Goal: Task Accomplishment & Management: Manage account settings

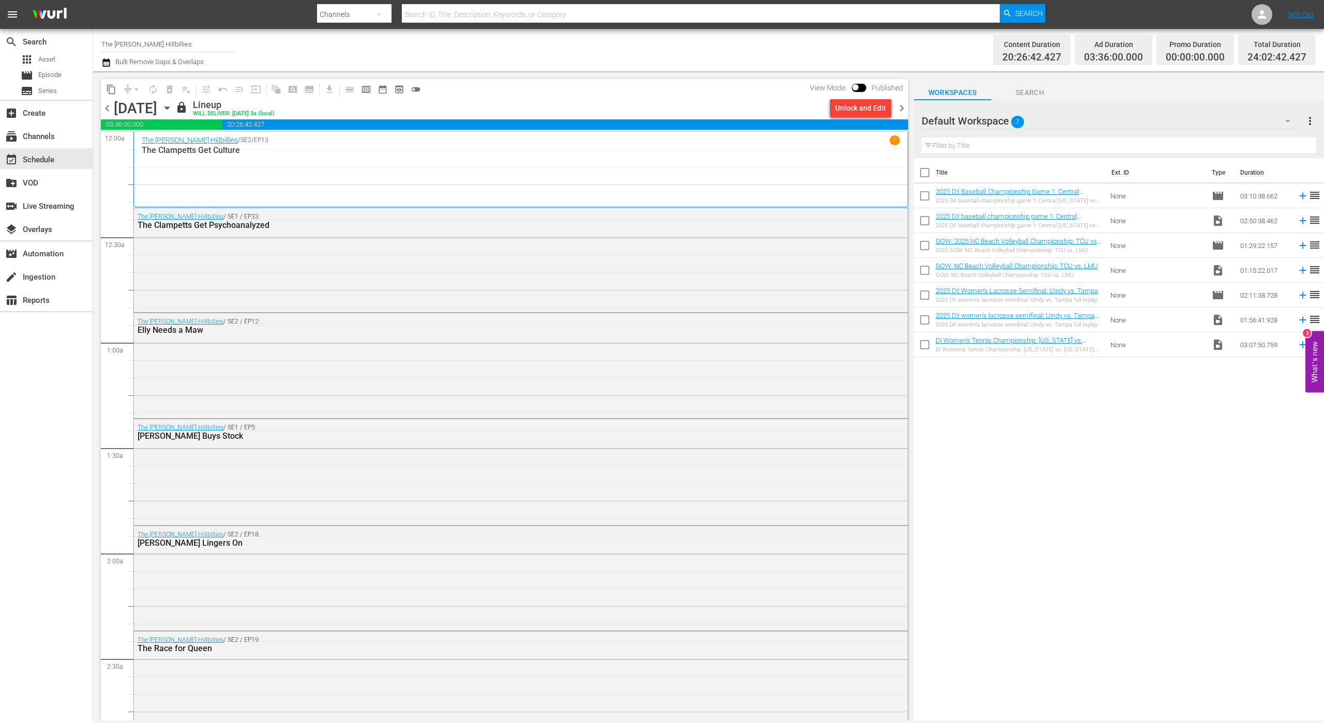
click at [106, 62] on icon "button" at bounding box center [106, 62] width 10 height 12
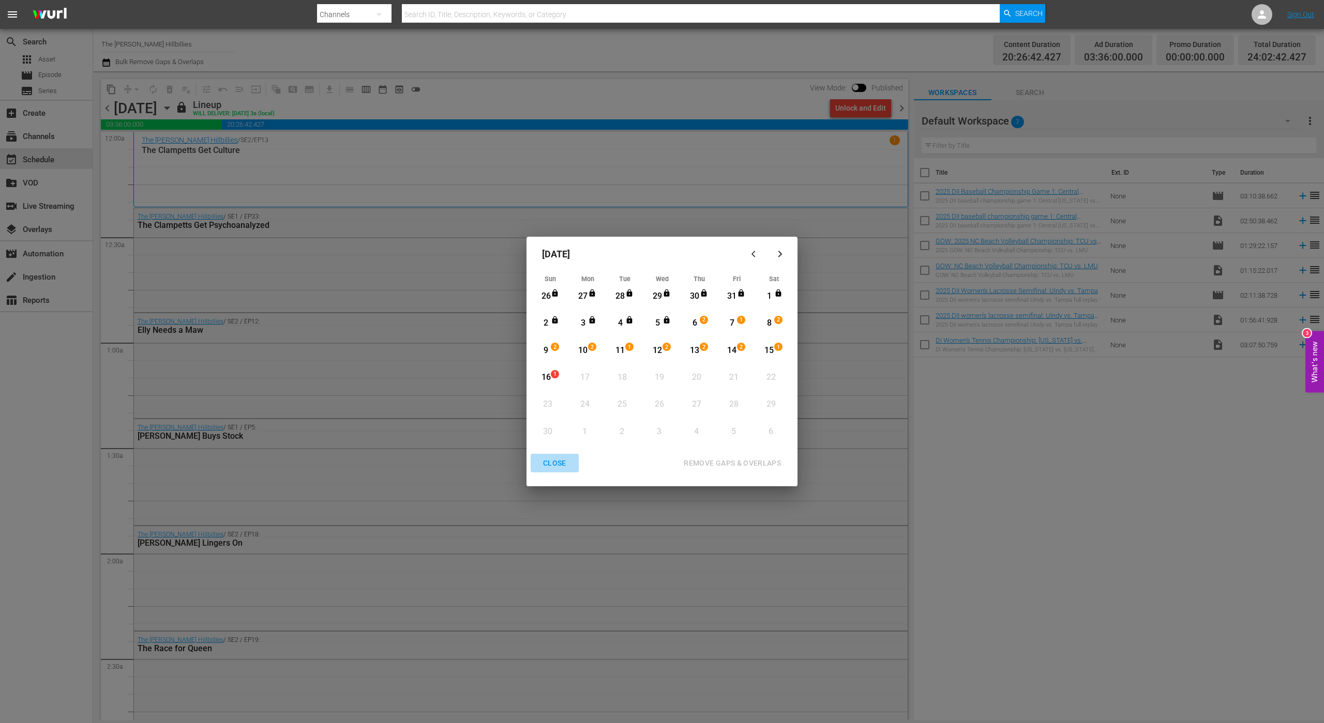
click at [557, 468] on div "CLOSE" at bounding box center [555, 463] width 40 height 13
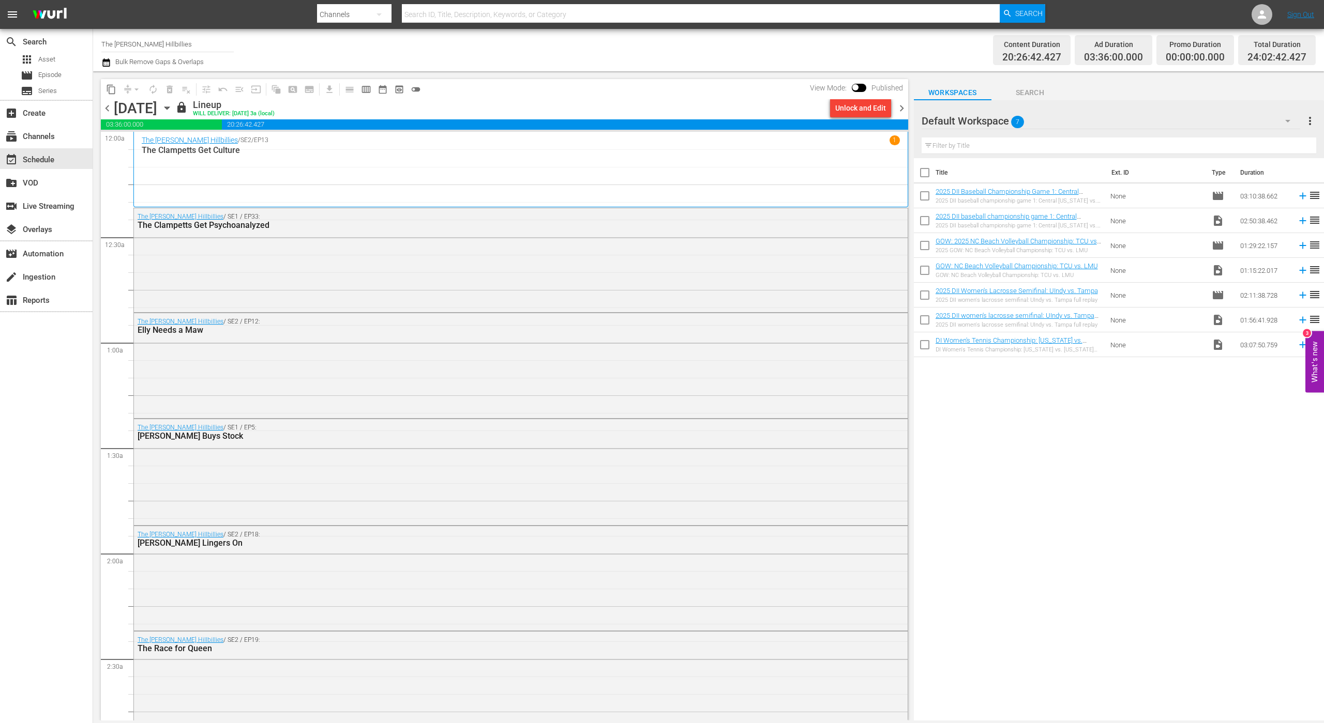
click at [903, 108] on span "chevron_right" at bounding box center [901, 108] width 13 height 13
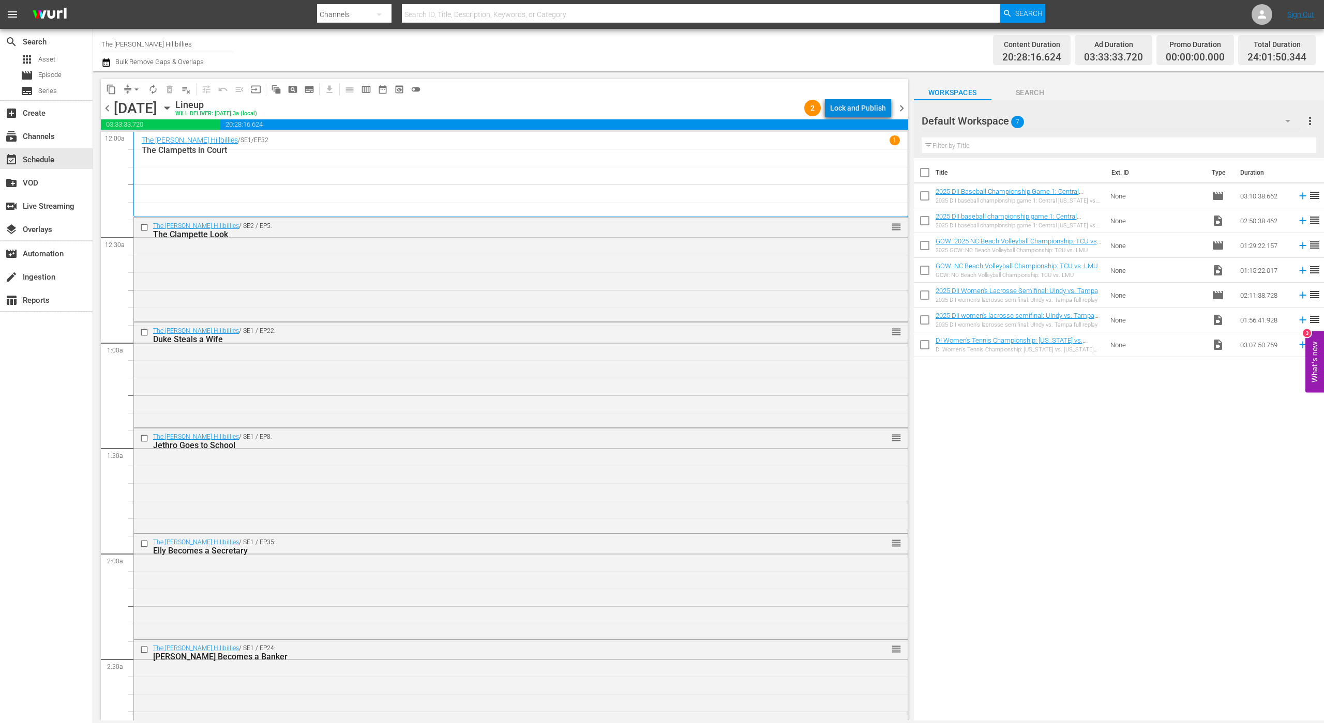
click at [875, 107] on div "Lock and Publish" at bounding box center [858, 108] width 56 height 19
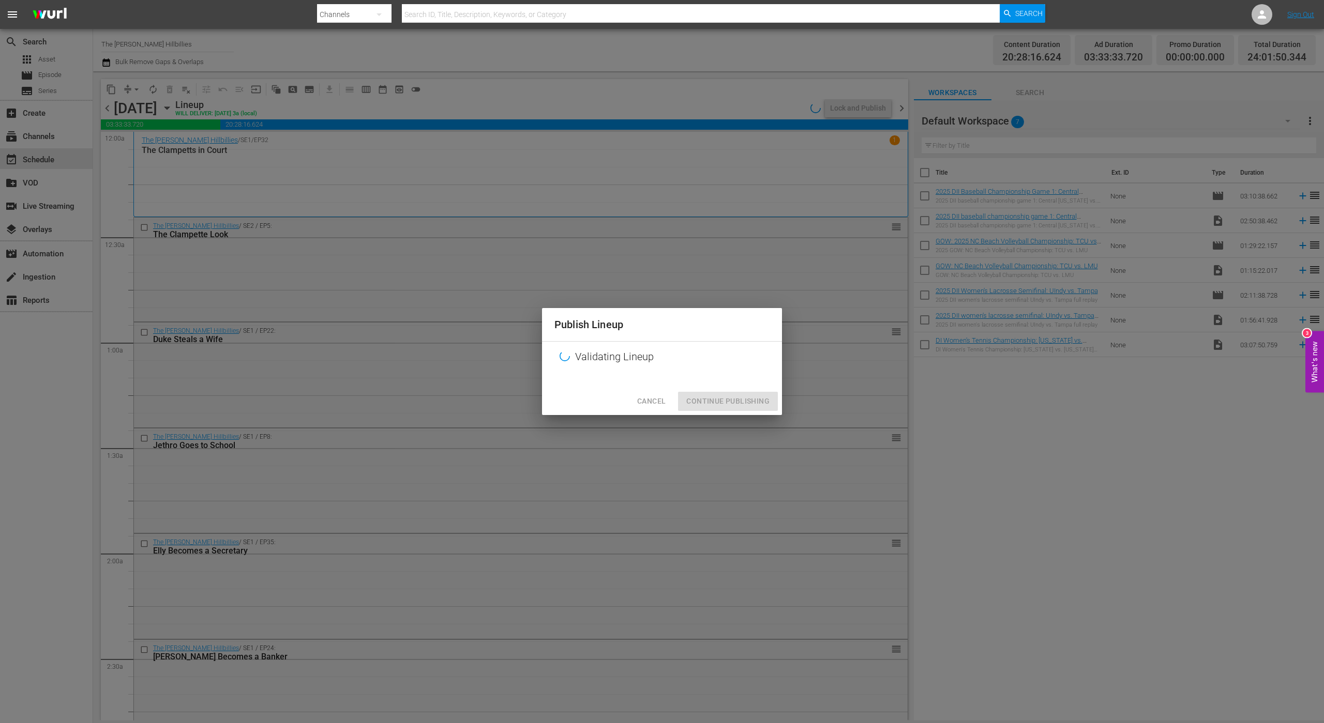
click at [748, 412] on div "Cancel Continue Publishing" at bounding box center [662, 401] width 240 height 27
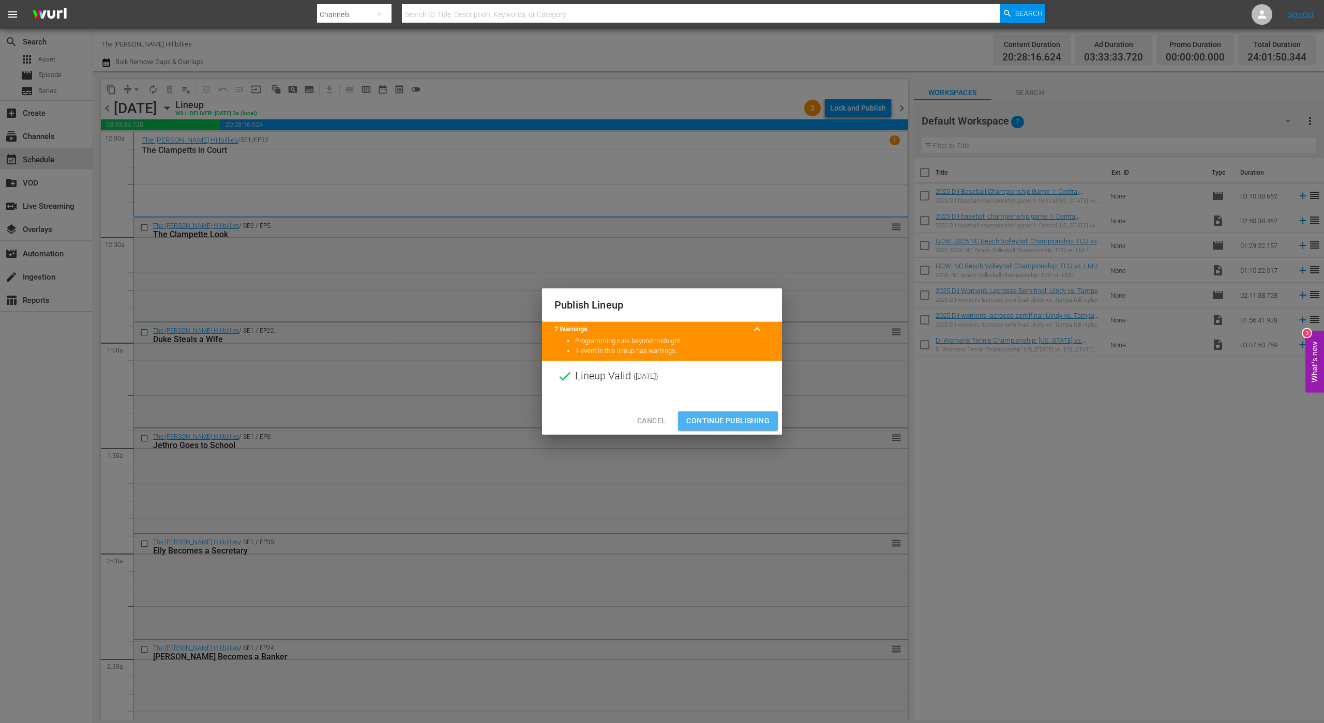
click at [748, 417] on button "Continue Publishing" at bounding box center [728, 421] width 100 height 19
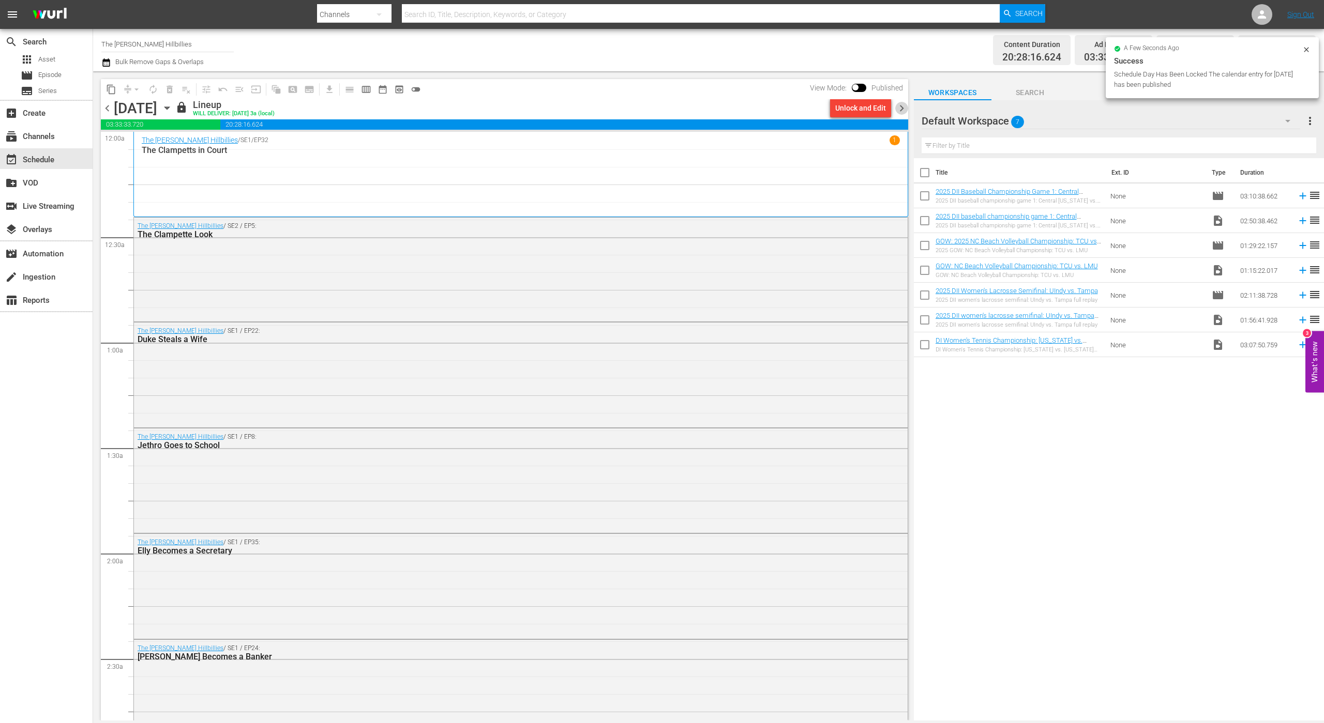
click at [901, 111] on span "chevron_right" at bounding box center [901, 108] width 13 height 13
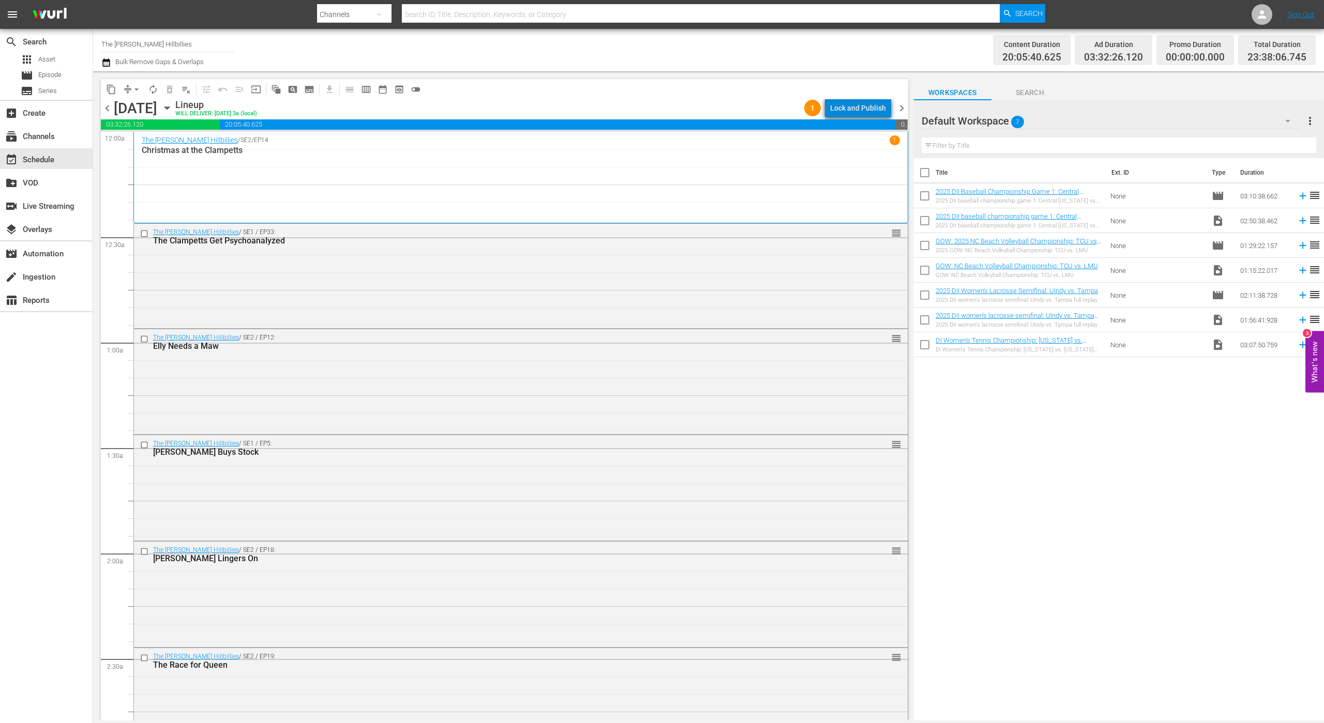
click at [872, 108] on div "Lock and Publish" at bounding box center [858, 108] width 56 height 19
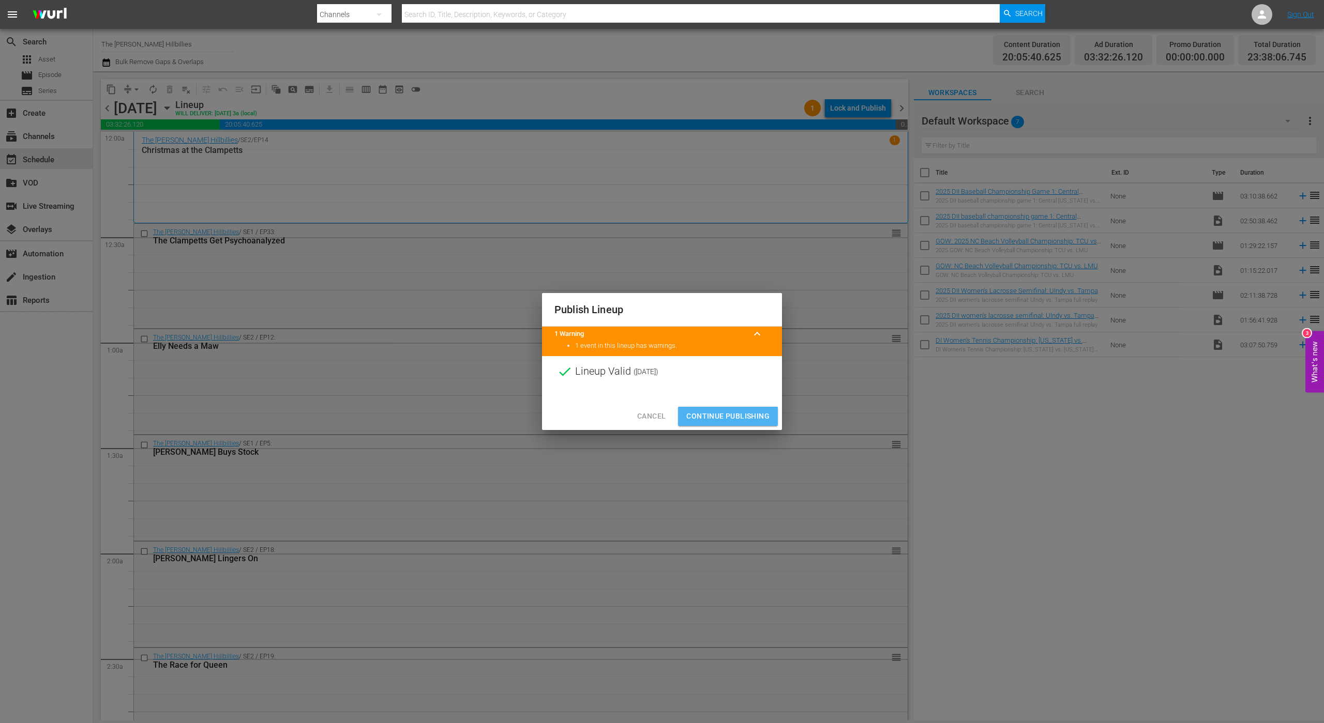
click at [757, 413] on span "Continue Publishing" at bounding box center [727, 416] width 83 height 13
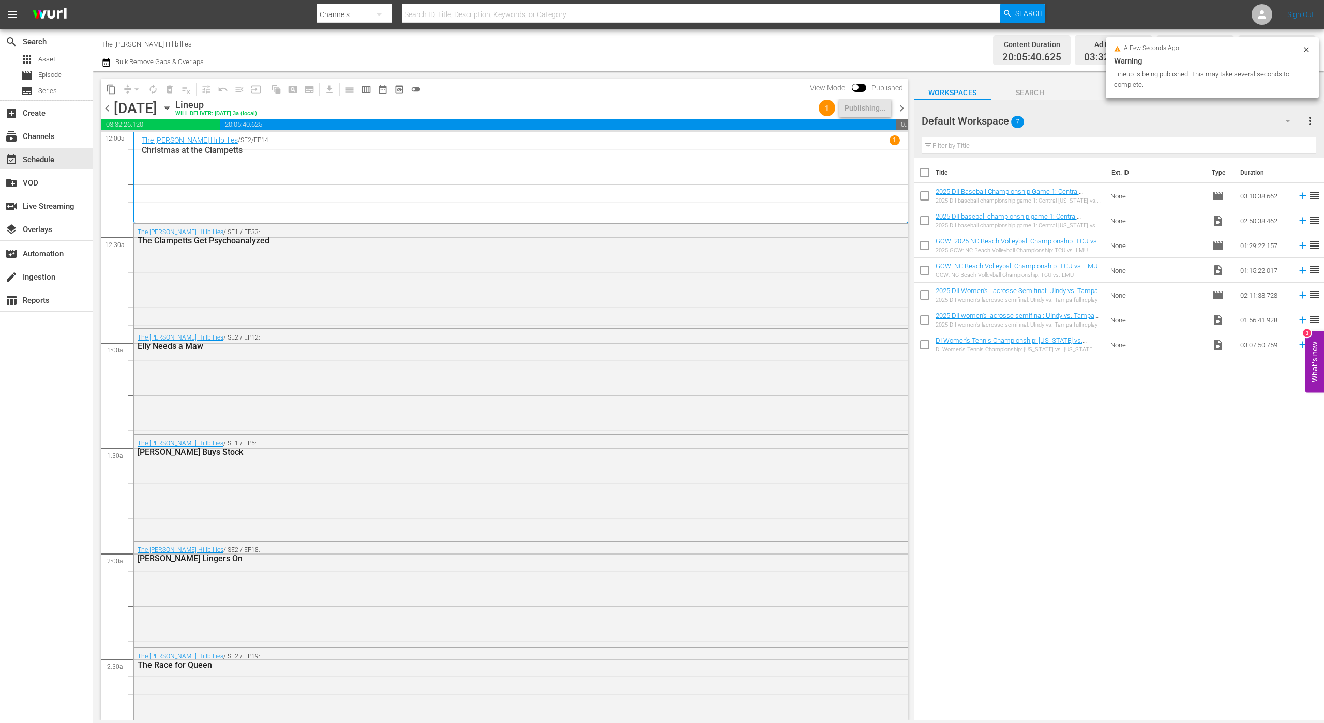
click at [902, 107] on span "chevron_right" at bounding box center [901, 108] width 13 height 13
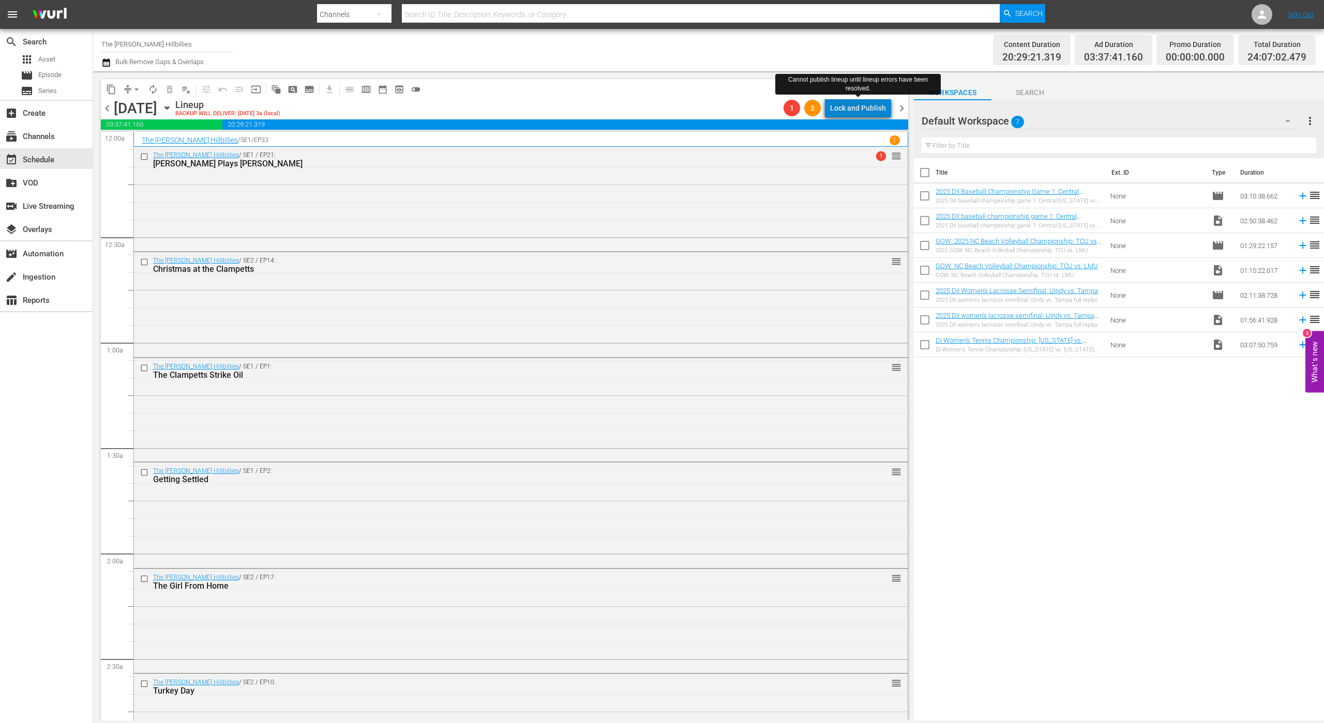
click at [874, 110] on div "Lock and Publish" at bounding box center [858, 108] width 56 height 19
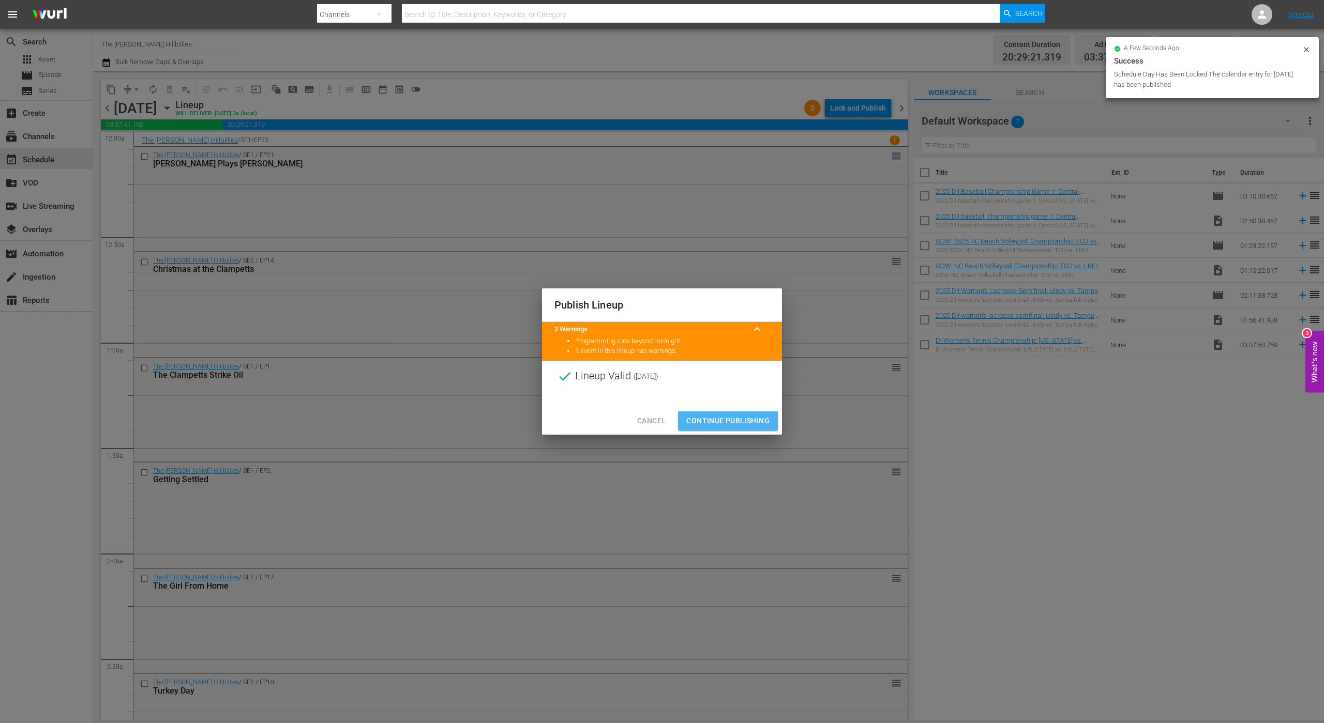
click at [731, 415] on span "Continue Publishing" at bounding box center [727, 421] width 83 height 13
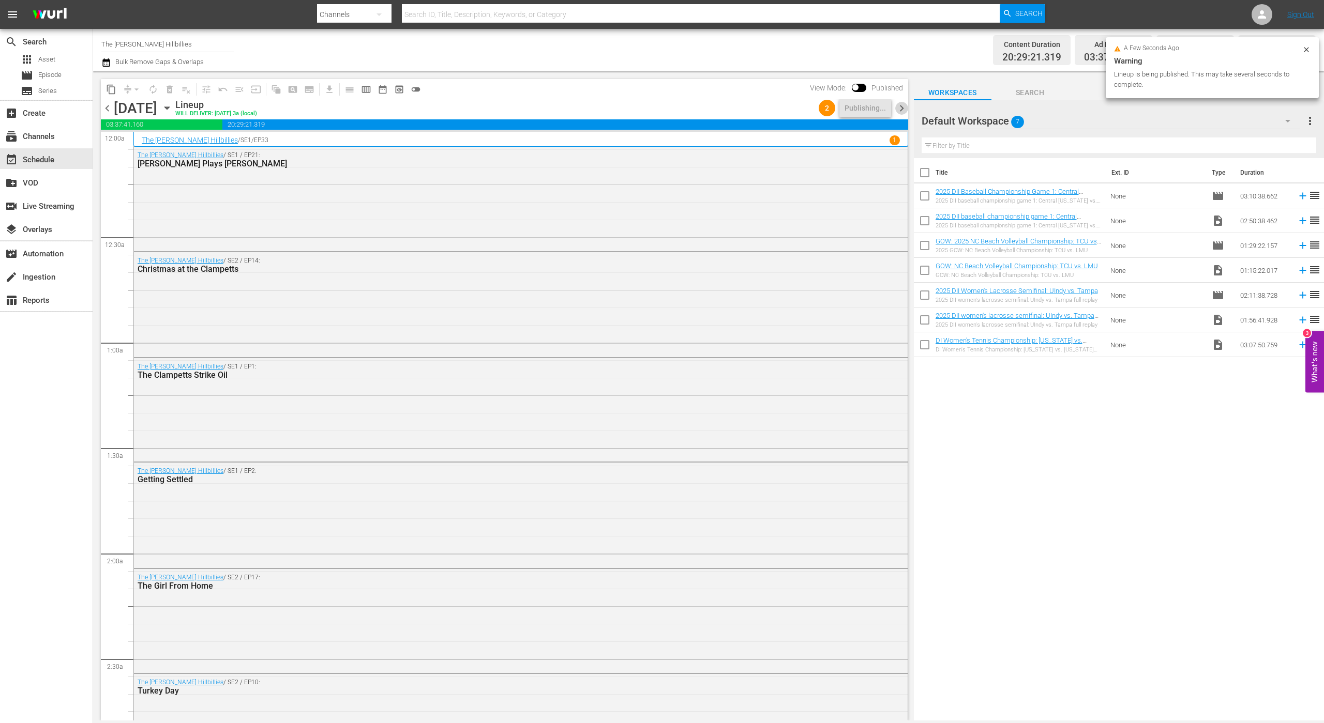
click at [906, 112] on span "chevron_right" at bounding box center [901, 108] width 13 height 13
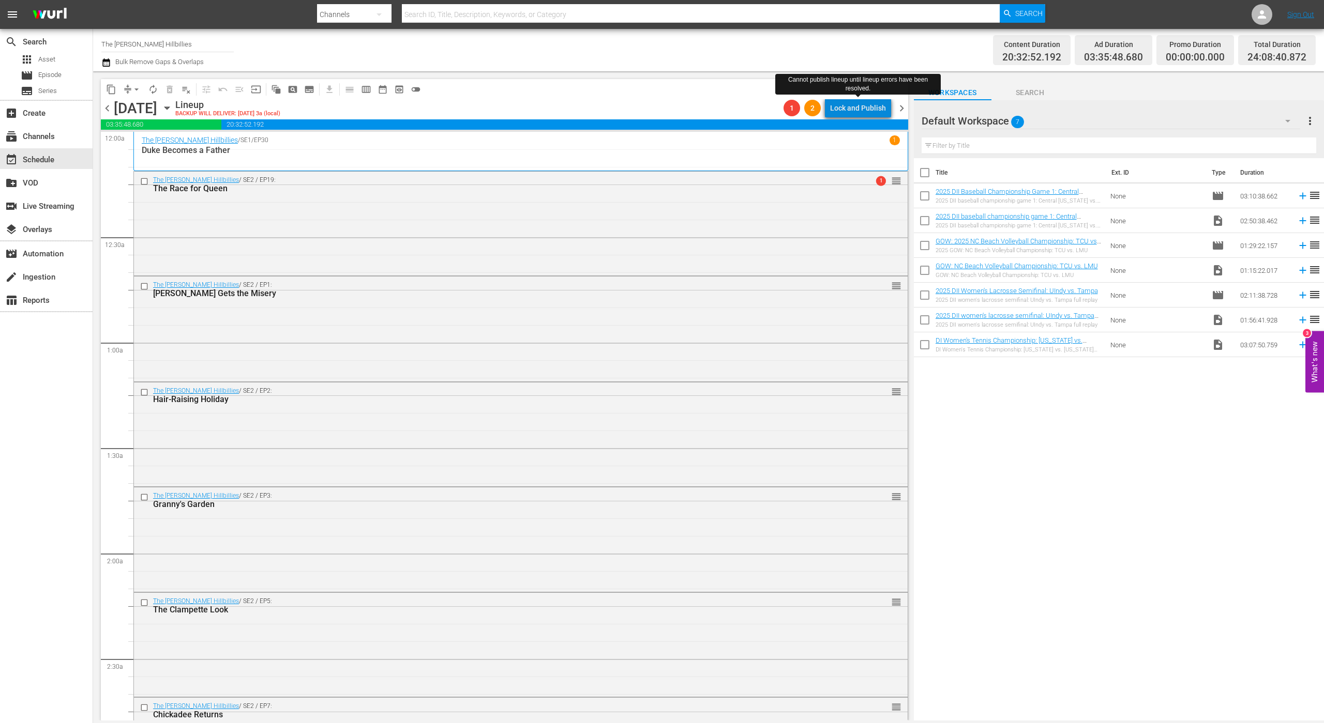
click at [865, 114] on div "Lock and Publish" at bounding box center [858, 108] width 56 height 19
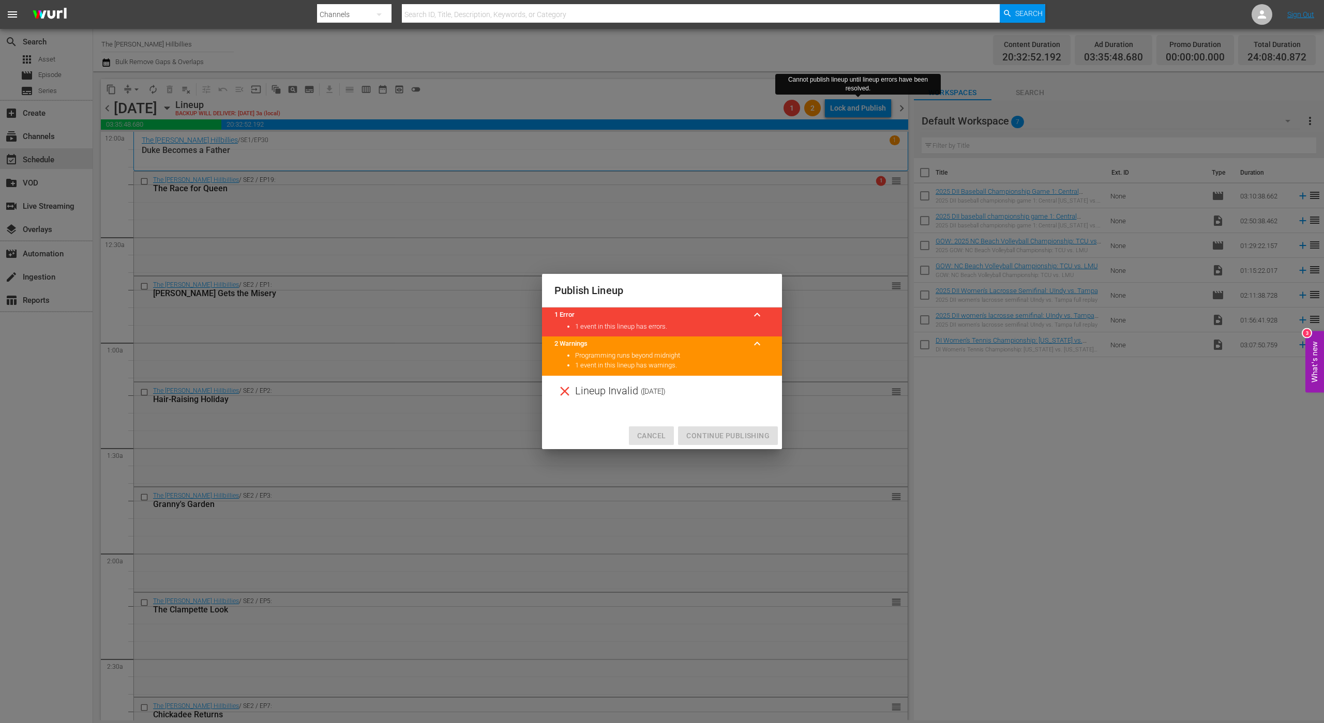
click at [643, 436] on span "Cancel" at bounding box center [651, 436] width 28 height 13
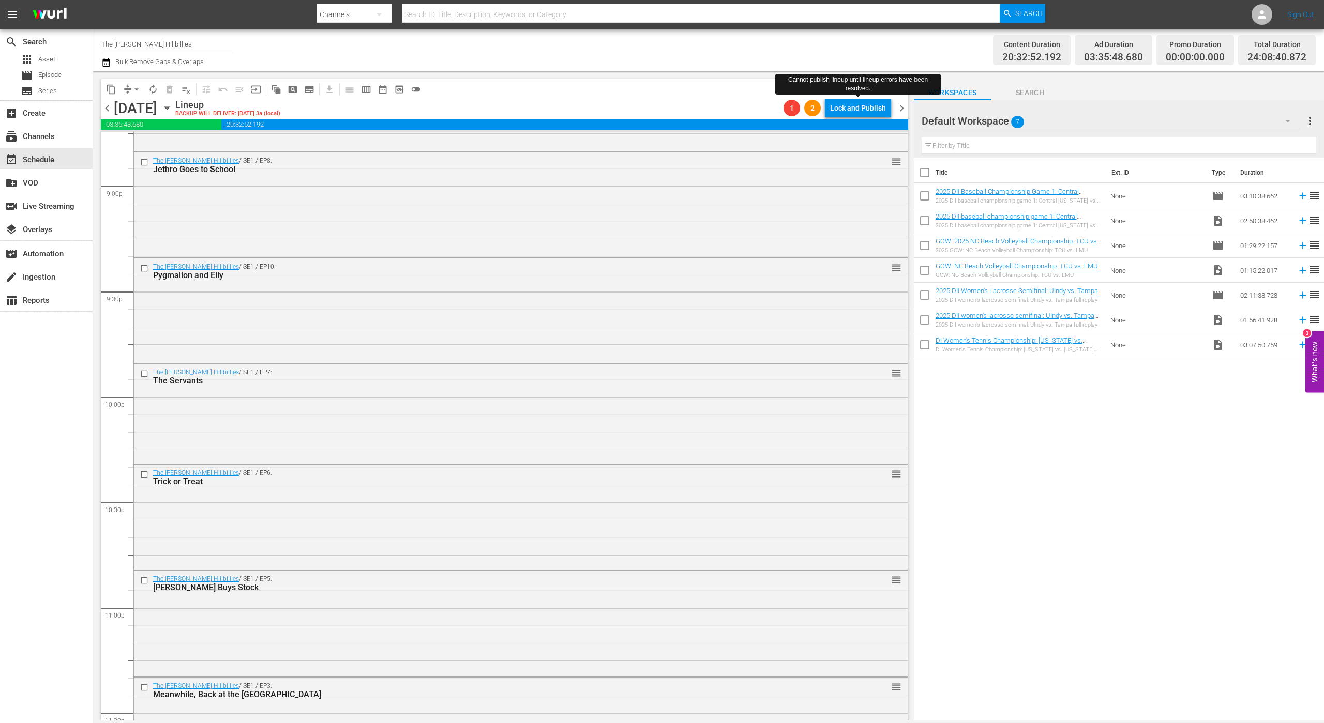
scroll to position [4544, 0]
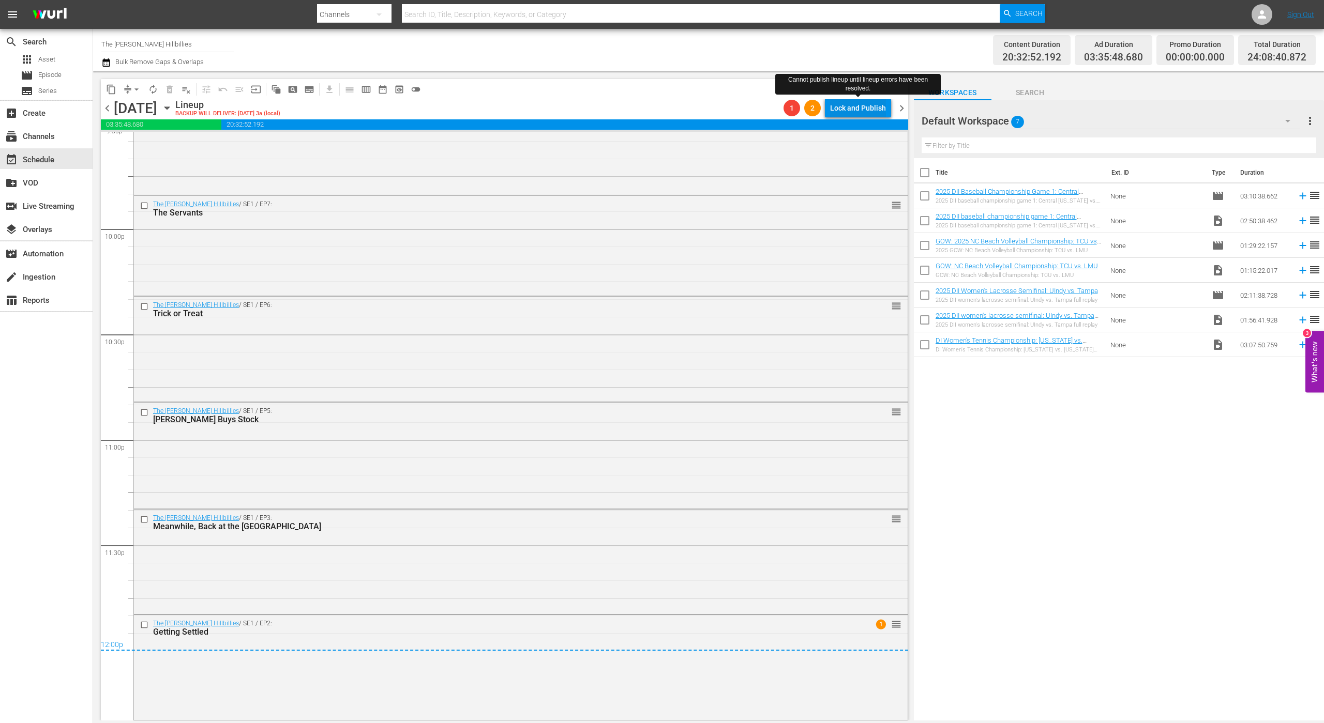
click at [869, 111] on div "Lock and Publish" at bounding box center [858, 108] width 56 height 19
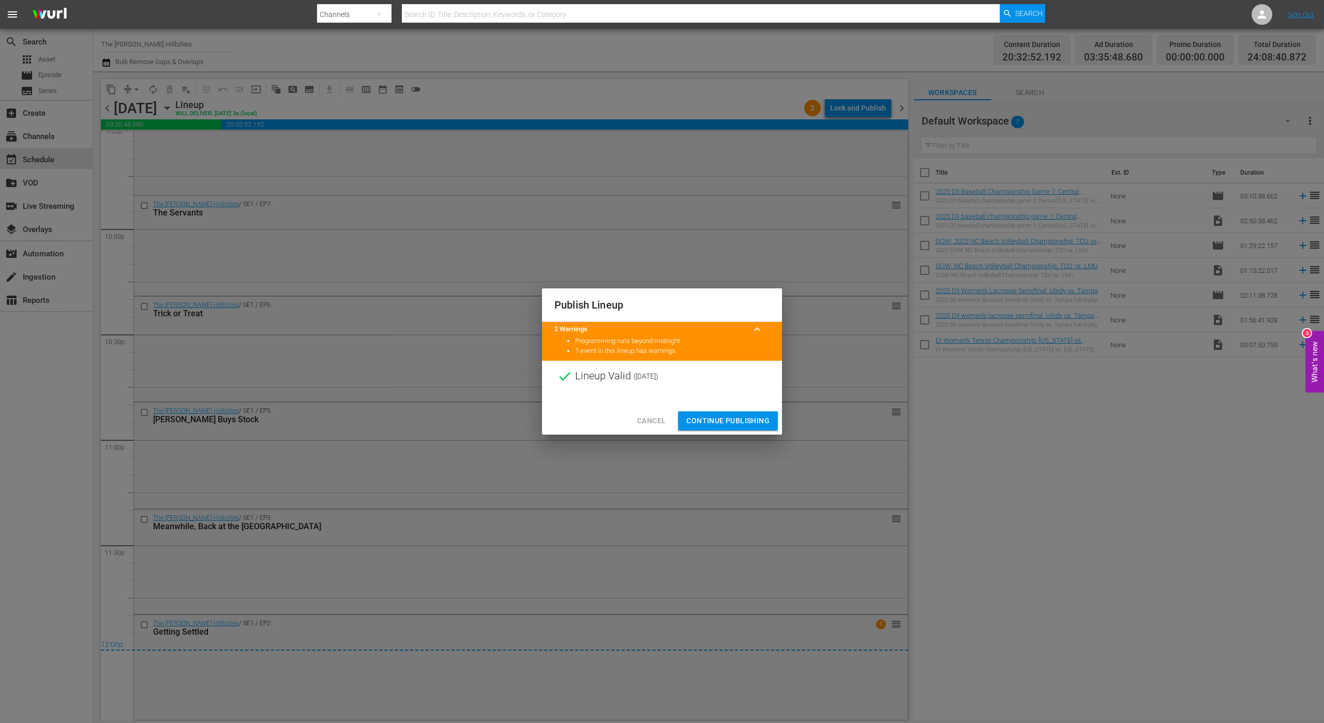
click at [714, 432] on div "Cancel Continue Publishing" at bounding box center [662, 420] width 240 height 27
drag, startPoint x: 710, startPoint y: 414, endPoint x: 702, endPoint y: 424, distance: 13.2
click at [709, 417] on button "Continue Publishing" at bounding box center [728, 421] width 100 height 19
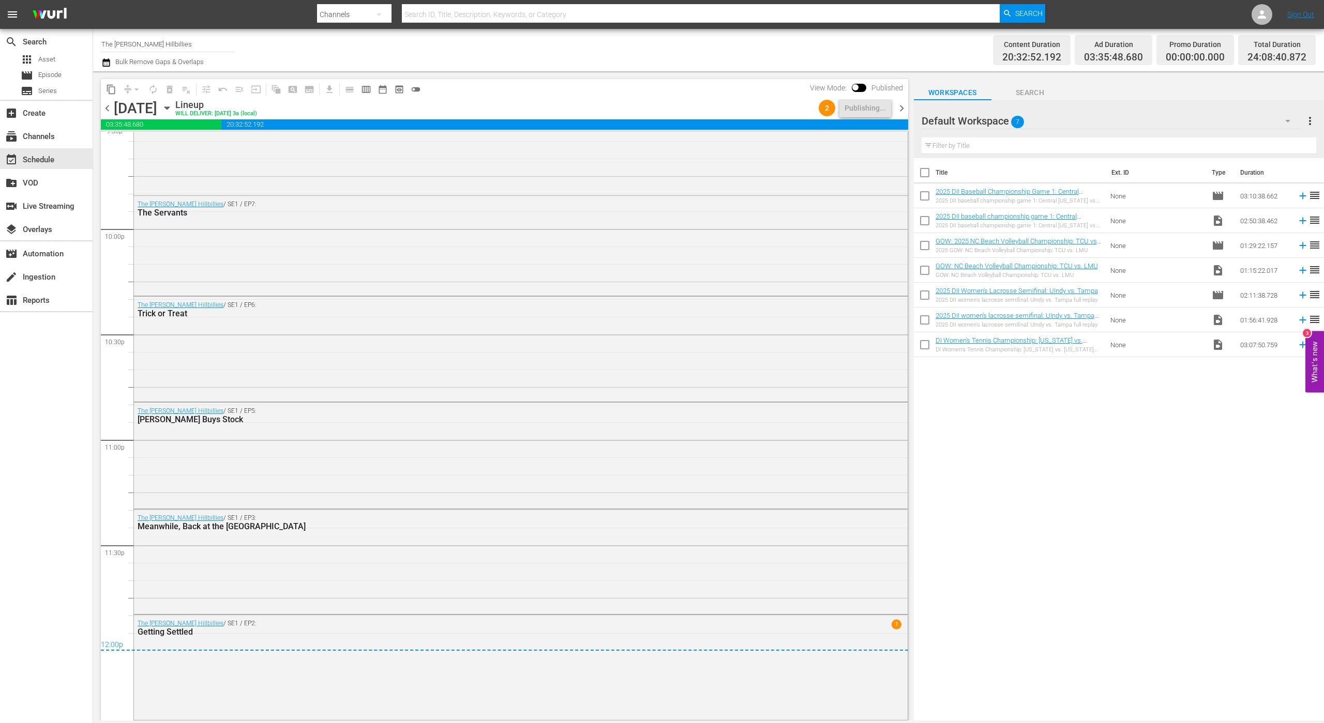
click at [901, 111] on span "chevron_right" at bounding box center [901, 108] width 13 height 13
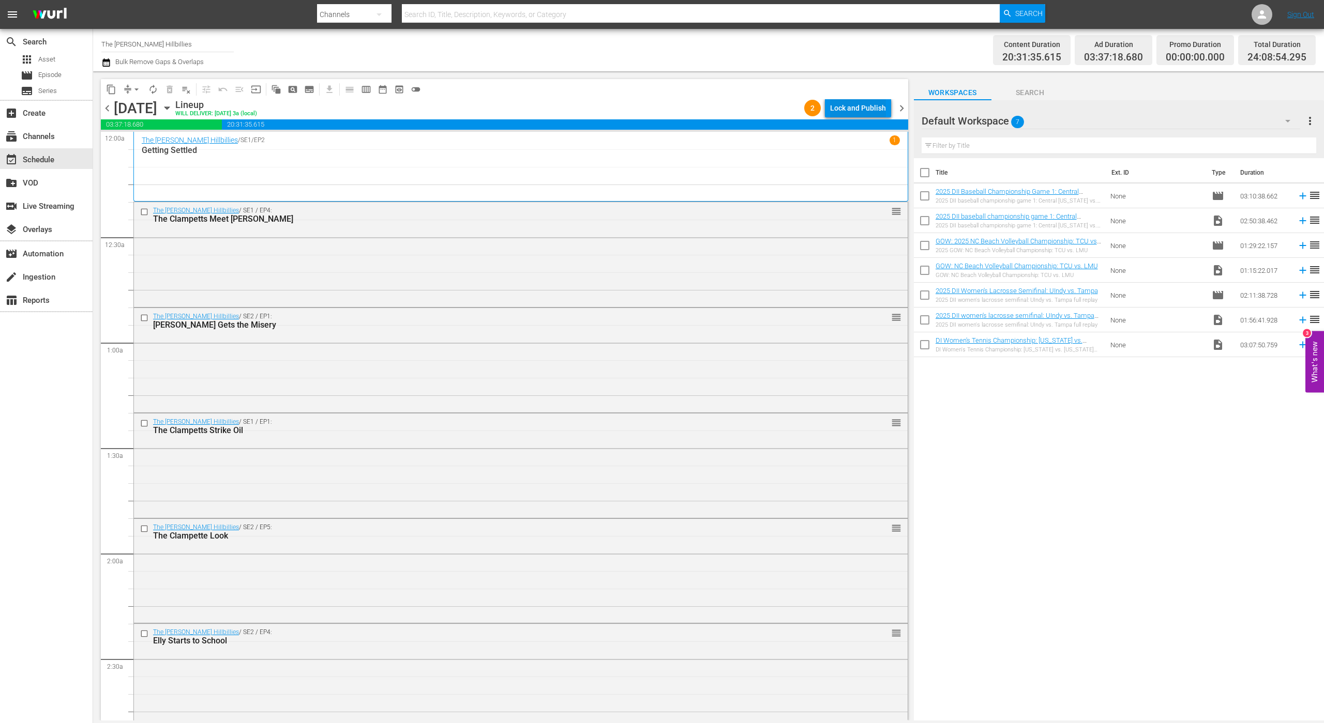
click at [864, 108] on div "Lock and Publish" at bounding box center [858, 108] width 56 height 19
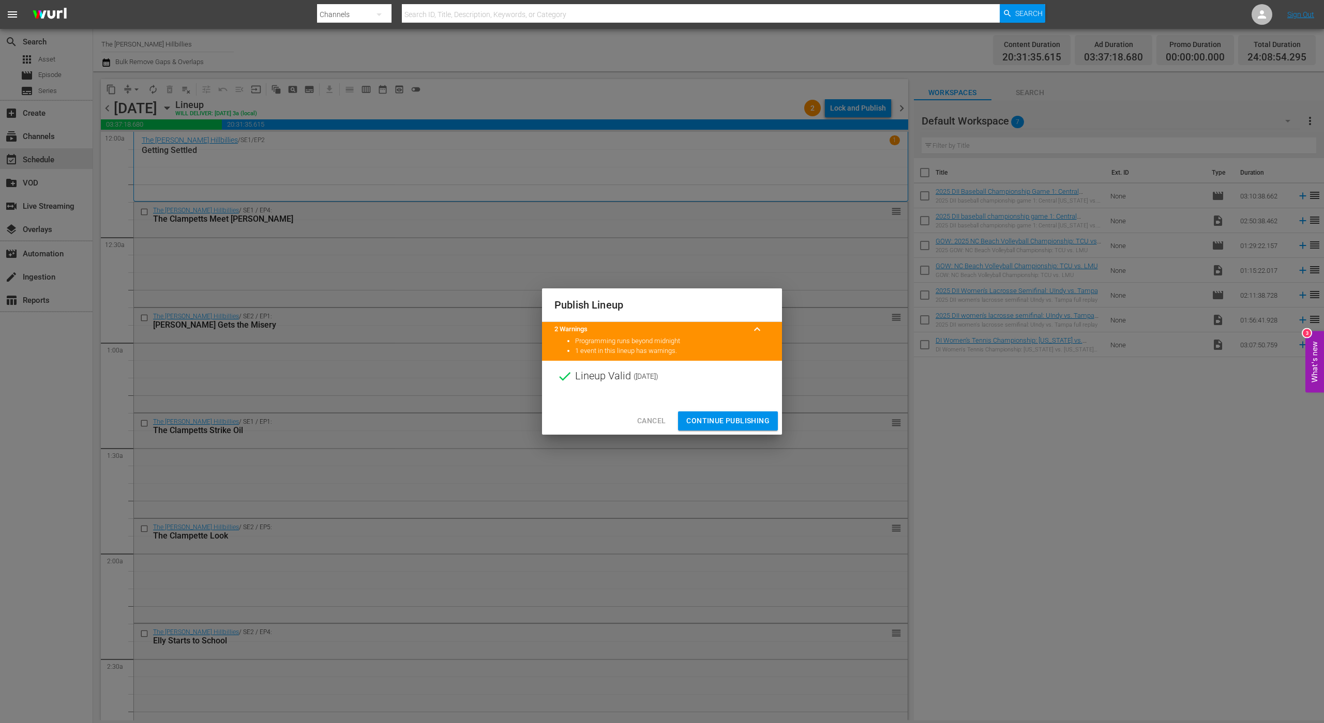
click at [745, 420] on span "Continue Publishing" at bounding box center [727, 421] width 83 height 13
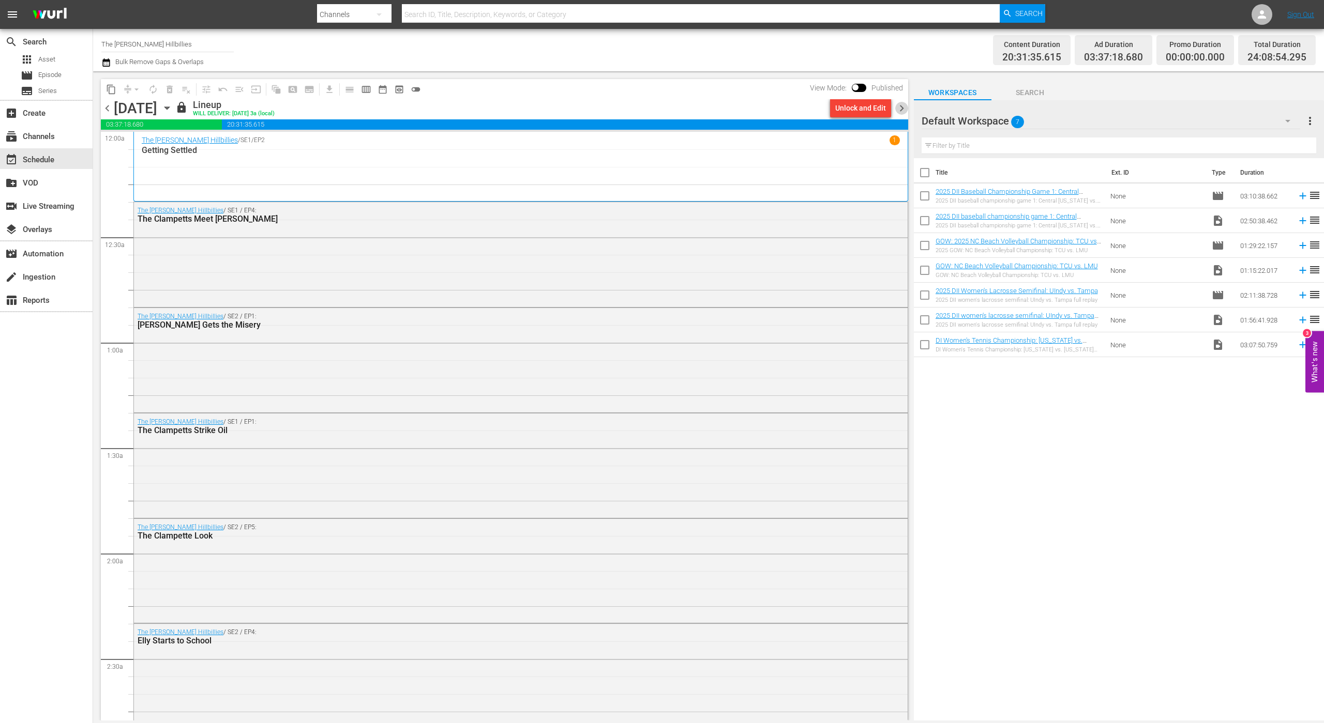
click at [898, 112] on span "chevron_right" at bounding box center [901, 108] width 13 height 13
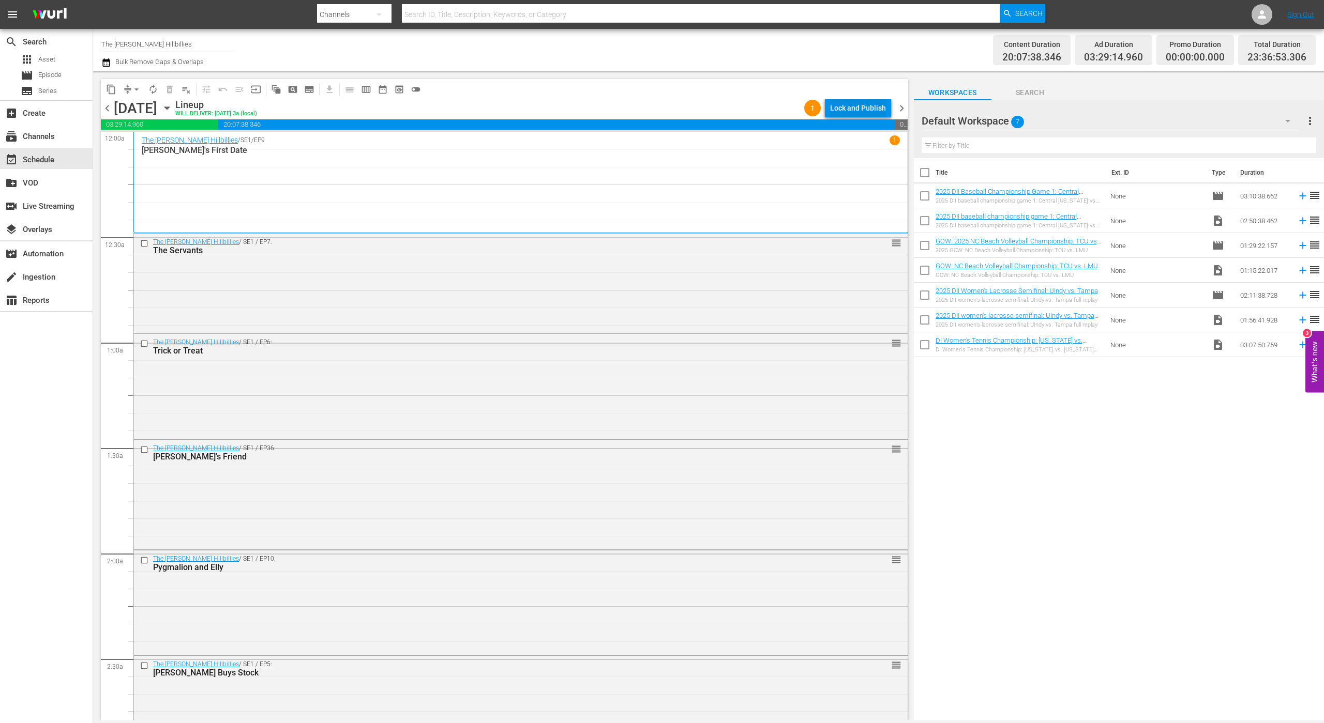
click at [857, 105] on div "Lock and Publish" at bounding box center [858, 108] width 56 height 19
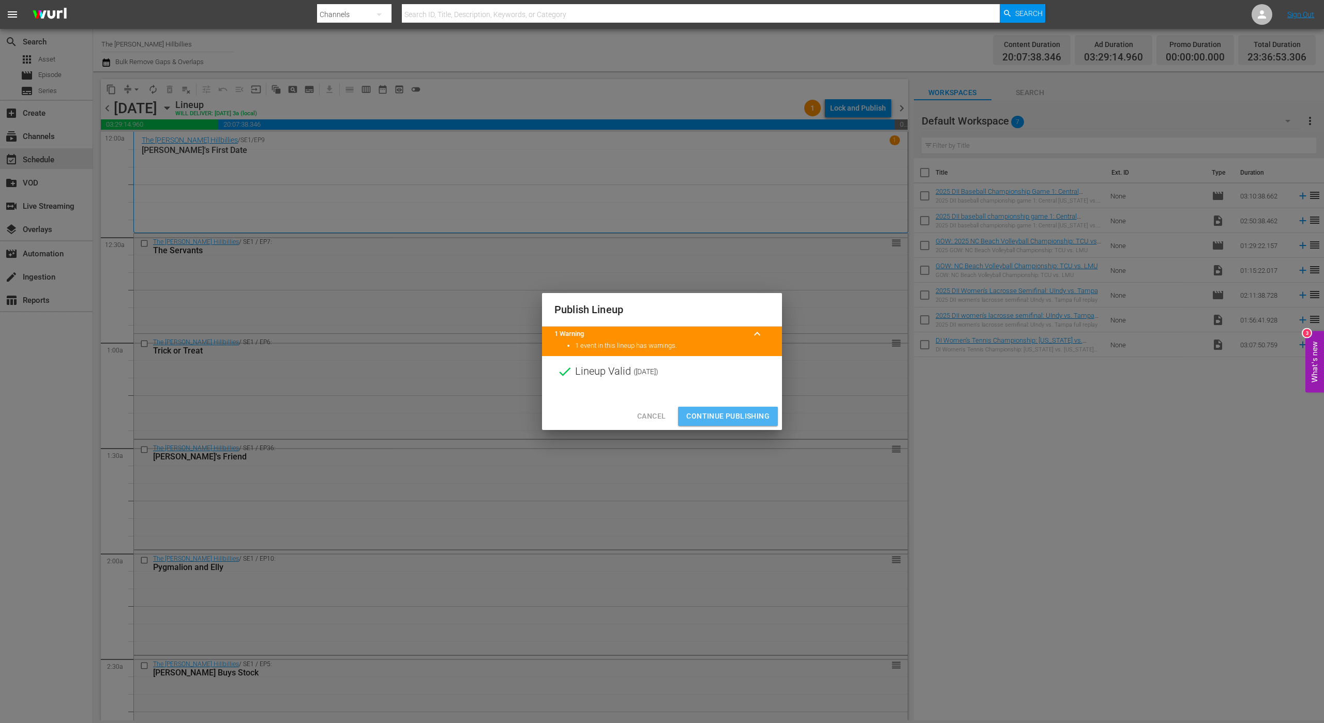
click at [721, 421] on span "Continue Publishing" at bounding box center [727, 416] width 83 height 13
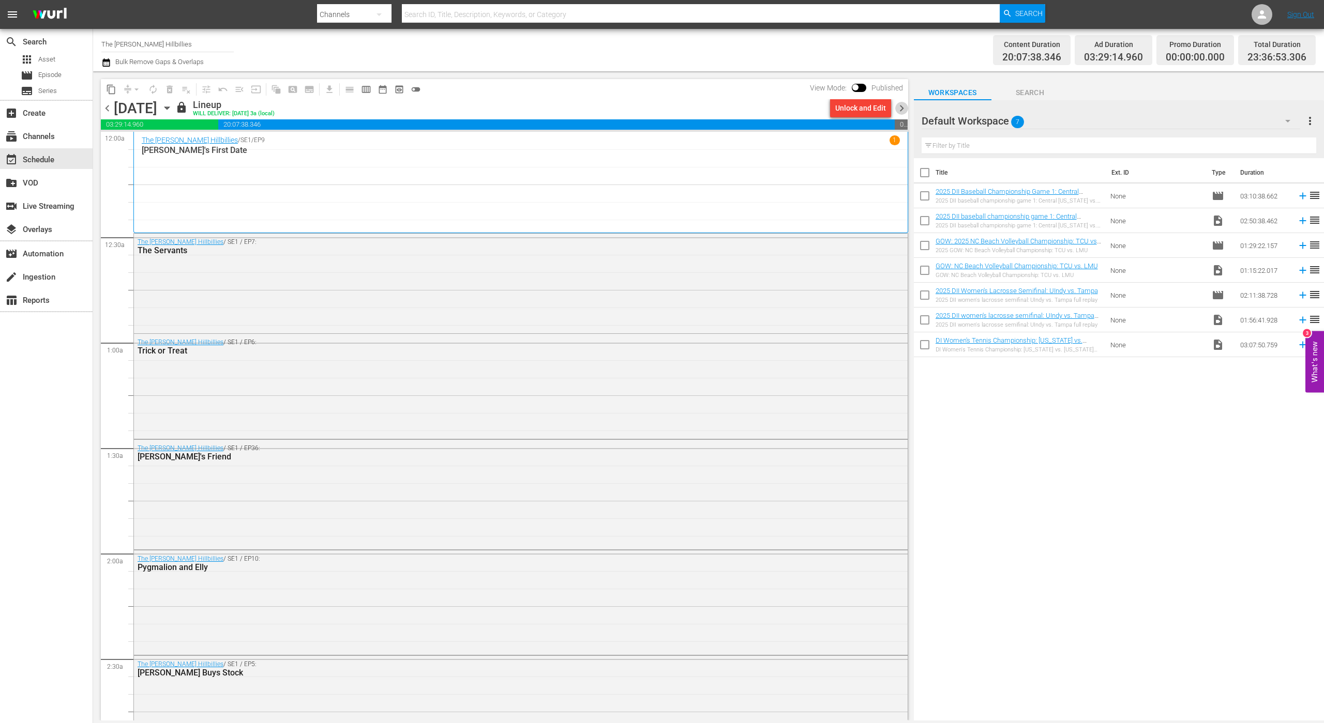
click at [898, 109] on span "chevron_right" at bounding box center [901, 108] width 13 height 13
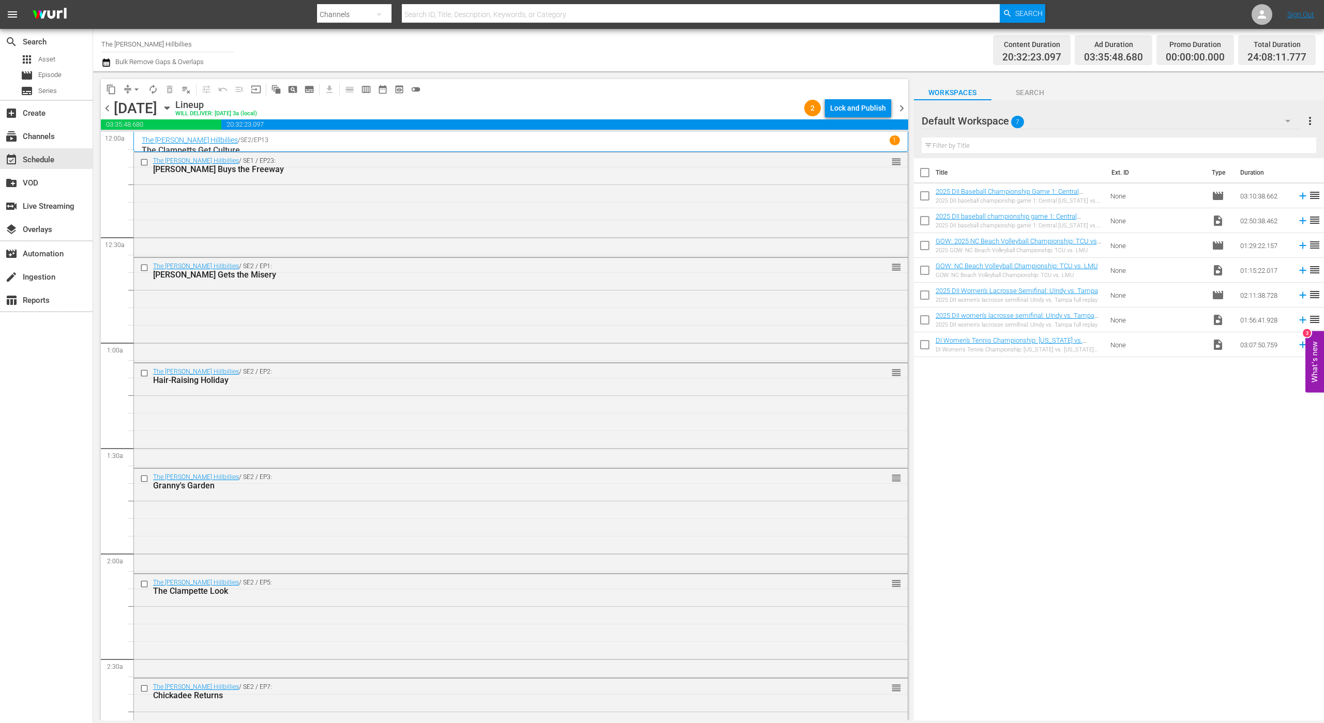
click at [860, 108] on div "Lock and Publish" at bounding box center [858, 108] width 56 height 19
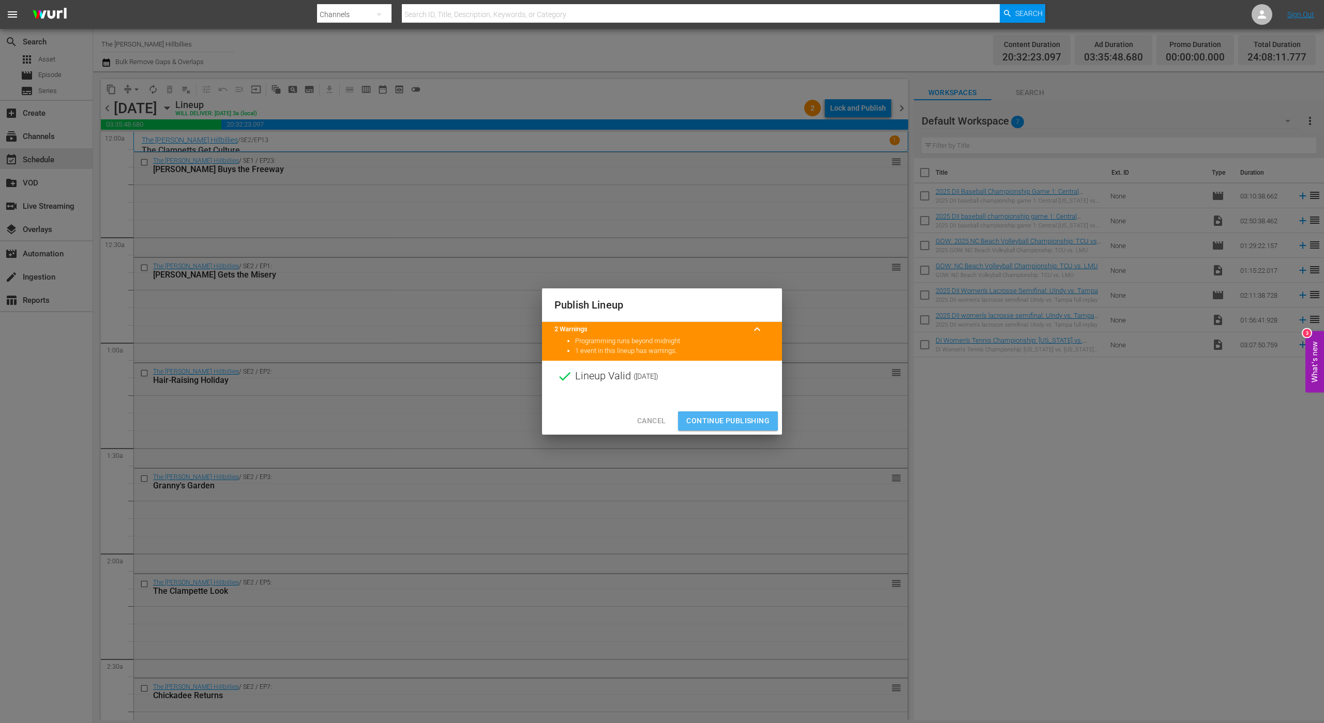
click at [694, 418] on span "Continue Publishing" at bounding box center [727, 421] width 83 height 13
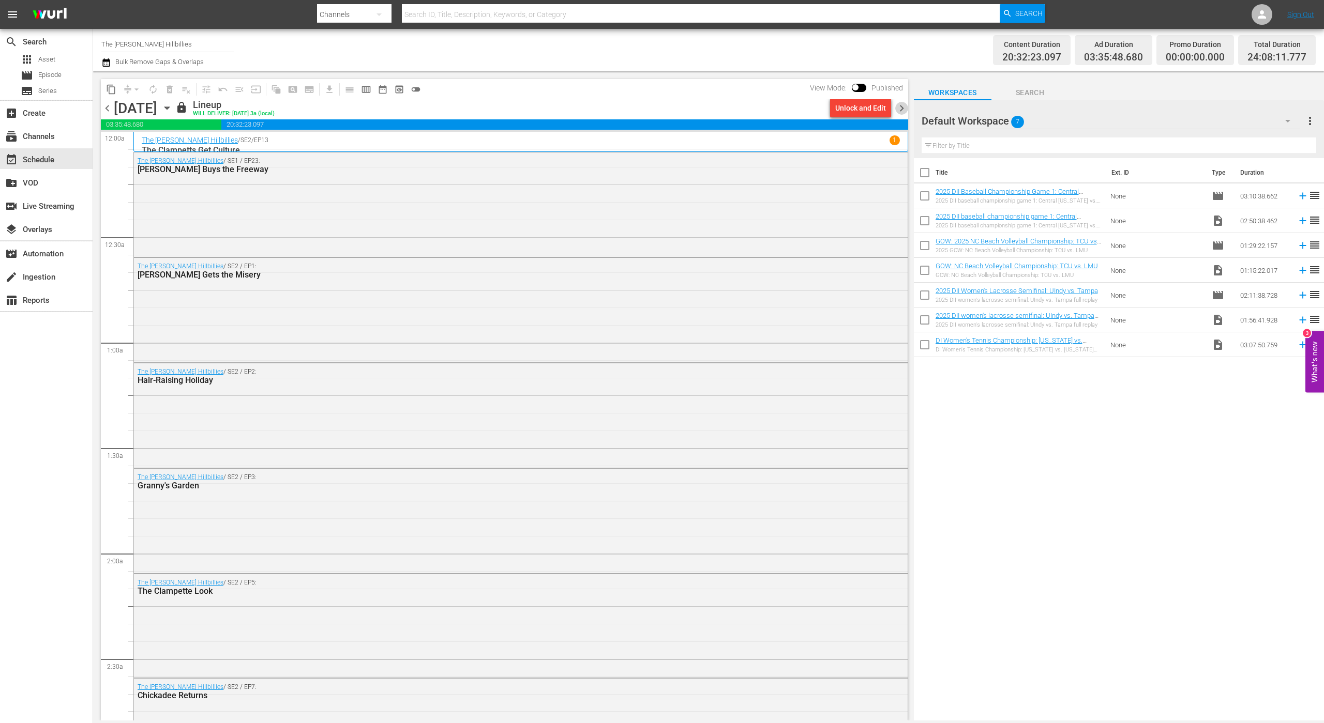
click at [899, 105] on span "chevron_right" at bounding box center [901, 108] width 13 height 13
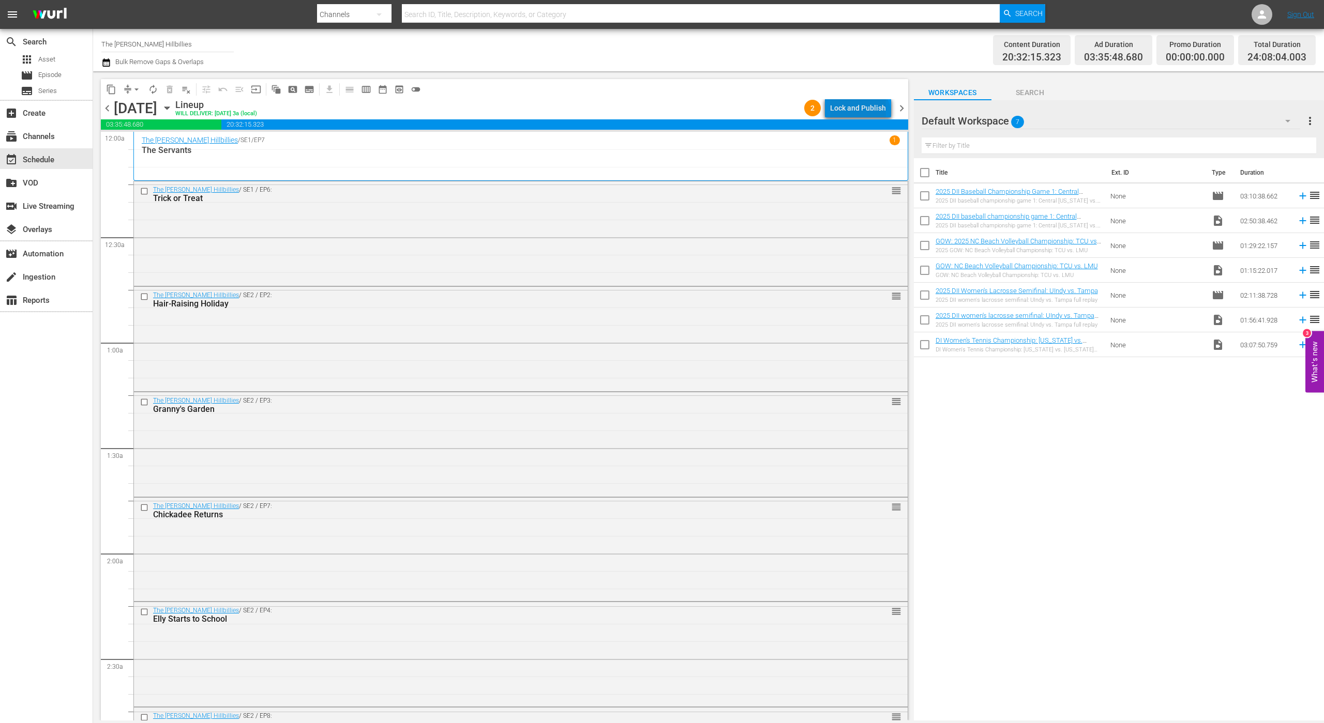
click at [861, 115] on div "Lock and Publish" at bounding box center [858, 108] width 56 height 19
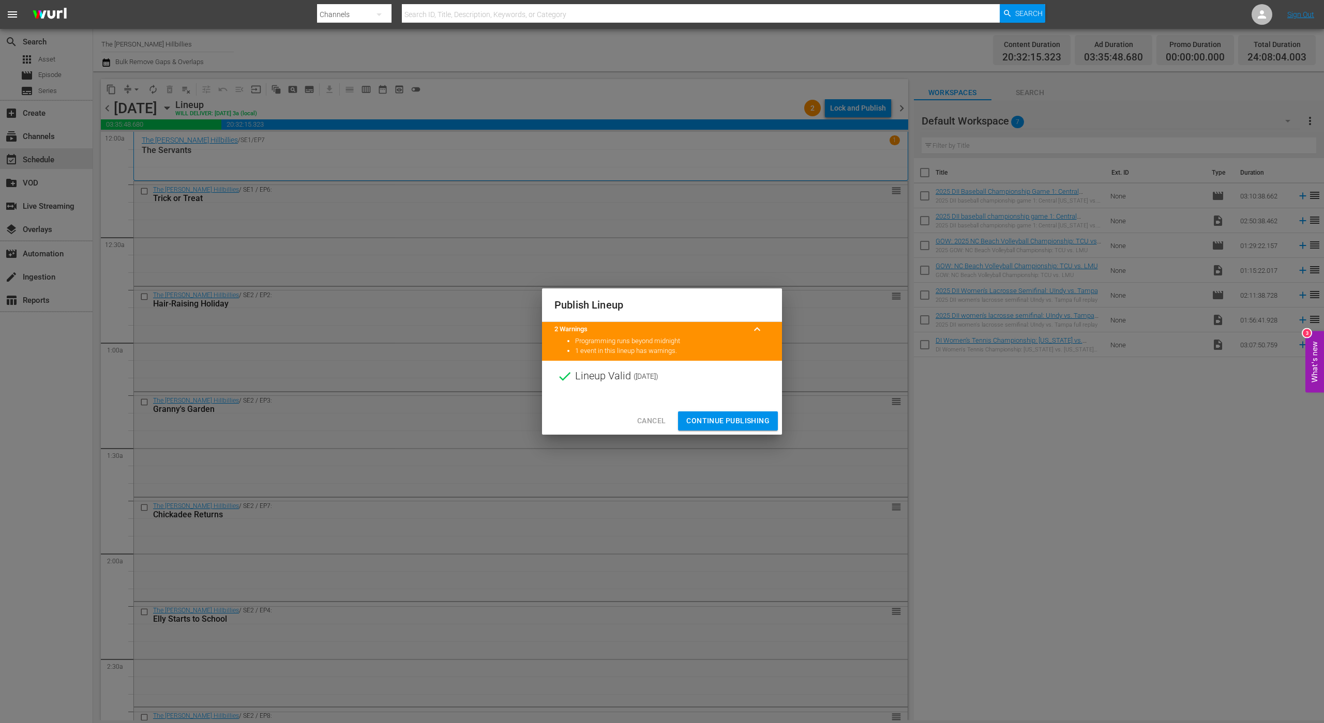
click at [719, 404] on div at bounding box center [662, 400] width 240 height 16
click at [721, 428] on button "Continue Publishing" at bounding box center [728, 421] width 100 height 19
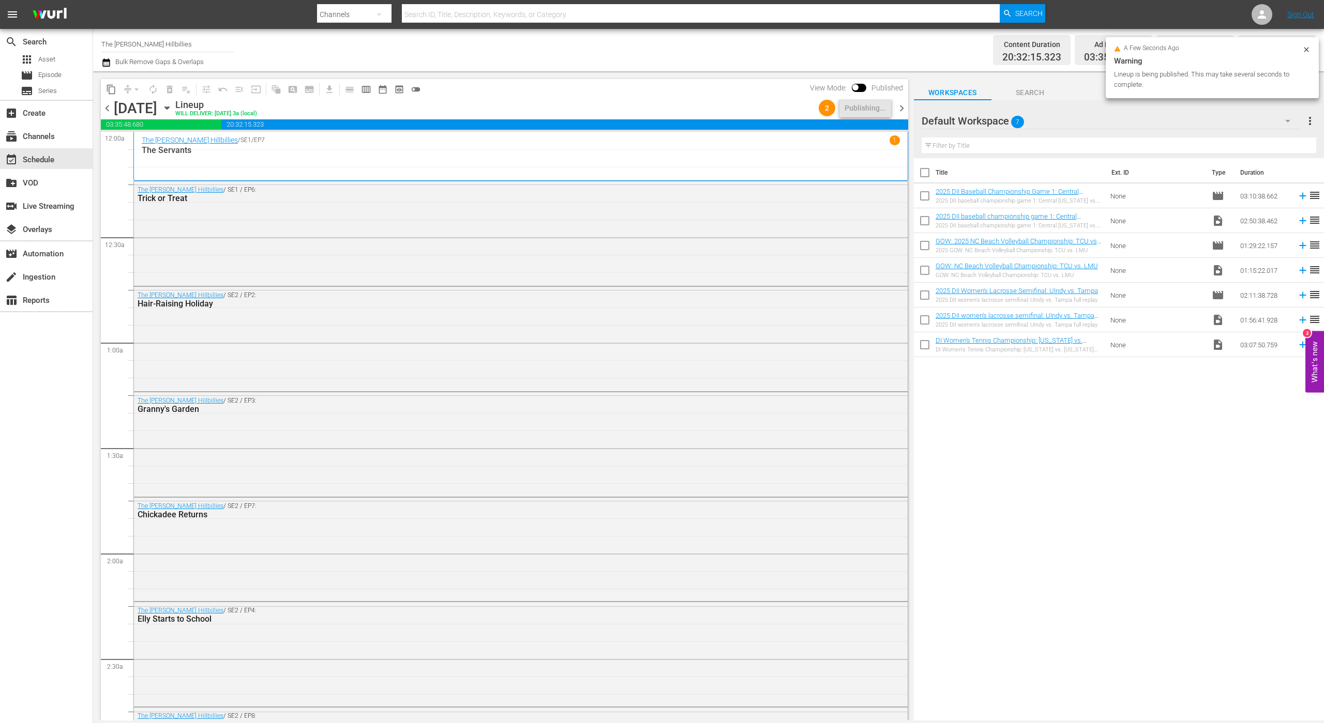
click at [899, 107] on span "chevron_right" at bounding box center [901, 108] width 13 height 13
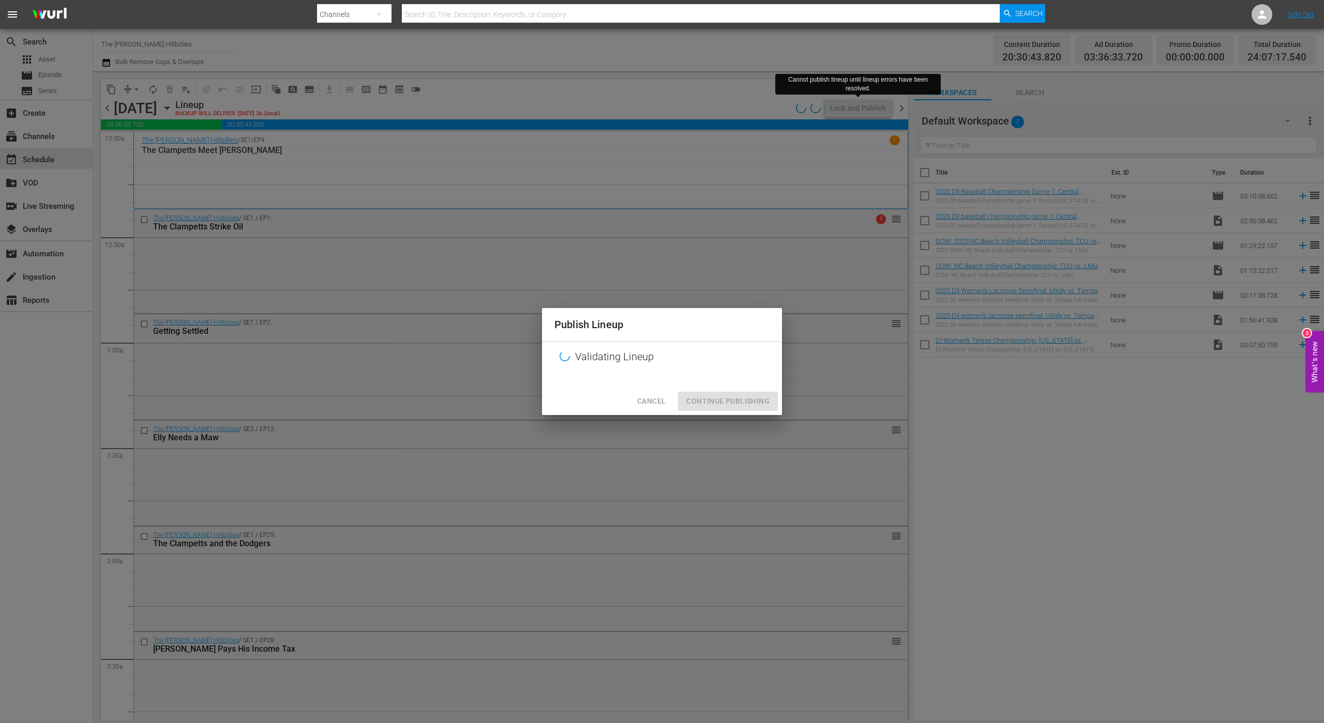
click at [745, 398] on div "Cancel Continue Publishing" at bounding box center [662, 401] width 240 height 27
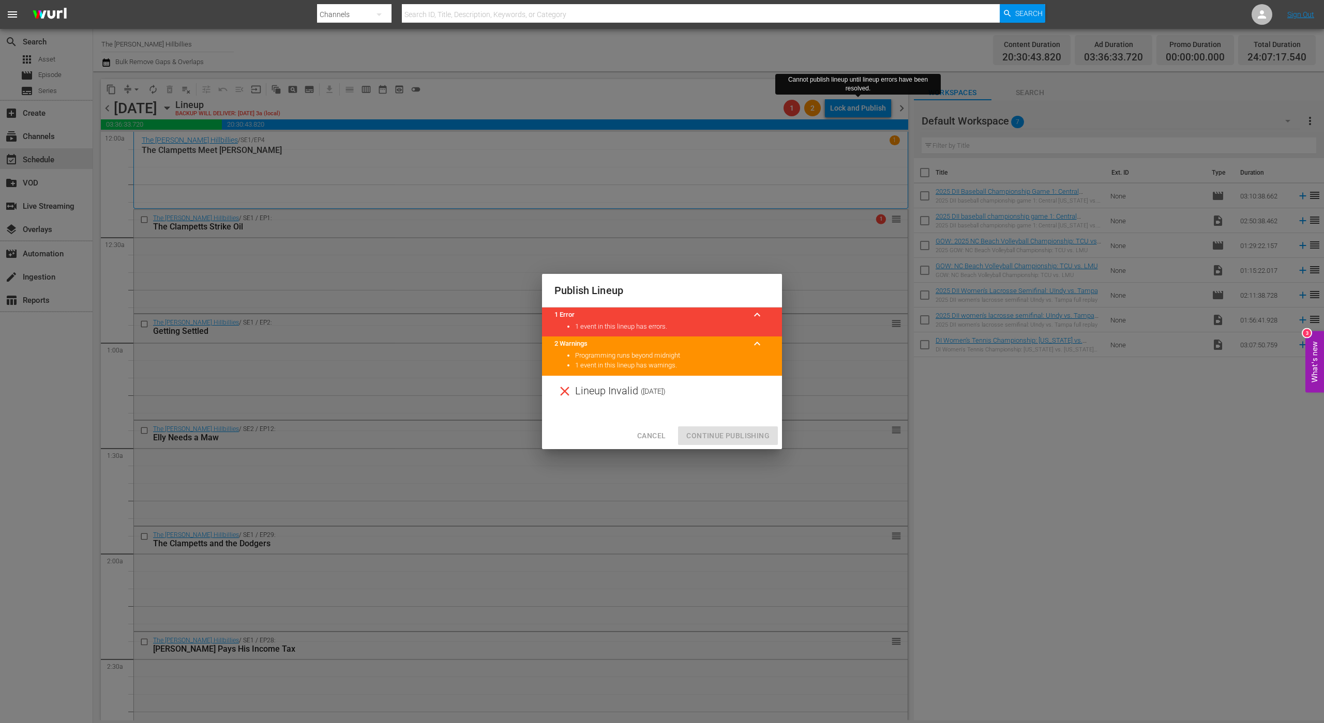
click at [656, 444] on button "Cancel" at bounding box center [651, 436] width 45 height 19
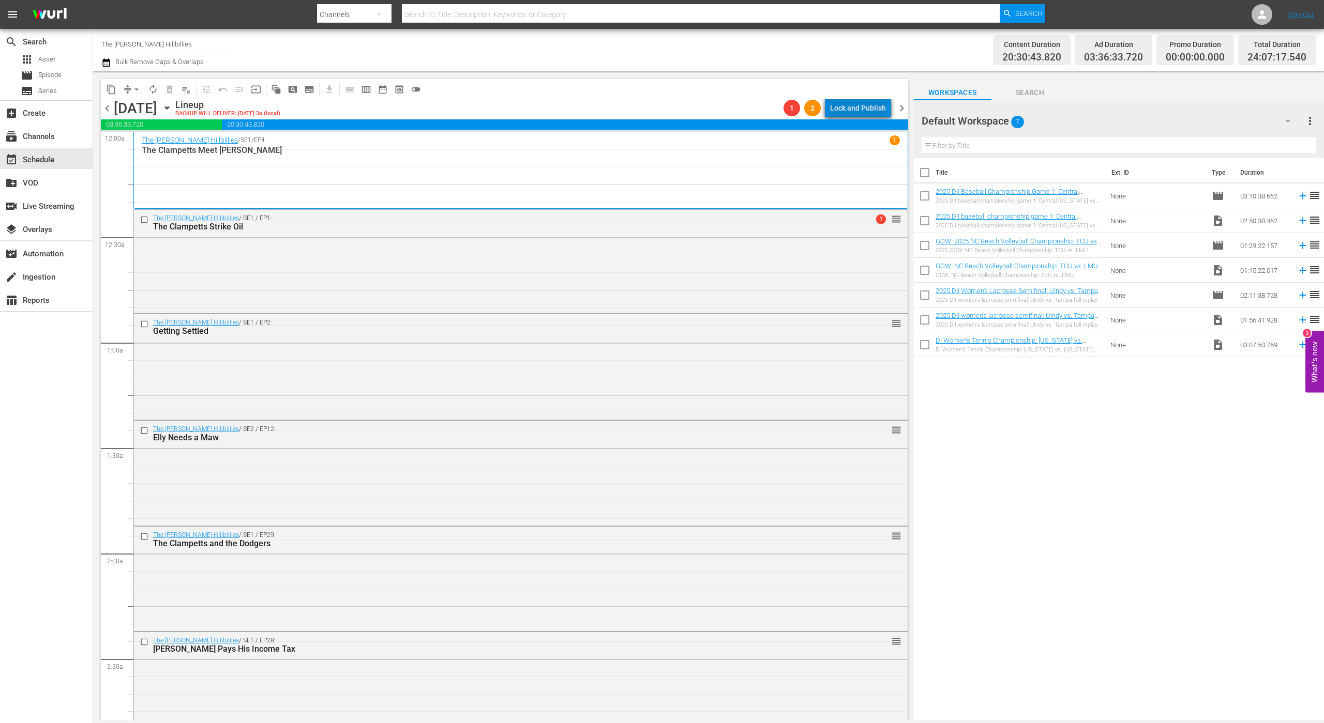
click at [881, 115] on div "Lock and Publish" at bounding box center [858, 108] width 56 height 19
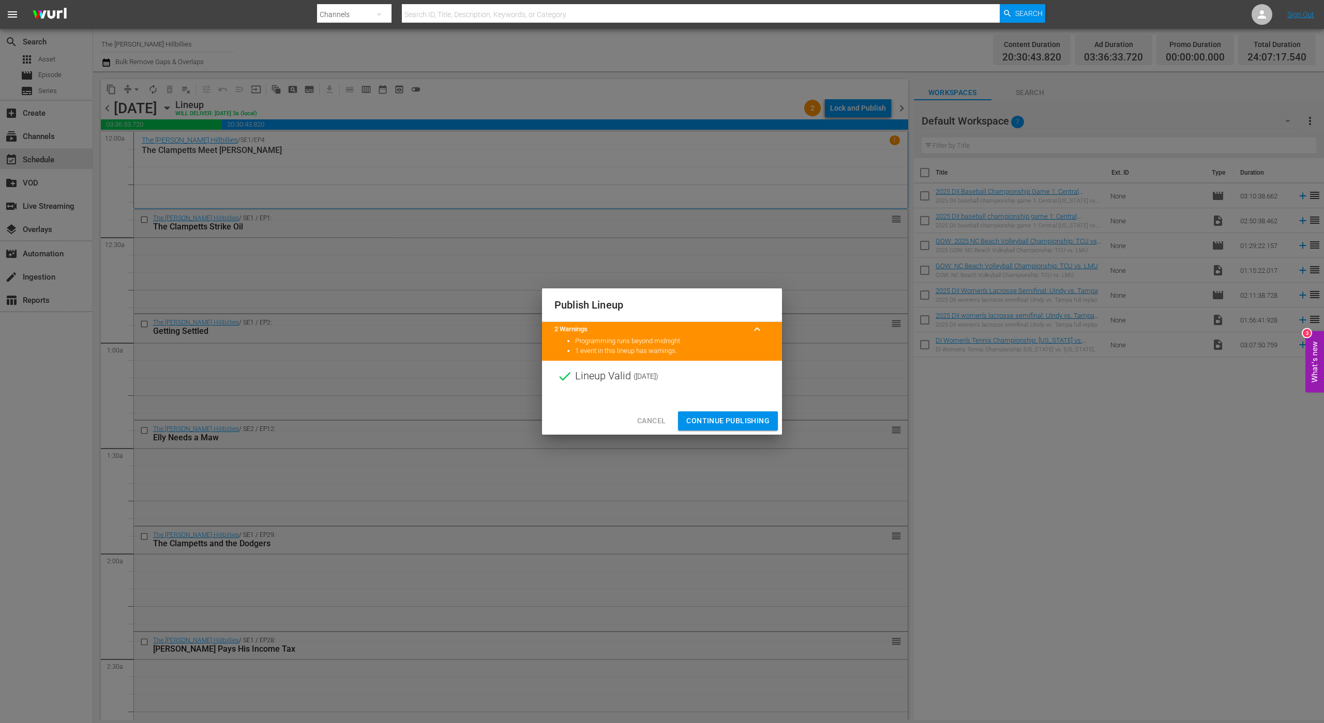
click at [706, 417] on span "Continue Publishing" at bounding box center [727, 421] width 83 height 13
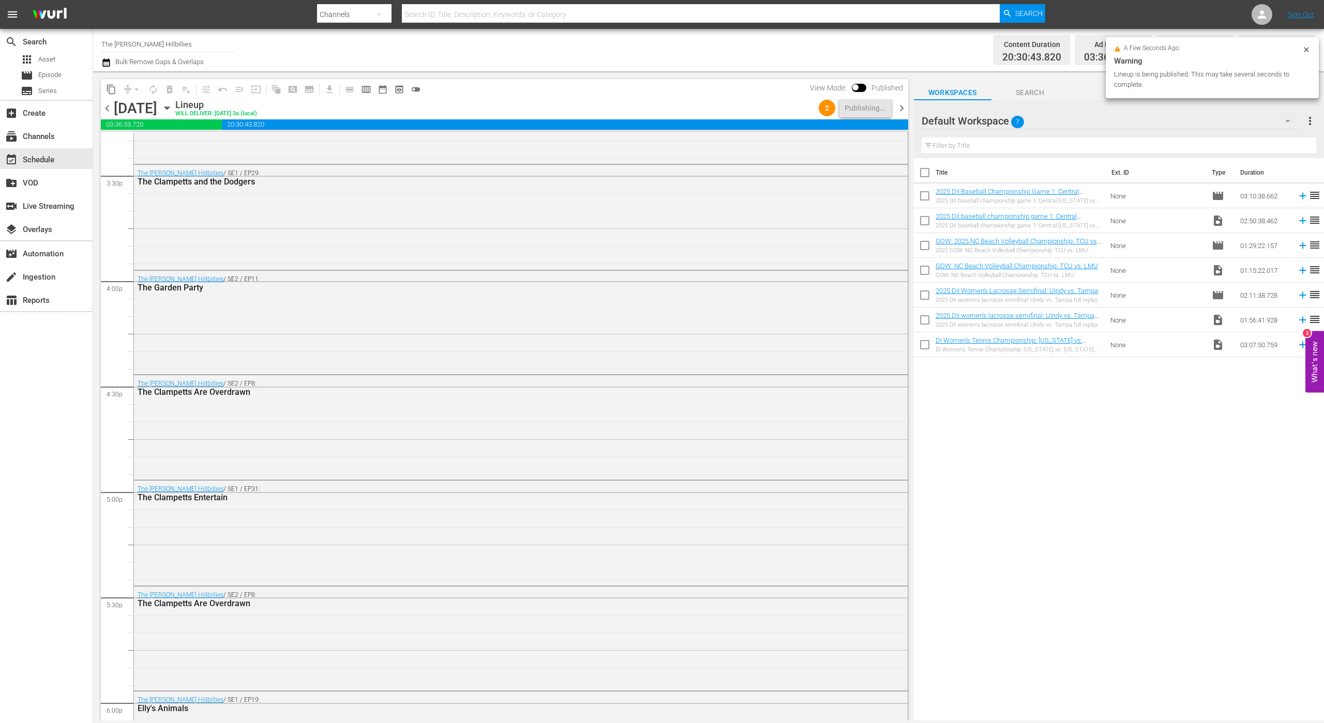
scroll to position [4577, 0]
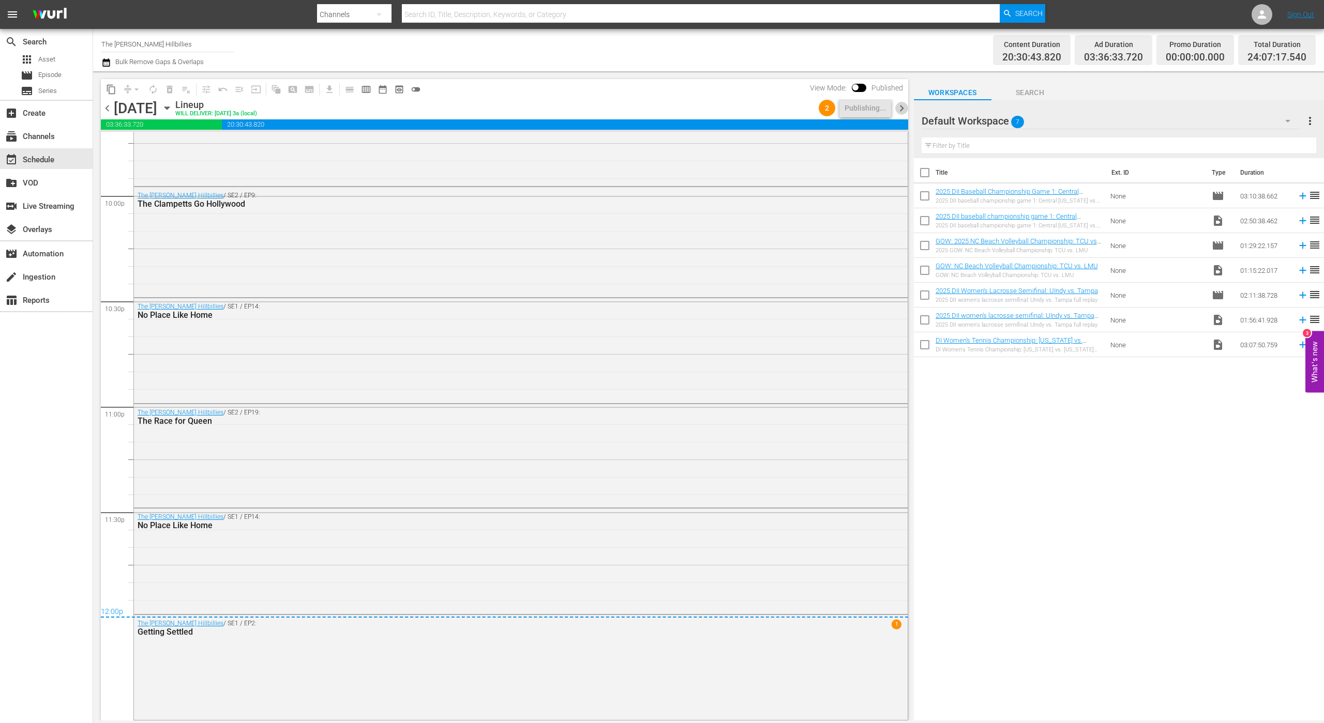
click at [905, 107] on span "chevron_right" at bounding box center [901, 108] width 13 height 13
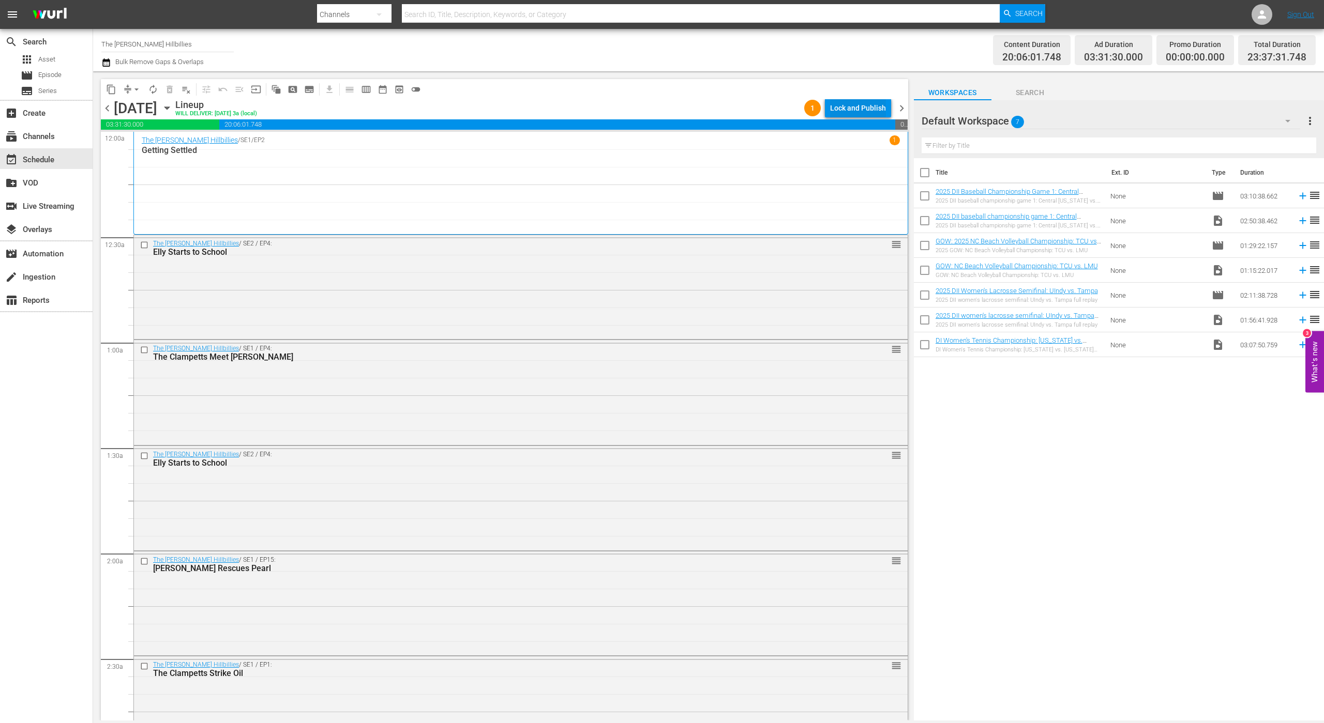
click at [852, 107] on div "Lock and Publish" at bounding box center [858, 108] width 56 height 19
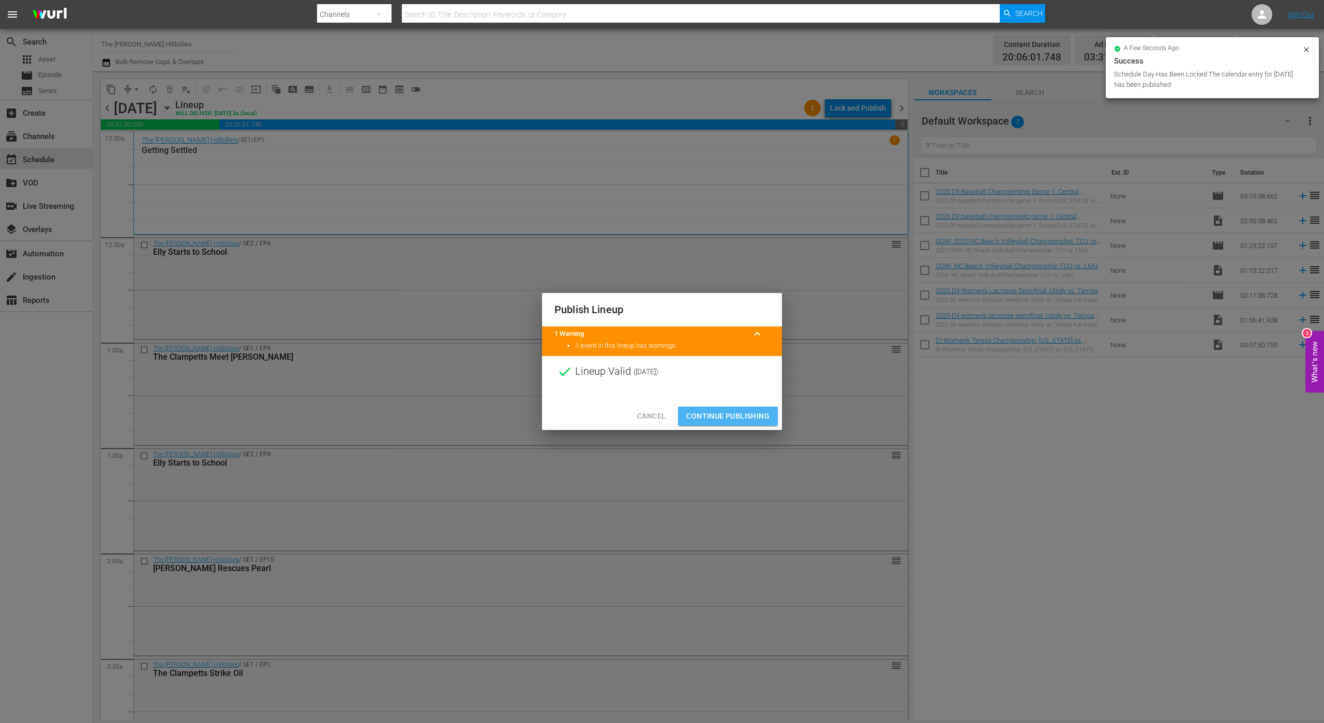
click at [721, 418] on span "Continue Publishing" at bounding box center [727, 416] width 83 height 13
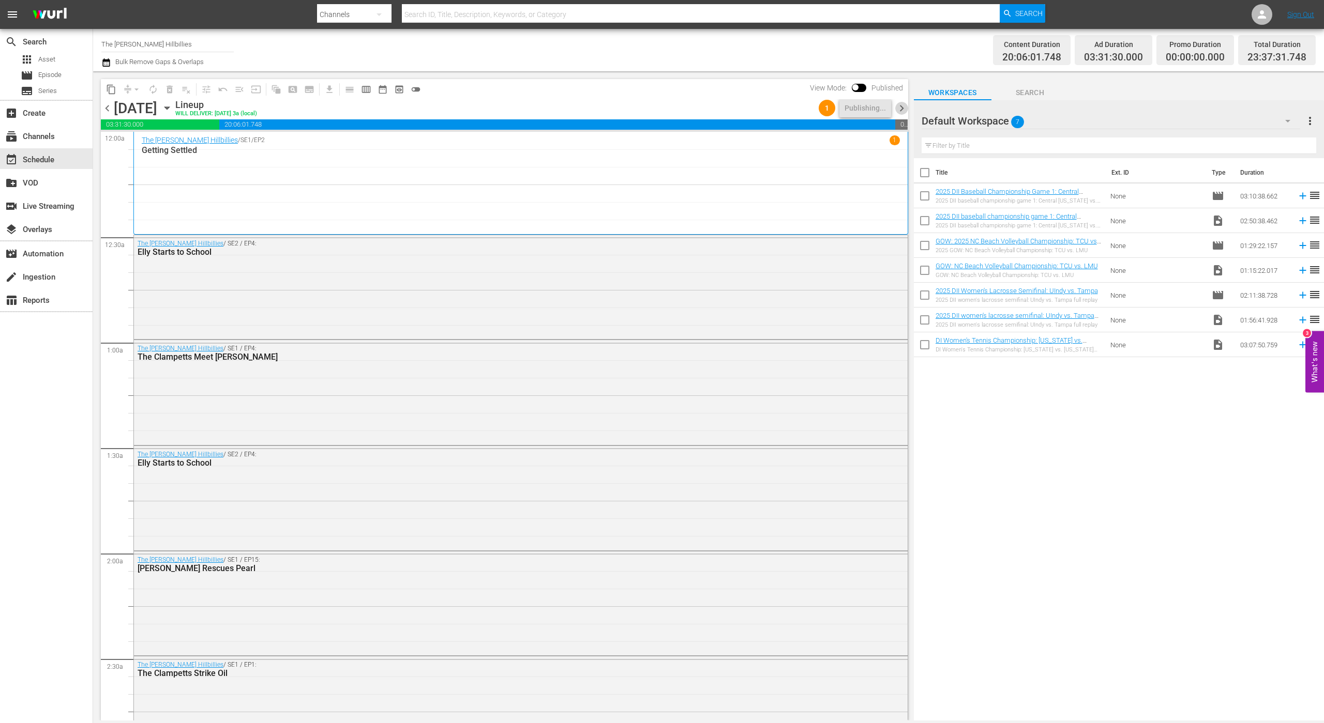
click at [903, 105] on span "chevron_right" at bounding box center [901, 108] width 13 height 13
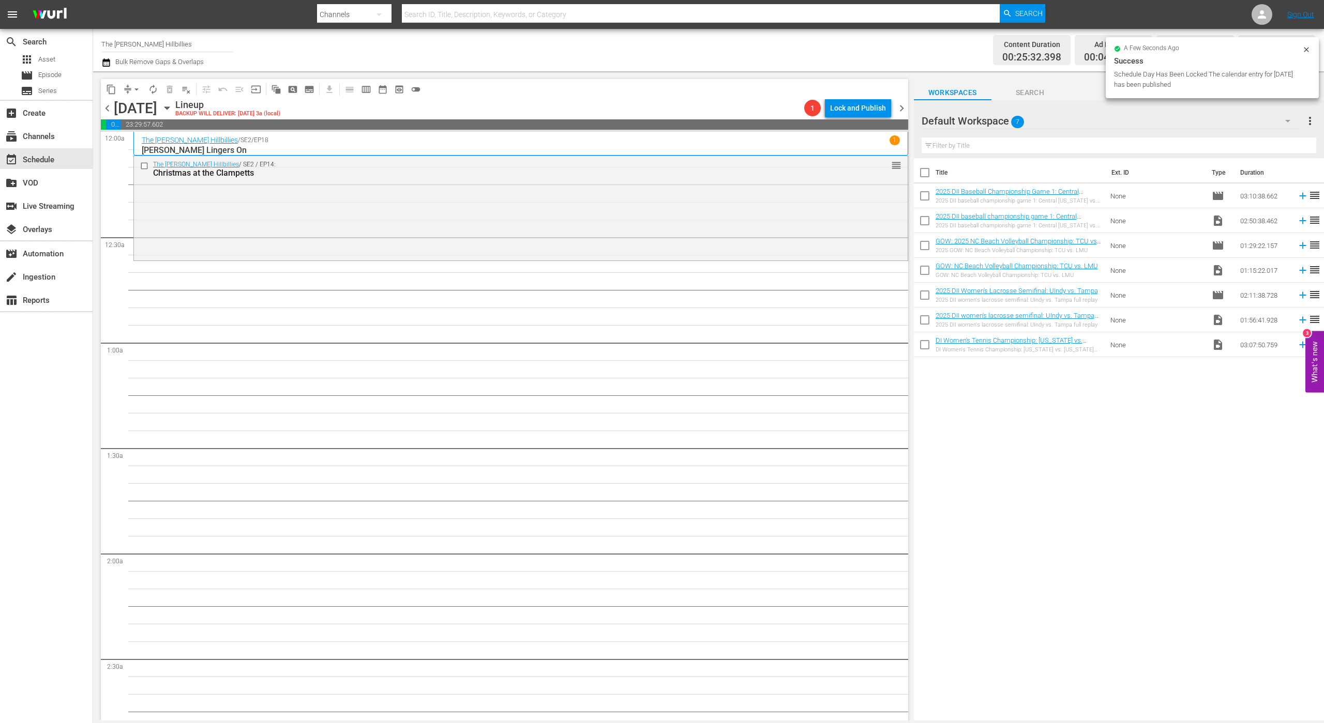
click at [978, 122] on div at bounding box center [958, 122] width 74 height 26
click at [977, 126] on div at bounding box center [958, 122] width 74 height 26
click at [971, 119] on div at bounding box center [958, 122] width 74 height 26
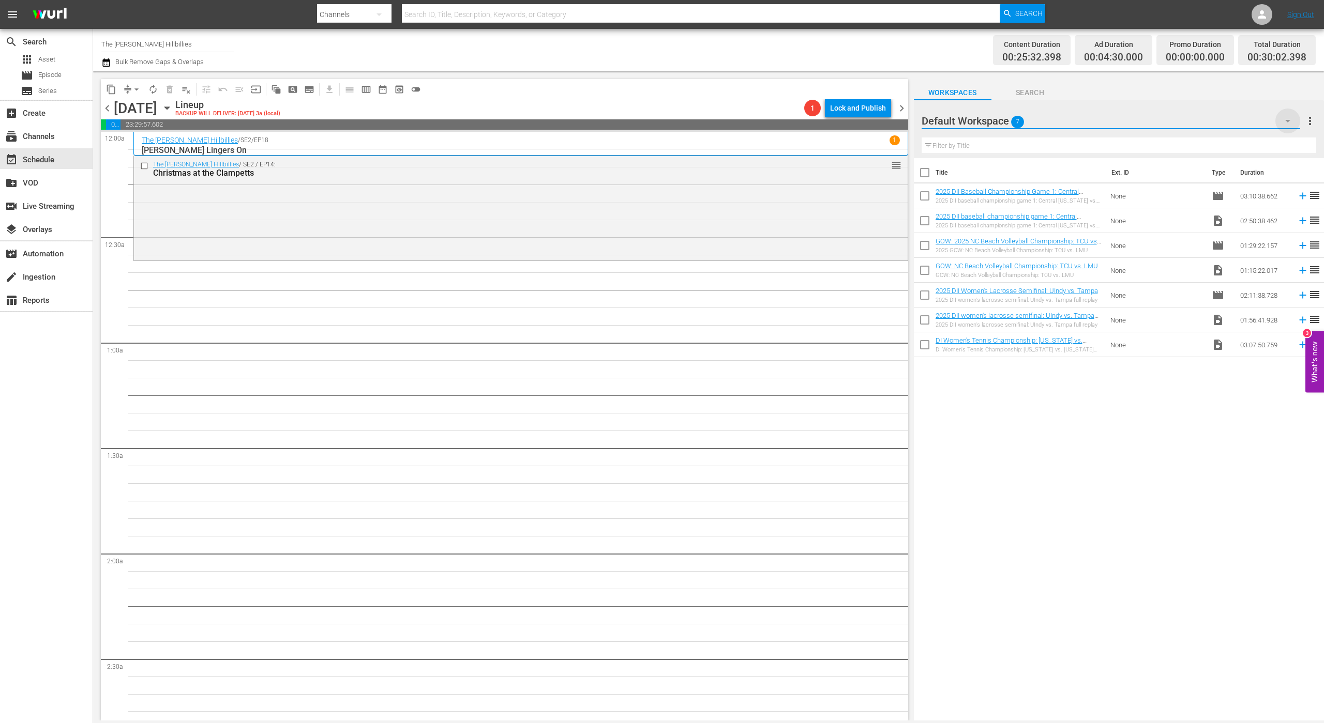
click at [1292, 123] on icon "button" at bounding box center [1287, 121] width 12 height 12
click at [993, 149] on div "BH (53)" at bounding box center [988, 150] width 108 height 17
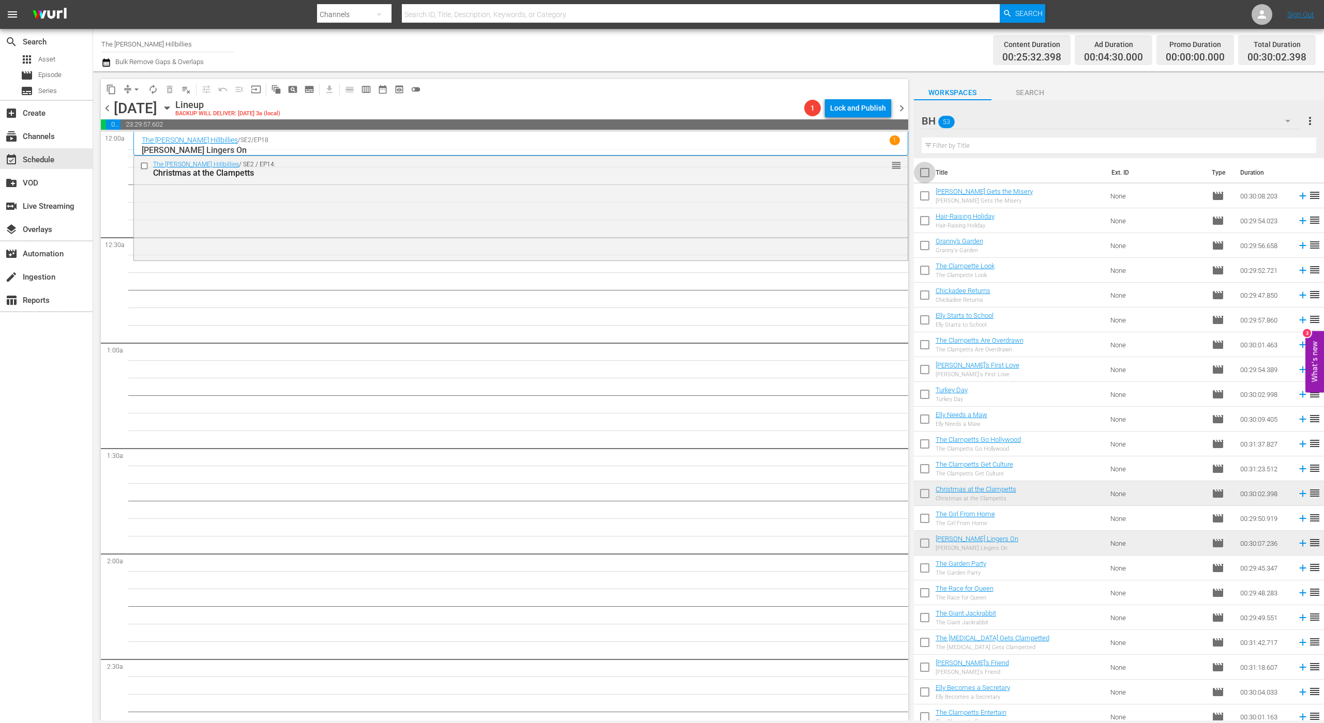
click at [926, 176] on input "checkbox" at bounding box center [925, 175] width 22 height 22
checkbox input "true"
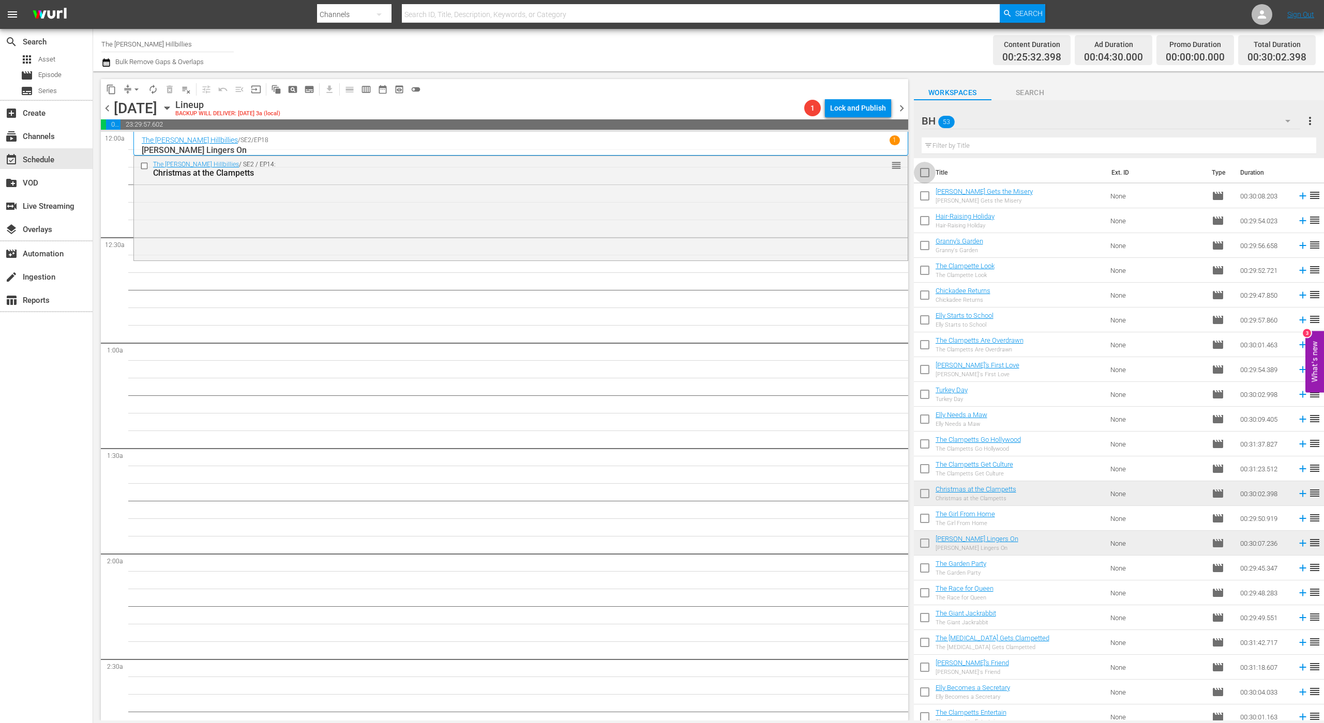
checkbox input "true"
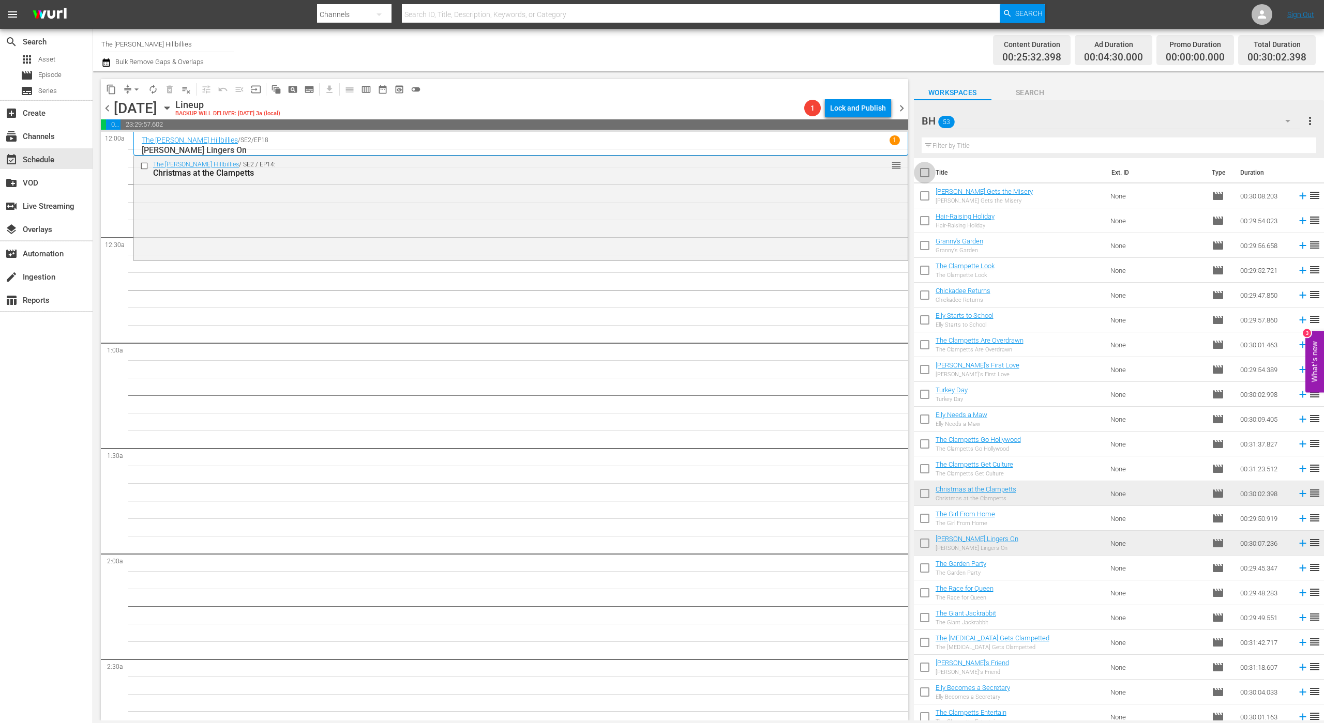
checkbox input "true"
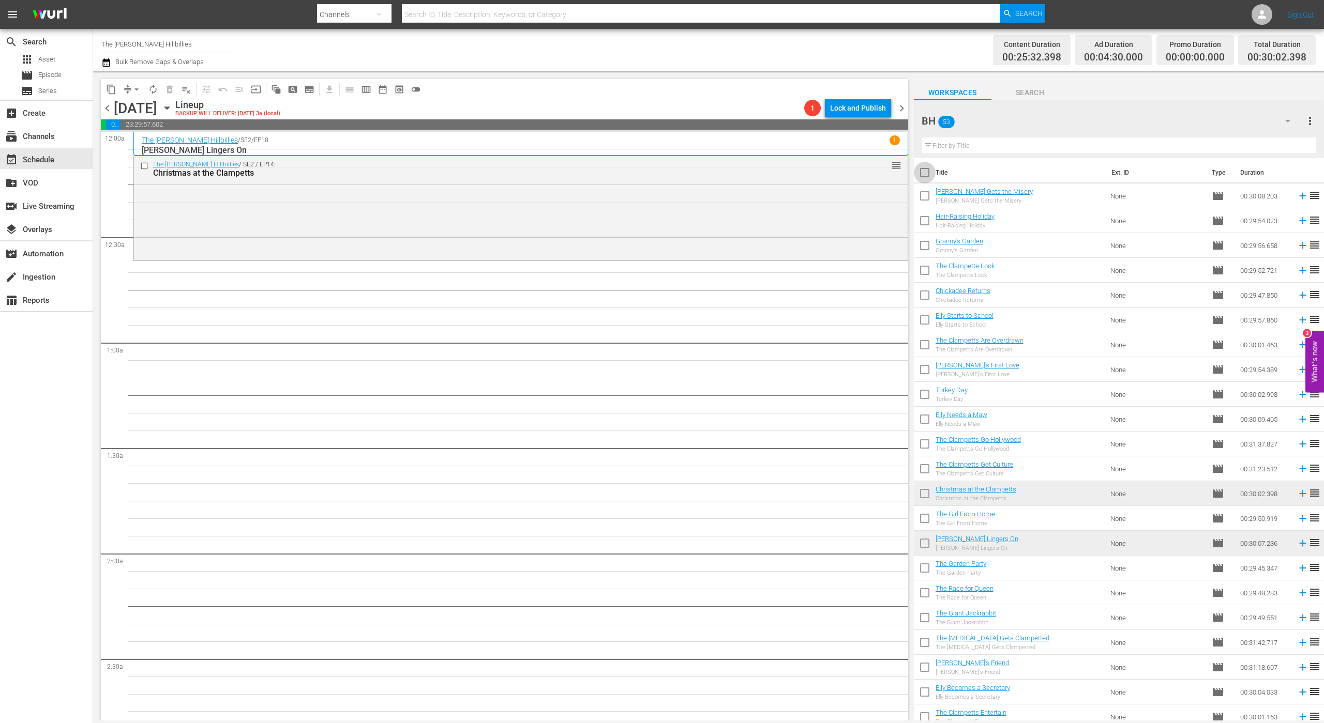
checkbox input "true"
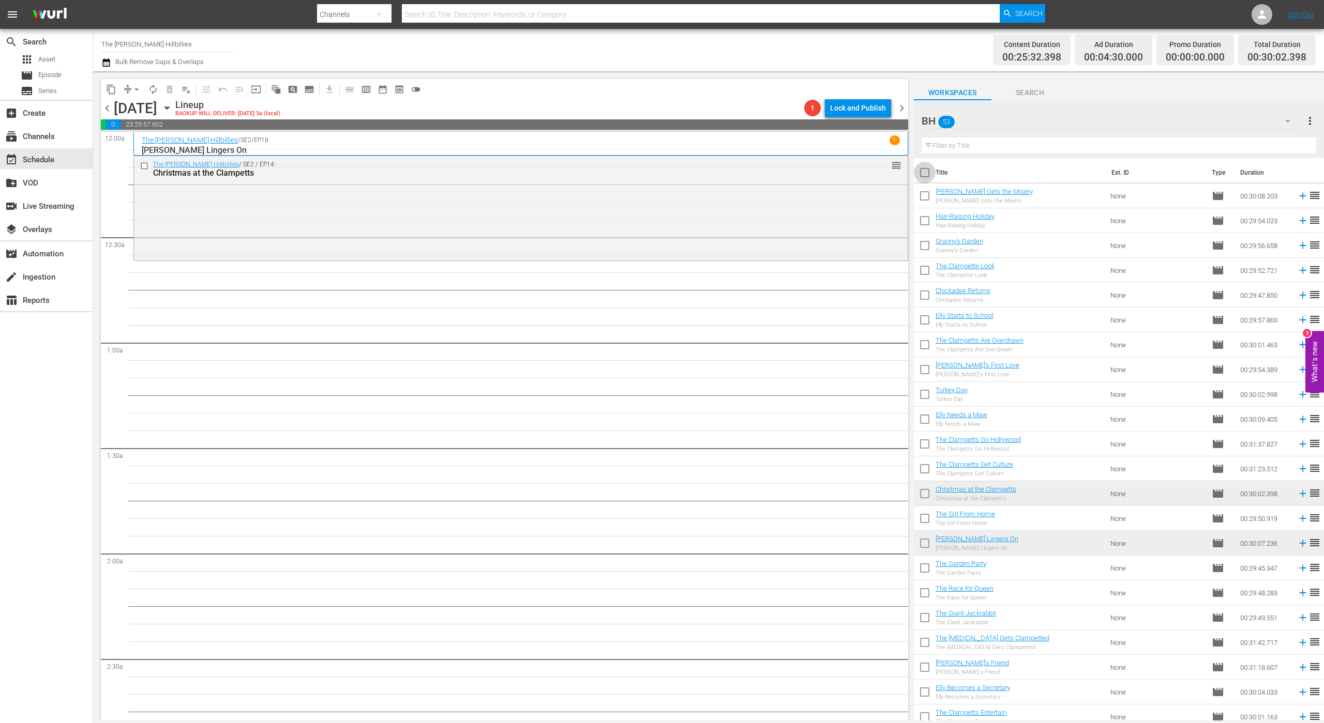
checkbox input "true"
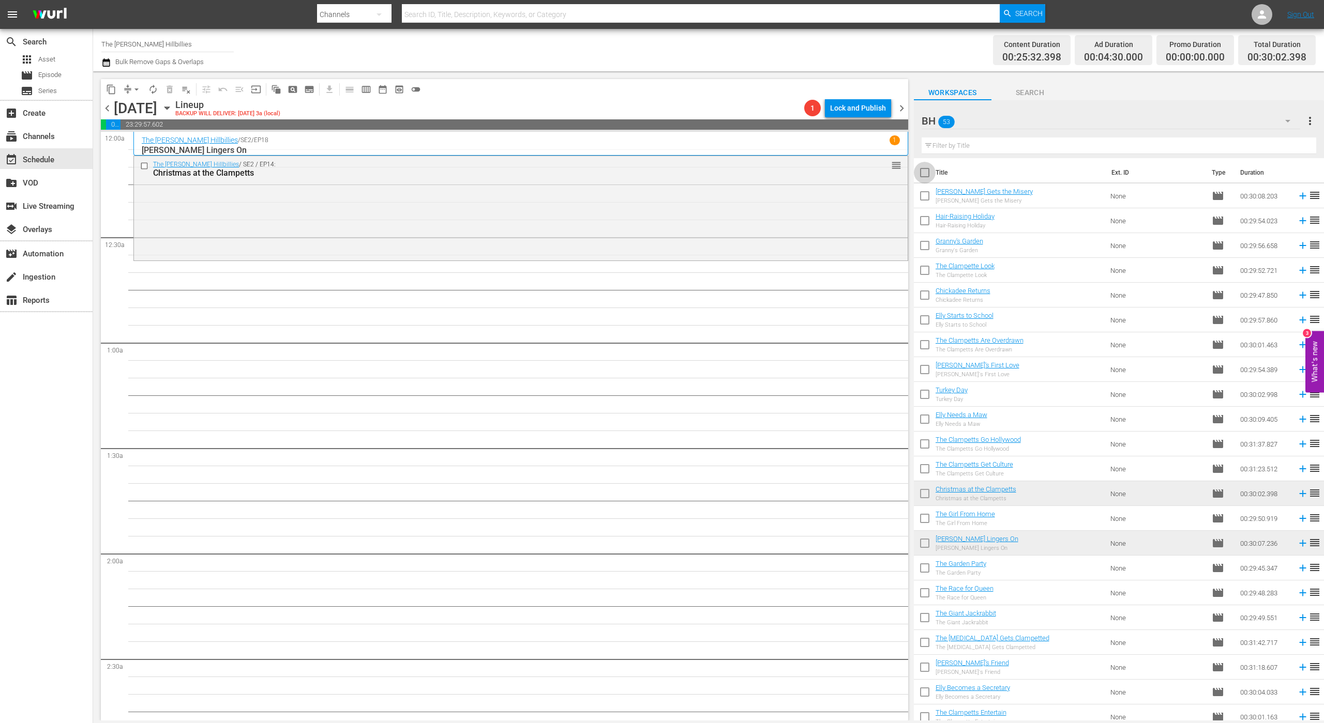
checkbox input "true"
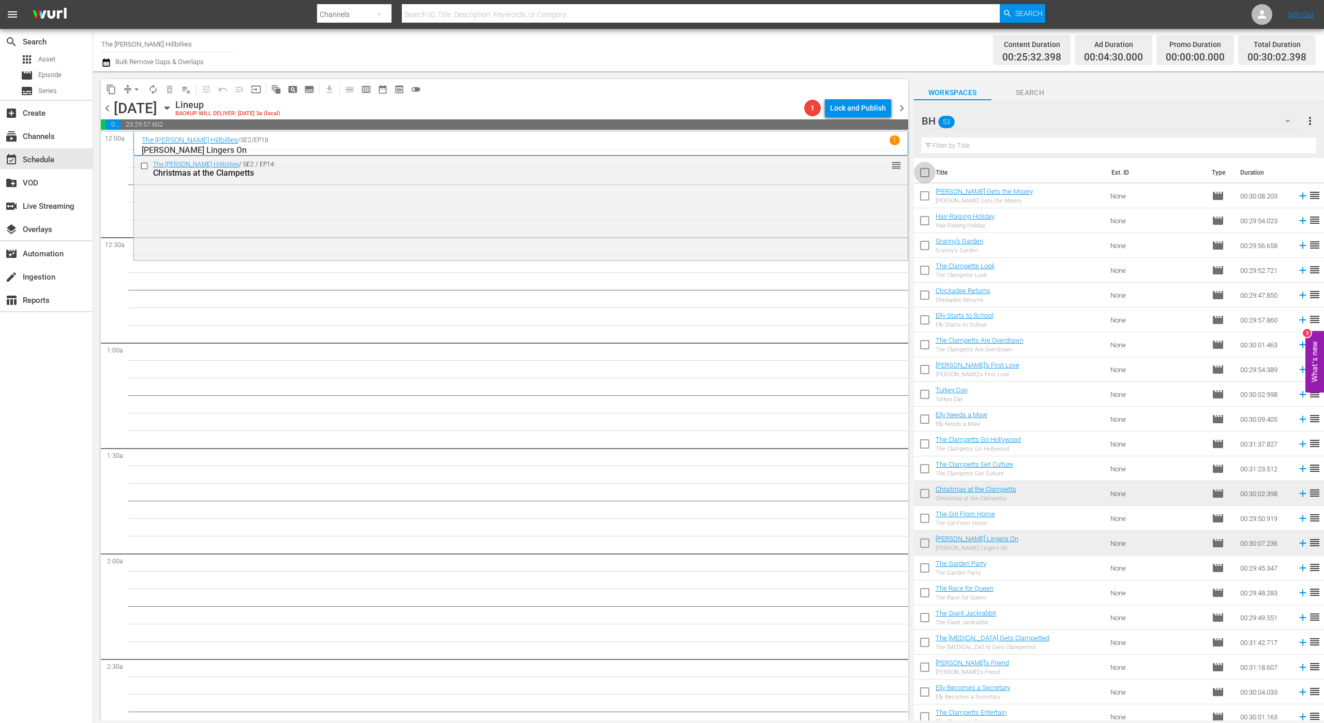
checkbox input "true"
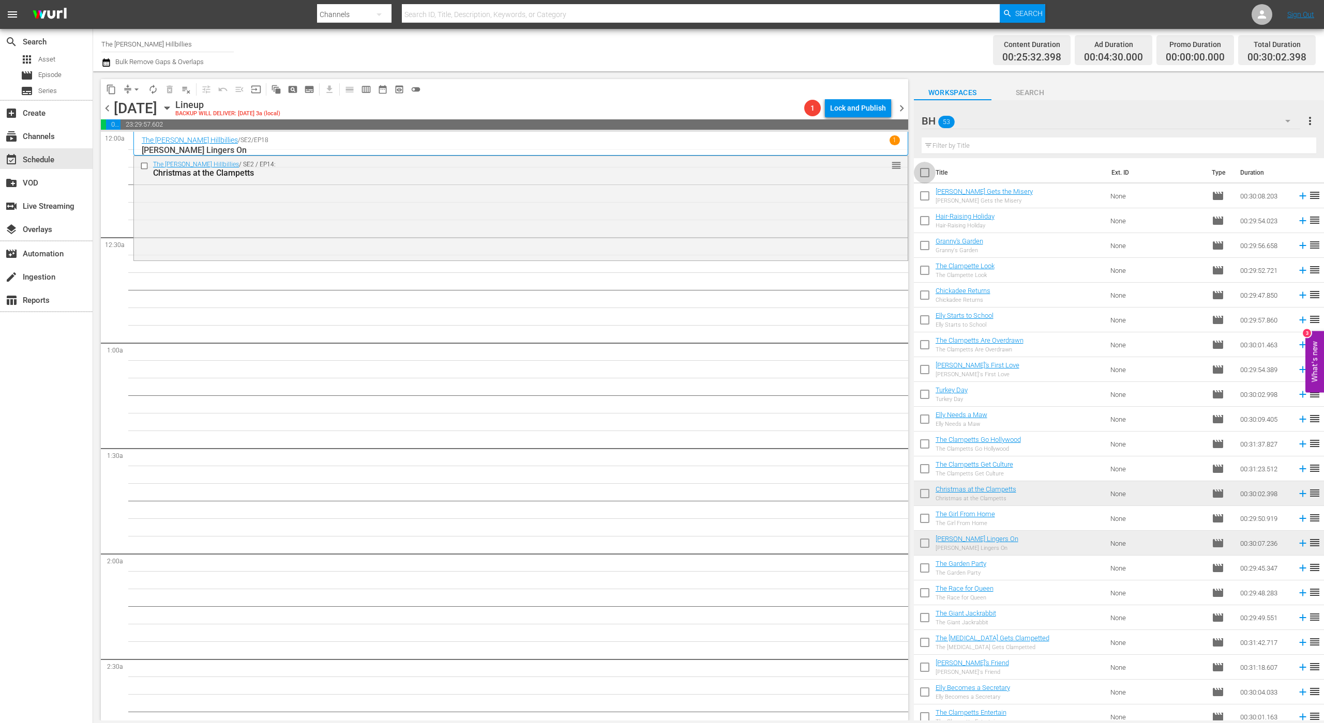
checkbox input "true"
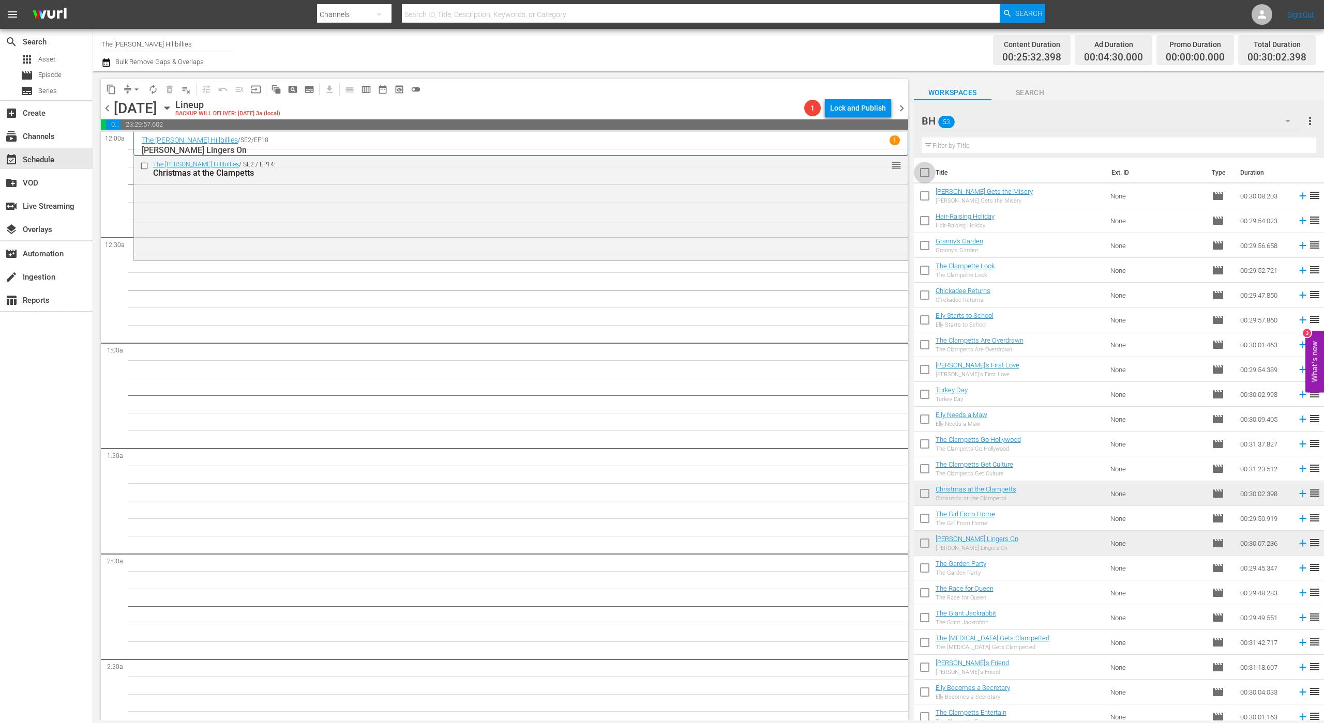
checkbox input "true"
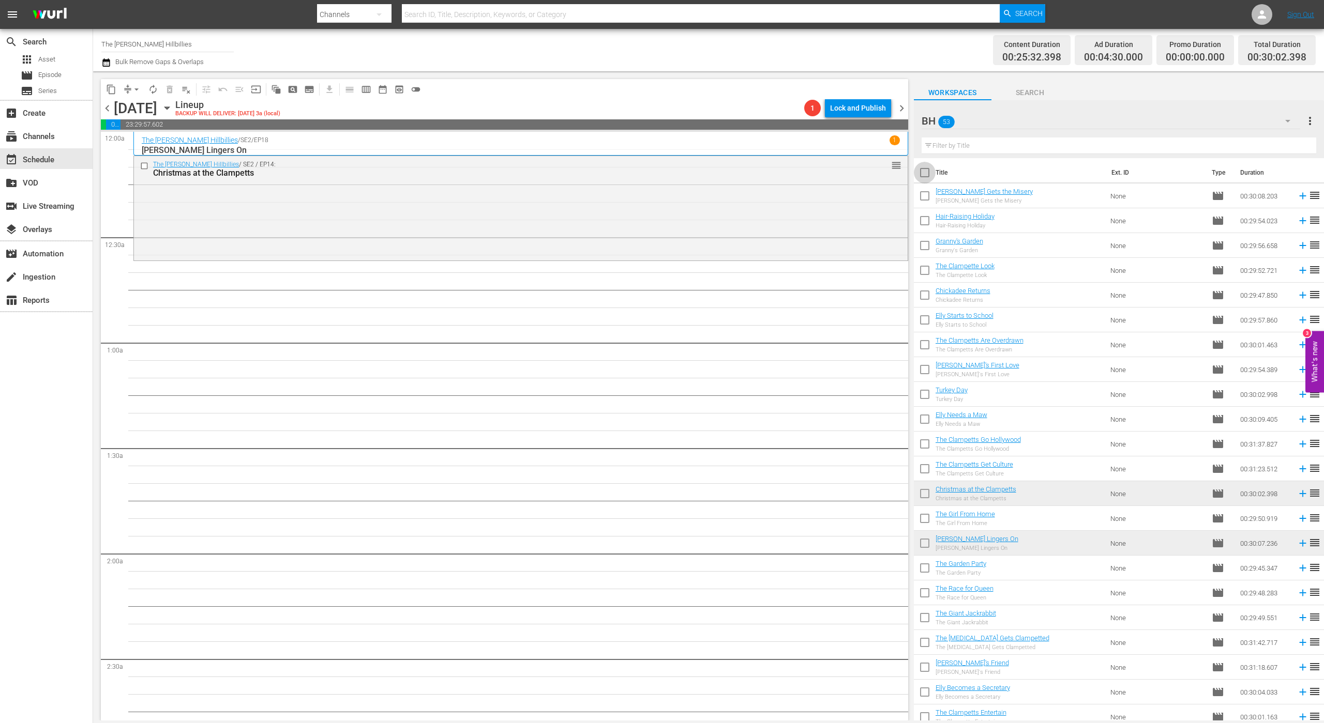
checkbox input "true"
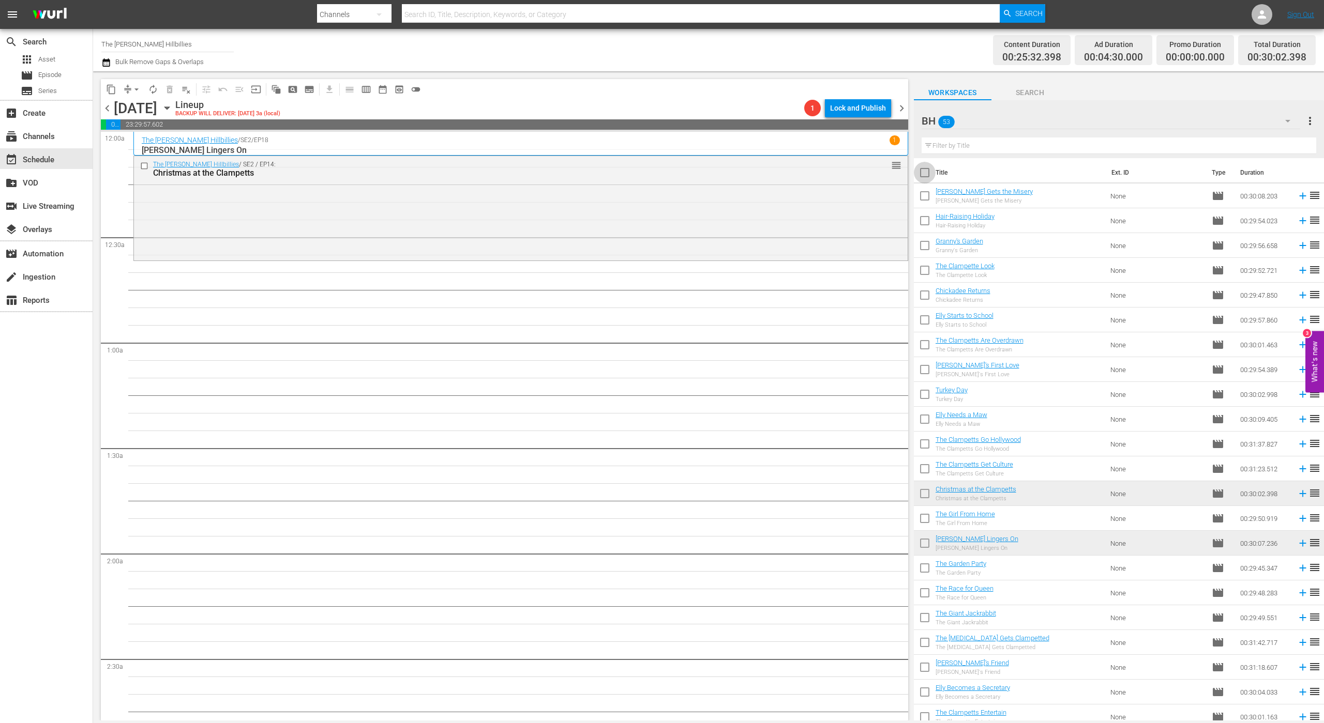
checkbox input "true"
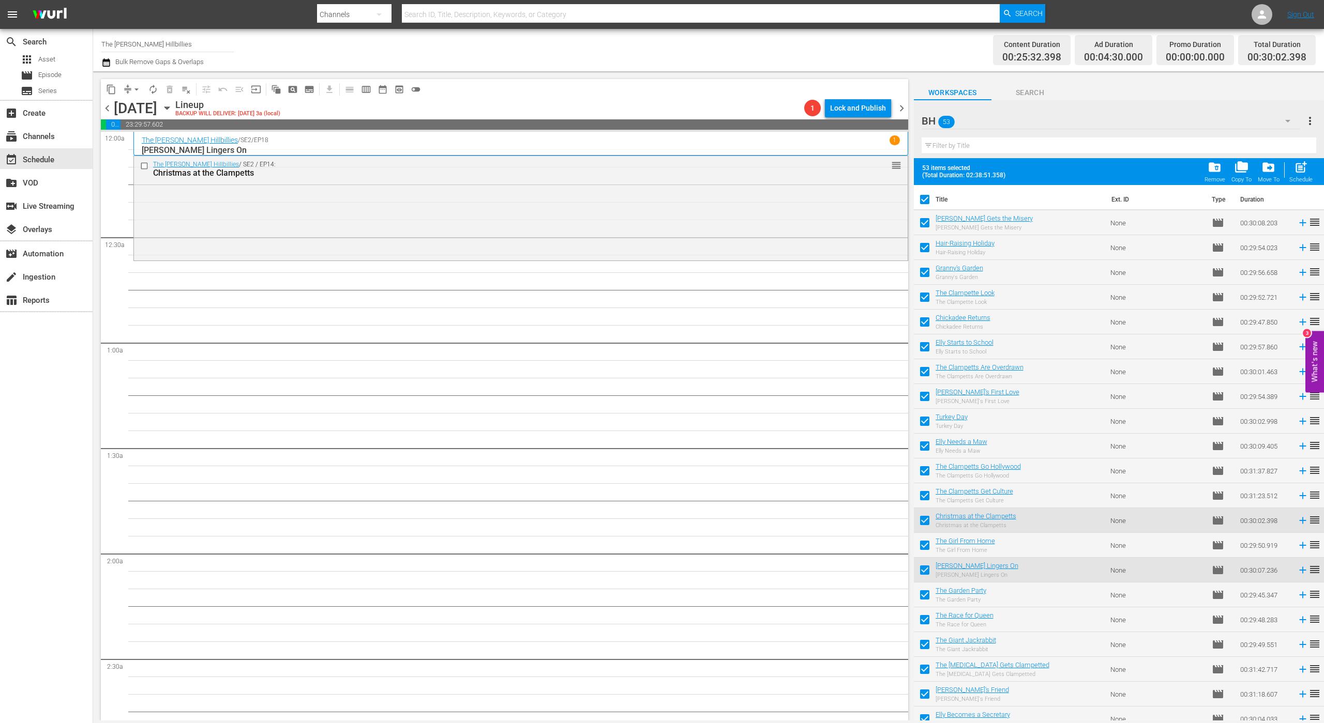
click at [928, 521] on input "checkbox" at bounding box center [925, 523] width 22 height 22
checkbox input "false"
click at [916, 568] on input "checkbox" at bounding box center [925, 573] width 22 height 22
checkbox input "false"
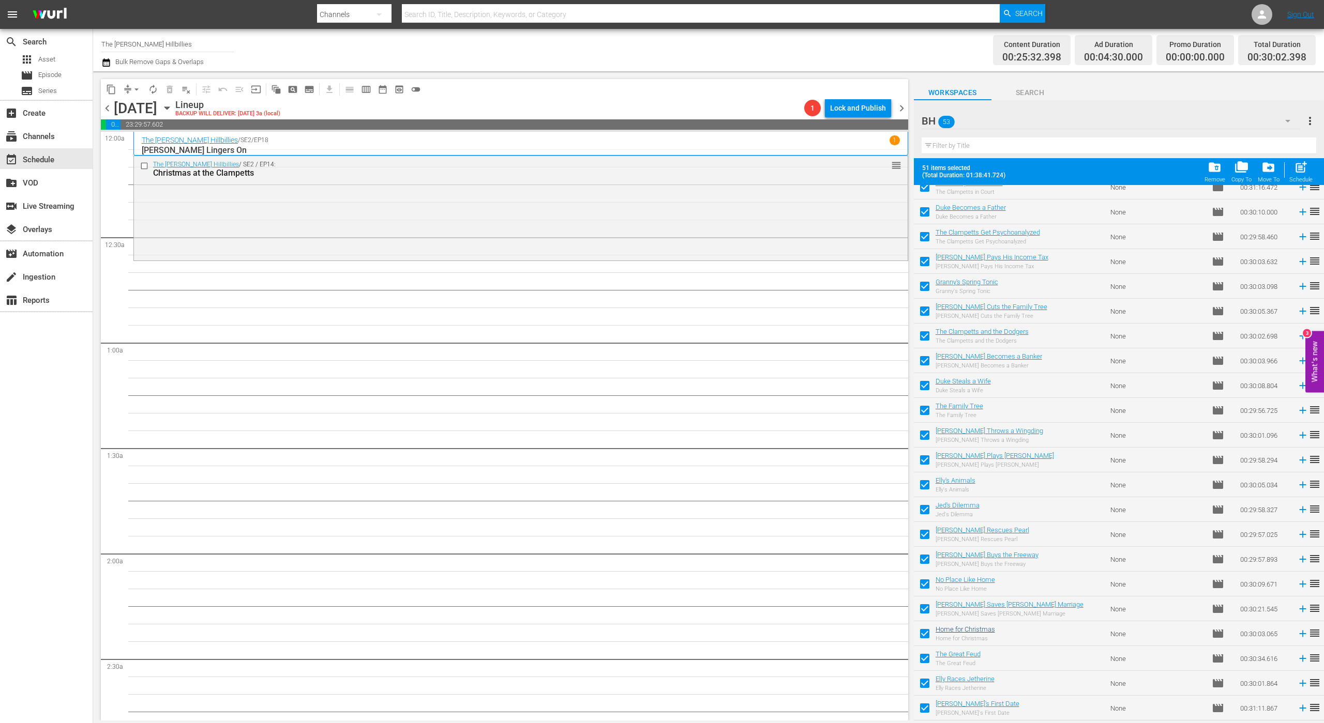
scroll to position [711, 0]
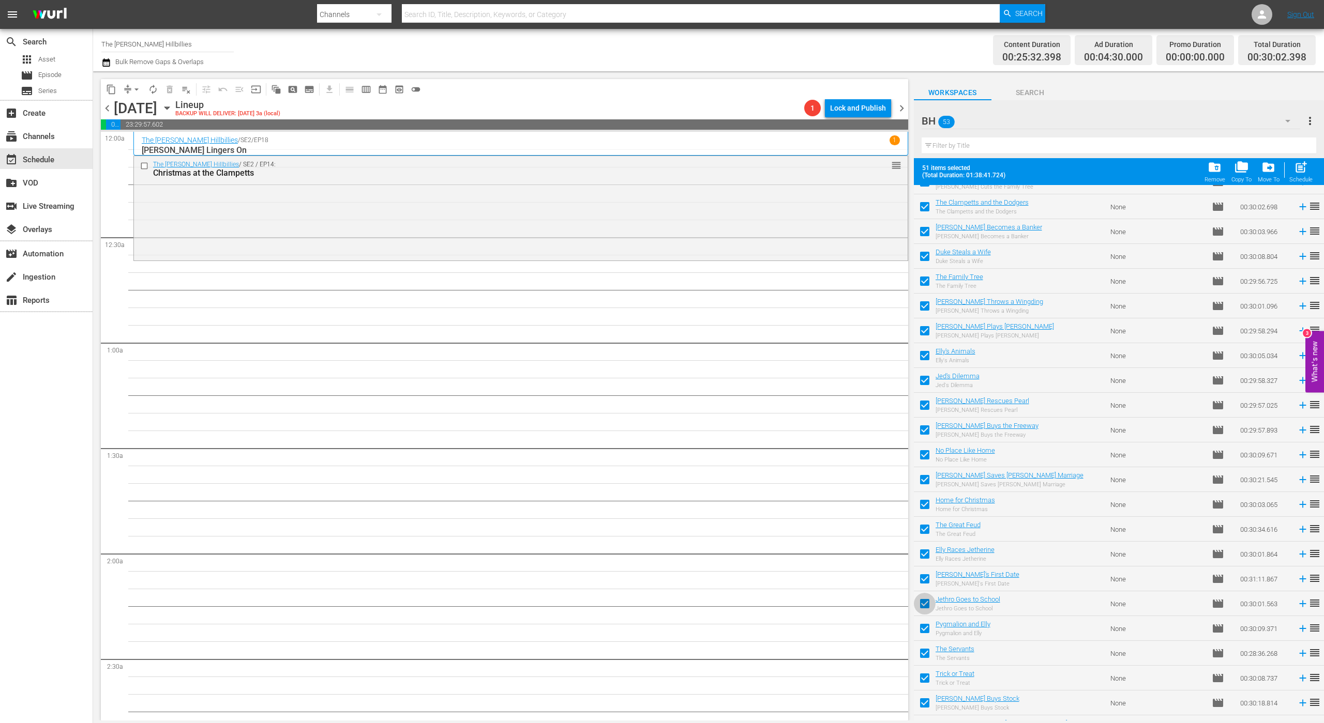
click at [933, 611] on input "checkbox" at bounding box center [925, 606] width 22 height 22
checkbox input "false"
click at [924, 494] on span at bounding box center [925, 505] width 22 height 22
click at [927, 508] on input "checkbox" at bounding box center [925, 507] width 22 height 22
checkbox input "false"
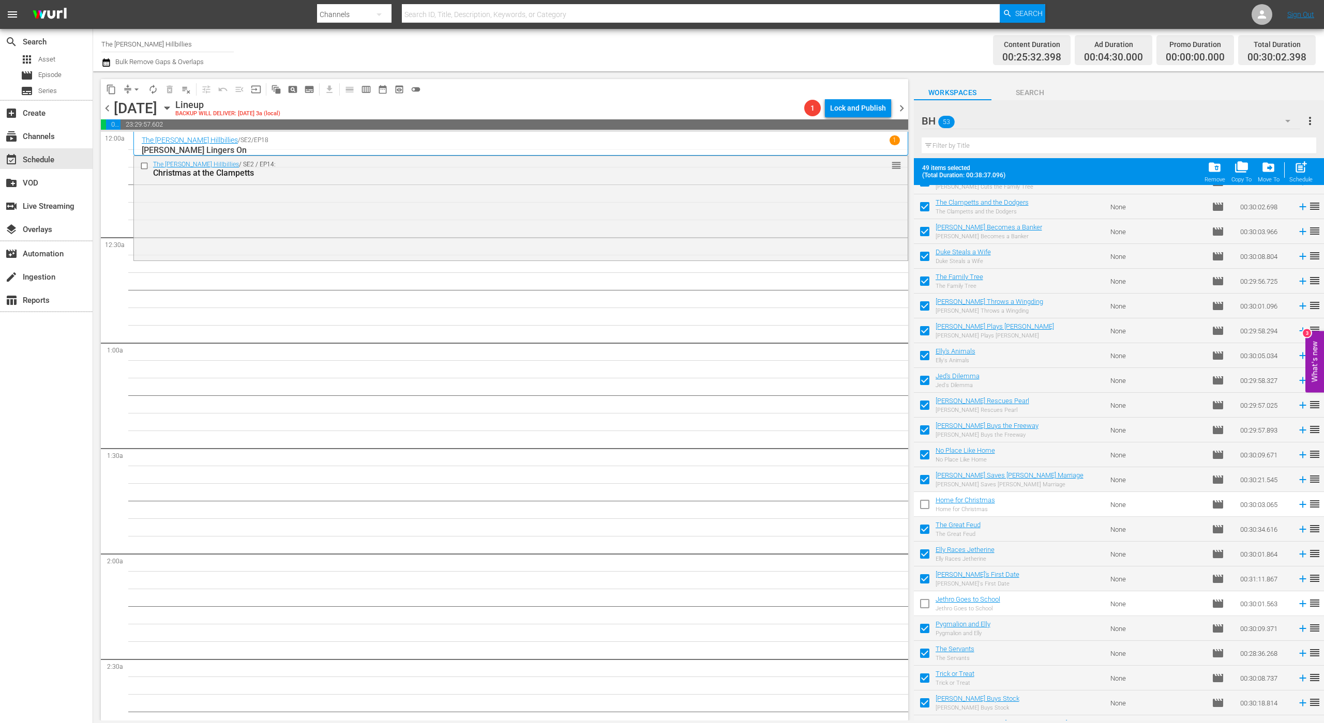
scroll to position [804, 0]
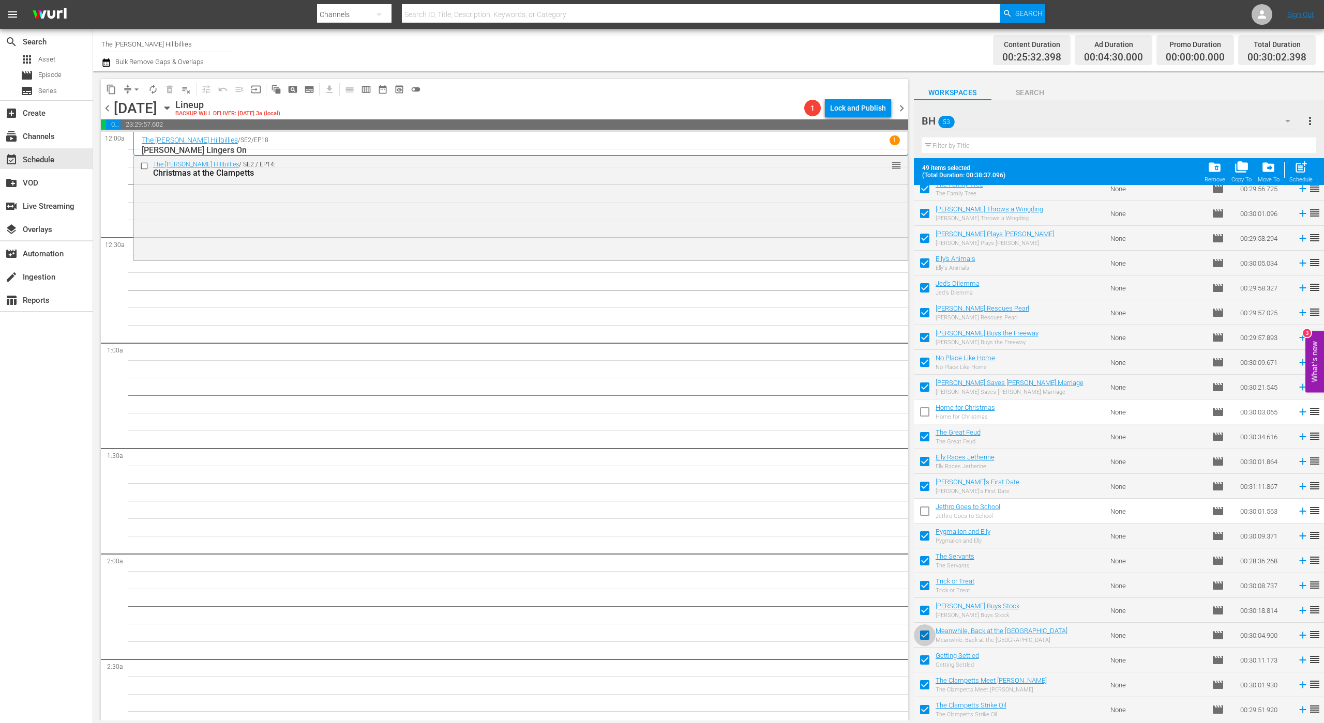
click at [921, 631] on input "checkbox" at bounding box center [925, 638] width 22 height 22
checkbox input "false"
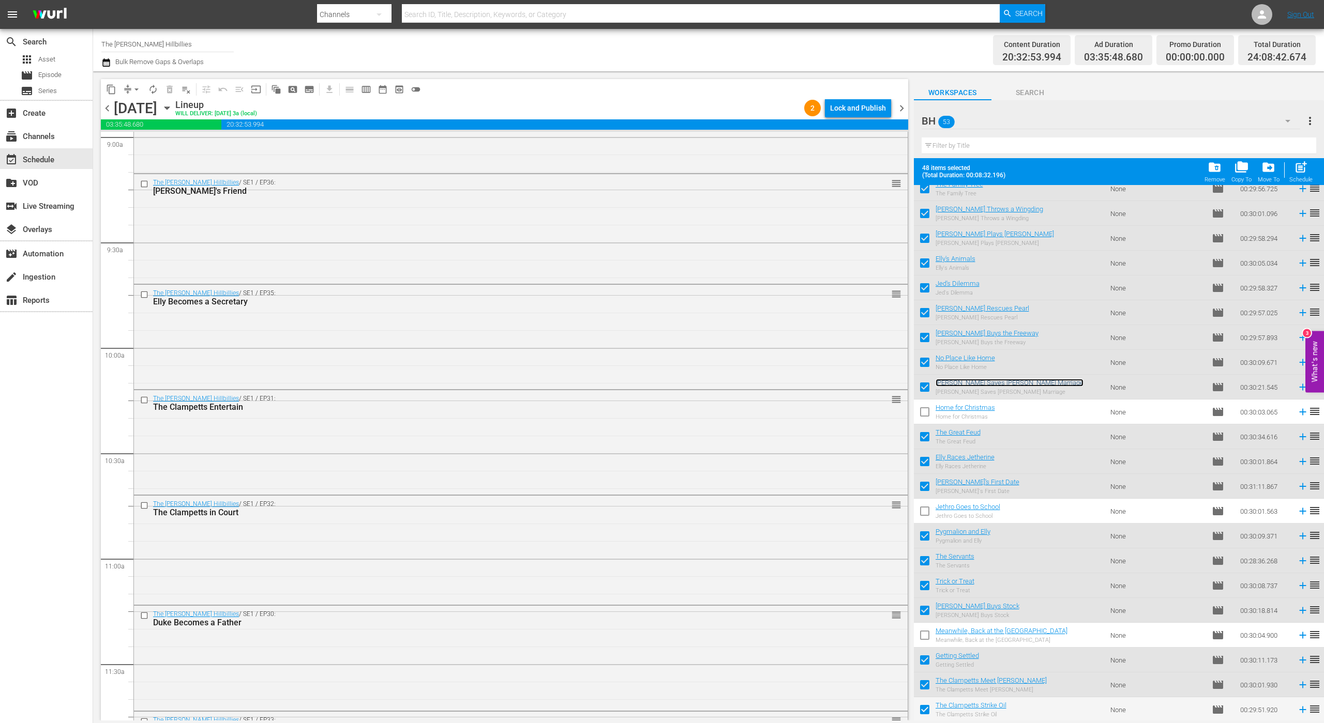
scroll to position [0, 0]
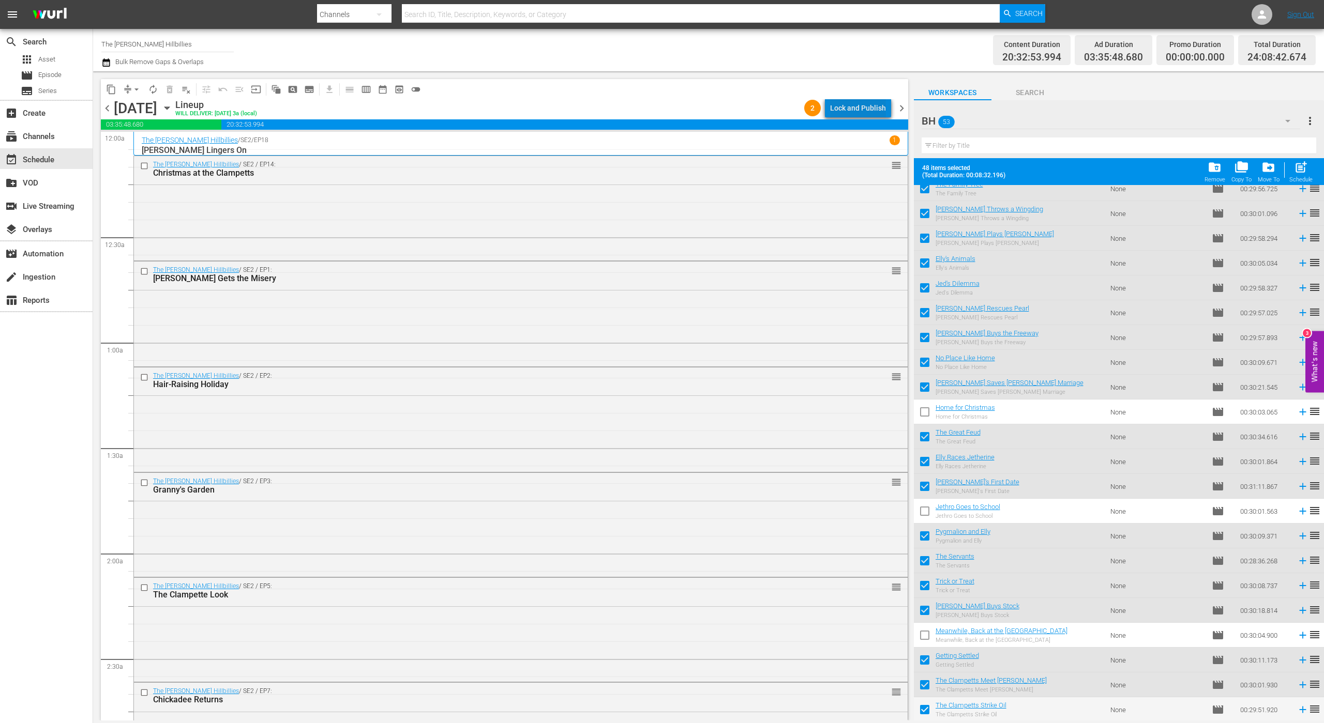
click at [882, 112] on div "Lock and Publish" at bounding box center [858, 108] width 56 height 19
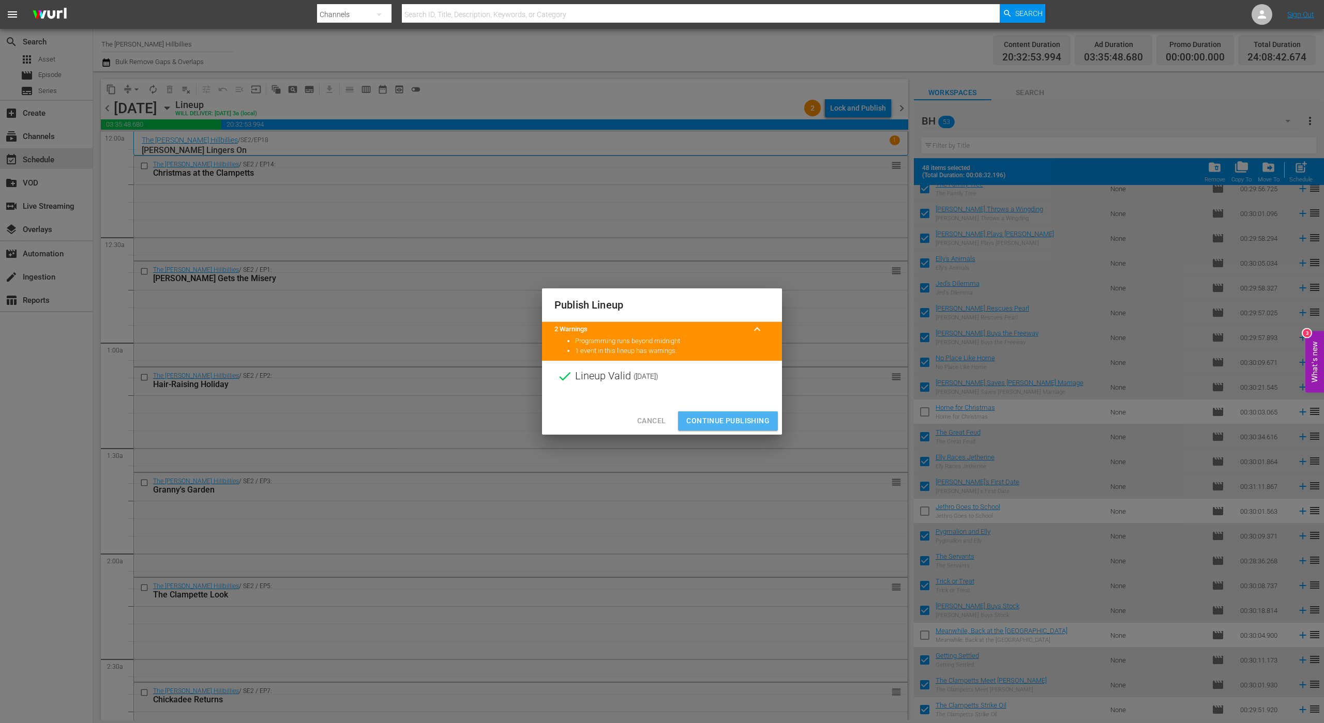
click at [750, 412] on button "Continue Publishing" at bounding box center [728, 421] width 100 height 19
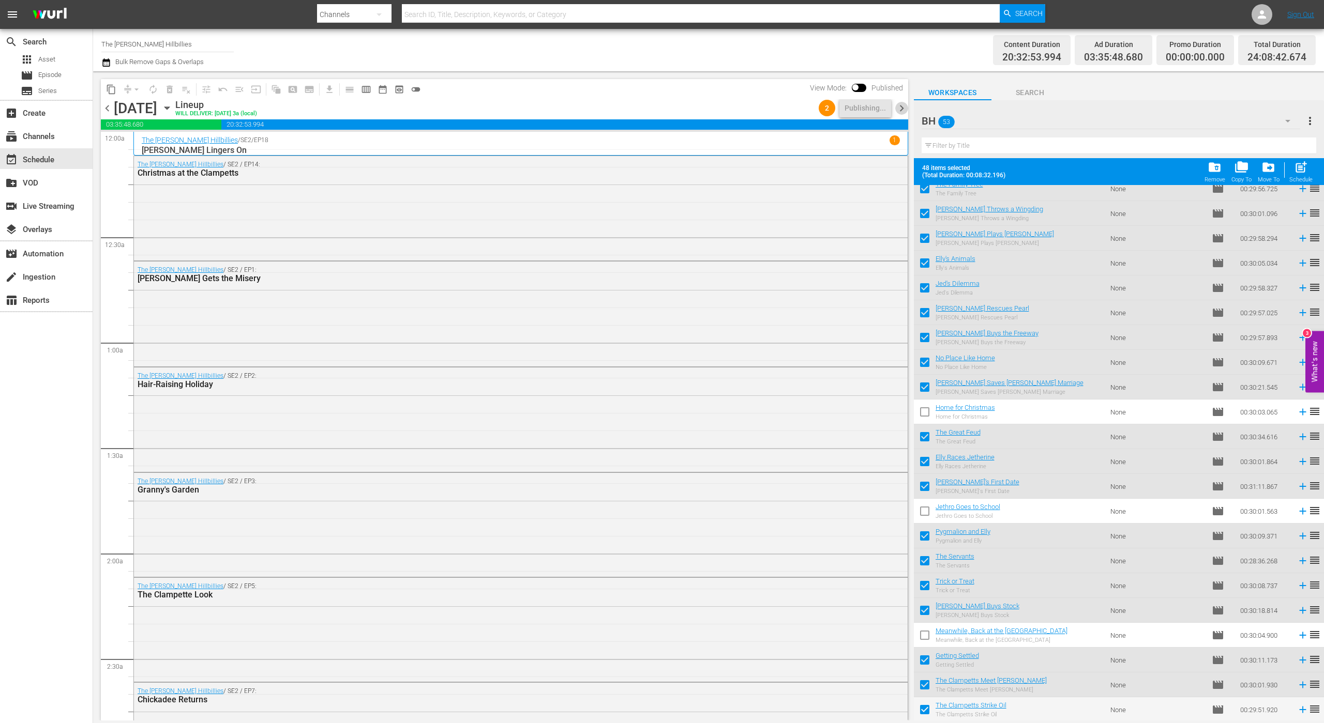
click at [901, 108] on span "chevron_right" at bounding box center [901, 108] width 13 height 13
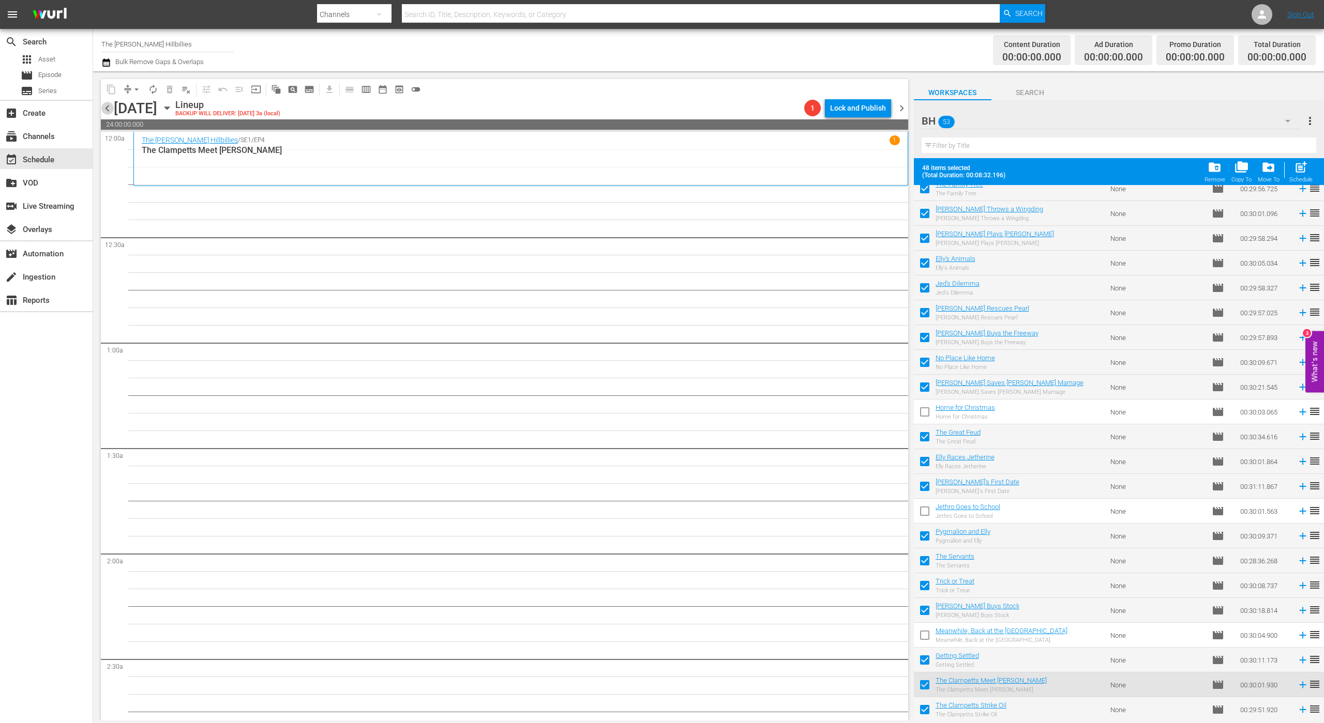
click at [105, 106] on span "chevron_left" at bounding box center [107, 108] width 13 height 13
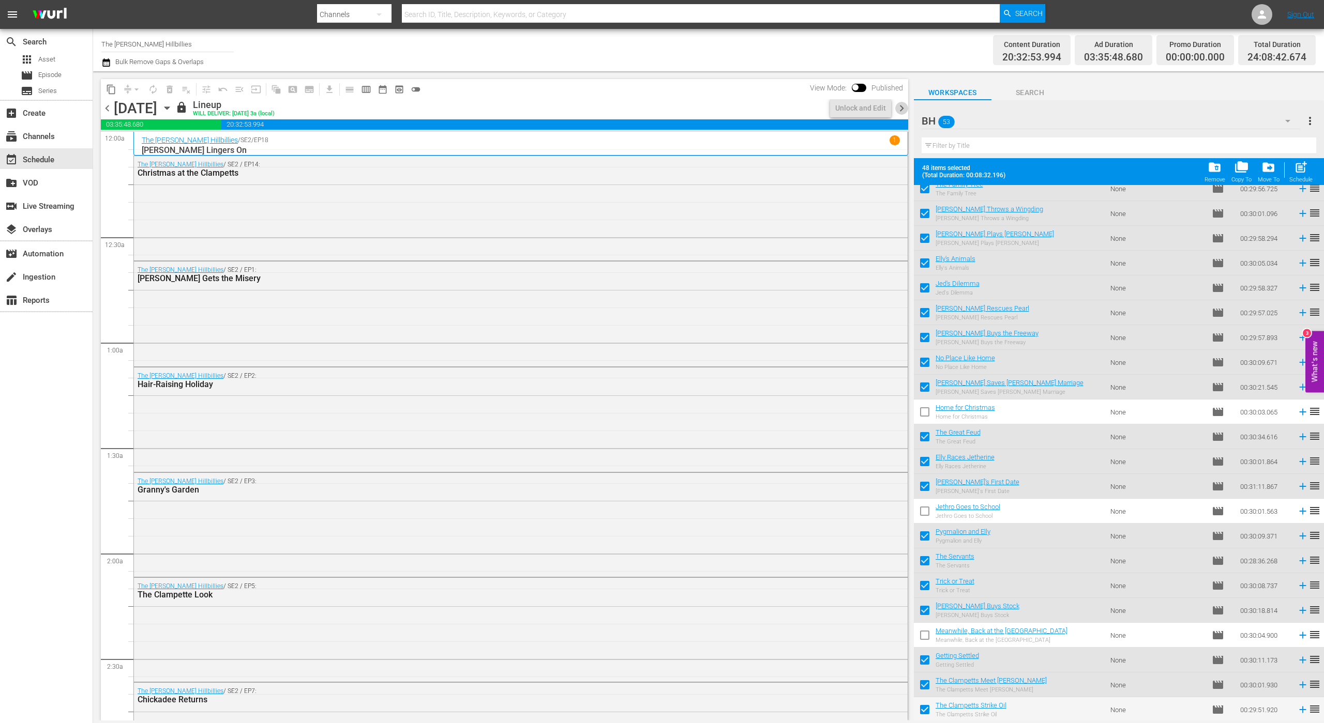
click at [900, 106] on span "chevron_right" at bounding box center [901, 108] width 13 height 13
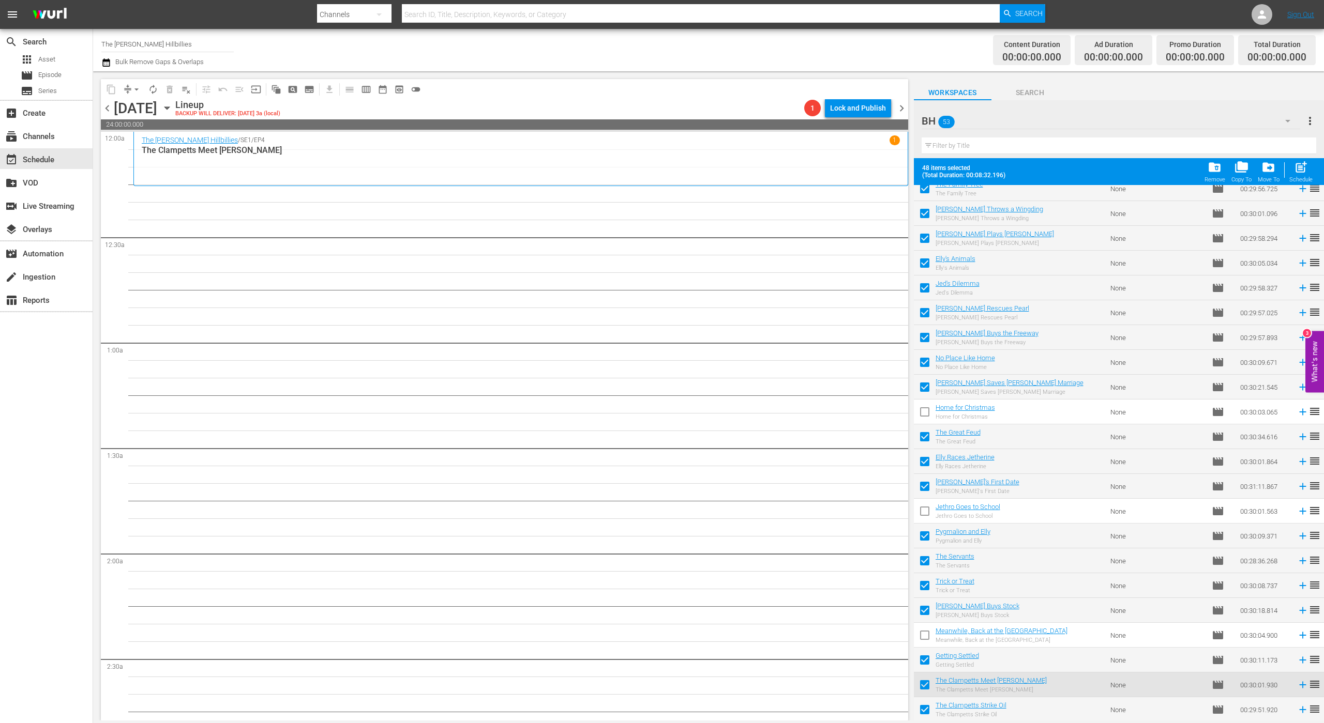
click at [169, 107] on icon "button" at bounding box center [166, 108] width 5 height 3
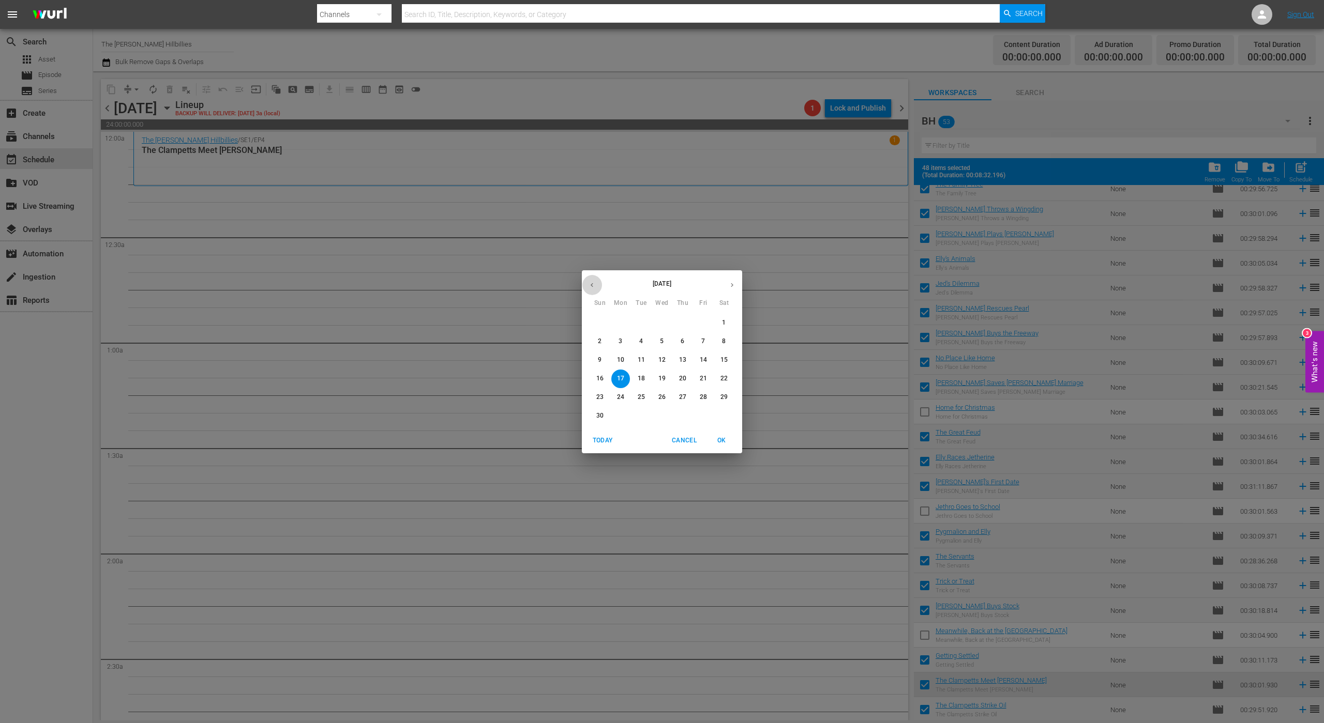
click at [587, 279] on button "button" at bounding box center [592, 285] width 20 height 20
click at [702, 357] on p "17" at bounding box center [703, 360] width 7 height 9
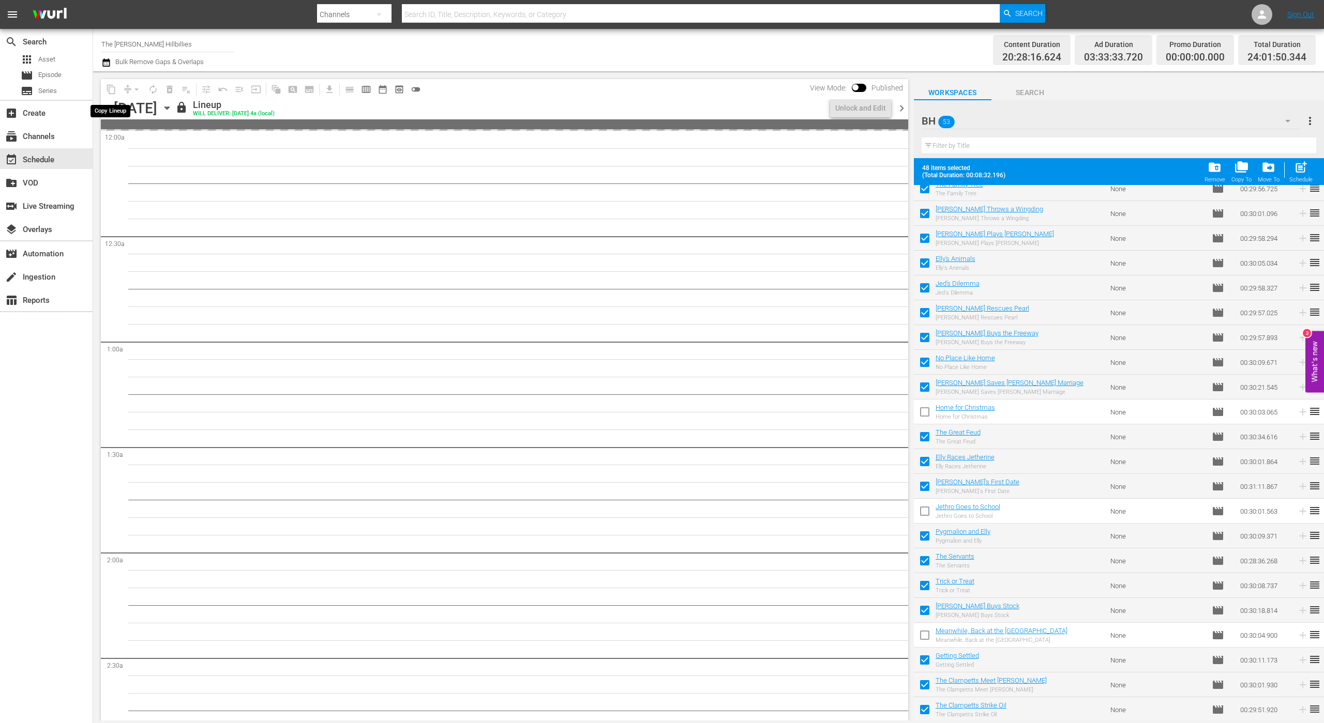
click at [111, 89] on span "content_copy" at bounding box center [111, 89] width 10 height 10
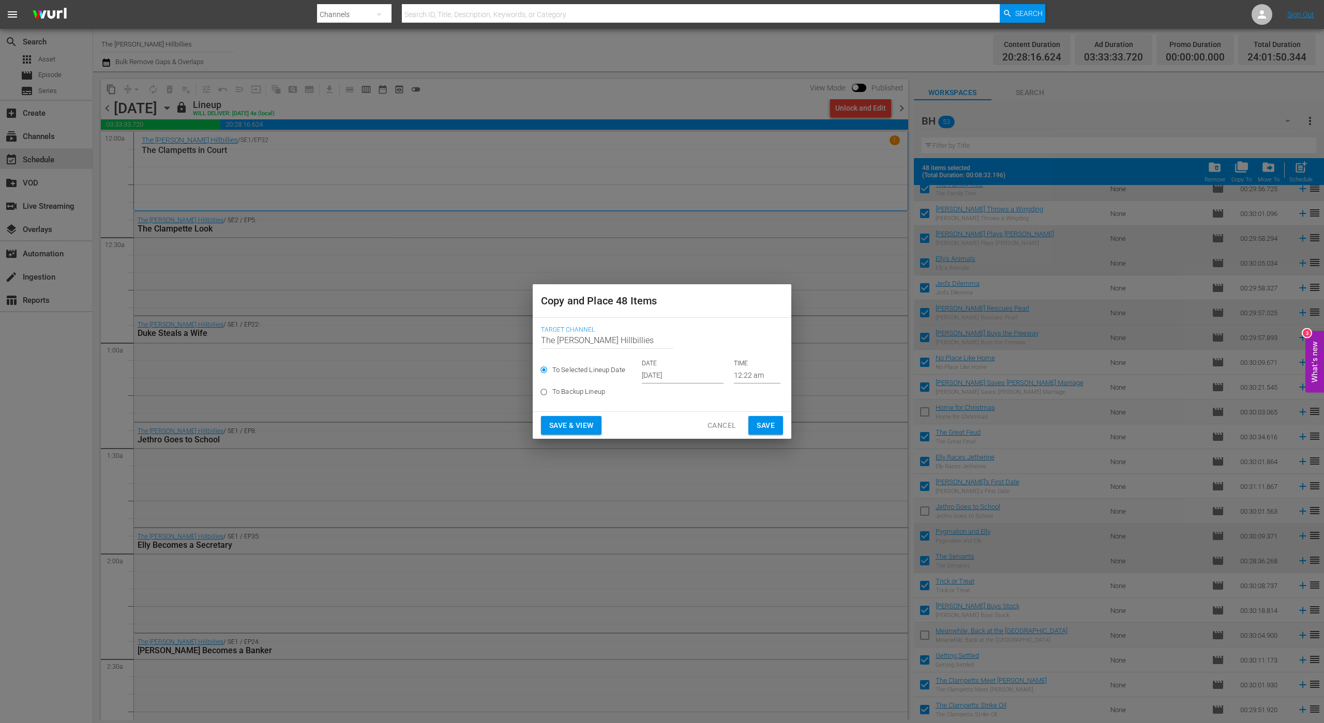
click at [687, 377] on input "[DATE]" at bounding box center [683, 376] width 82 height 16
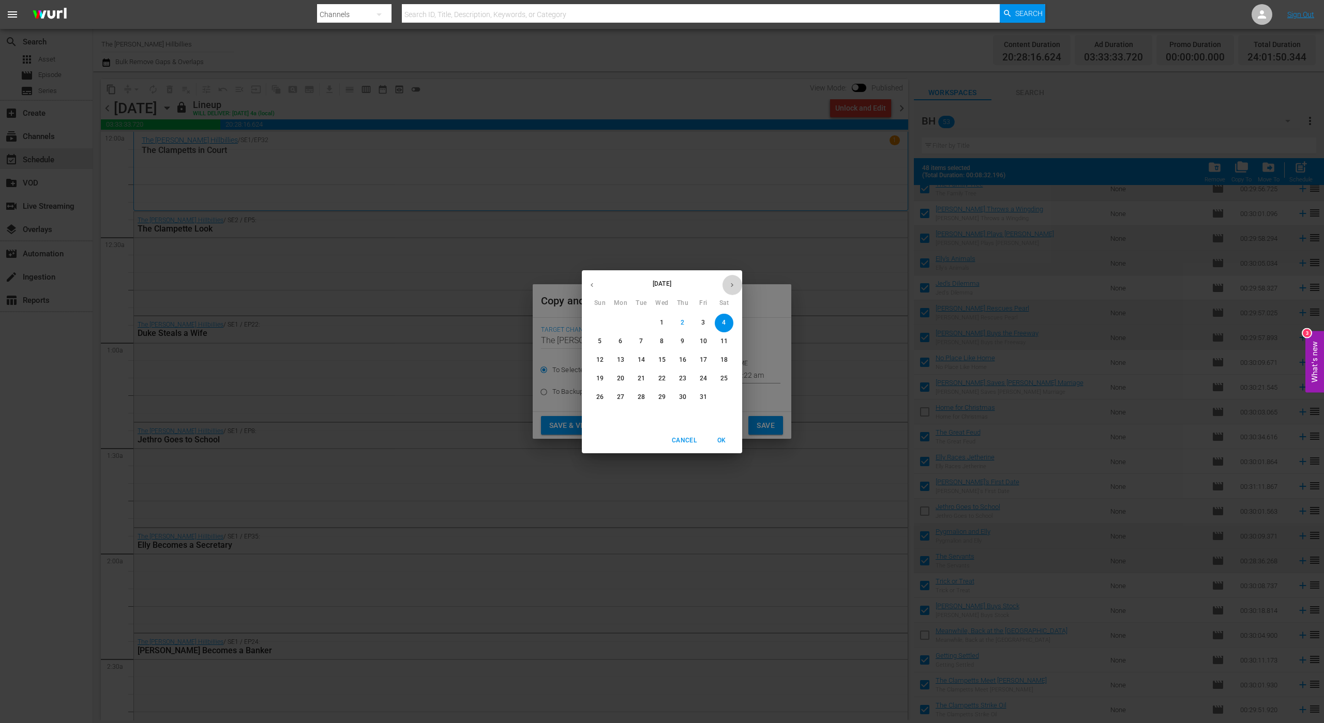
click at [730, 288] on icon "button" at bounding box center [732, 285] width 8 height 8
click at [617, 380] on p "17" at bounding box center [620, 378] width 7 height 9
type input "[DATE]"
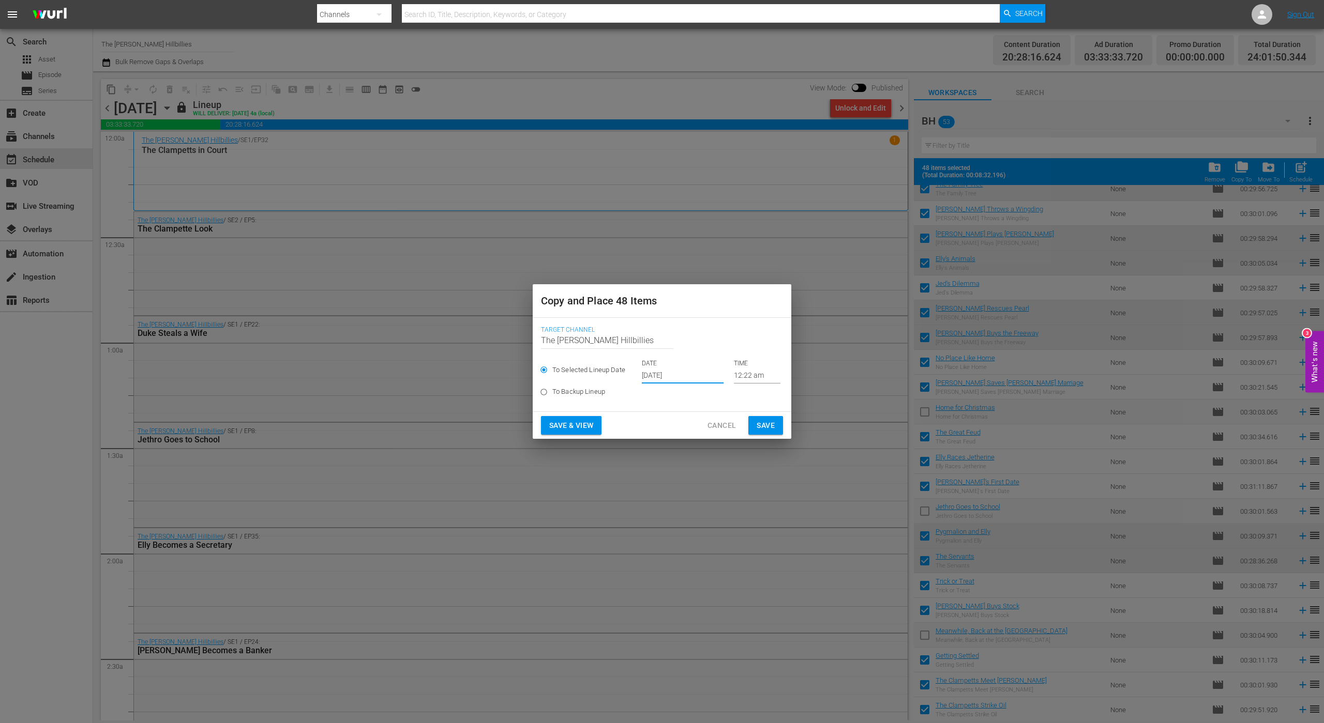
click at [770, 429] on span "Save" at bounding box center [765, 425] width 18 height 13
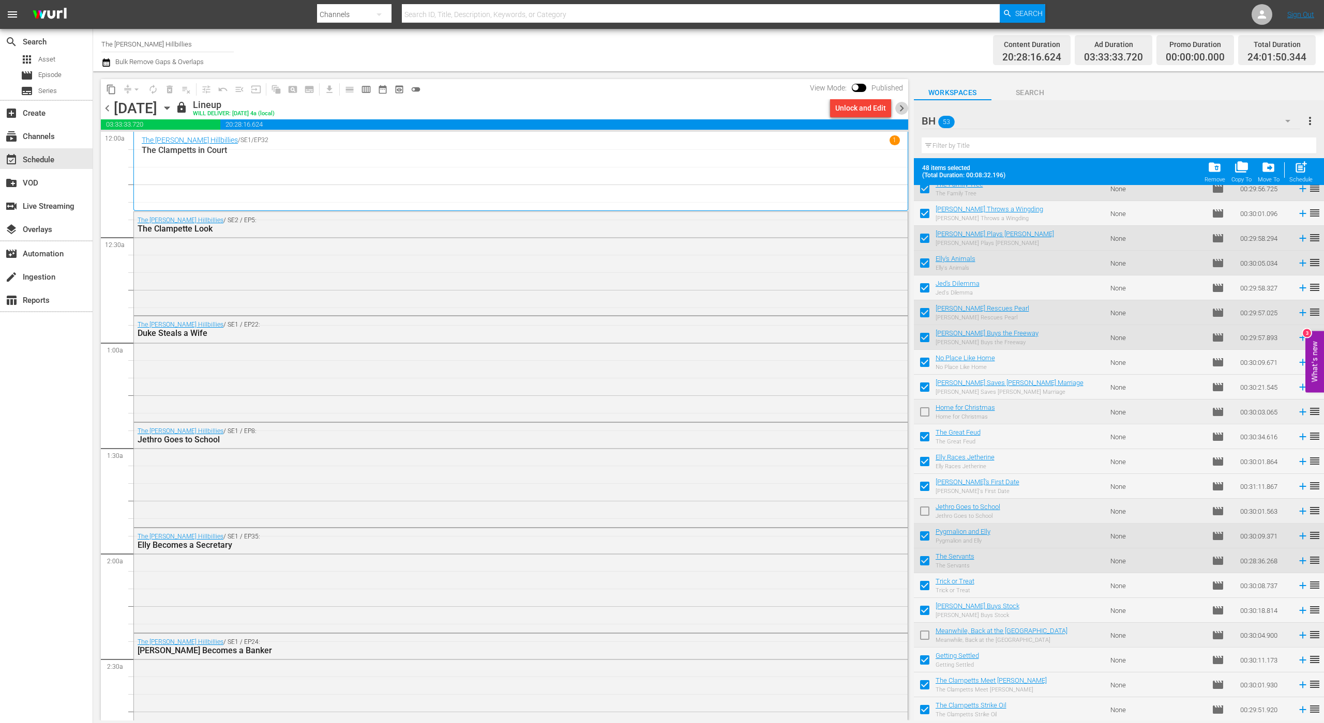
click at [904, 106] on span "chevron_right" at bounding box center [901, 108] width 13 height 13
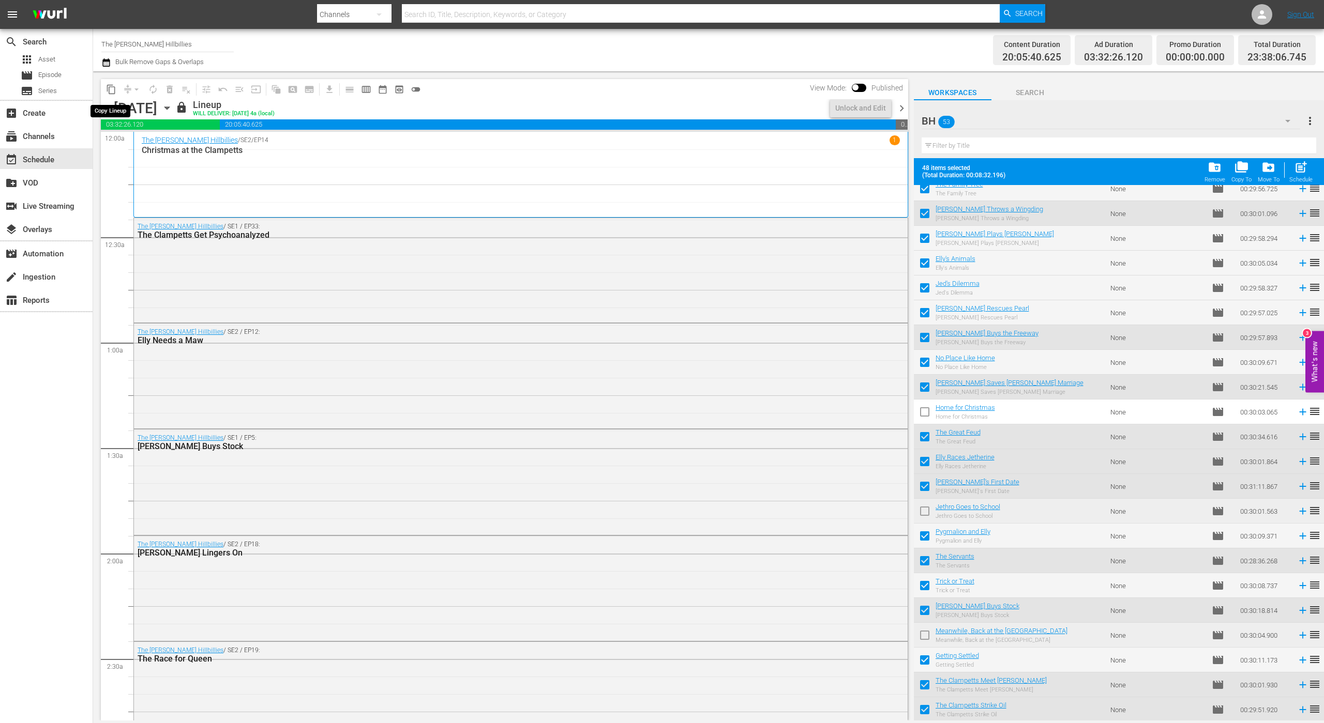
click at [107, 96] on button "content_copy" at bounding box center [111, 89] width 17 height 17
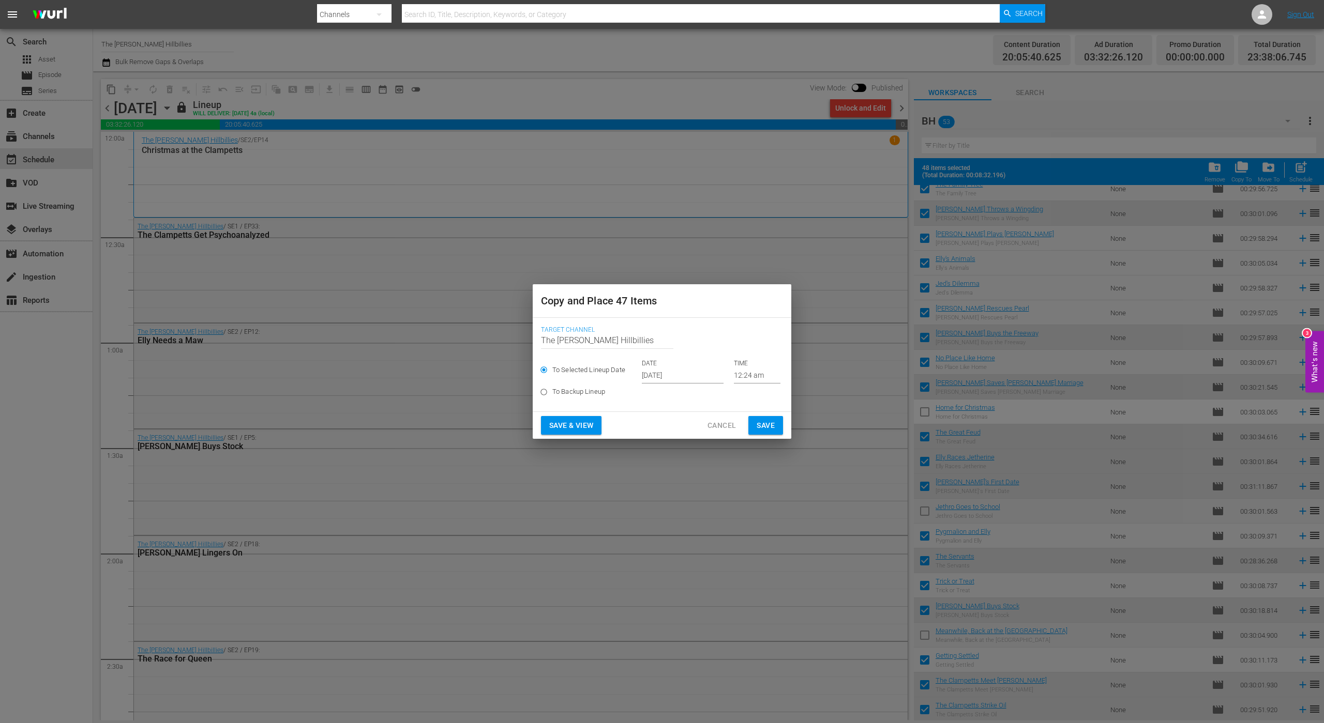
click at [683, 384] on label "To Backup Lineup" at bounding box center [654, 392] width 239 height 17
click at [552, 386] on input "To Backup Lineup" at bounding box center [543, 394] width 17 height 17
radio input "true"
click at [684, 381] on div "To Selected Lineup Date DATE [DATE] TIME 12:24 am" at bounding box center [662, 371] width 242 height 24
click at [594, 365] on span "To Selected Lineup Date" at bounding box center [588, 370] width 73 height 10
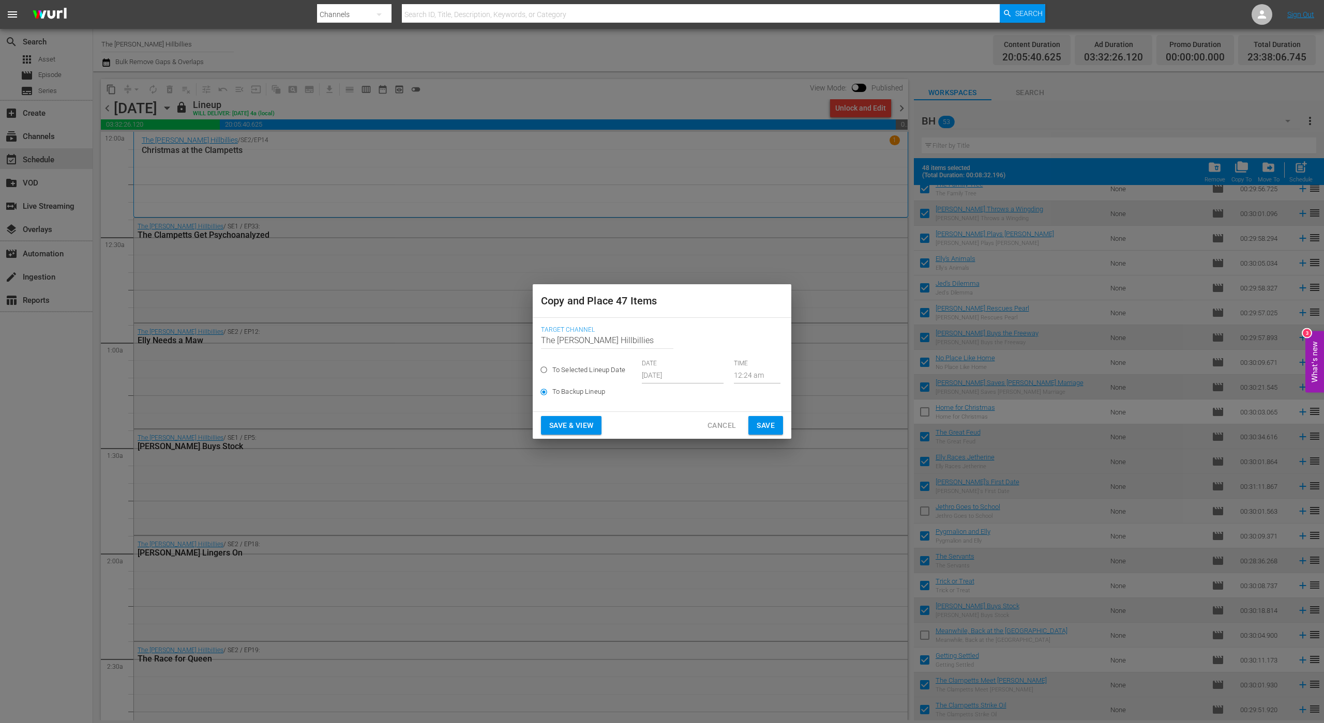
click at [552, 365] on input "To Selected Lineup Date" at bounding box center [543, 372] width 17 height 17
radio input "true"
click at [679, 377] on input "[DATE]" at bounding box center [683, 376] width 82 height 16
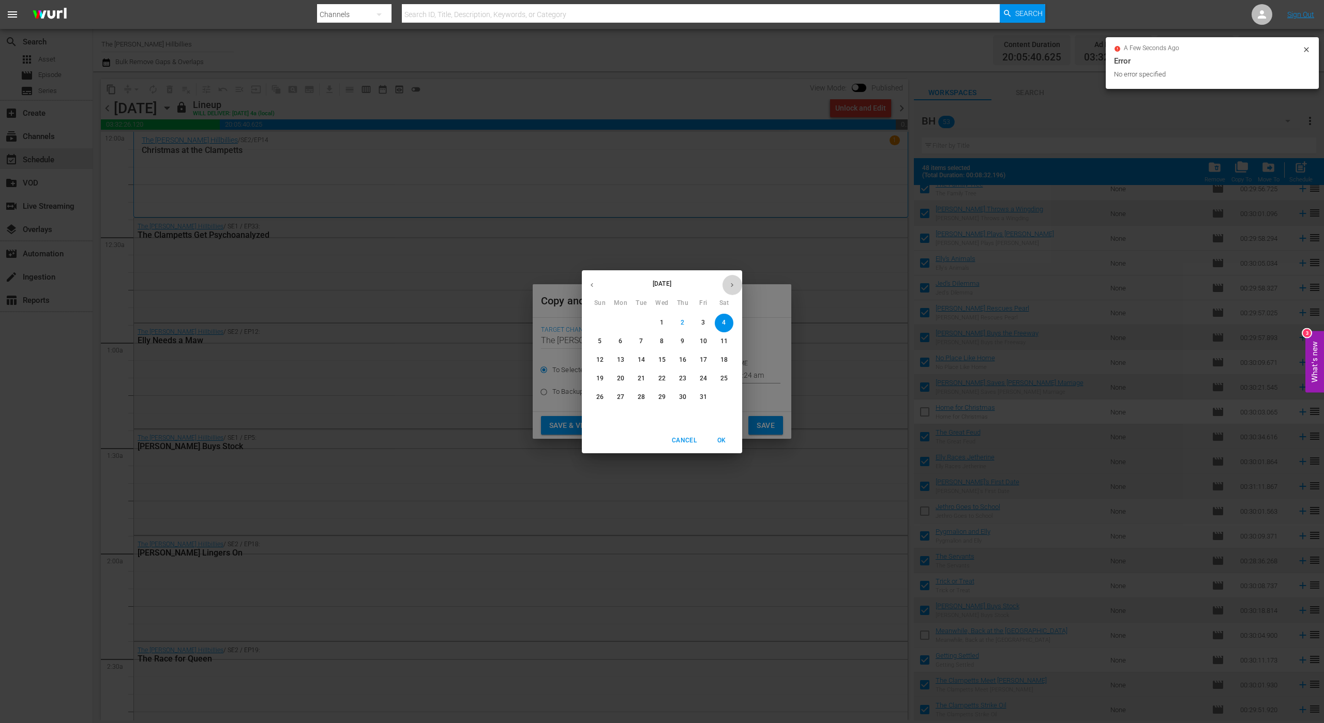
click at [729, 286] on icon "button" at bounding box center [732, 285] width 8 height 8
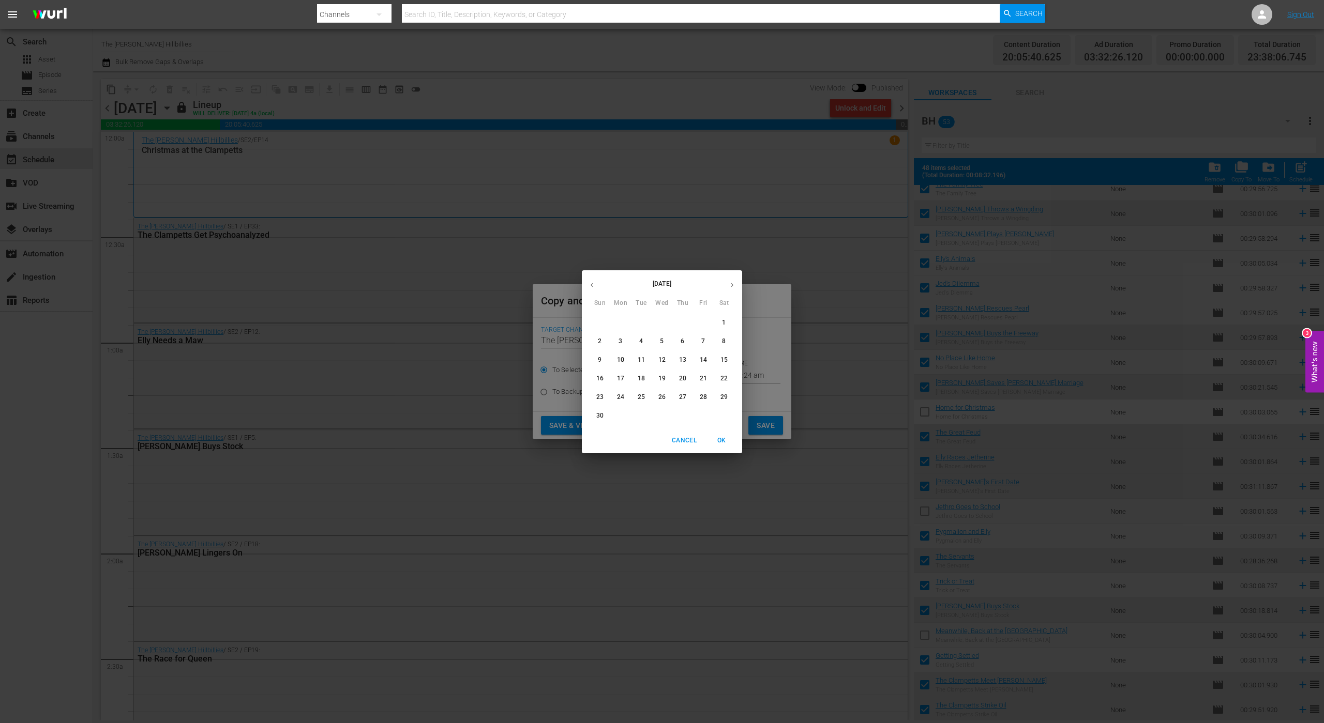
click at [645, 376] on span "18" at bounding box center [641, 378] width 19 height 9
type input "[DATE]"
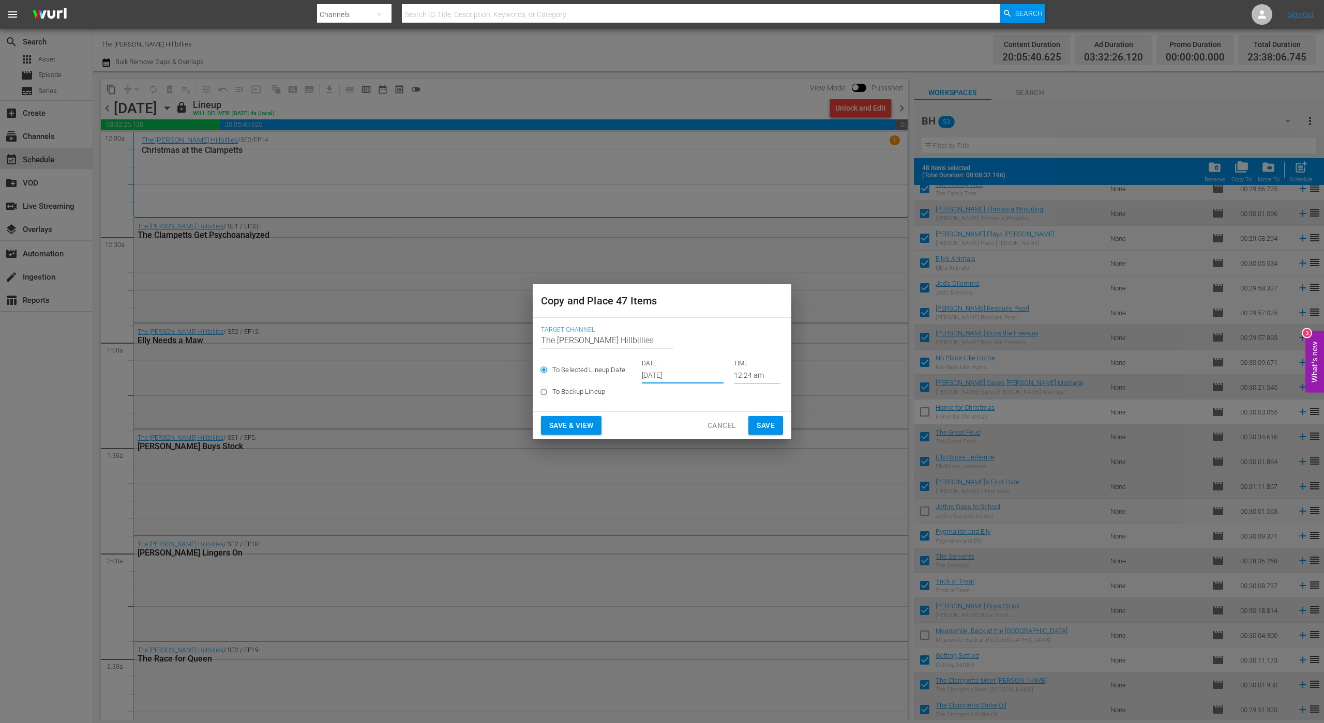
click at [763, 422] on span "Save" at bounding box center [765, 425] width 18 height 13
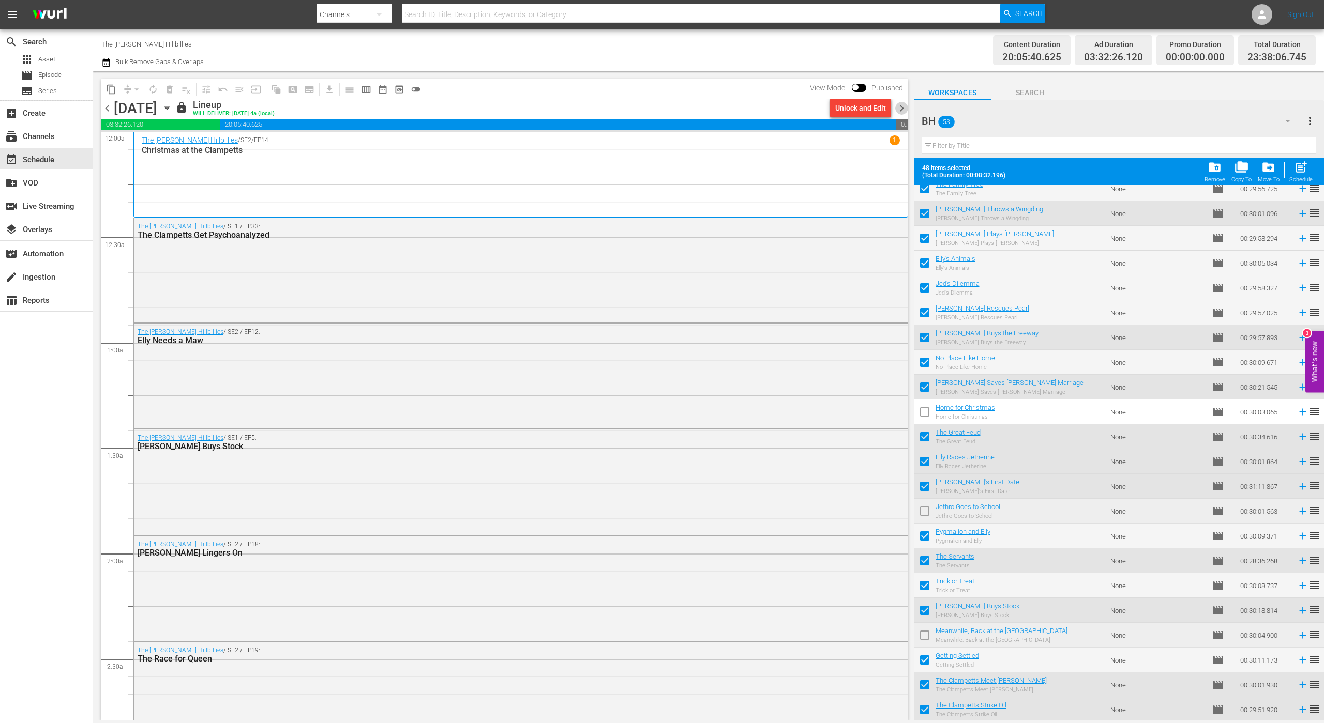
click at [902, 110] on span "chevron_right" at bounding box center [901, 108] width 13 height 13
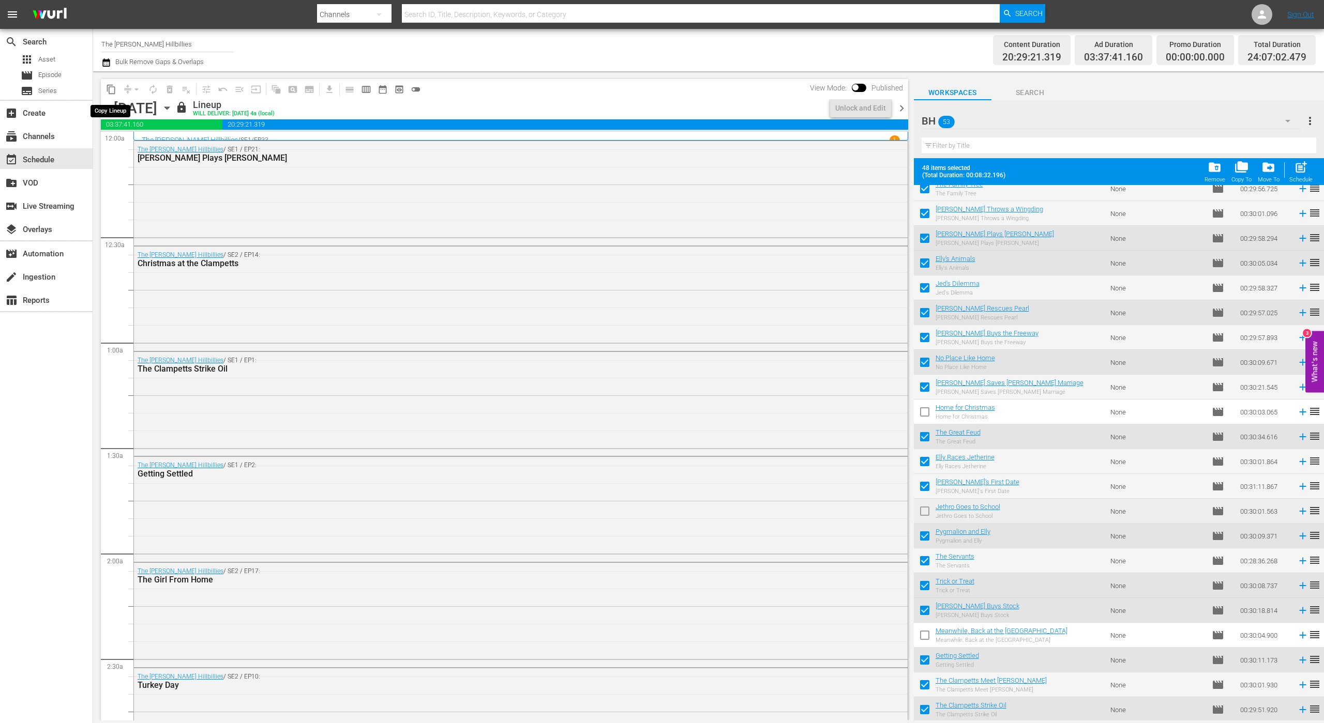
click at [109, 92] on span "content_copy" at bounding box center [111, 89] width 10 height 10
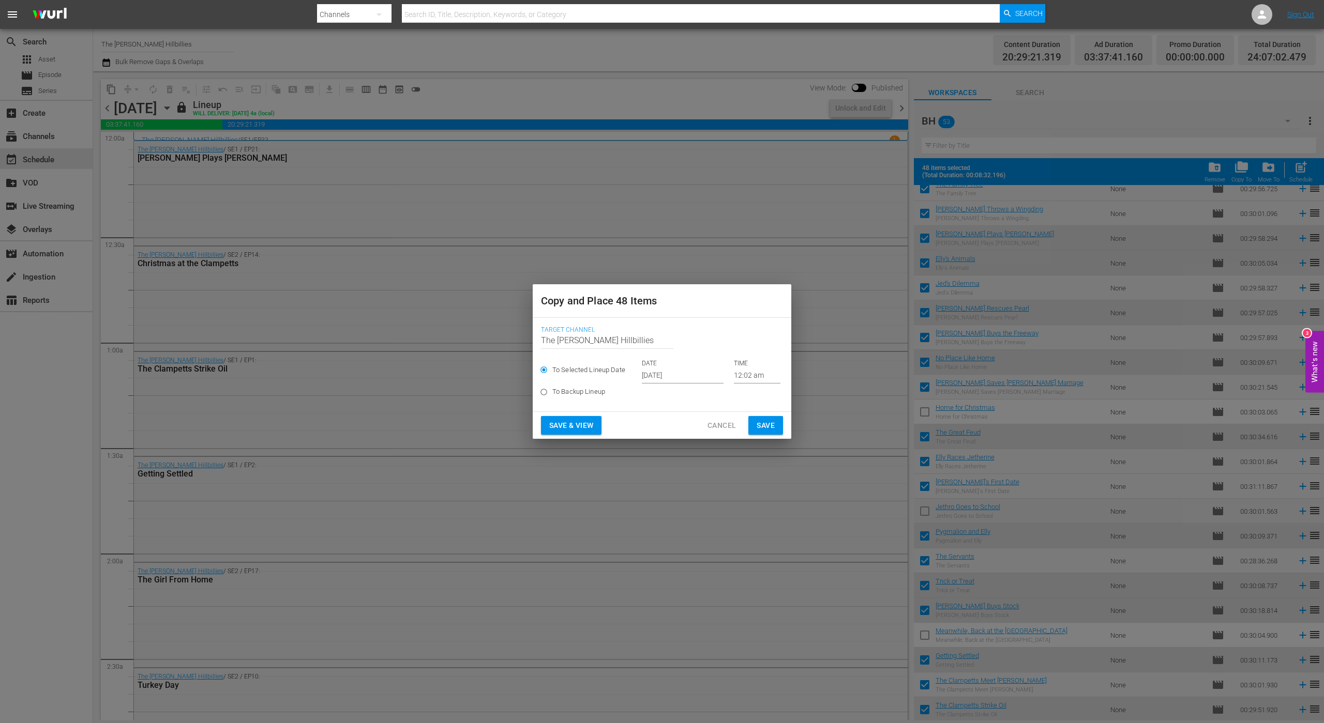
click at [681, 371] on input "[DATE]" at bounding box center [683, 376] width 82 height 16
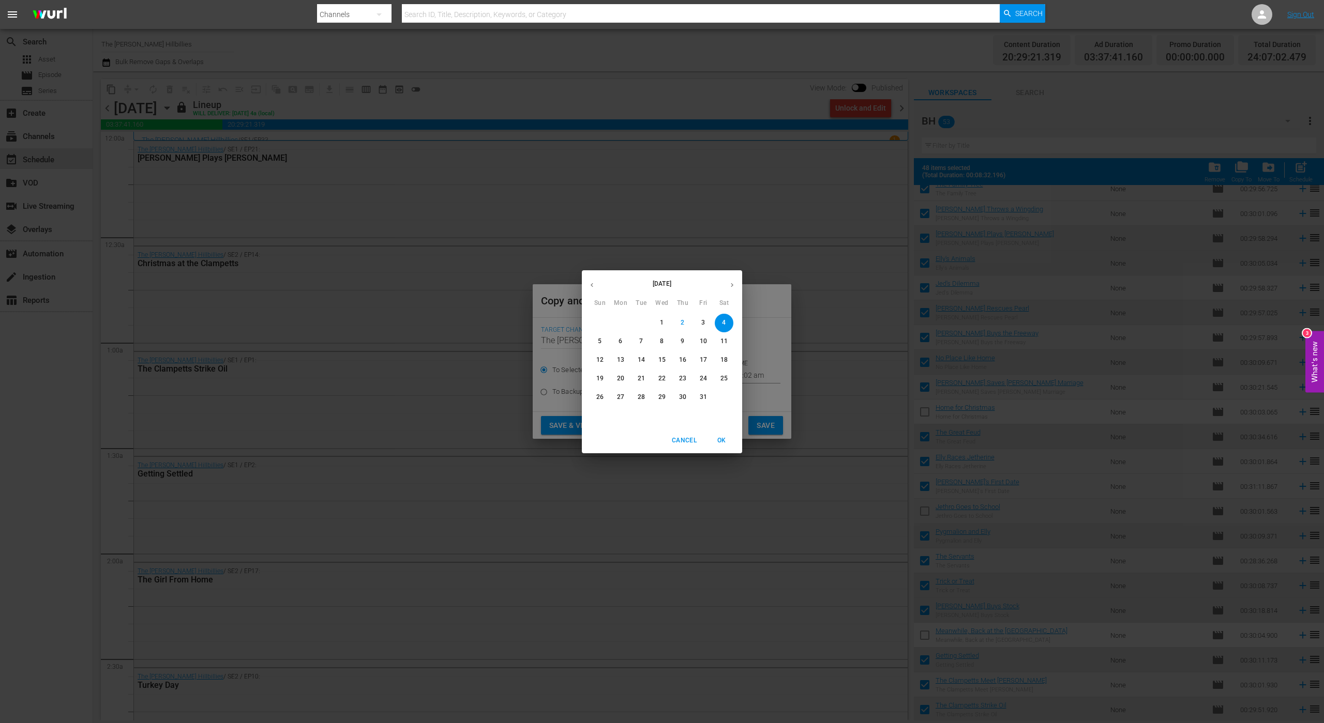
click at [732, 281] on icon "button" at bounding box center [732, 285] width 8 height 8
click at [665, 376] on p "19" at bounding box center [661, 378] width 7 height 9
type input "[DATE]"
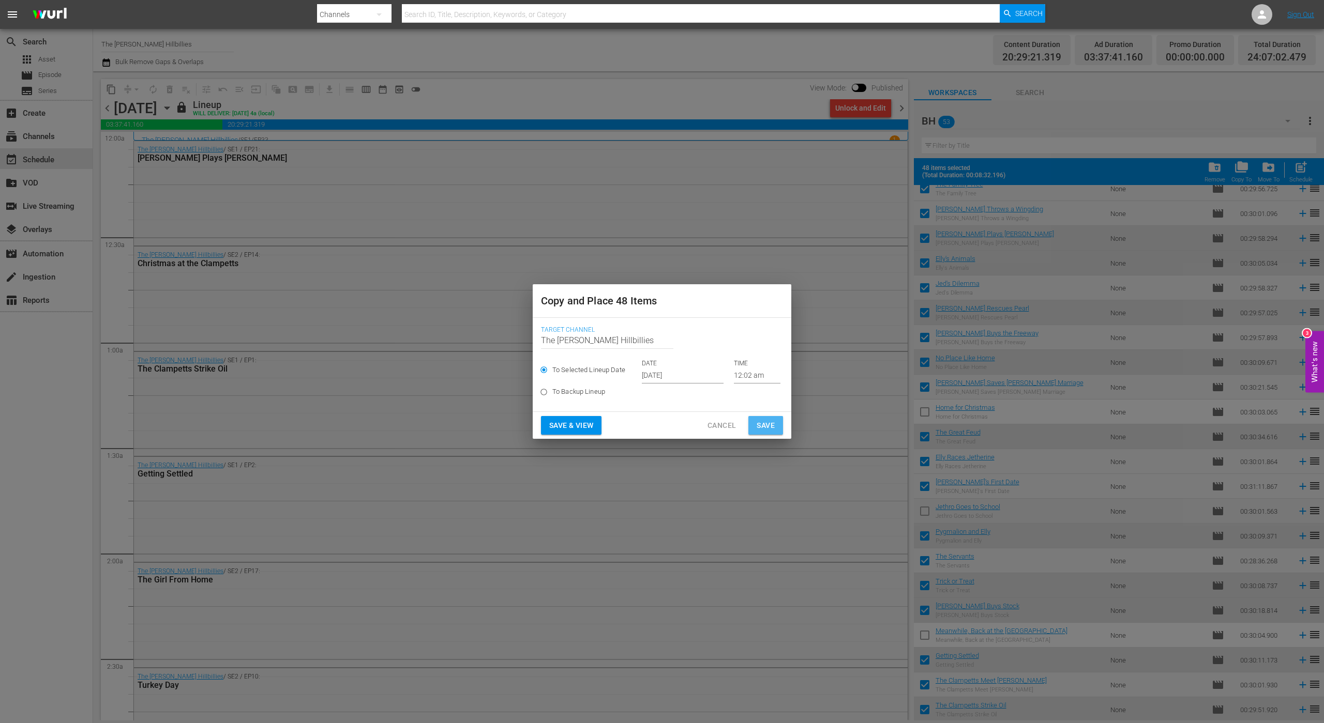
click at [773, 425] on span "Save" at bounding box center [765, 425] width 18 height 13
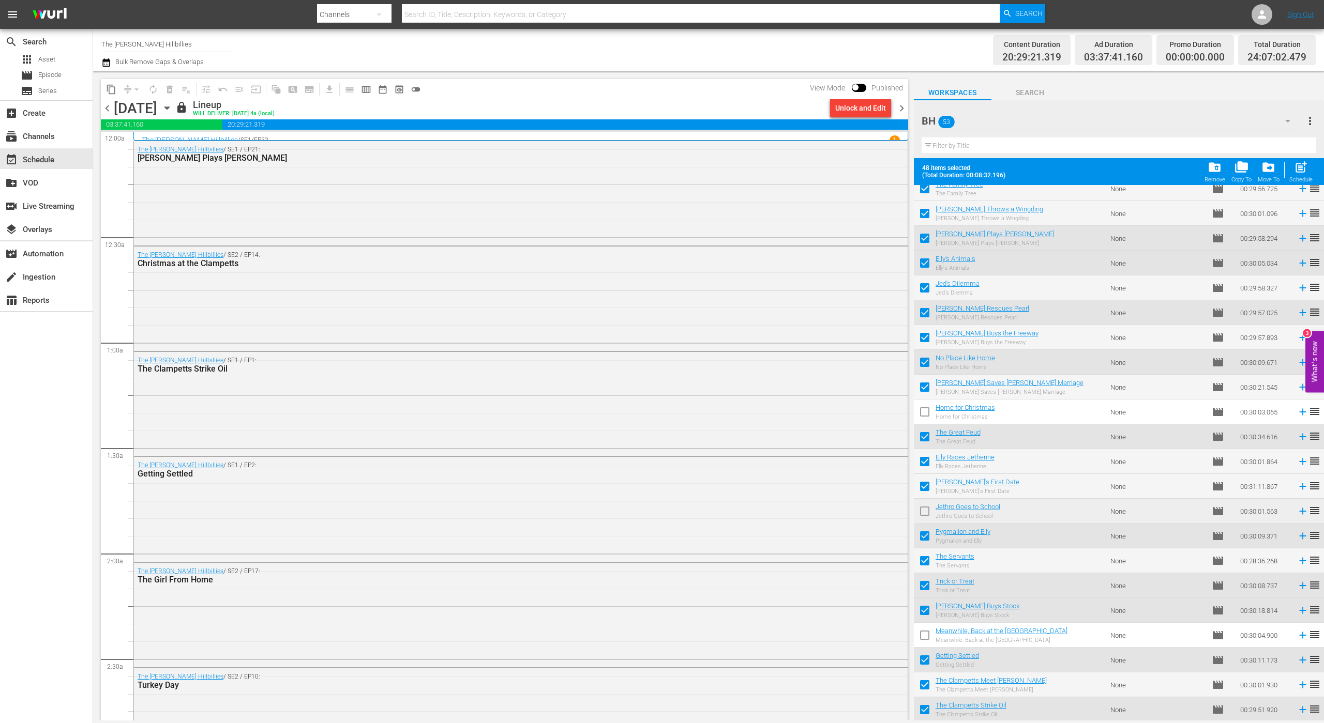
click at [900, 111] on span "chevron_right" at bounding box center [901, 108] width 13 height 13
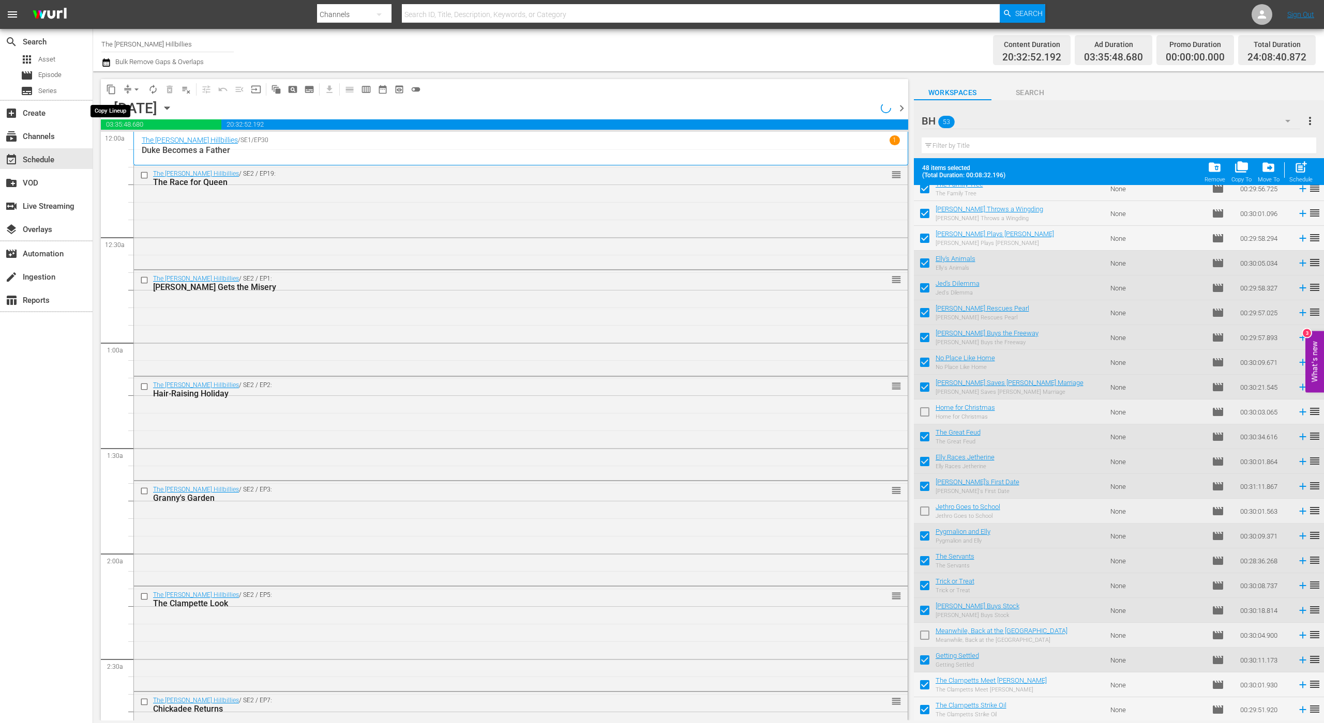
click at [113, 91] on span "content_copy" at bounding box center [111, 89] width 10 height 10
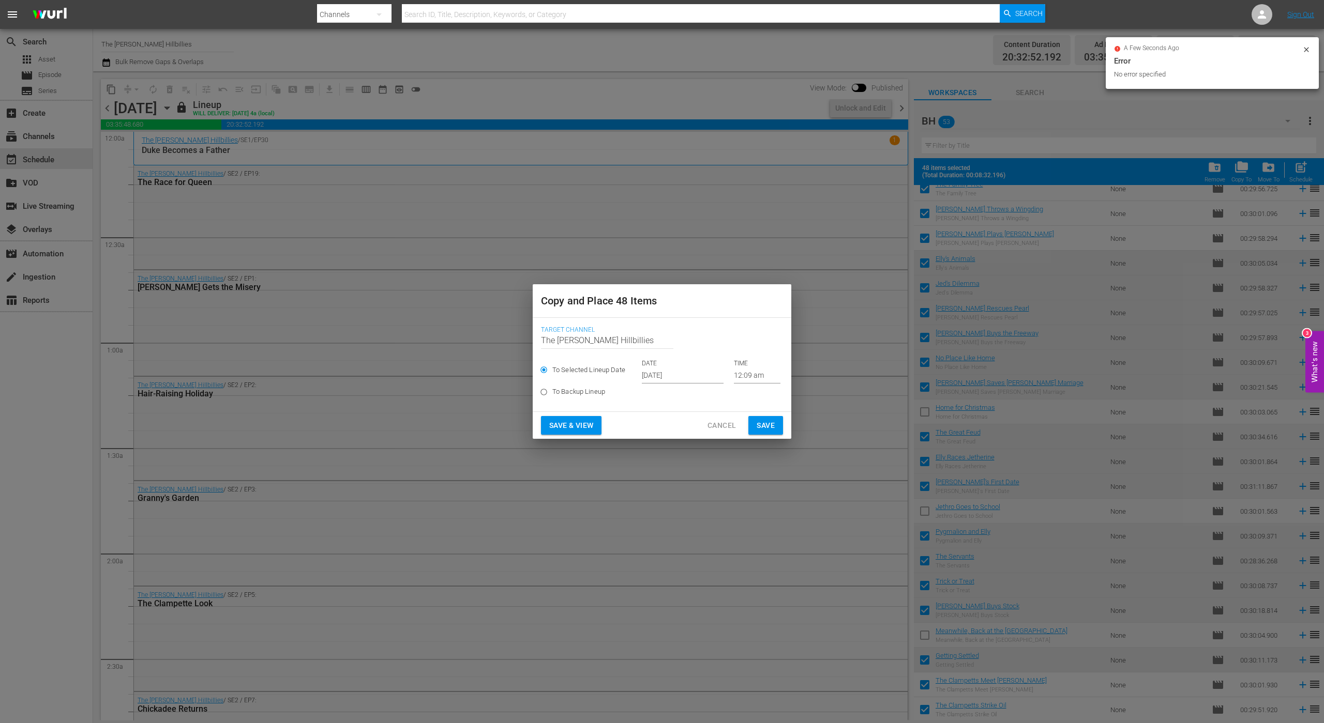
click at [703, 373] on input "[DATE]" at bounding box center [683, 376] width 82 height 16
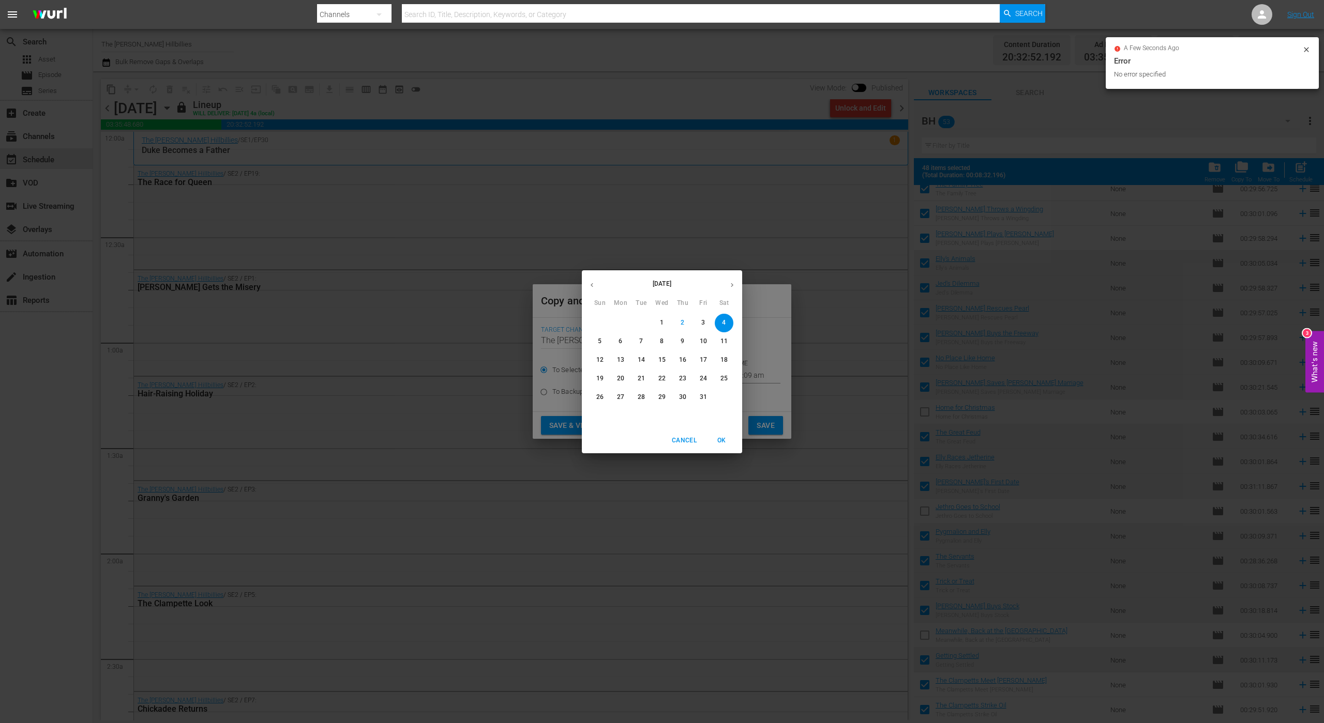
click at [730, 290] on button "button" at bounding box center [732, 285] width 20 height 20
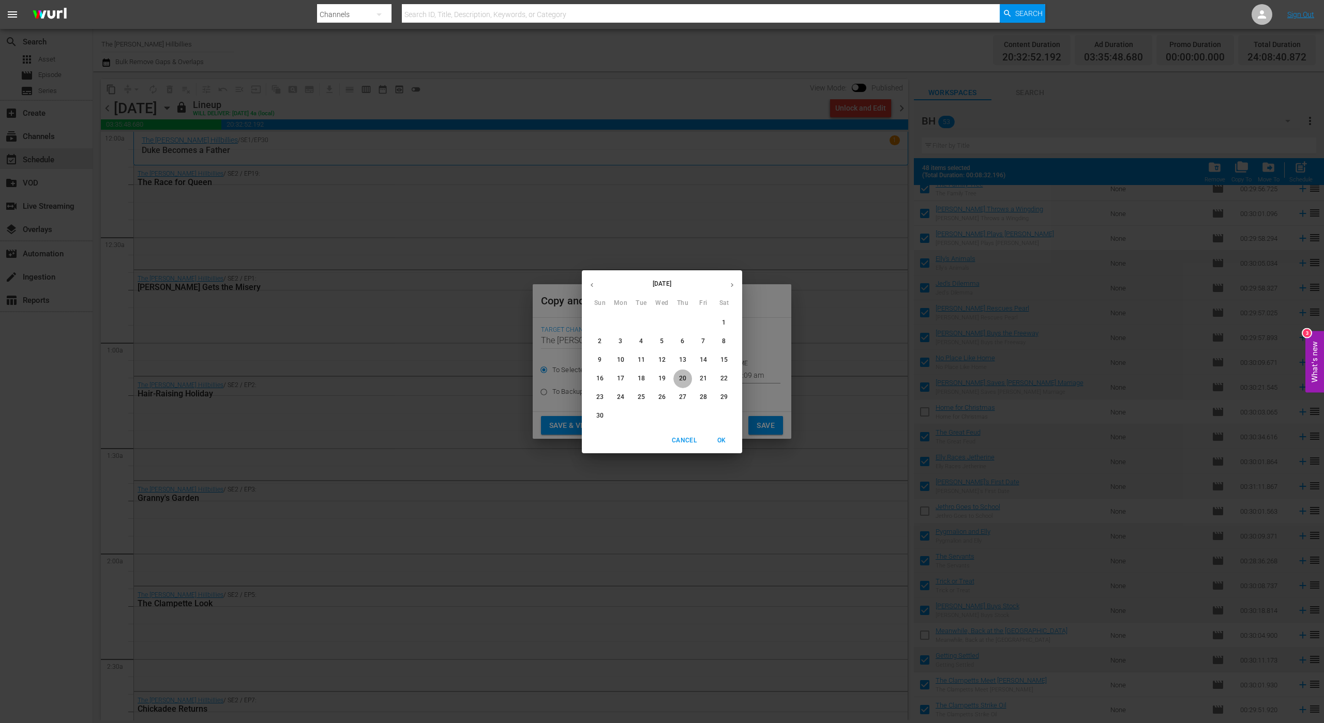
click at [681, 377] on p "20" at bounding box center [682, 378] width 7 height 9
type input "[DATE]"
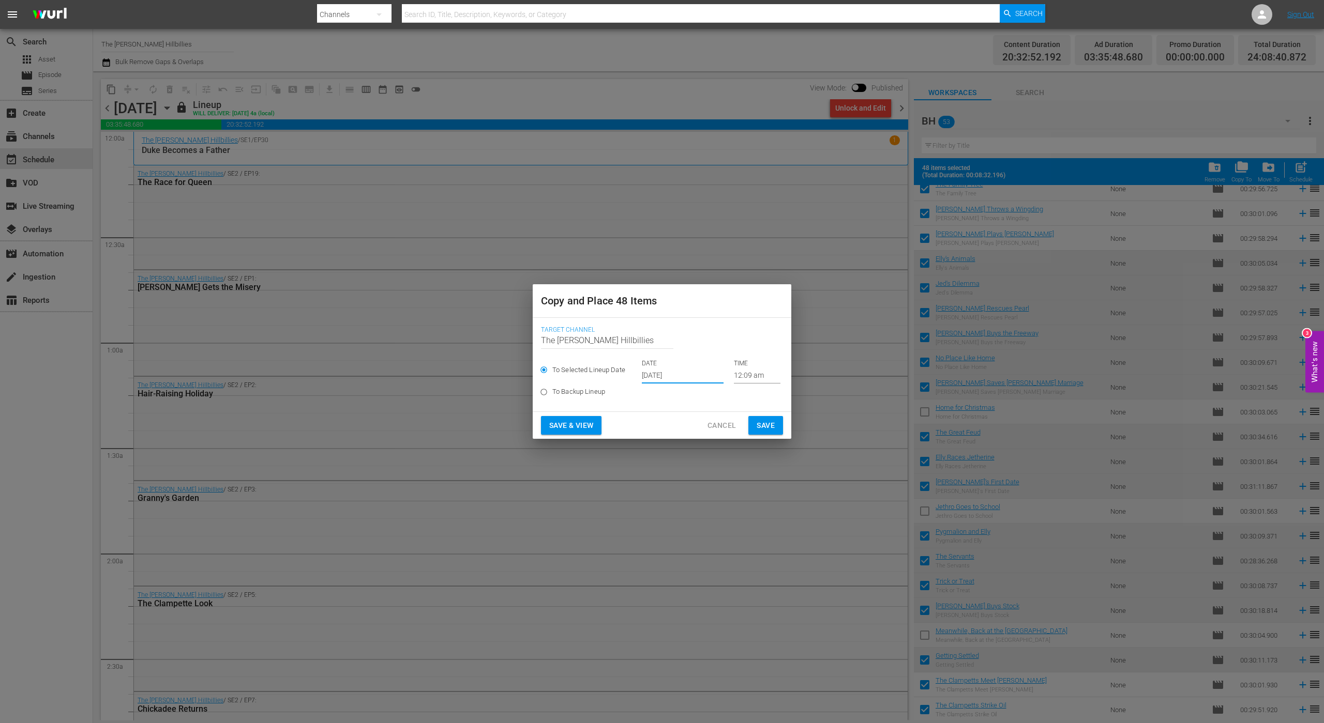
click at [760, 422] on span "Save" at bounding box center [765, 425] width 18 height 13
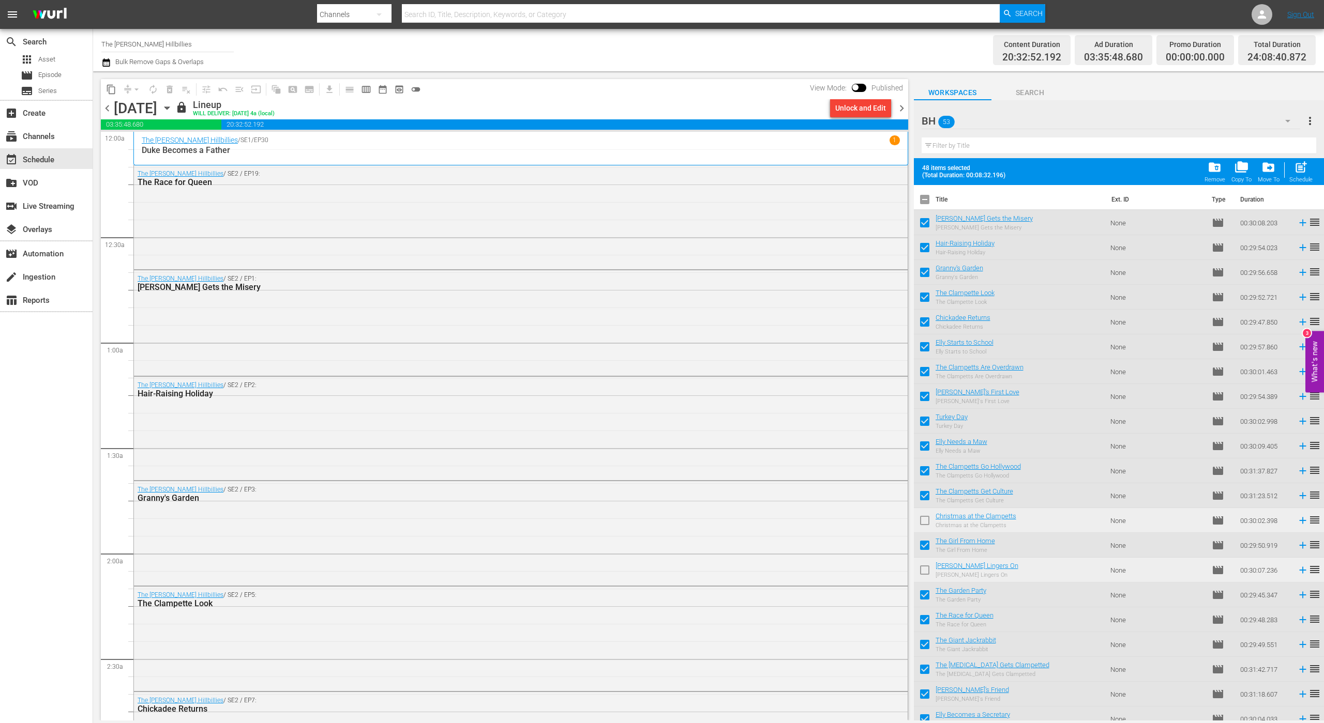
scroll to position [804, 0]
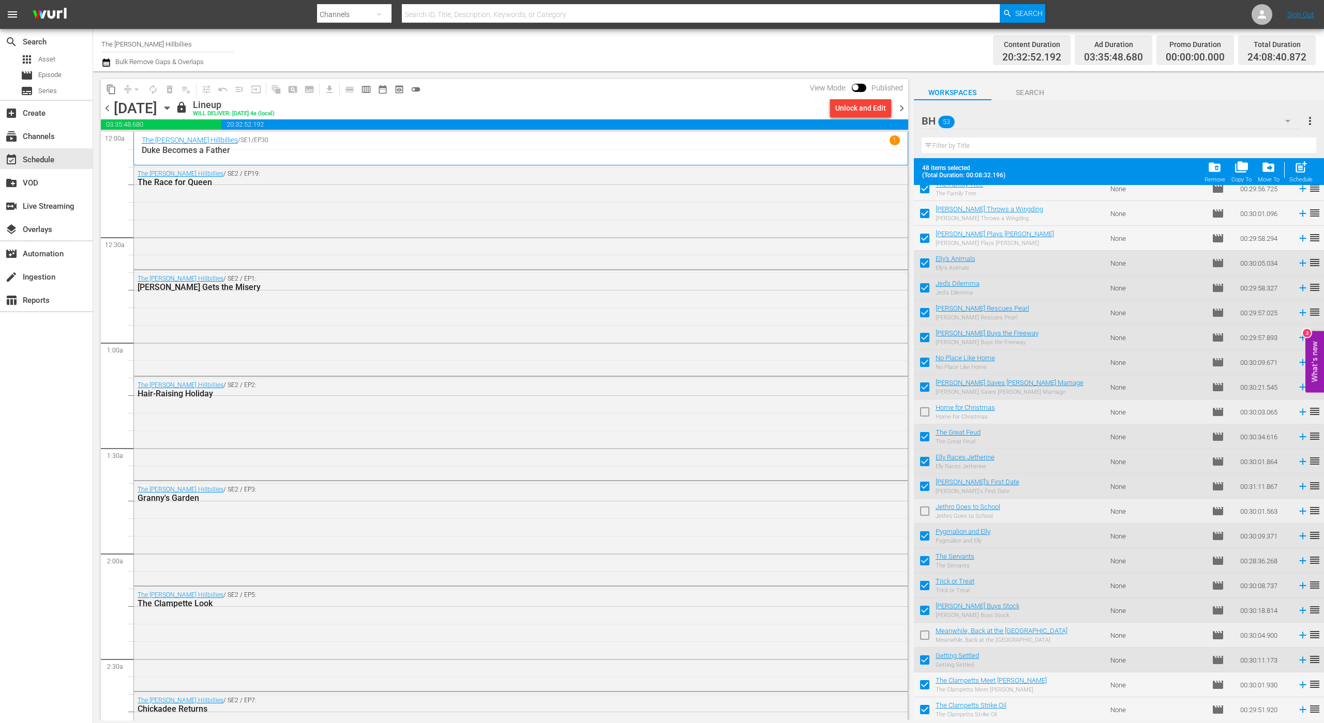
click at [899, 107] on span "chevron_right" at bounding box center [901, 108] width 13 height 13
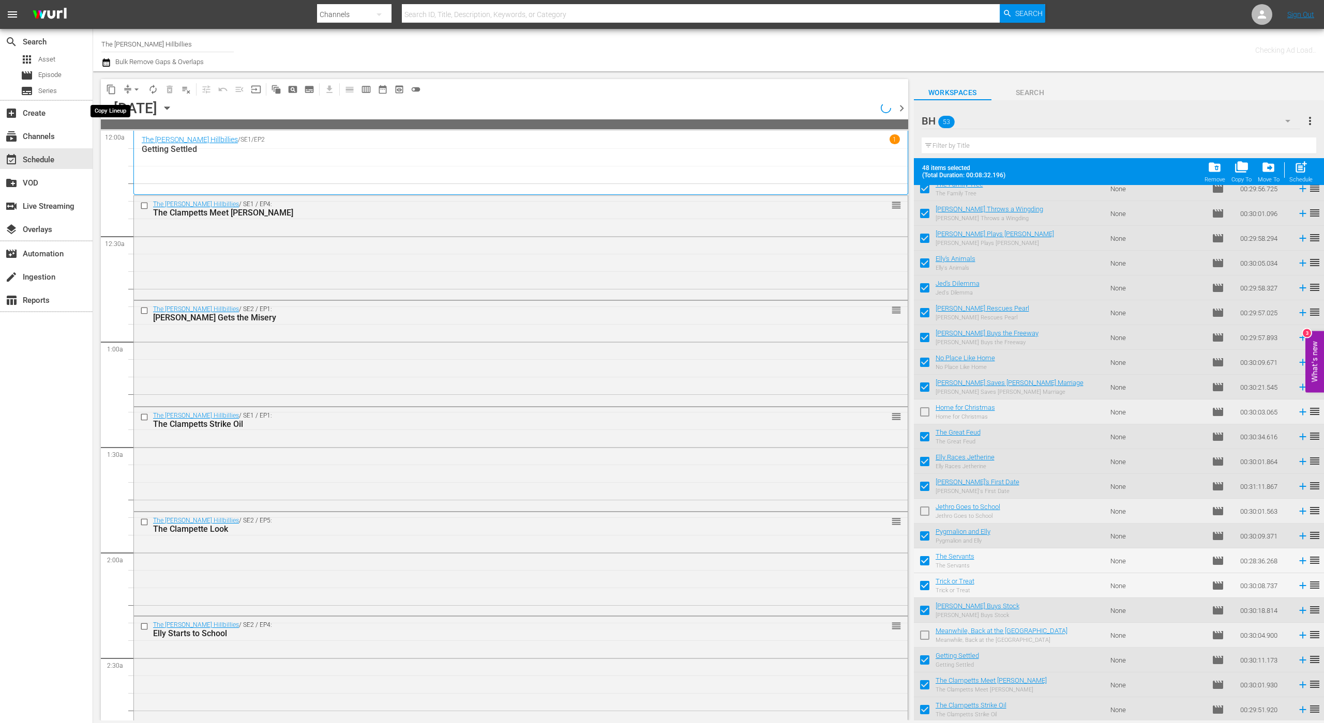
click at [111, 88] on span "content_copy" at bounding box center [111, 89] width 10 height 10
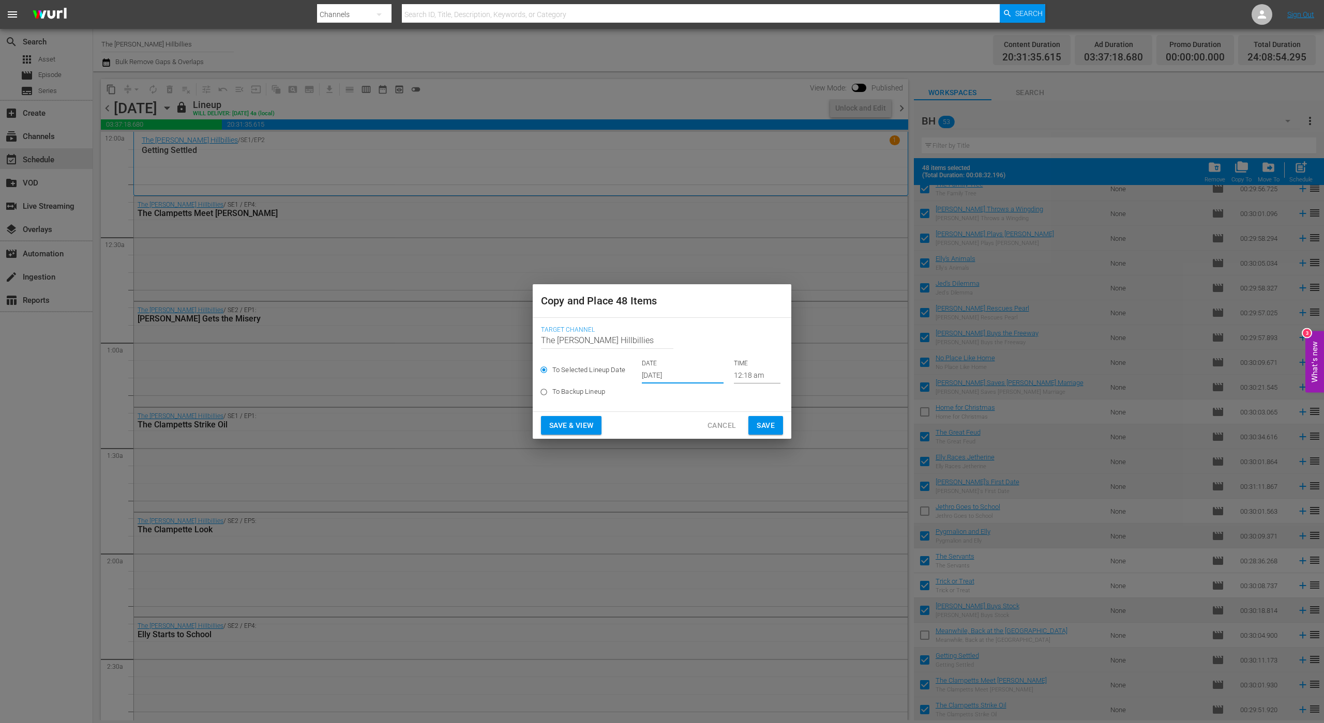
click at [665, 368] on input "[DATE]" at bounding box center [683, 376] width 82 height 16
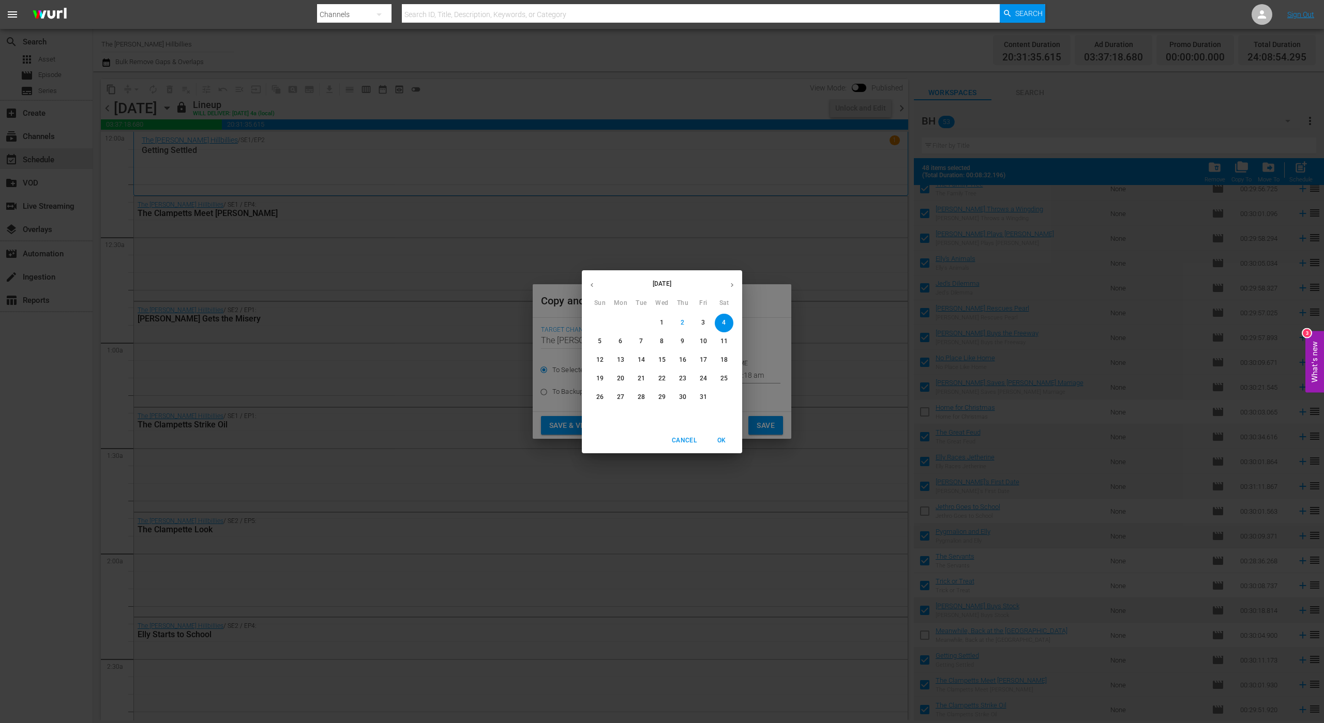
click at [731, 285] on icon "button" at bounding box center [732, 285] width 8 height 8
click at [702, 378] on p "21" at bounding box center [703, 378] width 7 height 9
type input "Nov 21st 2025"
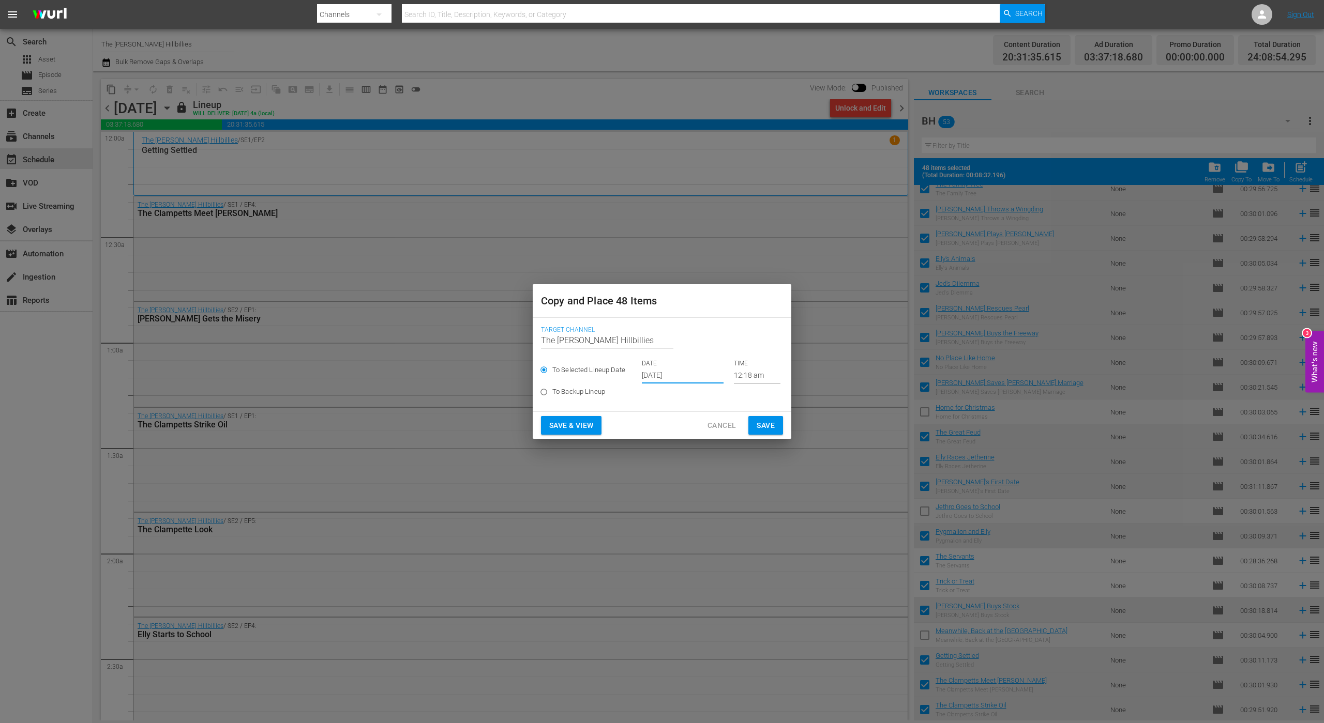
click at [771, 422] on span "Save" at bounding box center [765, 425] width 18 height 13
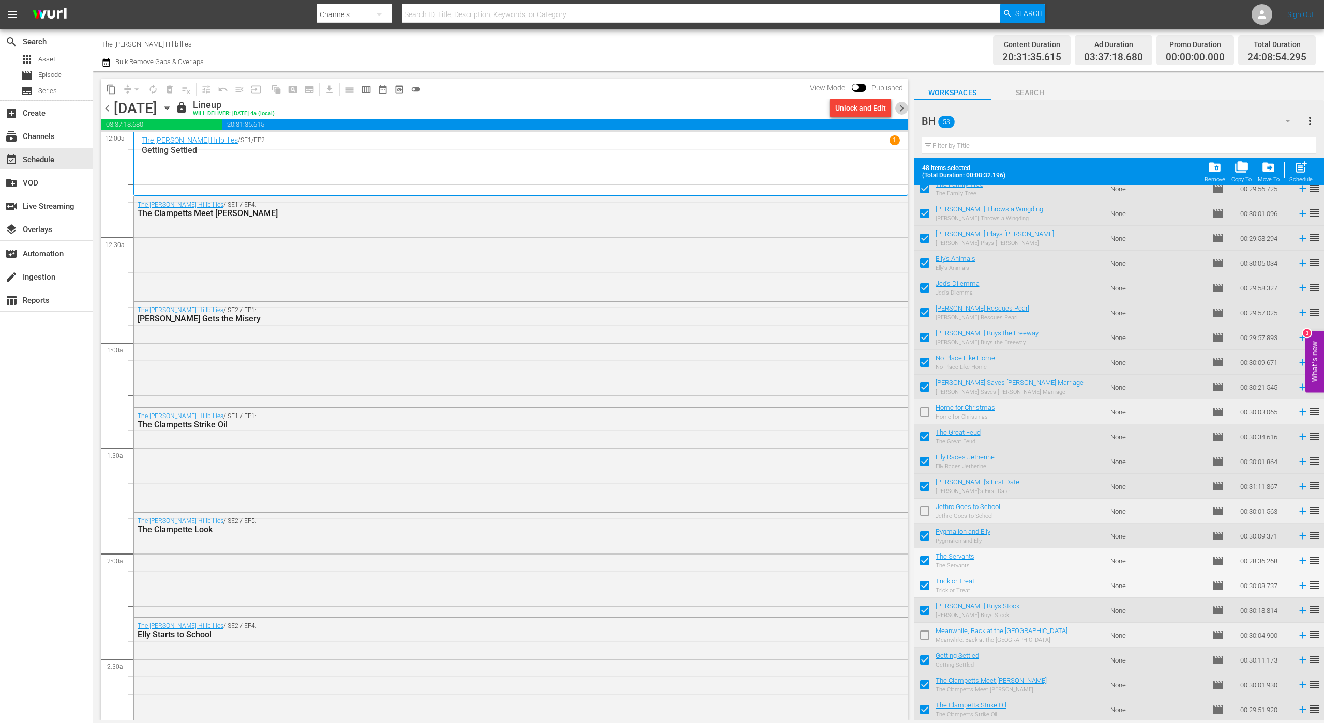
click at [899, 105] on span "chevron_right" at bounding box center [901, 108] width 13 height 13
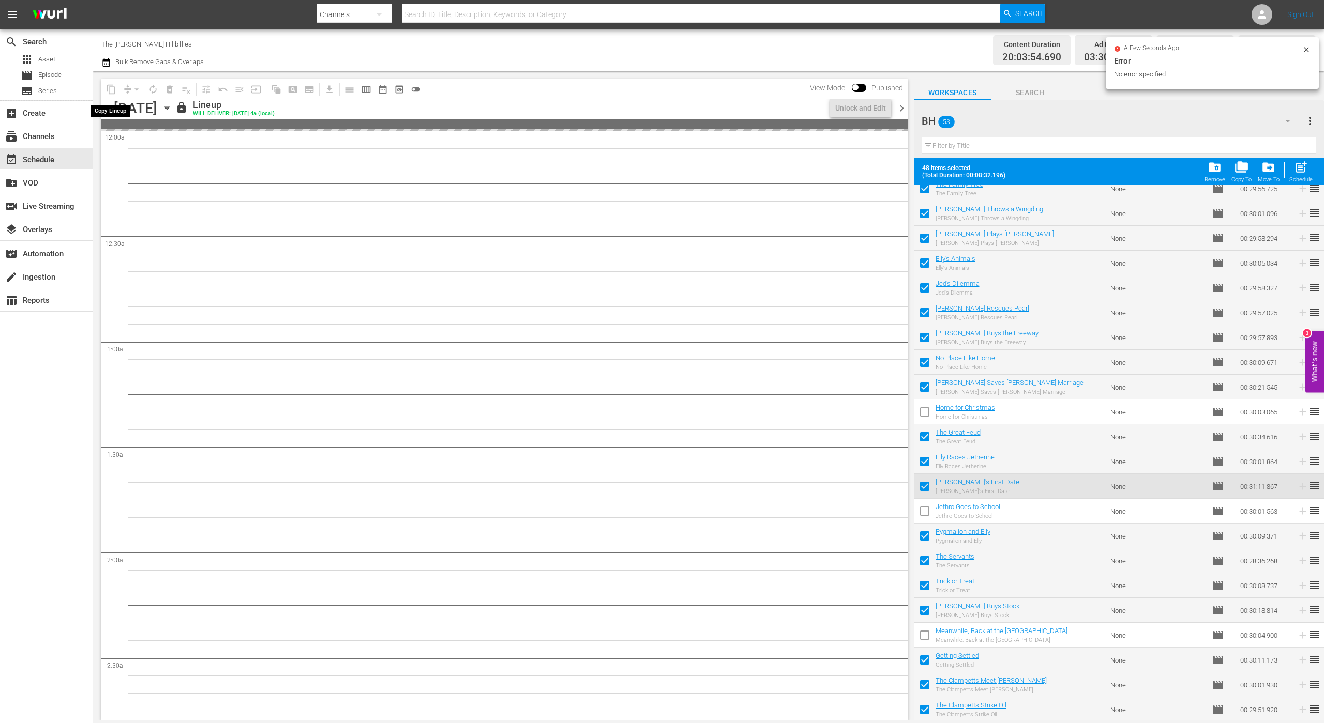
click at [112, 88] on span "content_copy" at bounding box center [111, 89] width 17 height 17
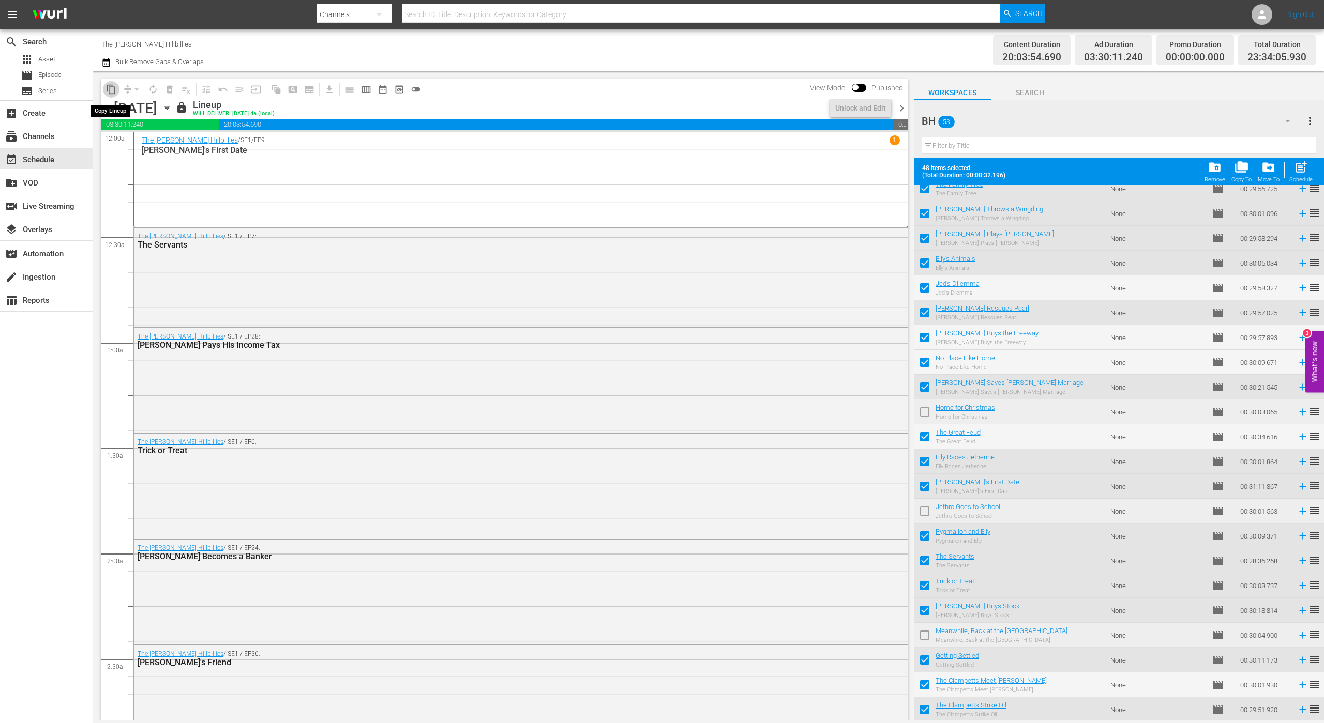
click at [112, 88] on span "content_copy" at bounding box center [111, 89] width 10 height 10
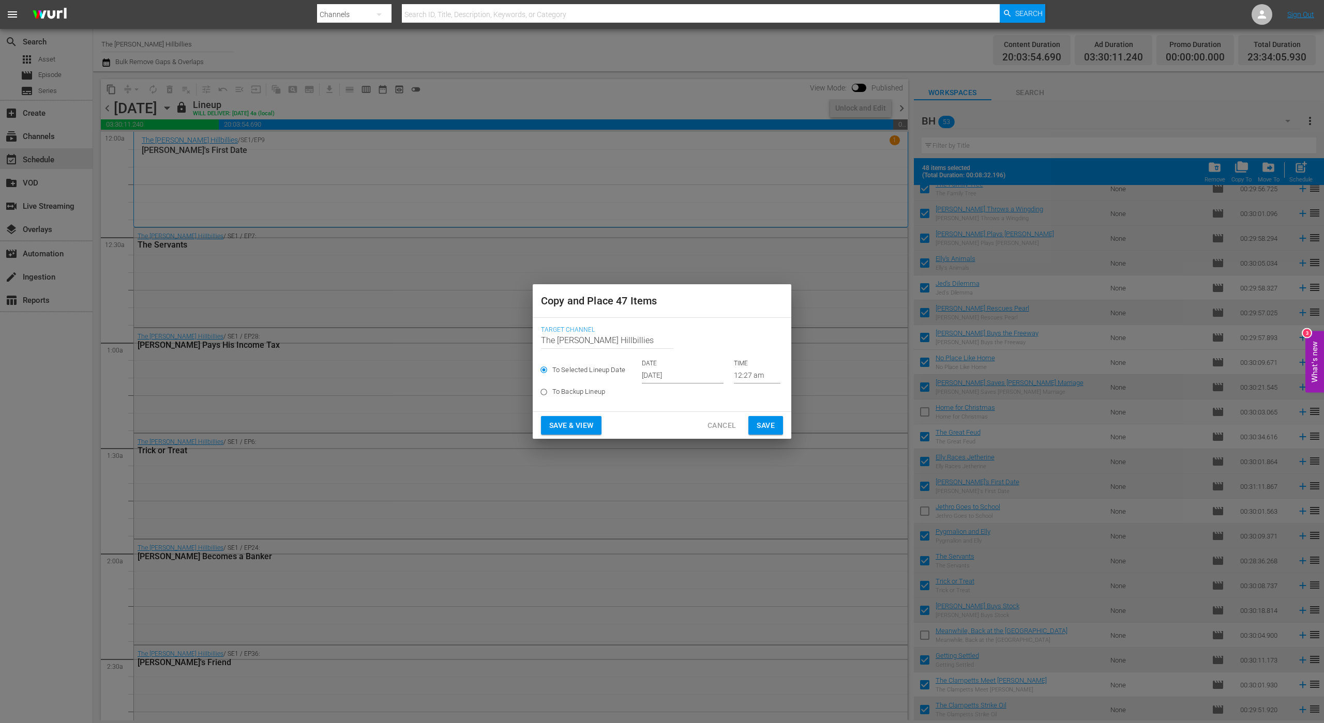
click at [657, 372] on input "[DATE]" at bounding box center [683, 376] width 82 height 16
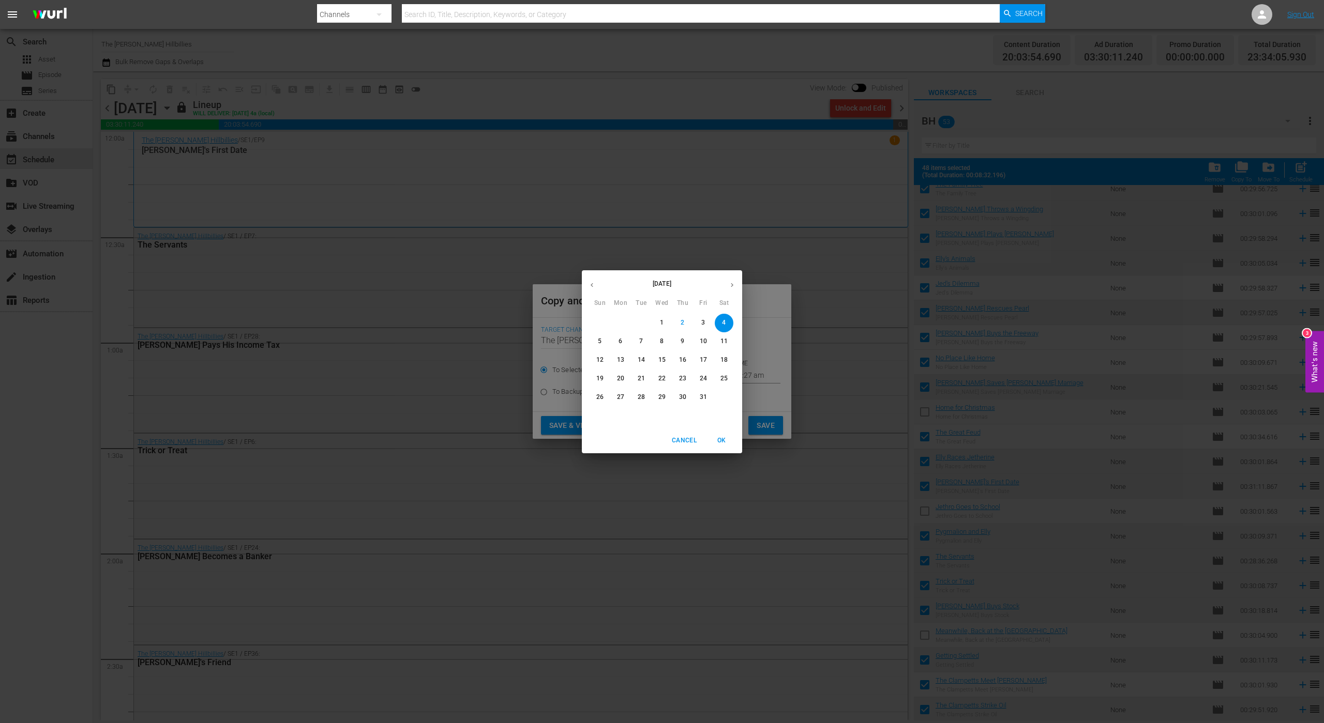
click at [728, 291] on button "button" at bounding box center [732, 285] width 20 height 20
click at [716, 382] on span "22" at bounding box center [724, 378] width 19 height 9
type input "Nov 22nd 2025"
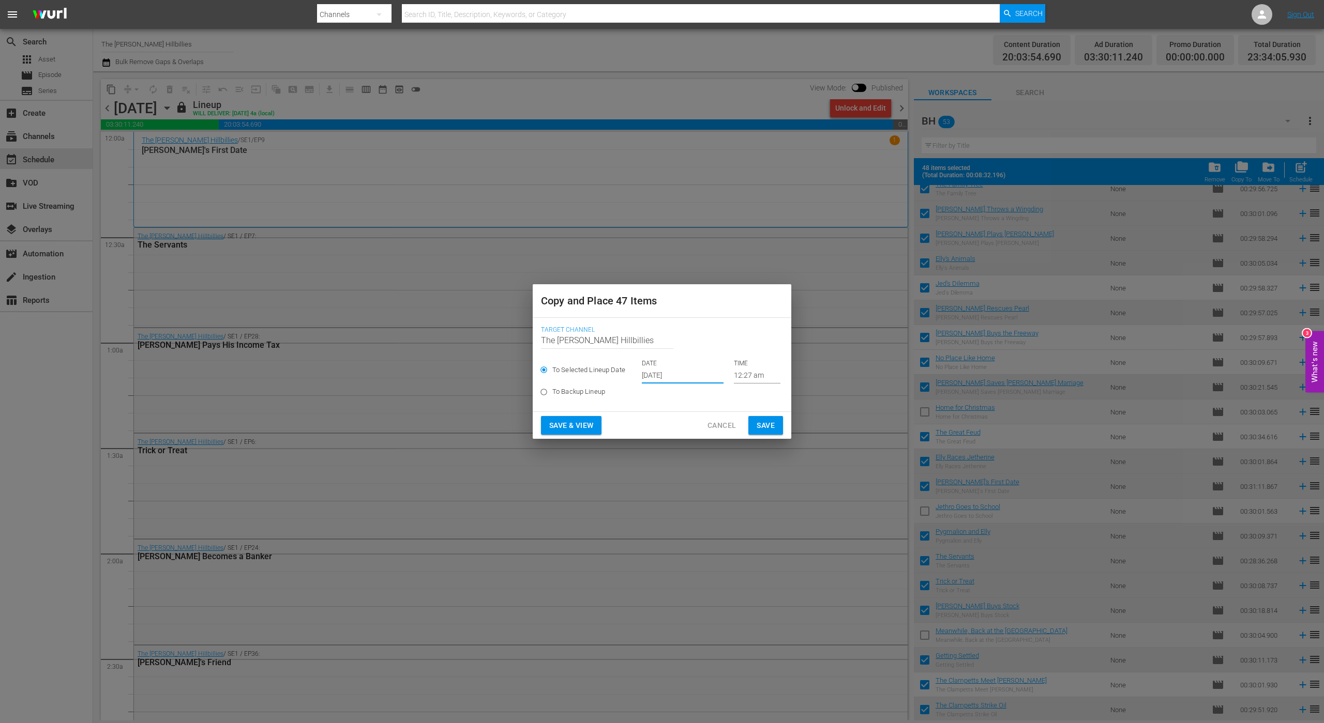
click at [758, 425] on span "Save" at bounding box center [765, 425] width 18 height 13
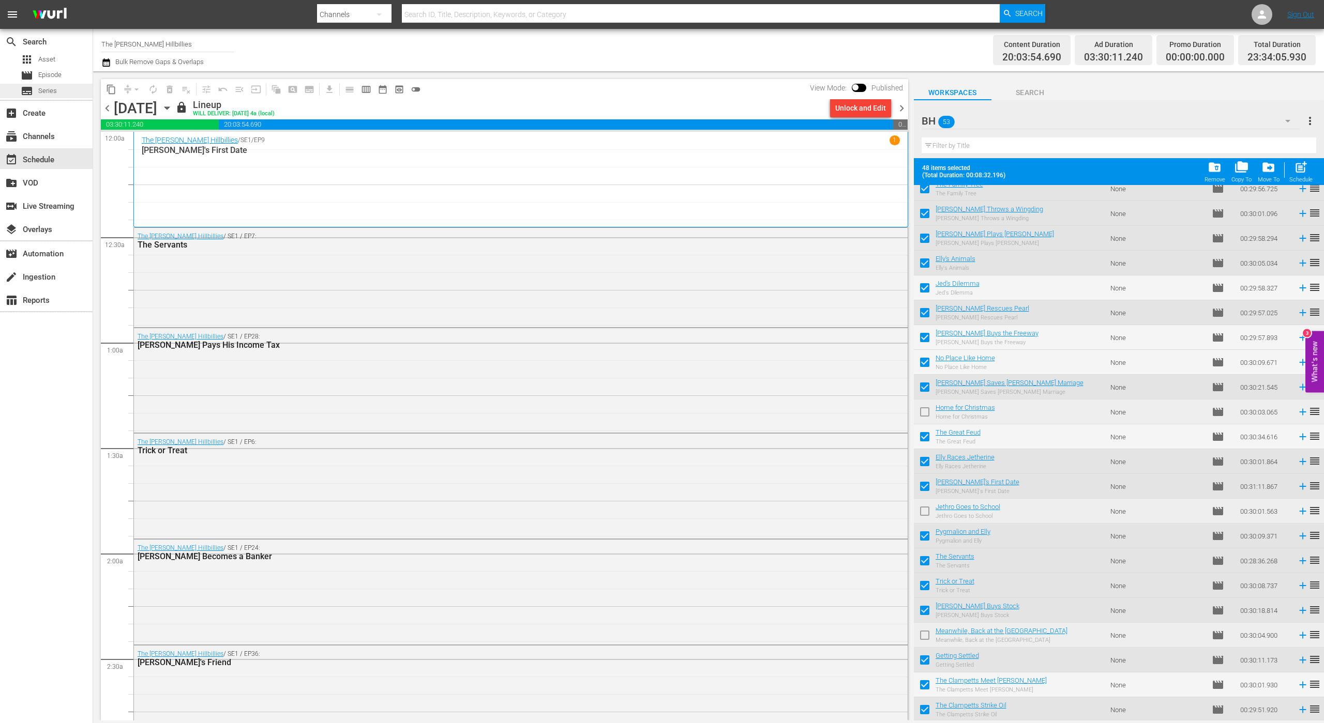
click at [906, 107] on span "chevron_right" at bounding box center [901, 108] width 13 height 13
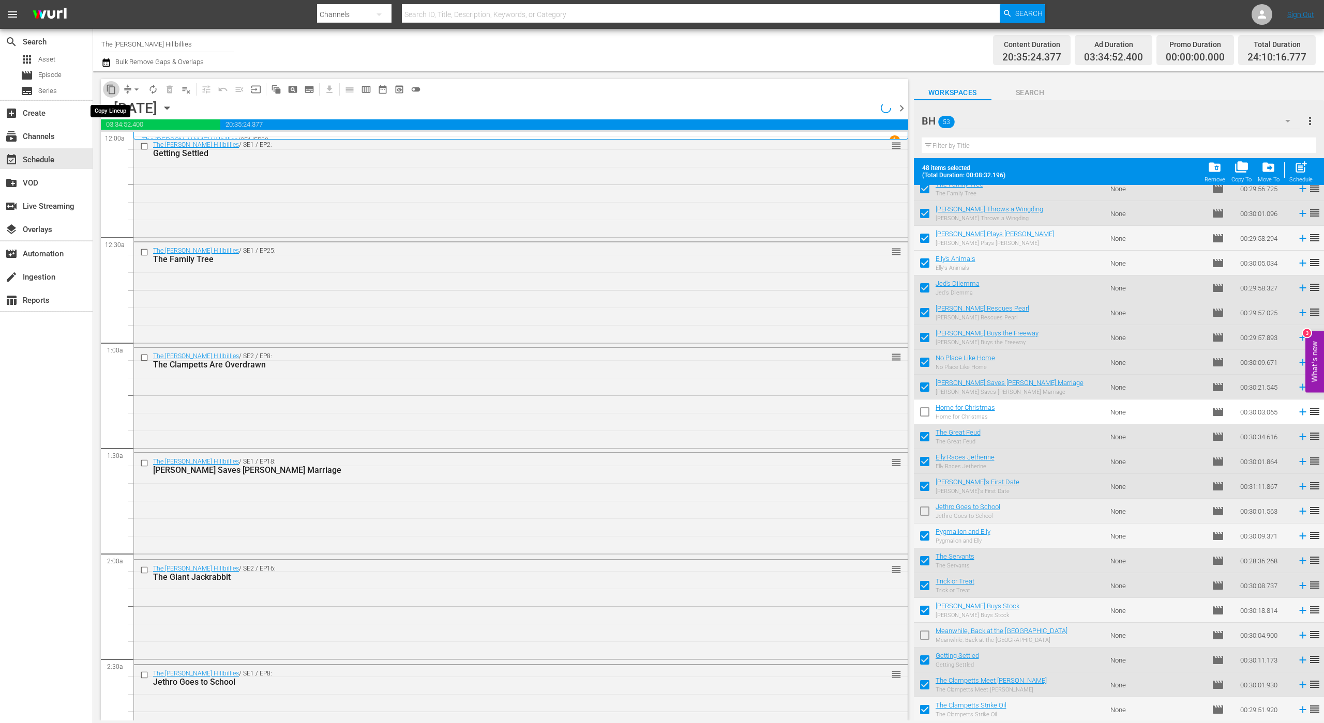
click at [109, 89] on span "content_copy" at bounding box center [111, 89] width 10 height 10
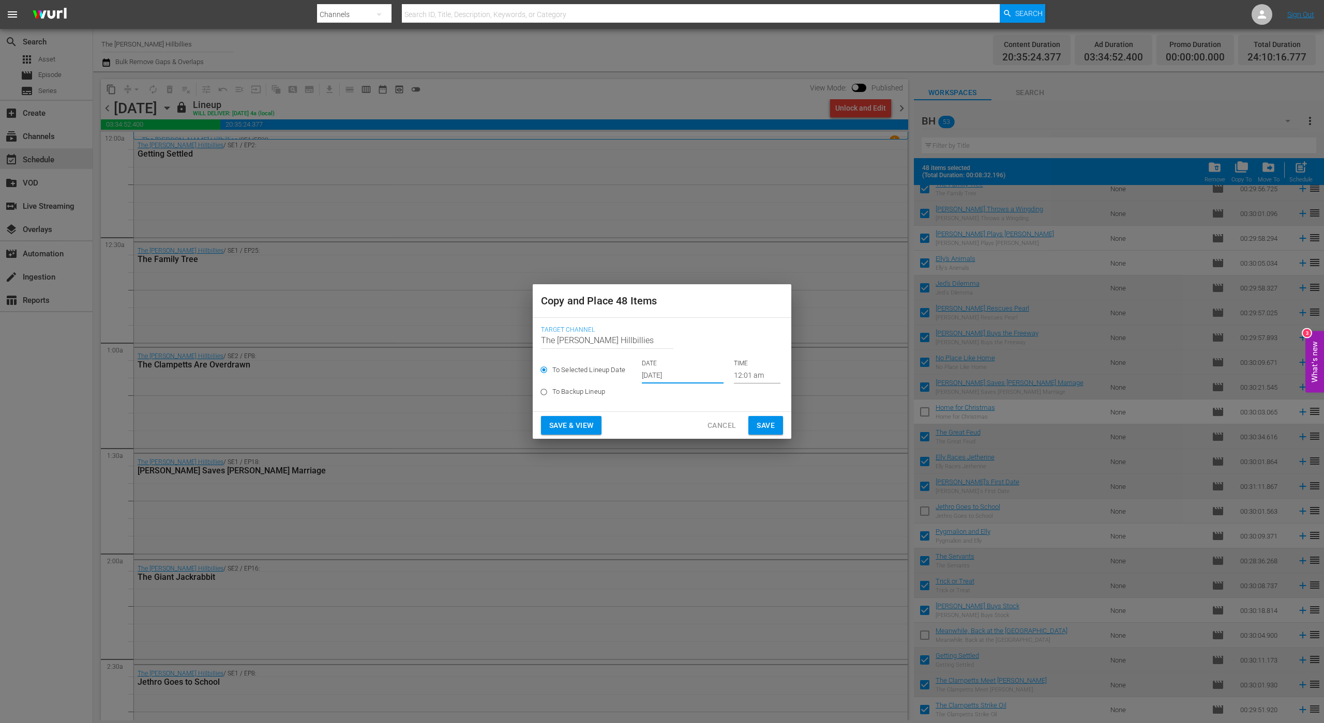
click at [676, 376] on input "[DATE]" at bounding box center [683, 376] width 82 height 16
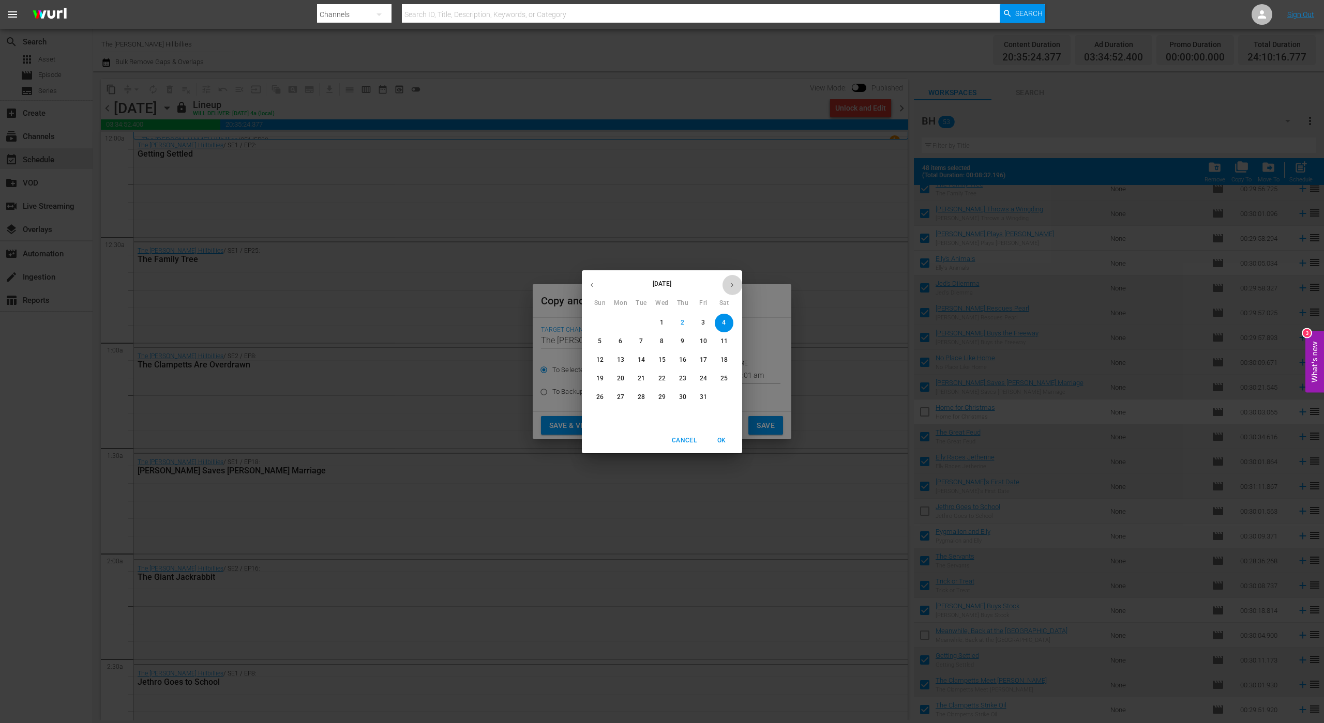
click at [731, 289] on button "button" at bounding box center [732, 285] width 20 height 20
click at [601, 398] on p "23" at bounding box center [599, 397] width 7 height 9
type input "Nov 23rd 2025"
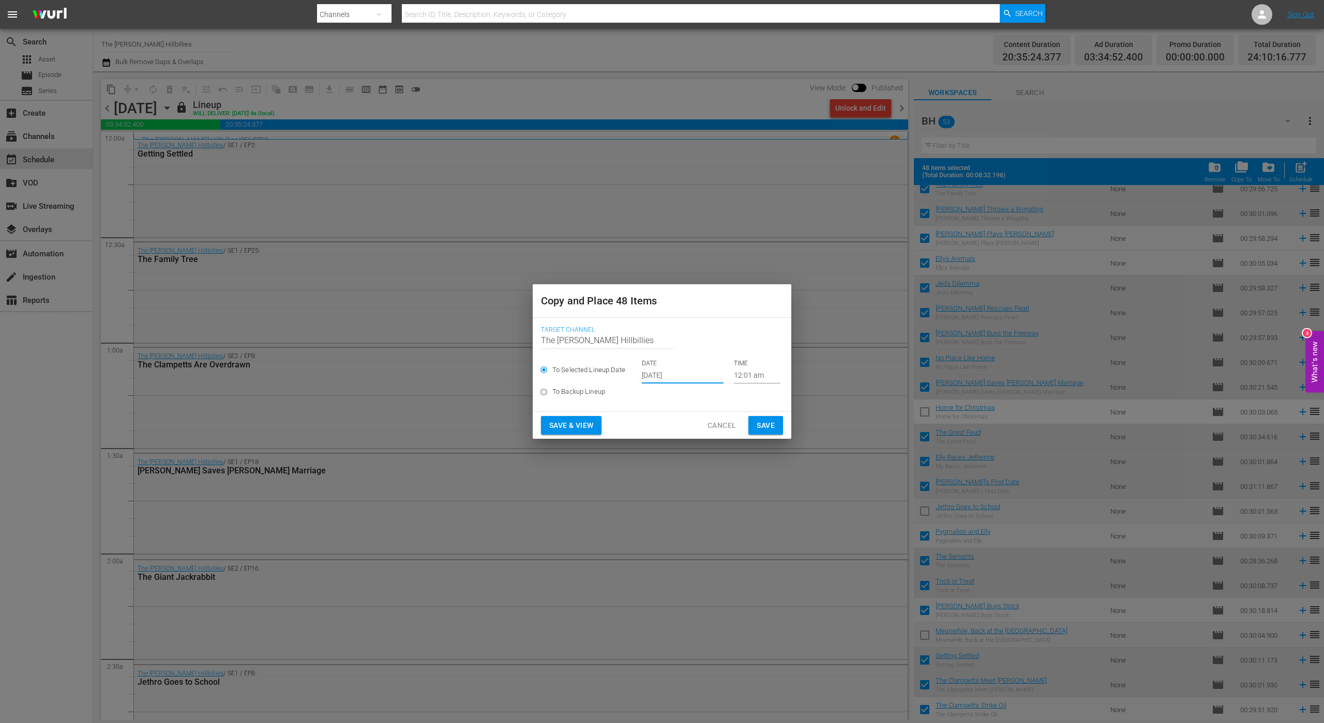
click at [768, 427] on span "Save" at bounding box center [765, 425] width 18 height 13
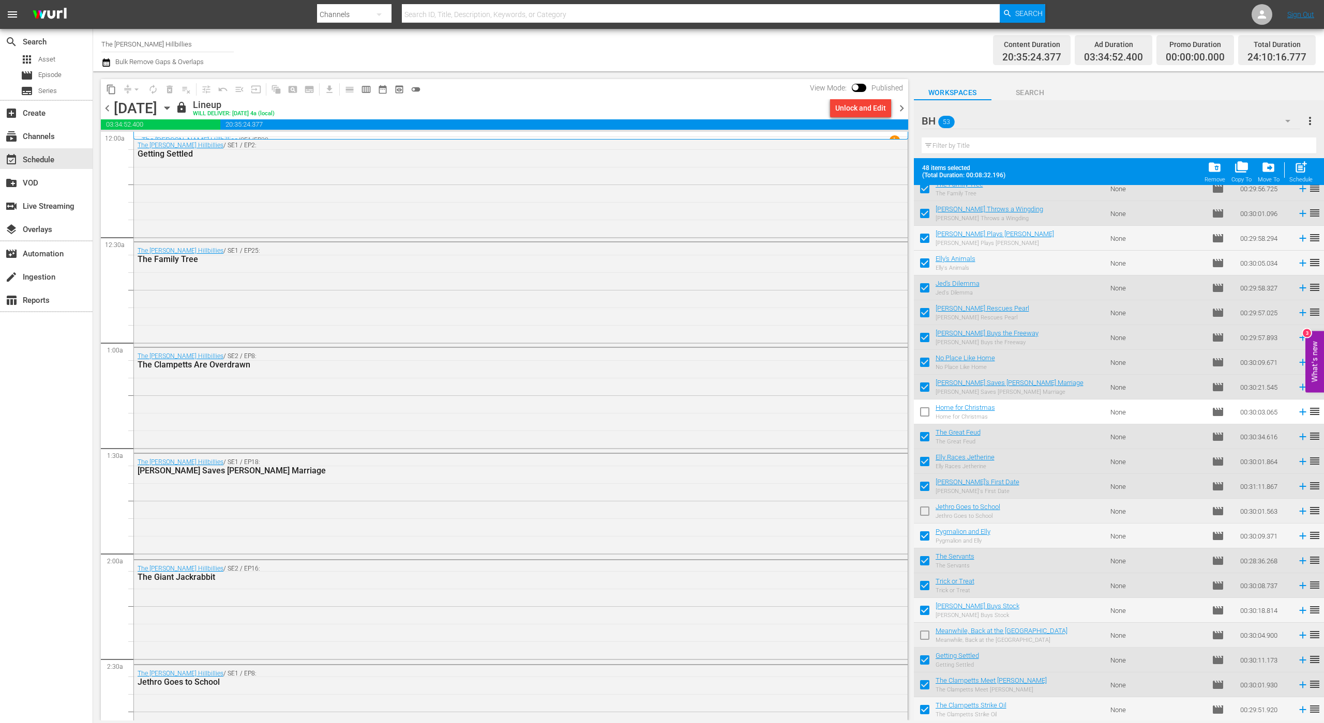
click at [110, 64] on icon "button" at bounding box center [105, 62] width 7 height 8
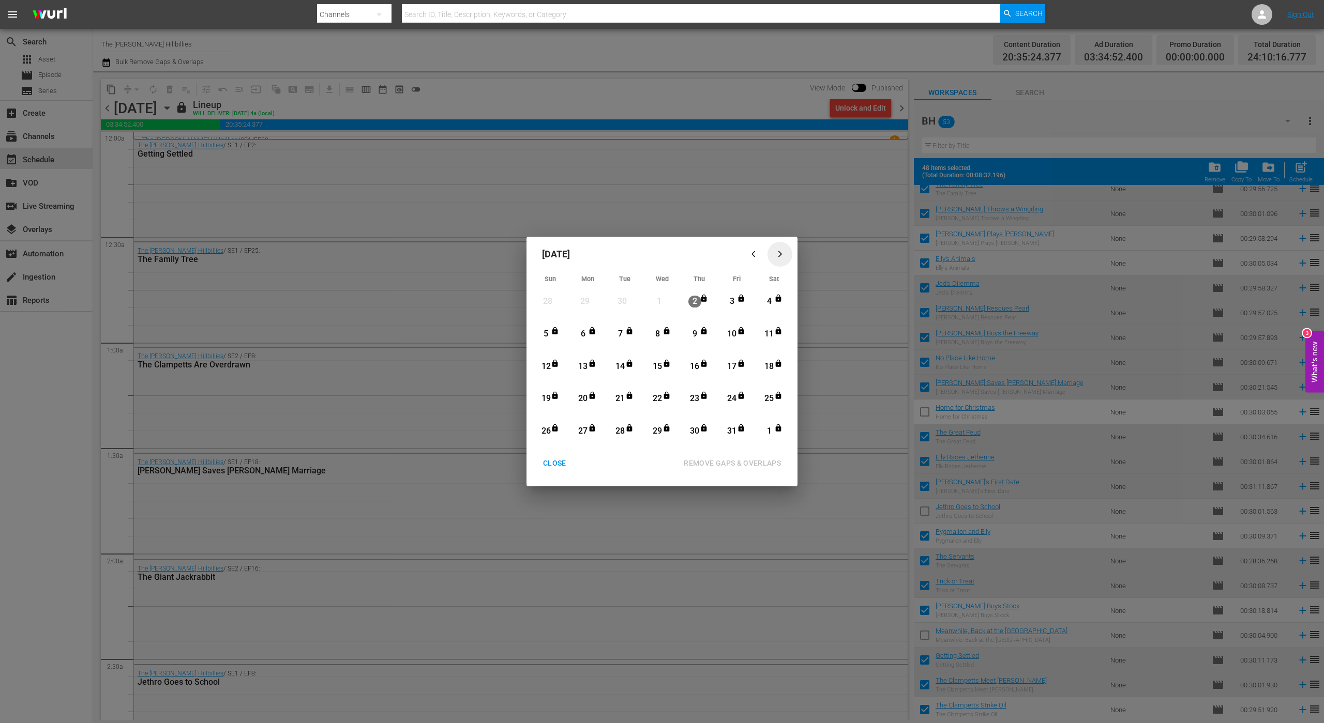
click at [780, 251] on icon "button" at bounding box center [780, 254] width 8 height 8
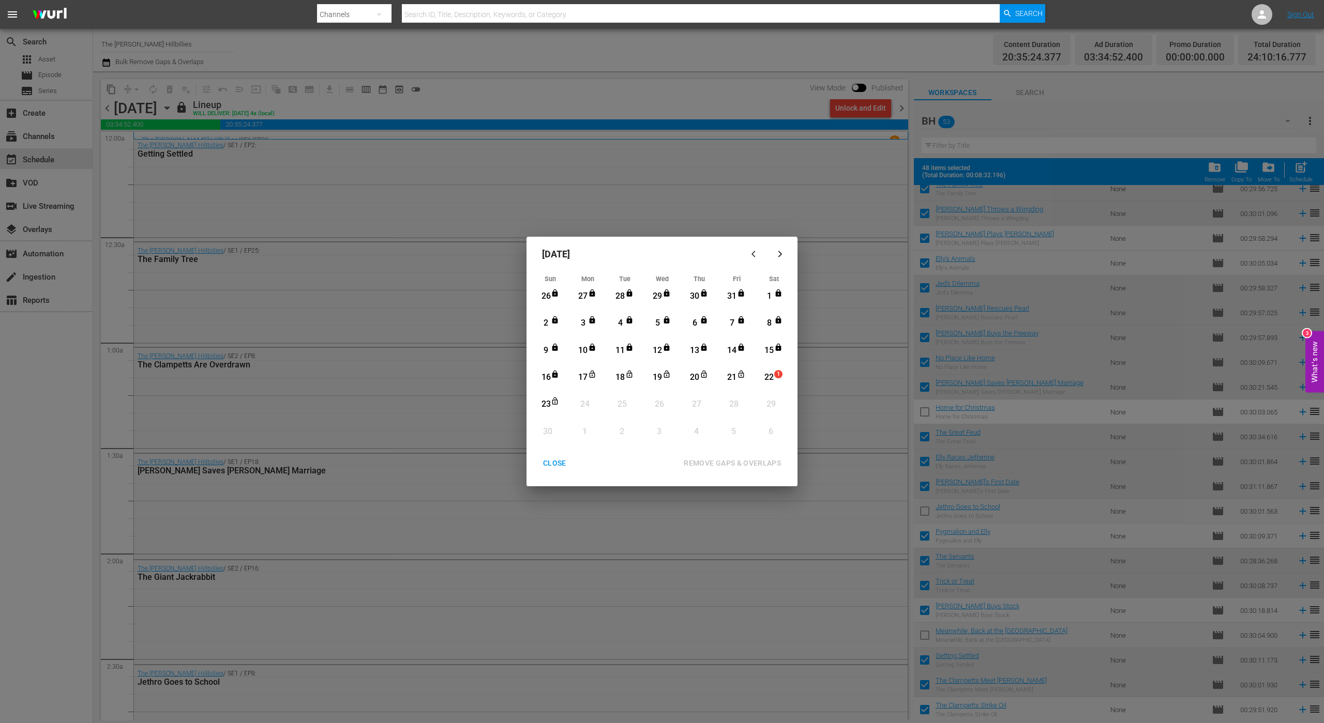
click at [579, 379] on div "17" at bounding box center [583, 378] width 13 height 12
click at [542, 404] on div "23" at bounding box center [545, 405] width 13 height 12
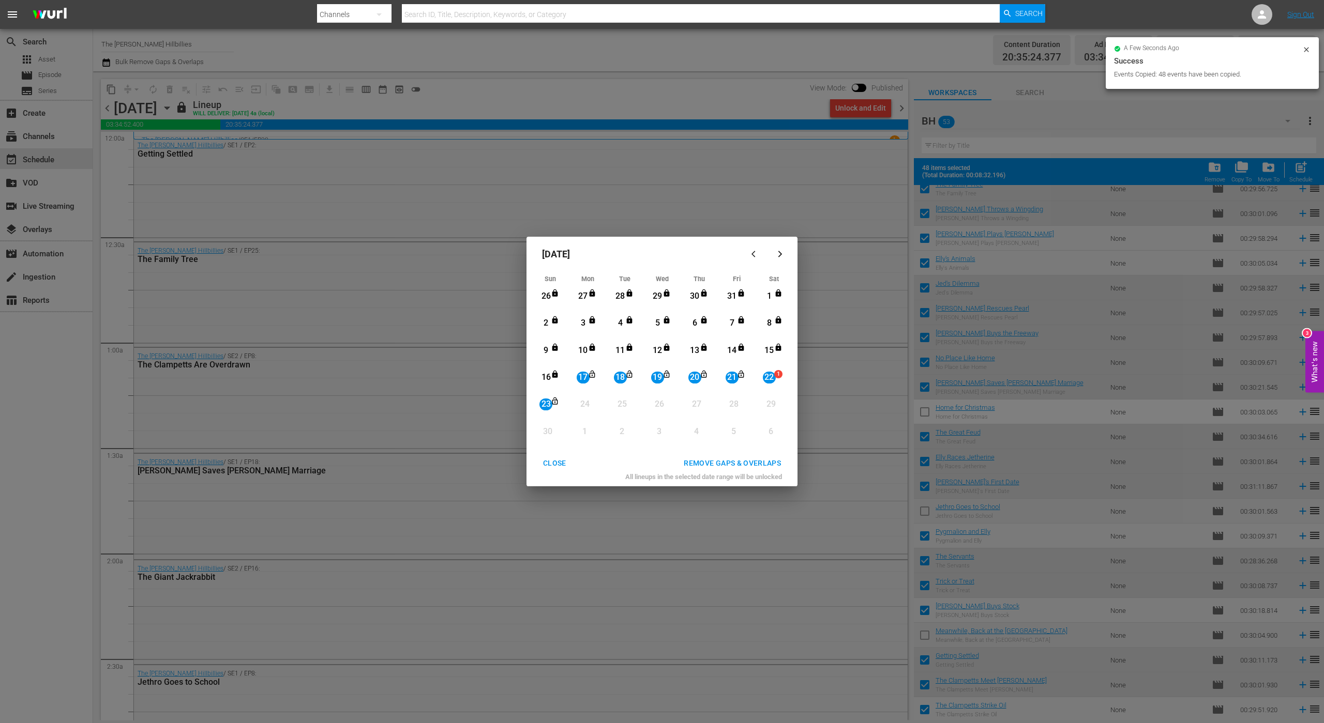
click at [748, 459] on div "REMOVE GAPS & OVERLAPS" at bounding box center [732, 463] width 114 height 13
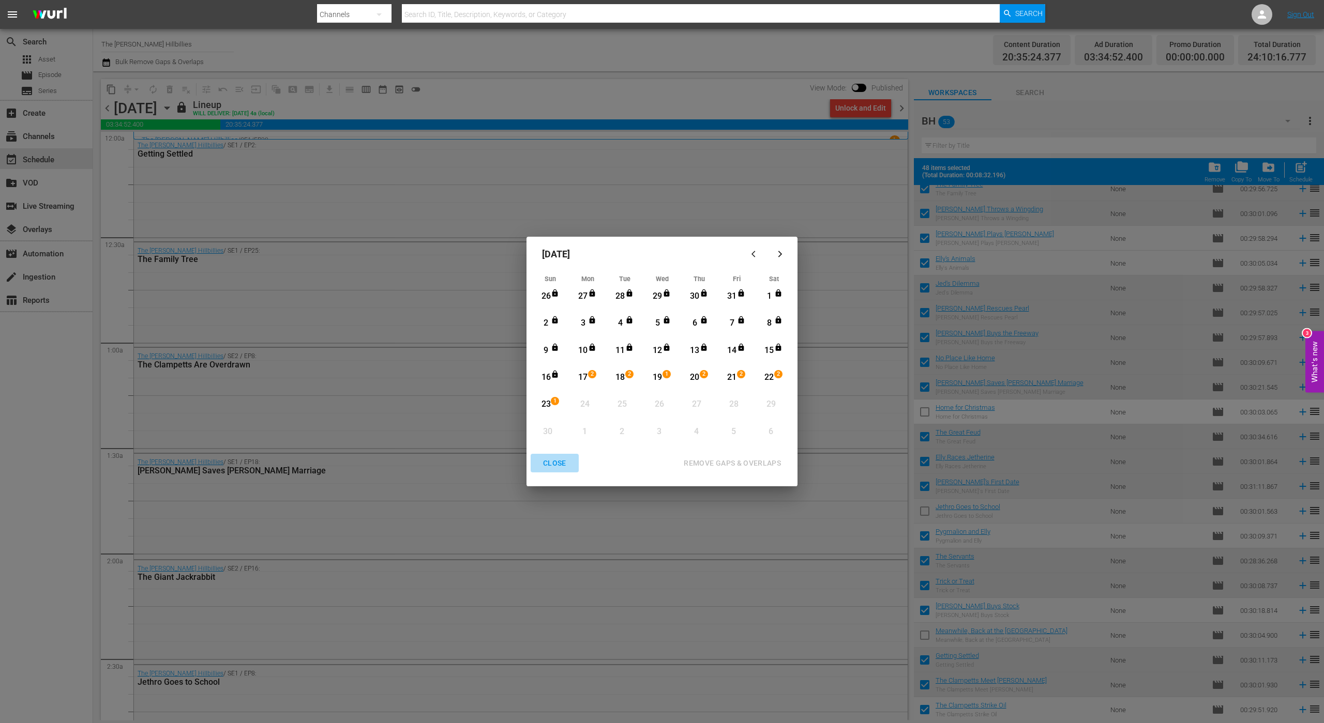
click at [542, 467] on div "CLOSE" at bounding box center [555, 463] width 40 height 13
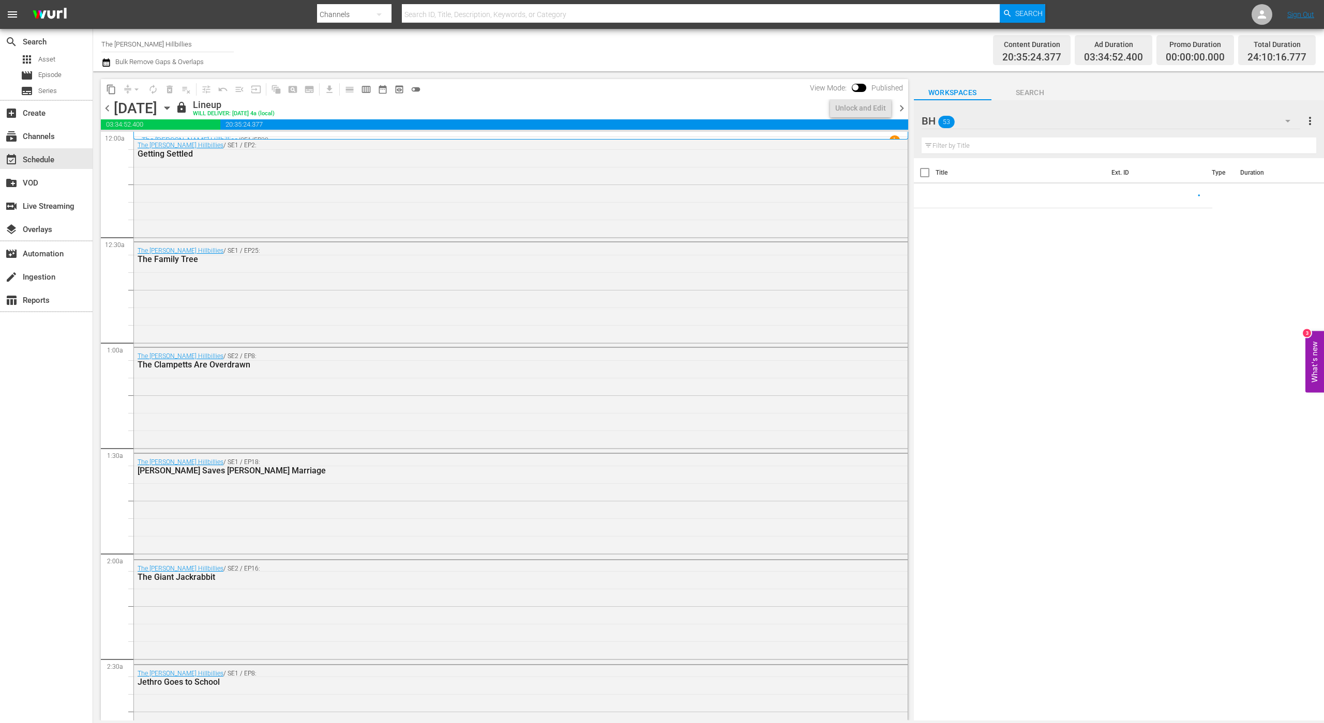
click at [898, 110] on span "chevron_right" at bounding box center [901, 108] width 13 height 13
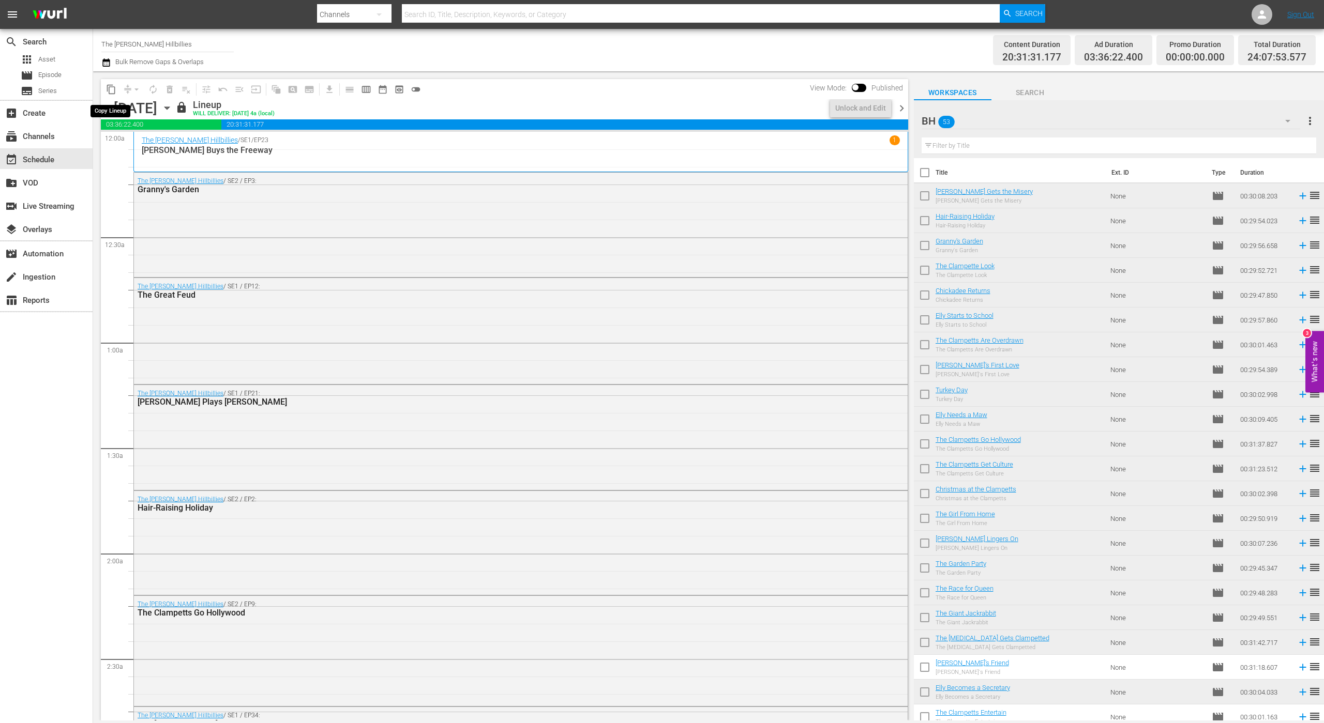
click at [111, 90] on span "content_copy" at bounding box center [111, 89] width 10 height 10
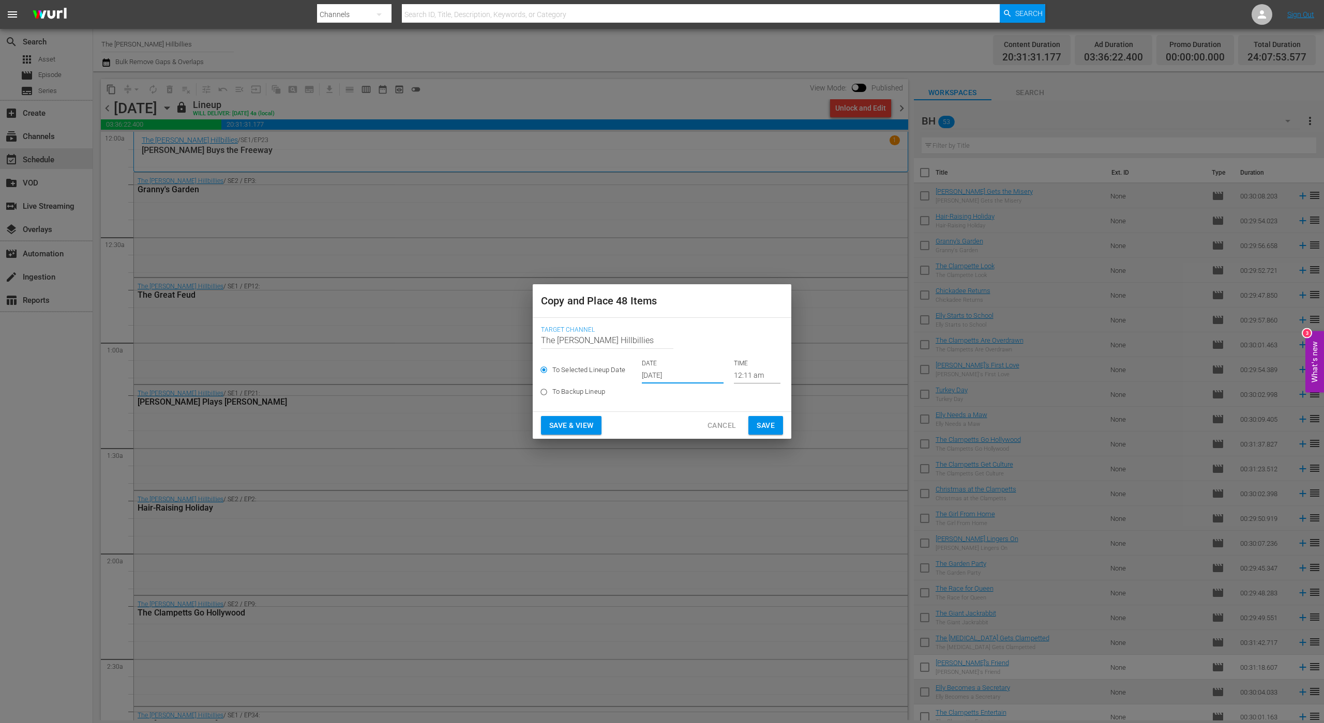
click at [684, 381] on input "[DATE]" at bounding box center [683, 376] width 82 height 16
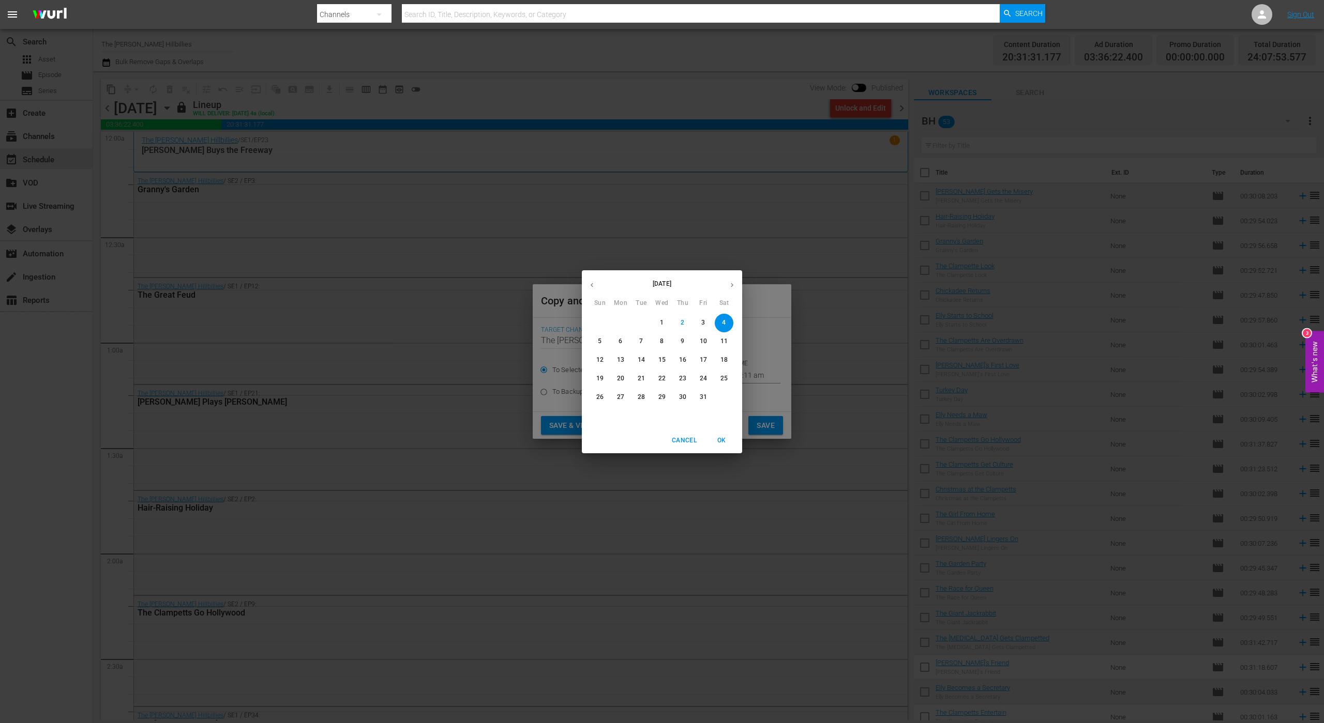
click at [729, 283] on icon "button" at bounding box center [732, 285] width 8 height 8
click at [624, 393] on span "24" at bounding box center [620, 397] width 19 height 9
type input "Nov 24th 2025"
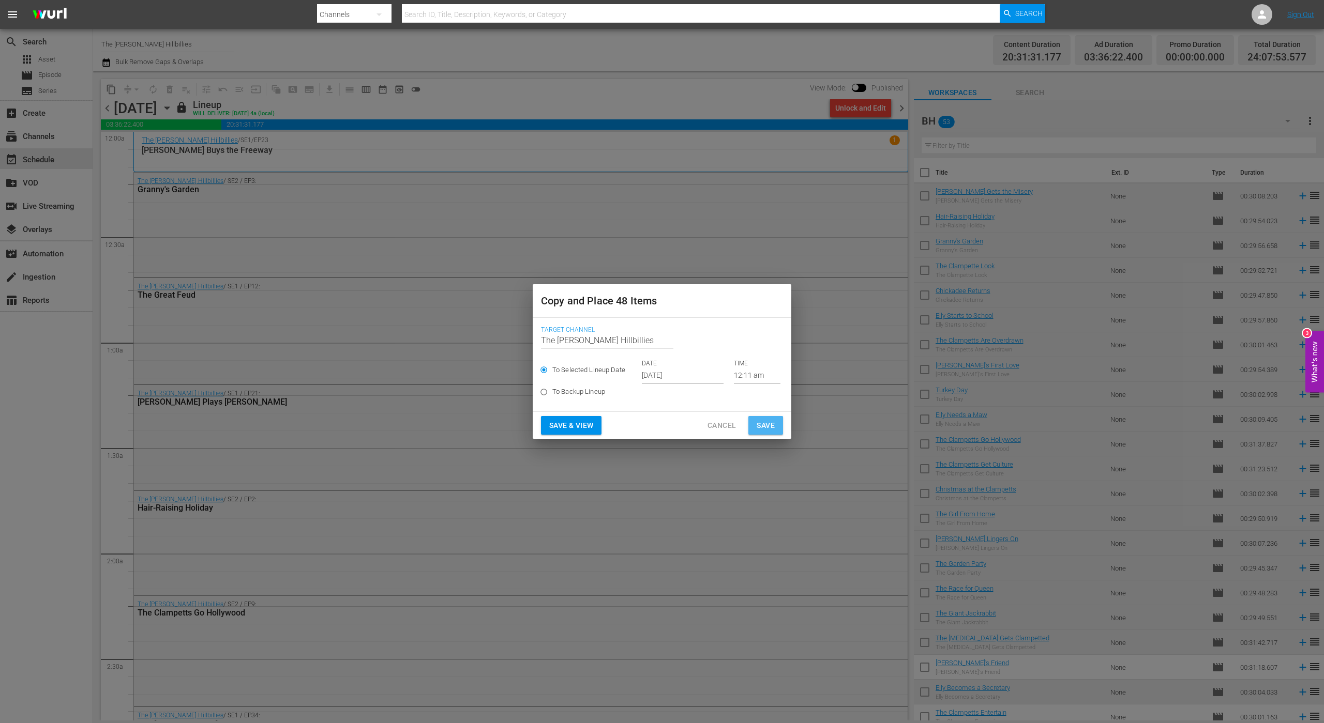
click at [767, 420] on span "Save" at bounding box center [765, 425] width 18 height 13
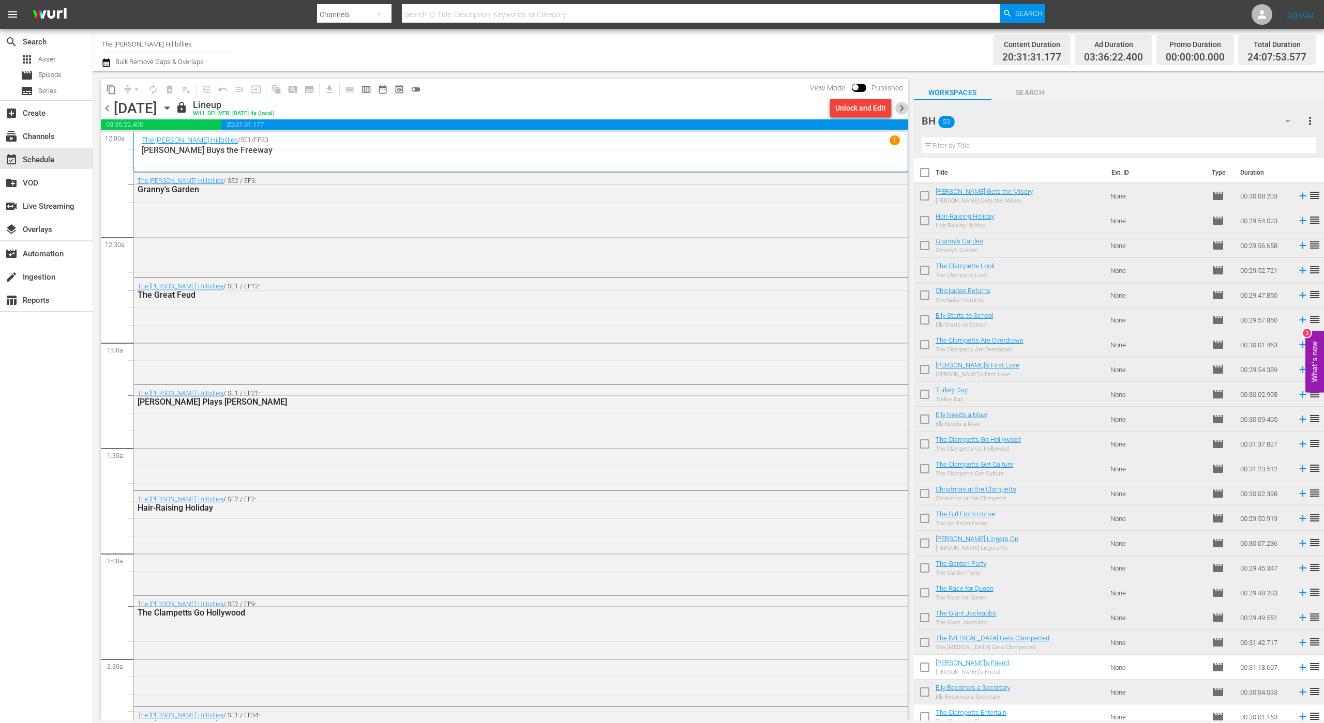
click at [902, 106] on span "chevron_right" at bounding box center [901, 108] width 13 height 13
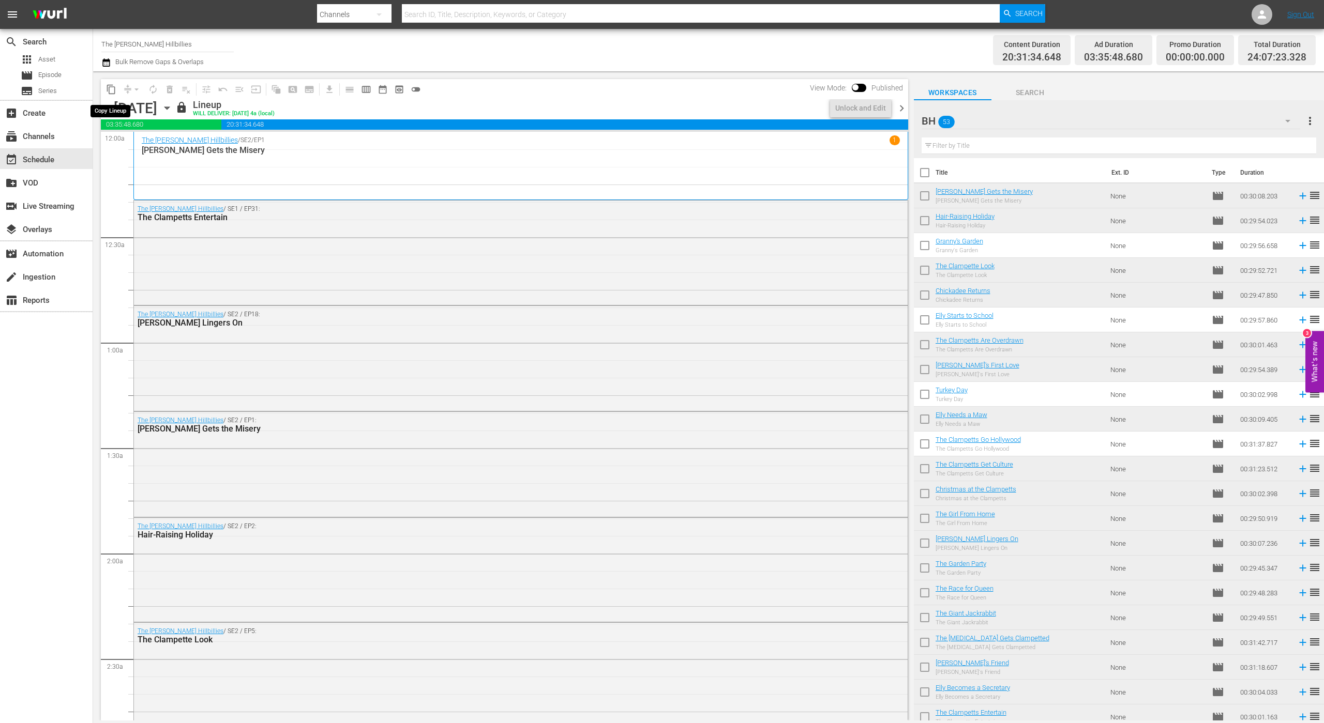
click at [112, 88] on span "content_copy" at bounding box center [111, 89] width 10 height 10
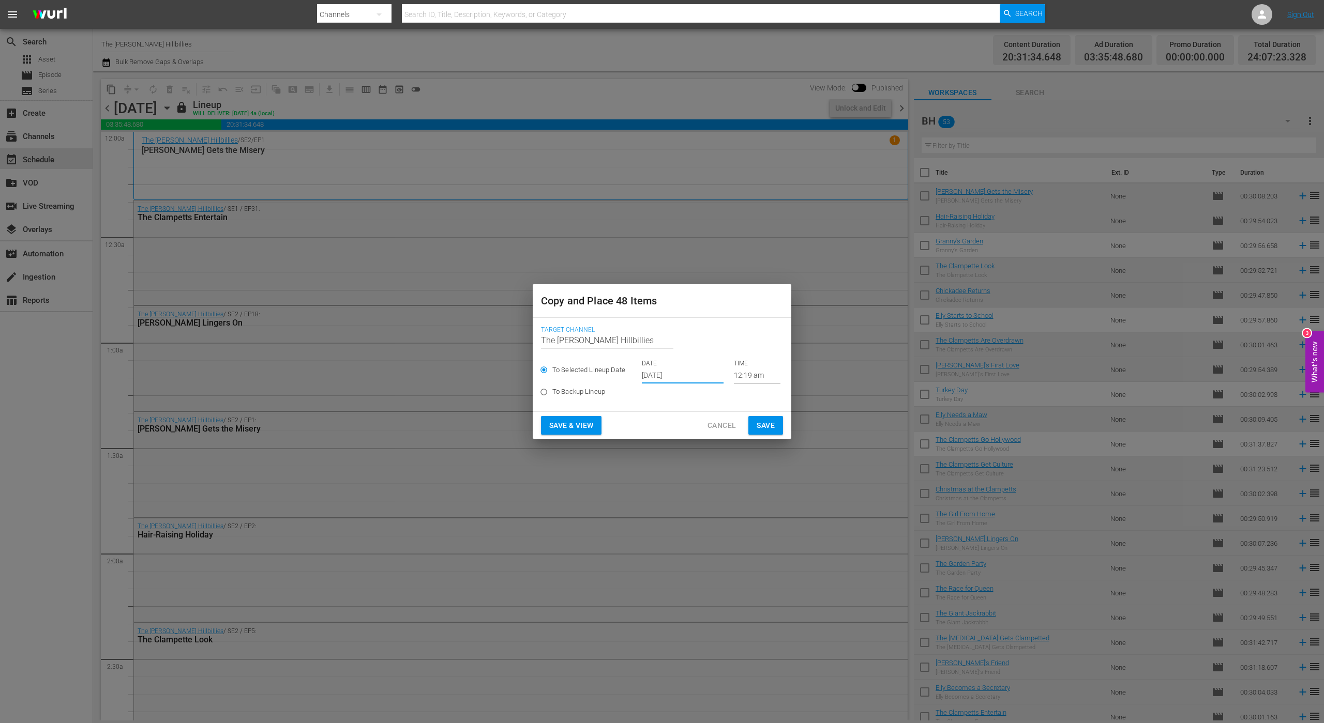
click at [680, 377] on input "[DATE]" at bounding box center [683, 376] width 82 height 16
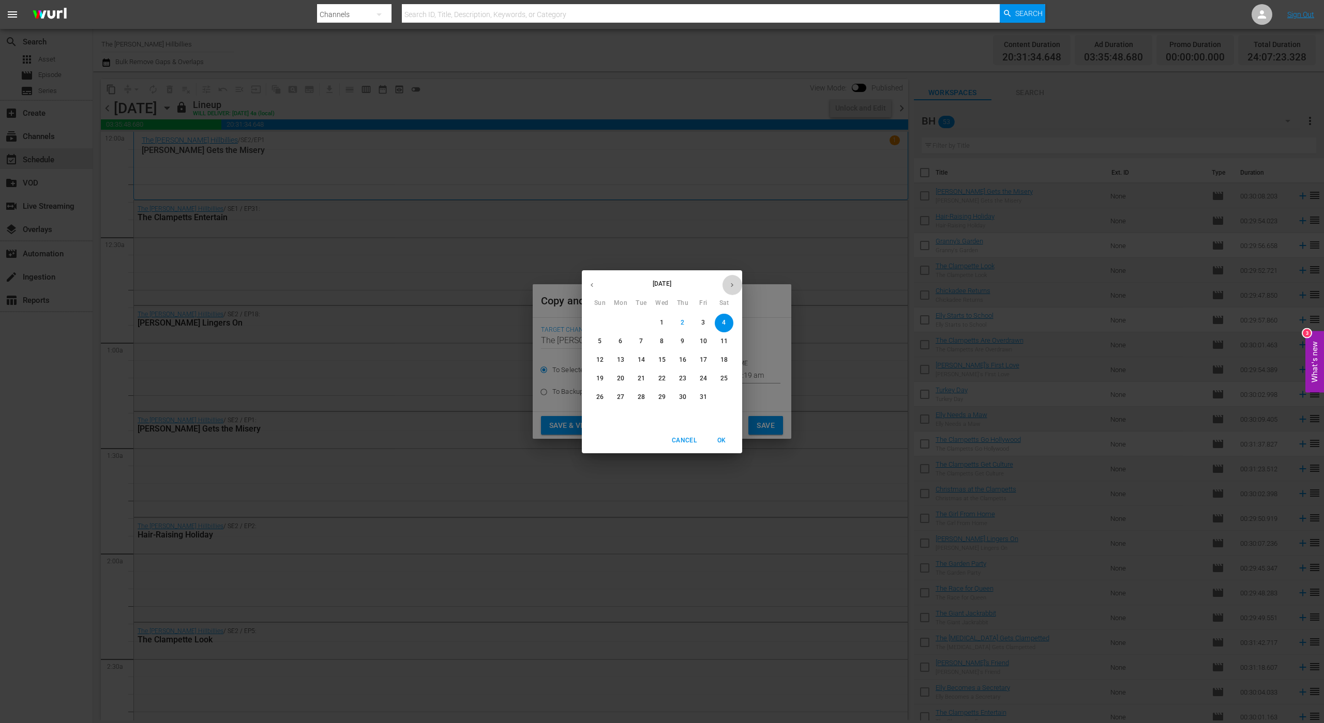
click at [727, 284] on button "button" at bounding box center [732, 285] width 20 height 20
click at [643, 398] on p "25" at bounding box center [641, 397] width 7 height 9
type input "Nov 25th 2025"
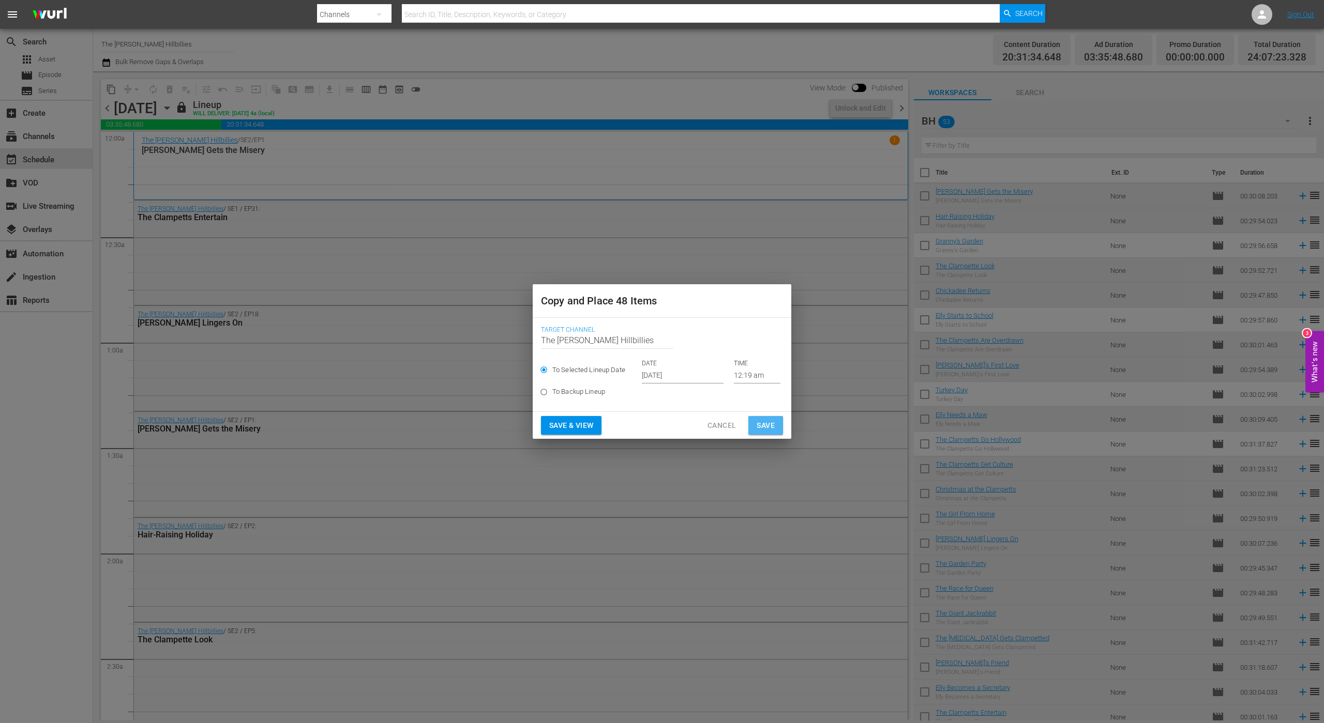
click at [764, 423] on span "Save" at bounding box center [765, 425] width 18 height 13
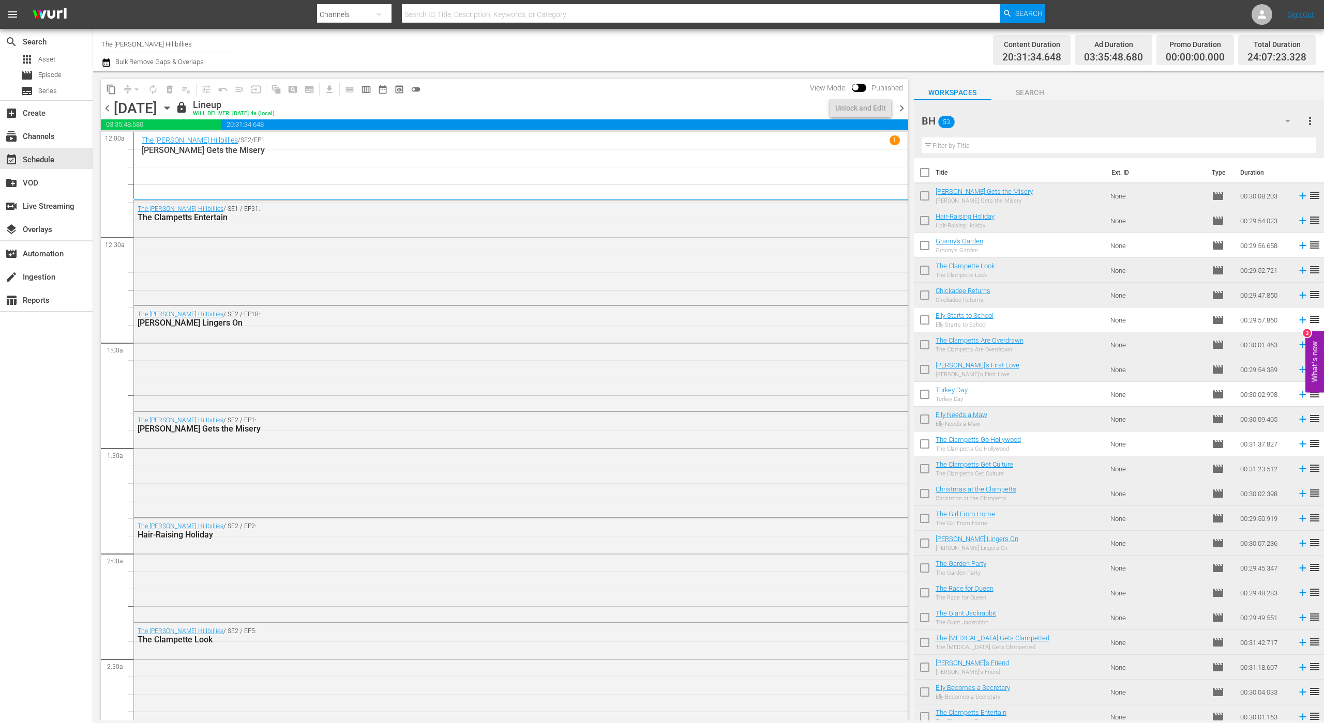
click at [902, 114] on span "chevron_right" at bounding box center [901, 108] width 13 height 13
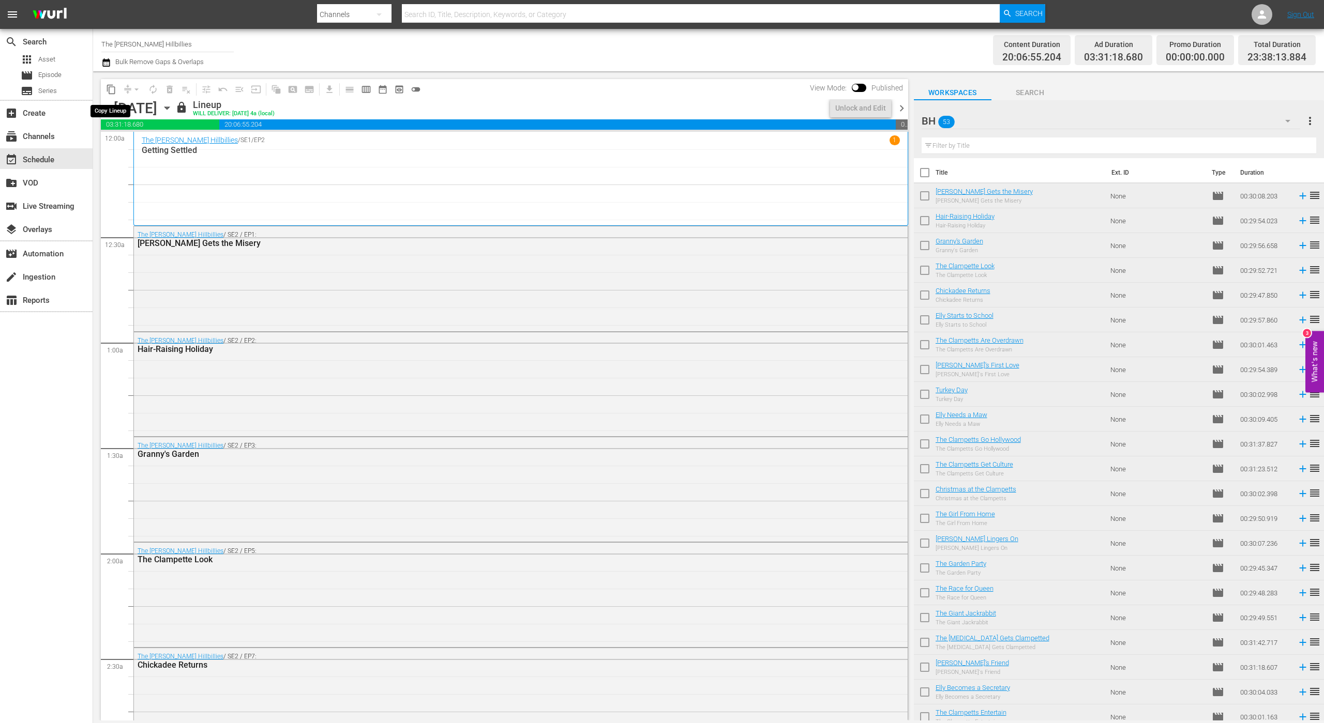
click at [110, 88] on span "content_copy" at bounding box center [111, 89] width 10 height 10
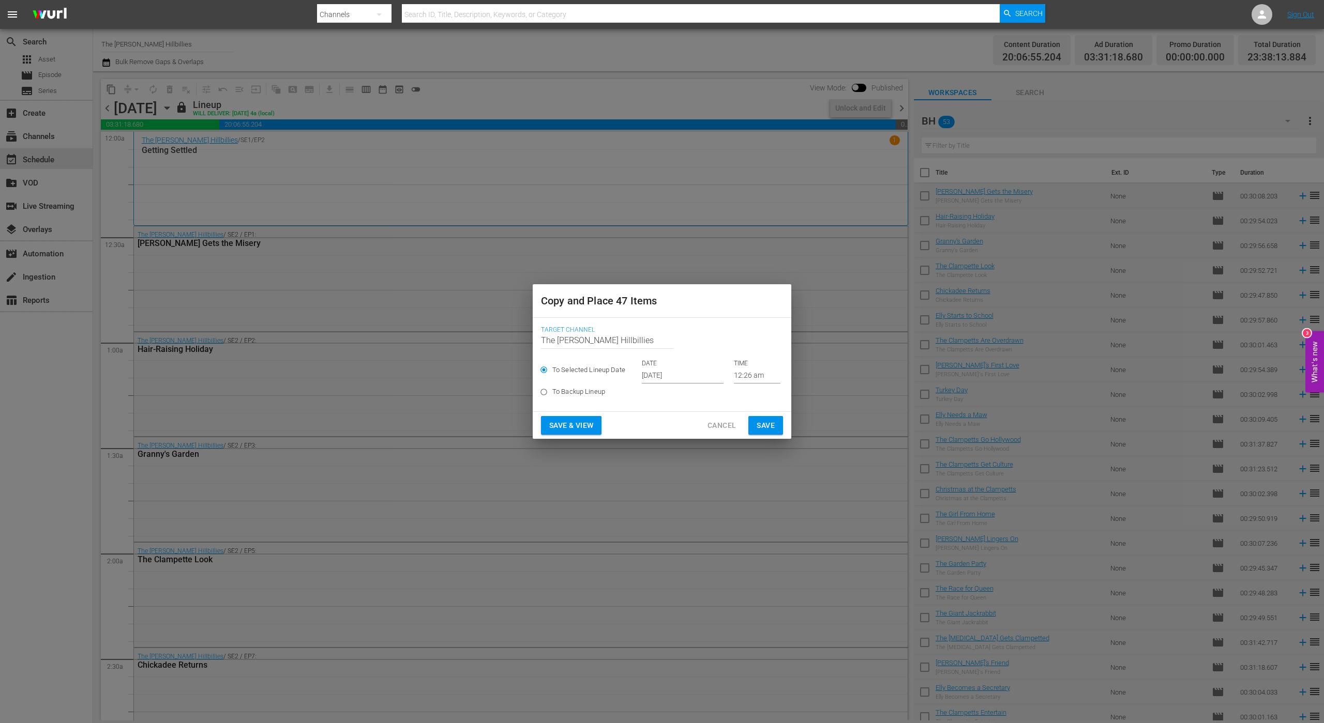
click at [664, 379] on input "[DATE]" at bounding box center [683, 376] width 82 height 16
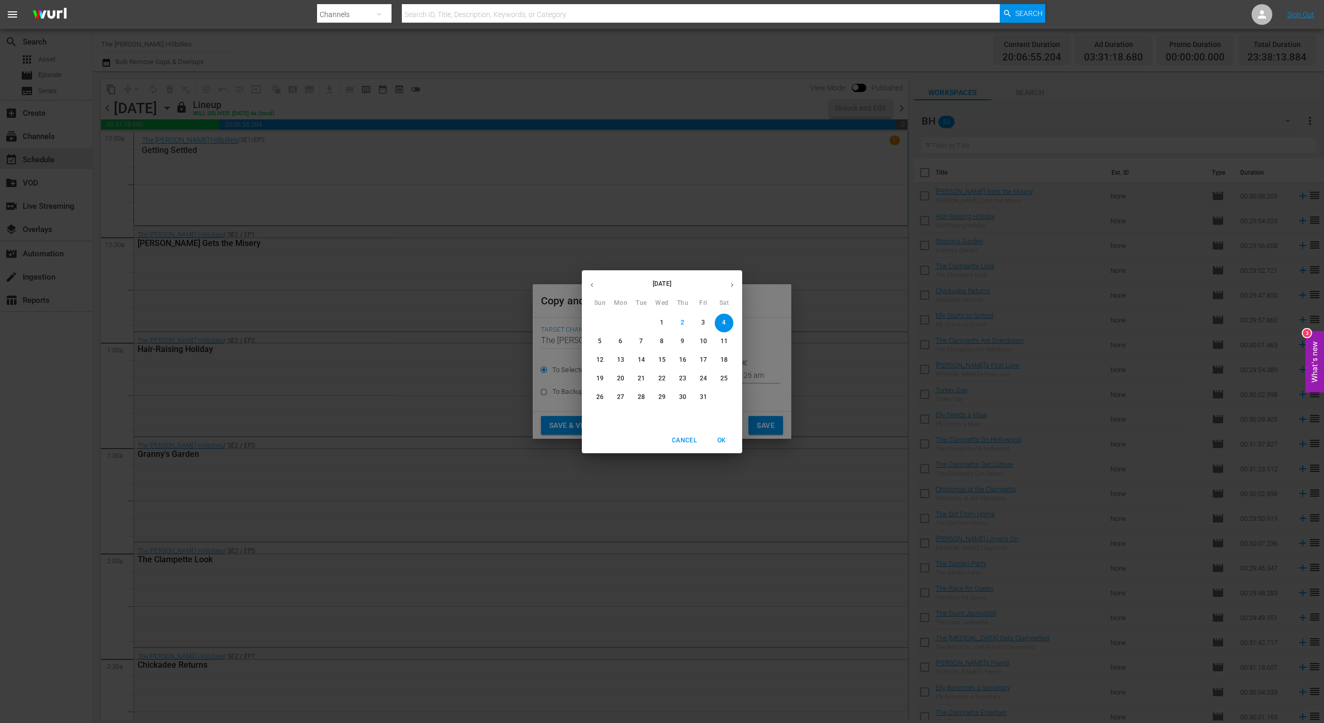
click at [735, 282] on icon "button" at bounding box center [732, 285] width 8 height 8
click at [662, 399] on p "26" at bounding box center [661, 397] width 7 height 9
type input "Nov 26th 2025"
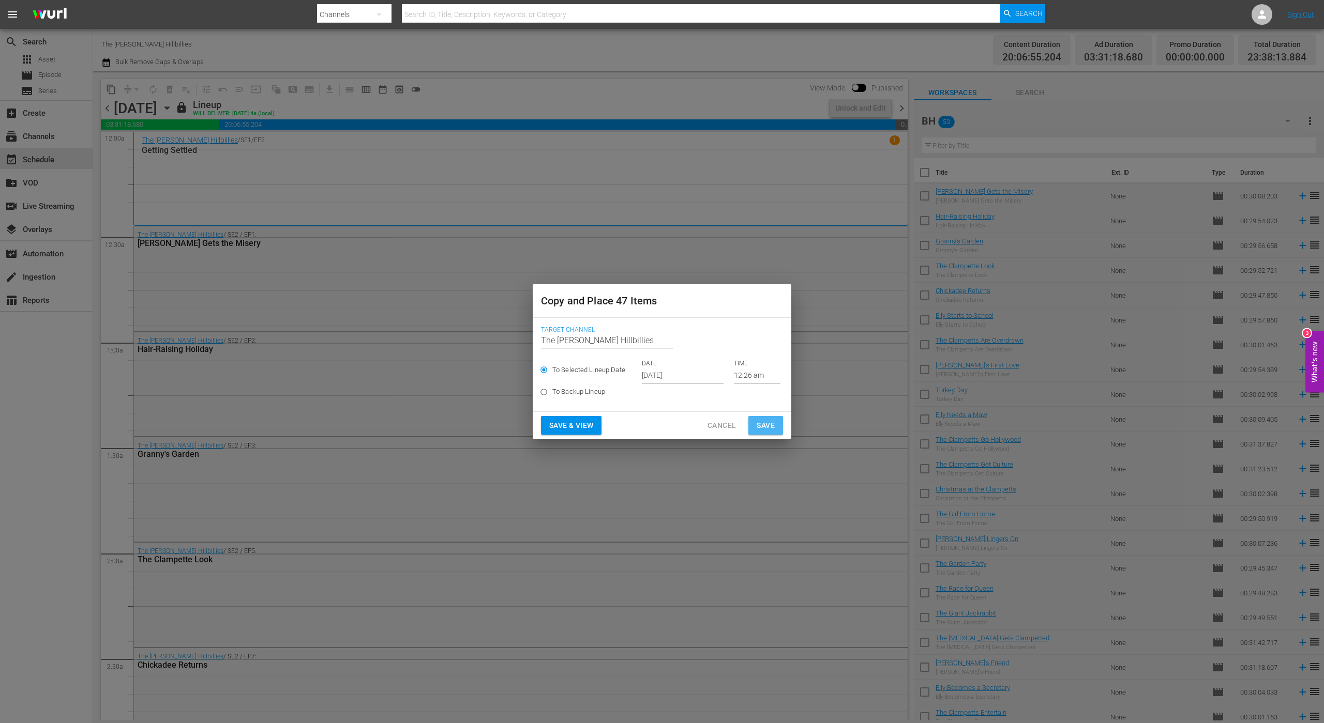
click at [762, 427] on span "Save" at bounding box center [765, 425] width 18 height 13
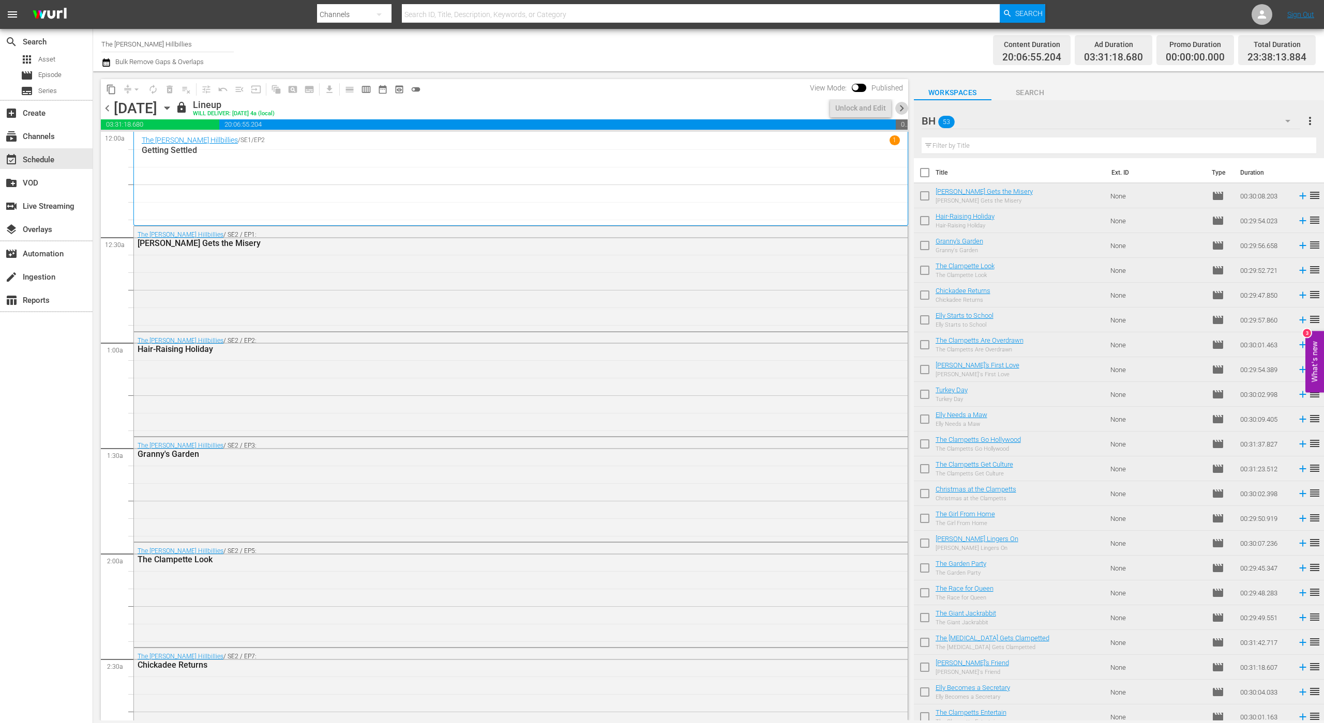
click at [901, 105] on span "chevron_right" at bounding box center [901, 108] width 13 height 13
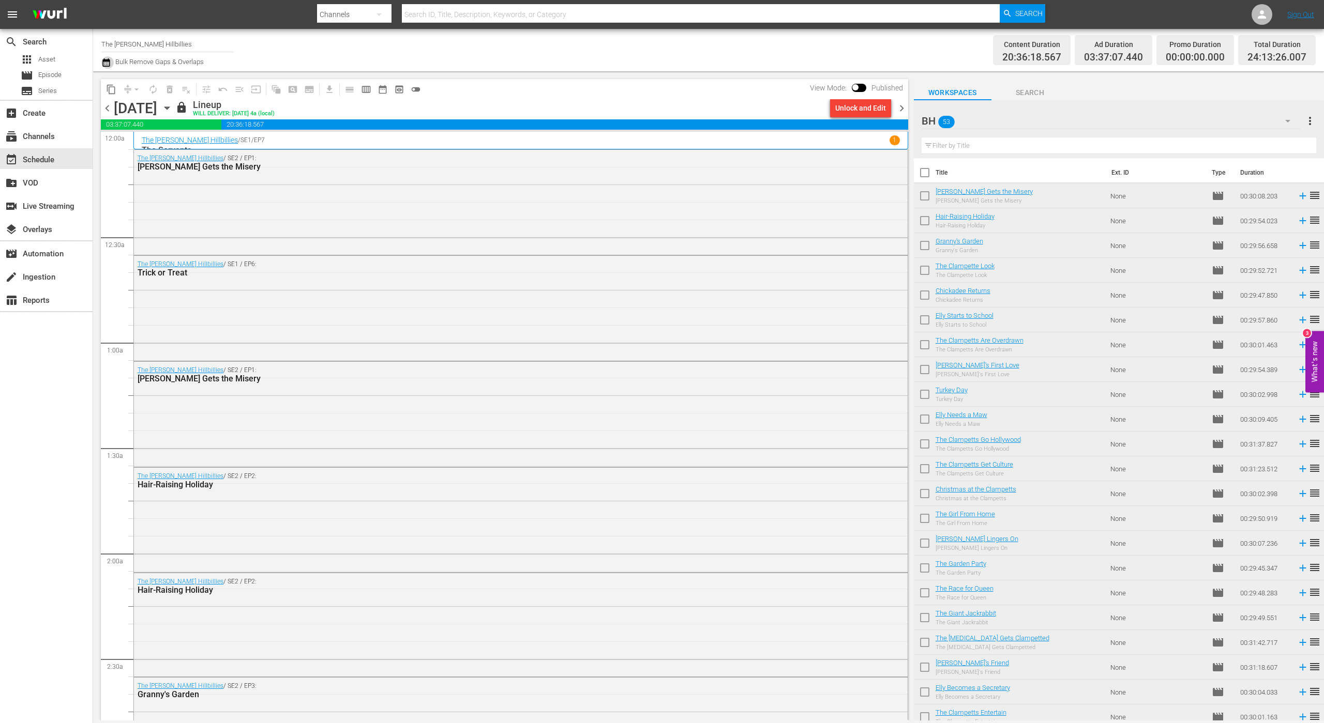
click at [105, 59] on icon "button" at bounding box center [105, 62] width 7 height 8
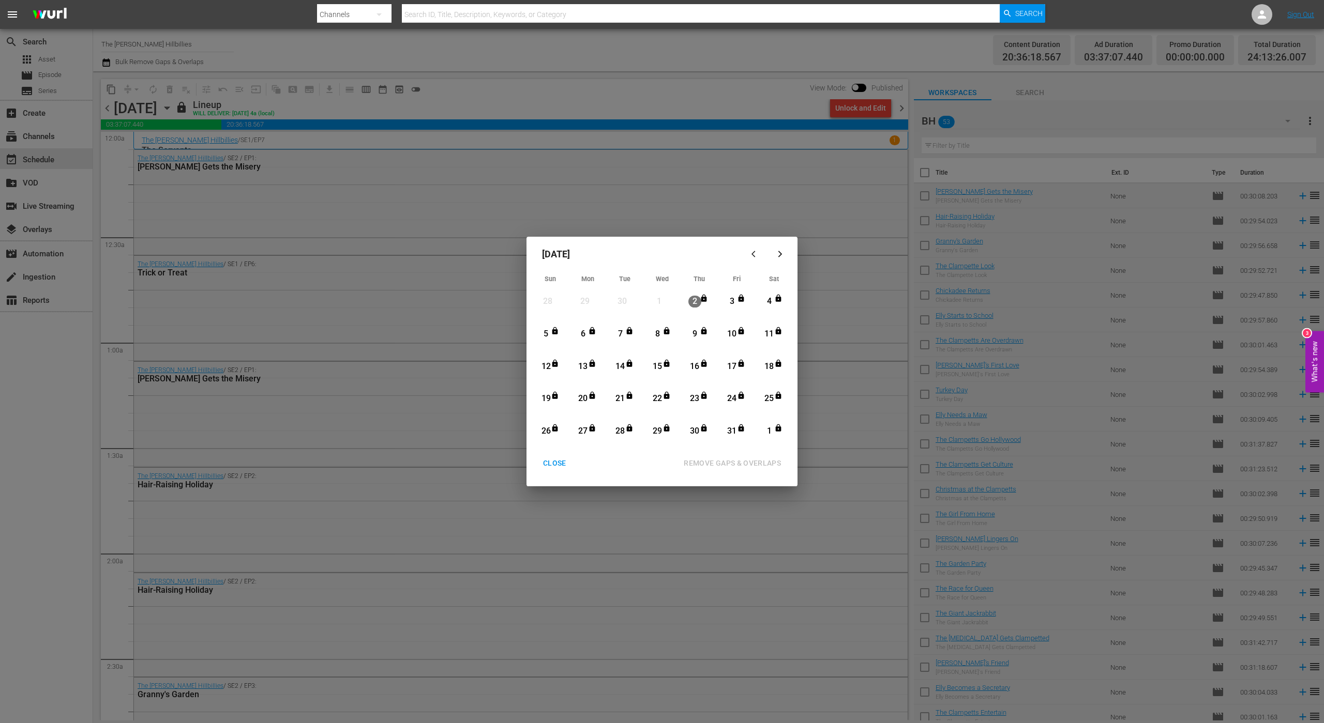
click at [783, 253] on div "button" at bounding box center [780, 254] width 12 height 8
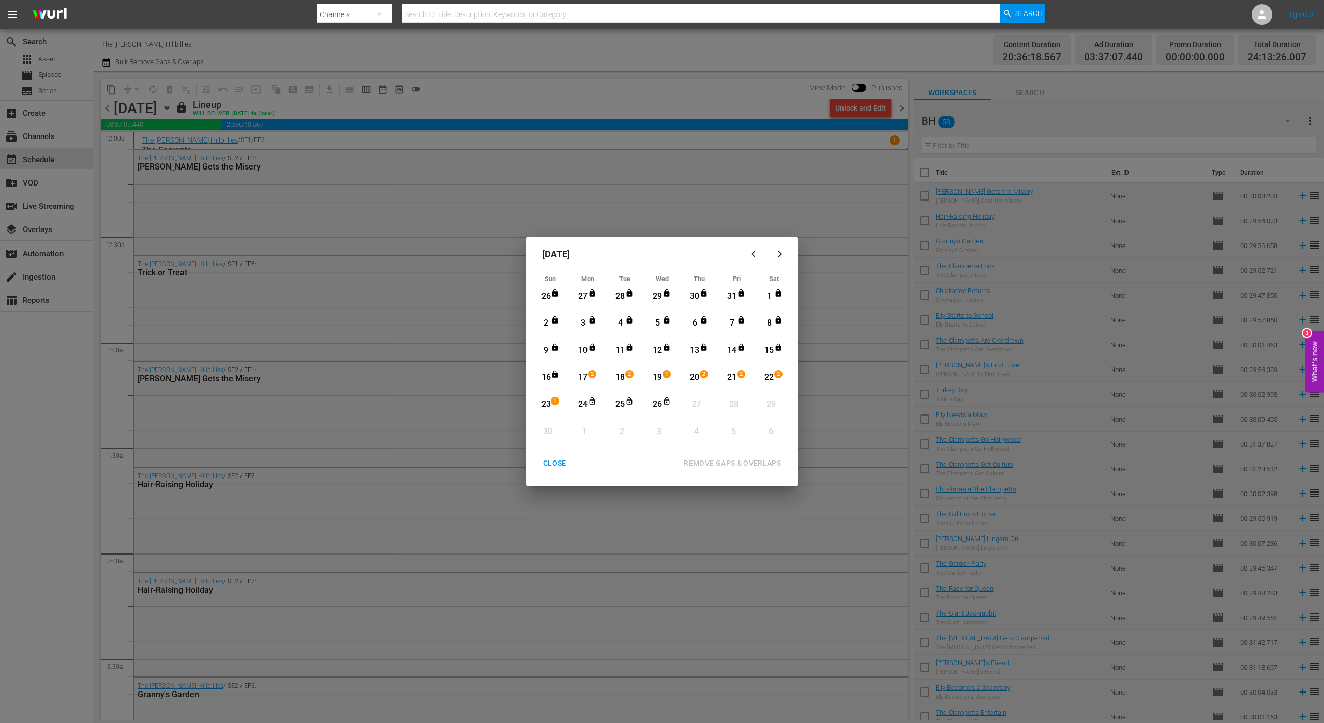
click at [558, 464] on div "CLOSE" at bounding box center [555, 463] width 40 height 13
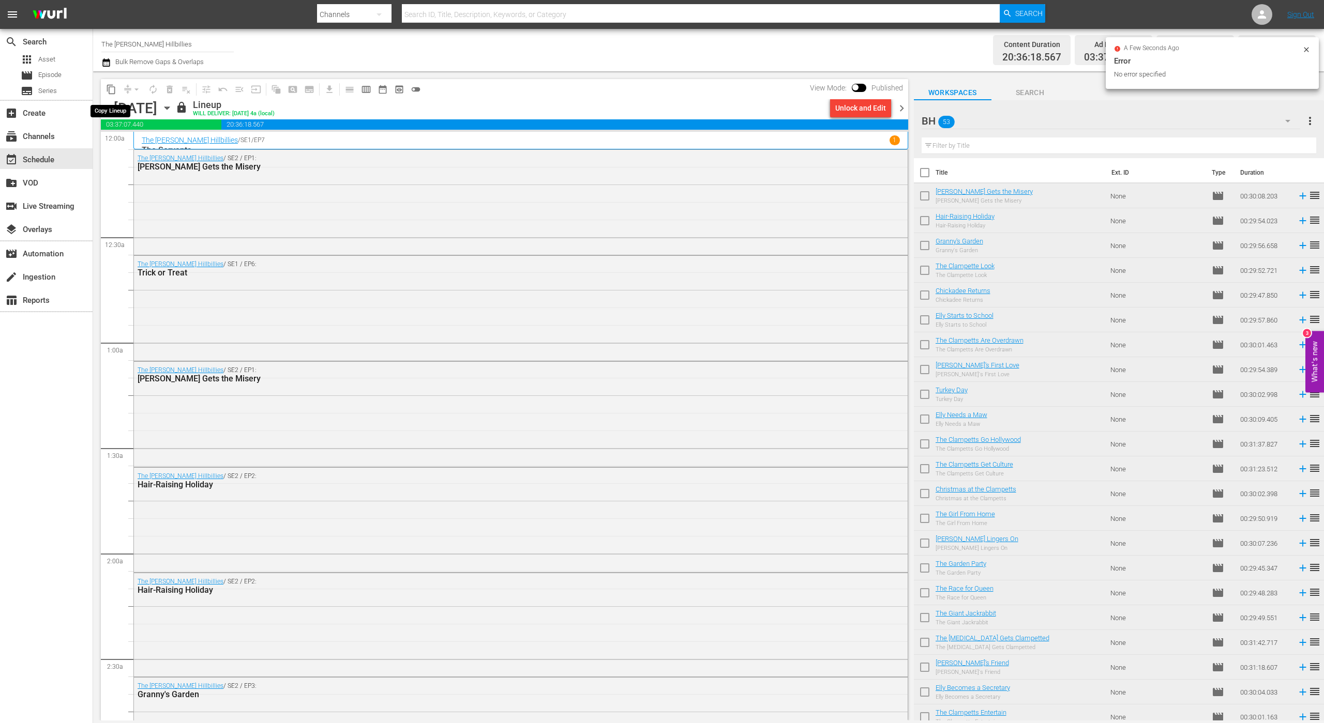
click at [110, 88] on span "content_copy" at bounding box center [111, 89] width 10 height 10
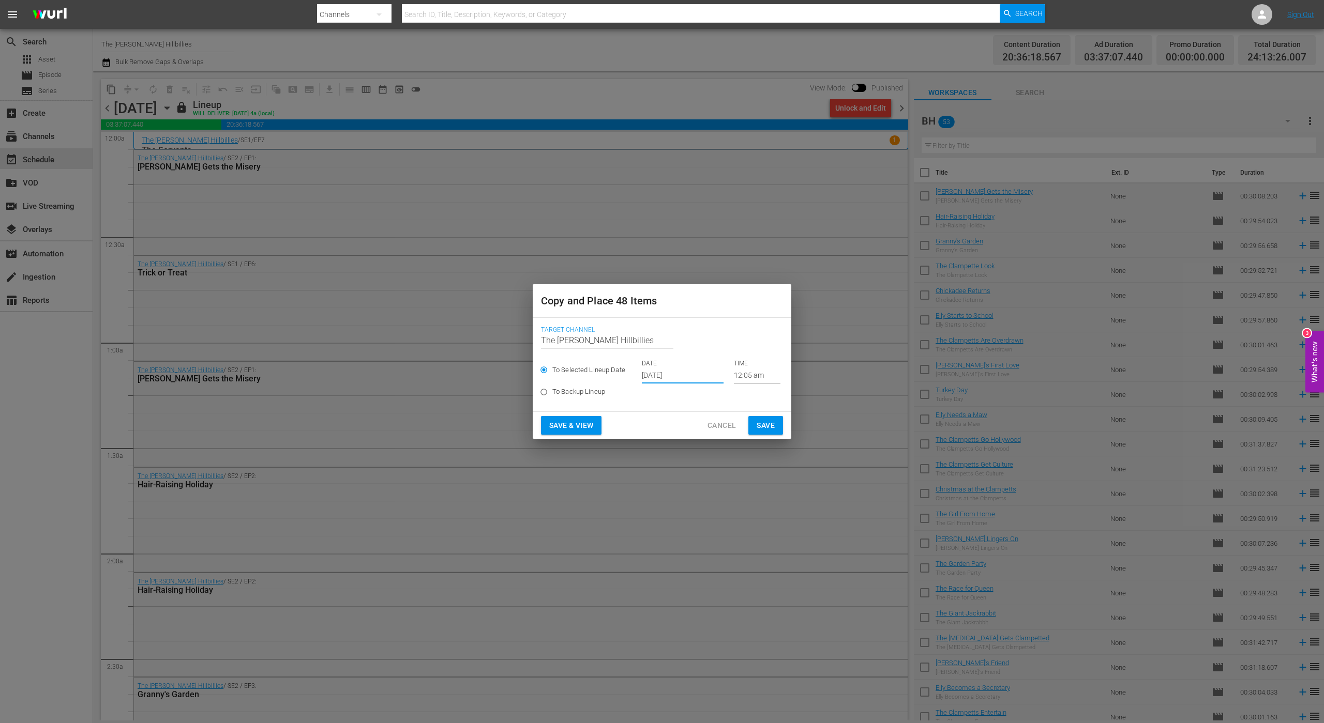
click at [664, 379] on input "[DATE]" at bounding box center [683, 376] width 82 height 16
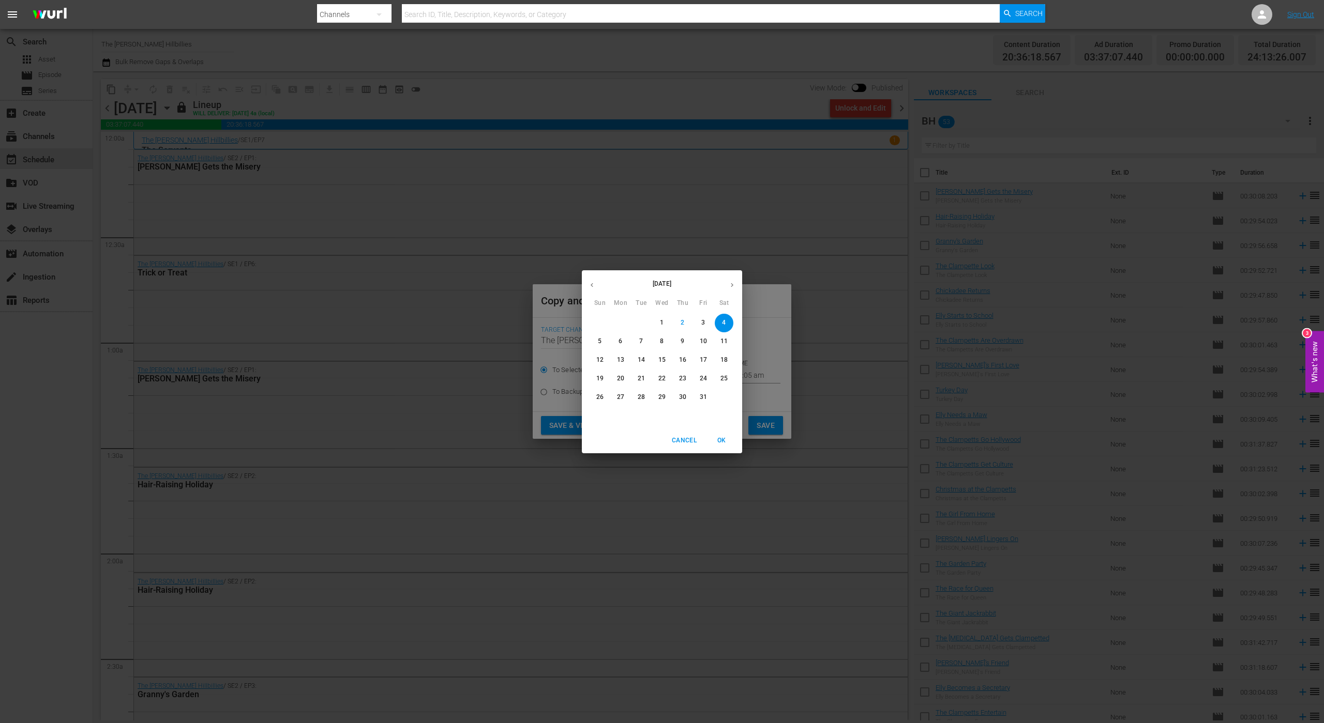
click at [735, 283] on icon "button" at bounding box center [732, 285] width 8 height 8
click at [682, 397] on p "27" at bounding box center [682, 397] width 7 height 9
type input "Nov 27th 2025"
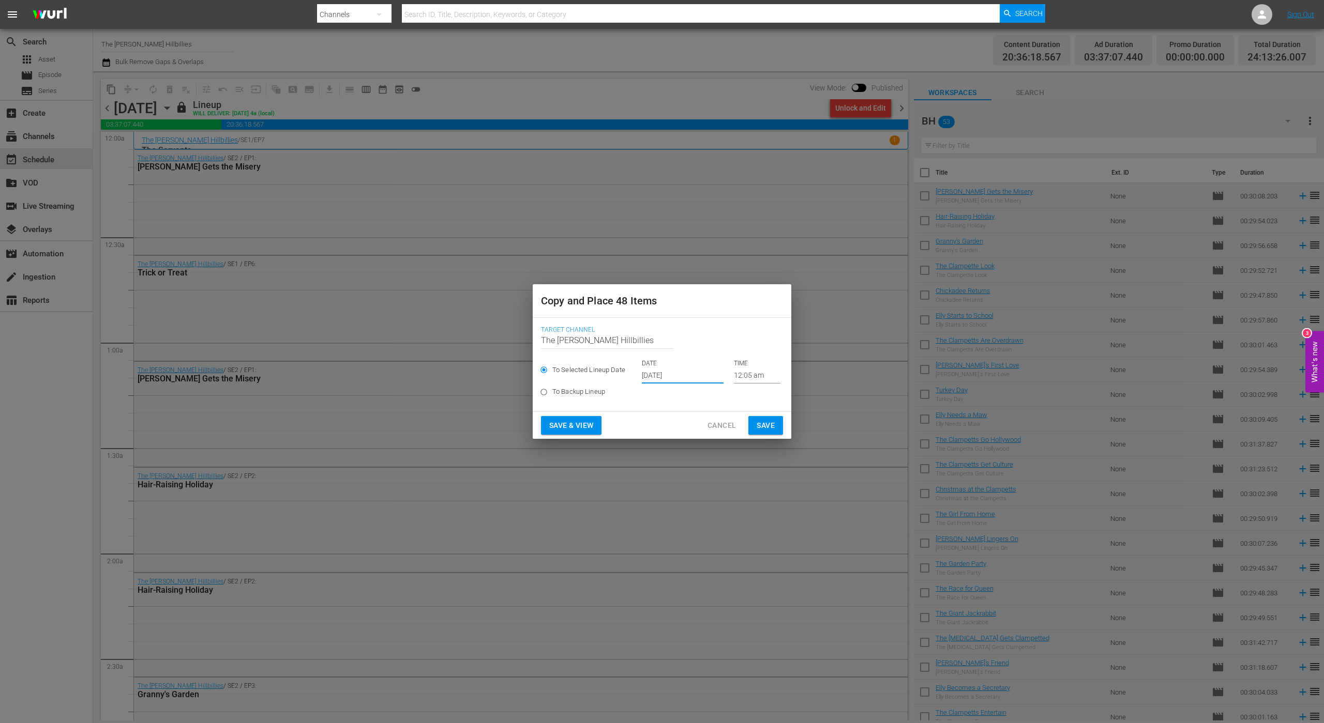
click at [768, 425] on span "Save" at bounding box center [765, 425] width 18 height 13
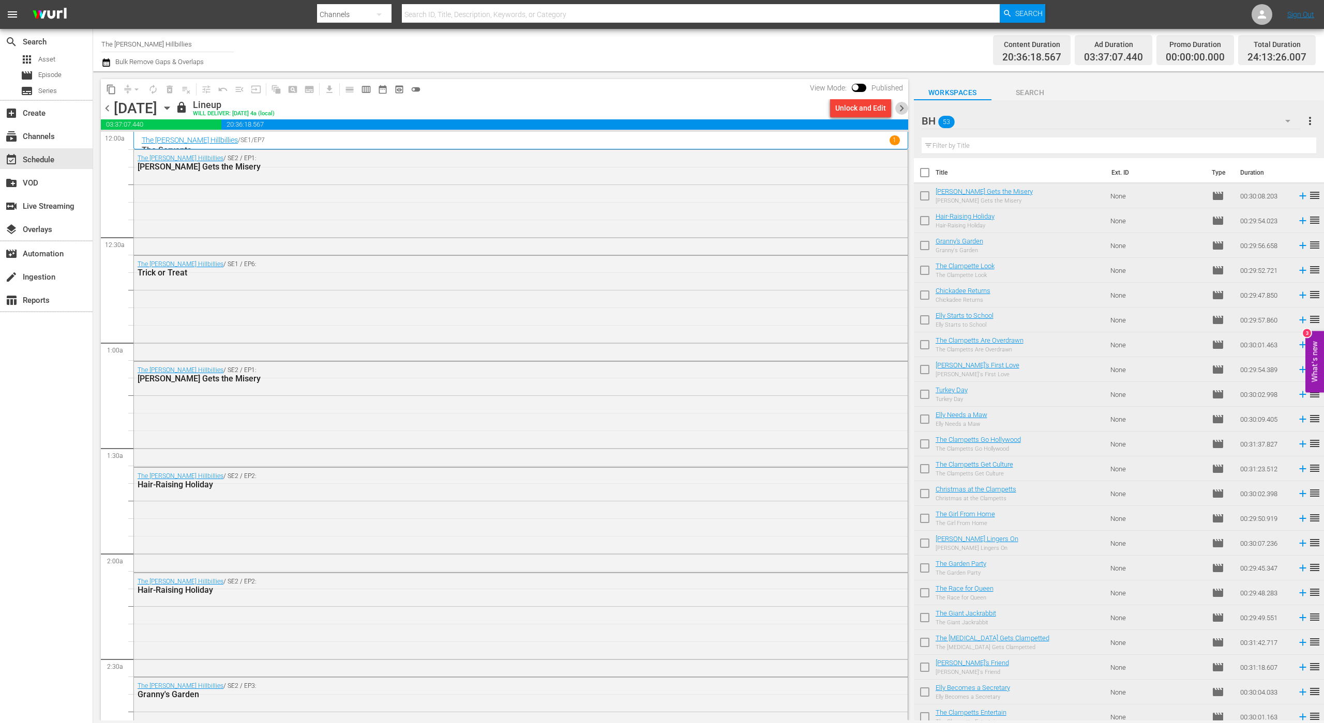
drag, startPoint x: 902, startPoint y: 111, endPoint x: 427, endPoint y: 84, distance: 476.0
click at [901, 111] on span "chevron_right" at bounding box center [901, 108] width 13 height 13
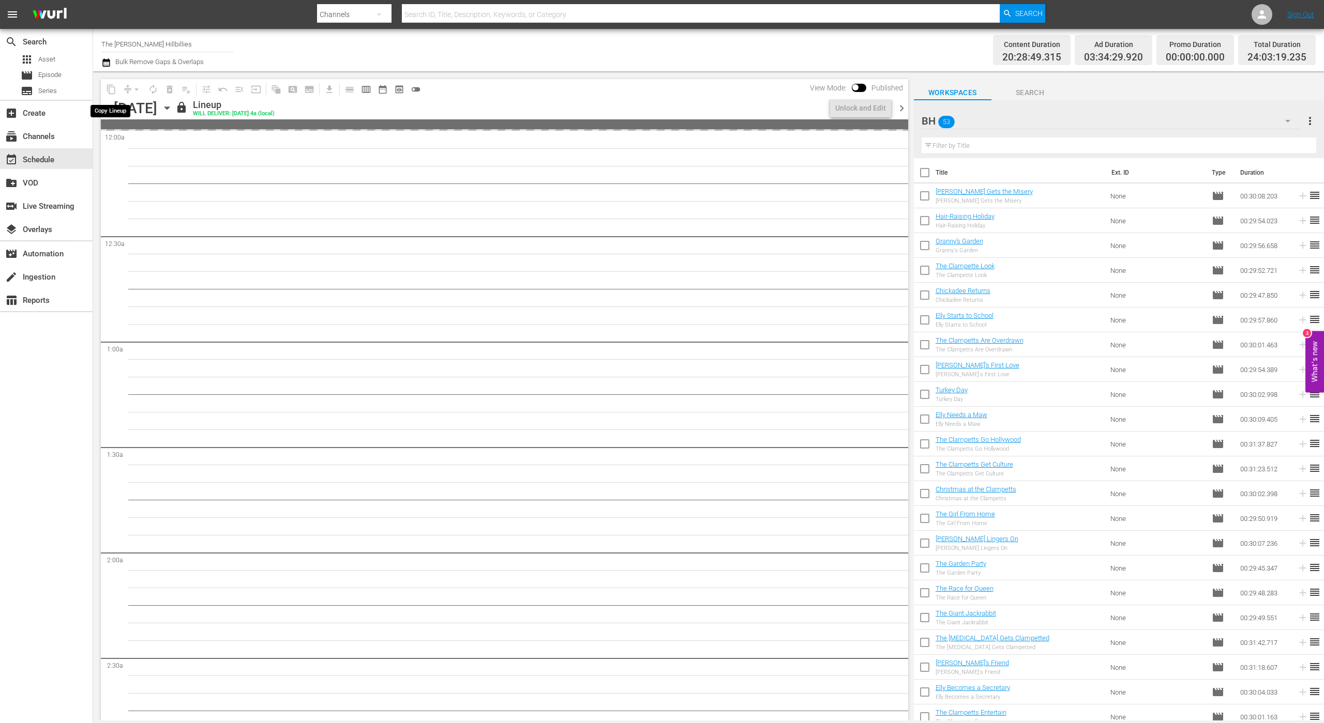
click at [113, 90] on span "content_copy" at bounding box center [111, 89] width 17 height 17
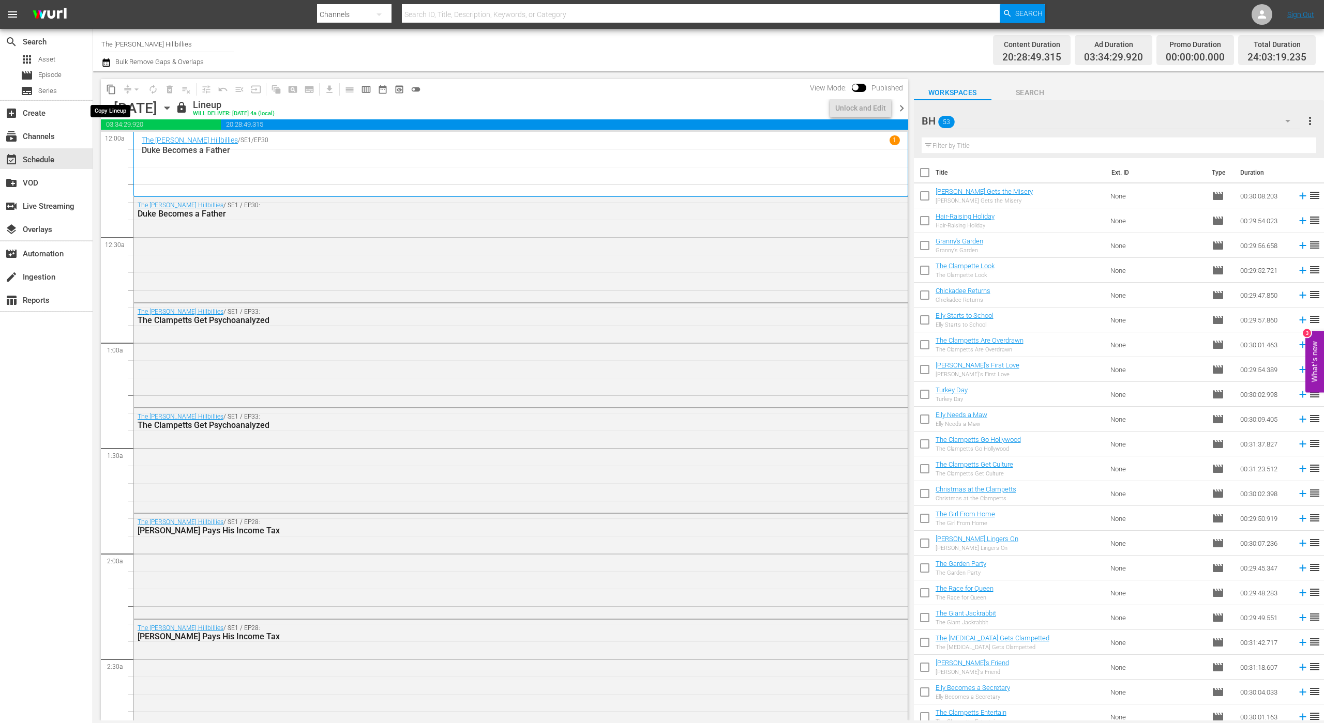
click at [113, 90] on span "content_copy" at bounding box center [111, 89] width 10 height 10
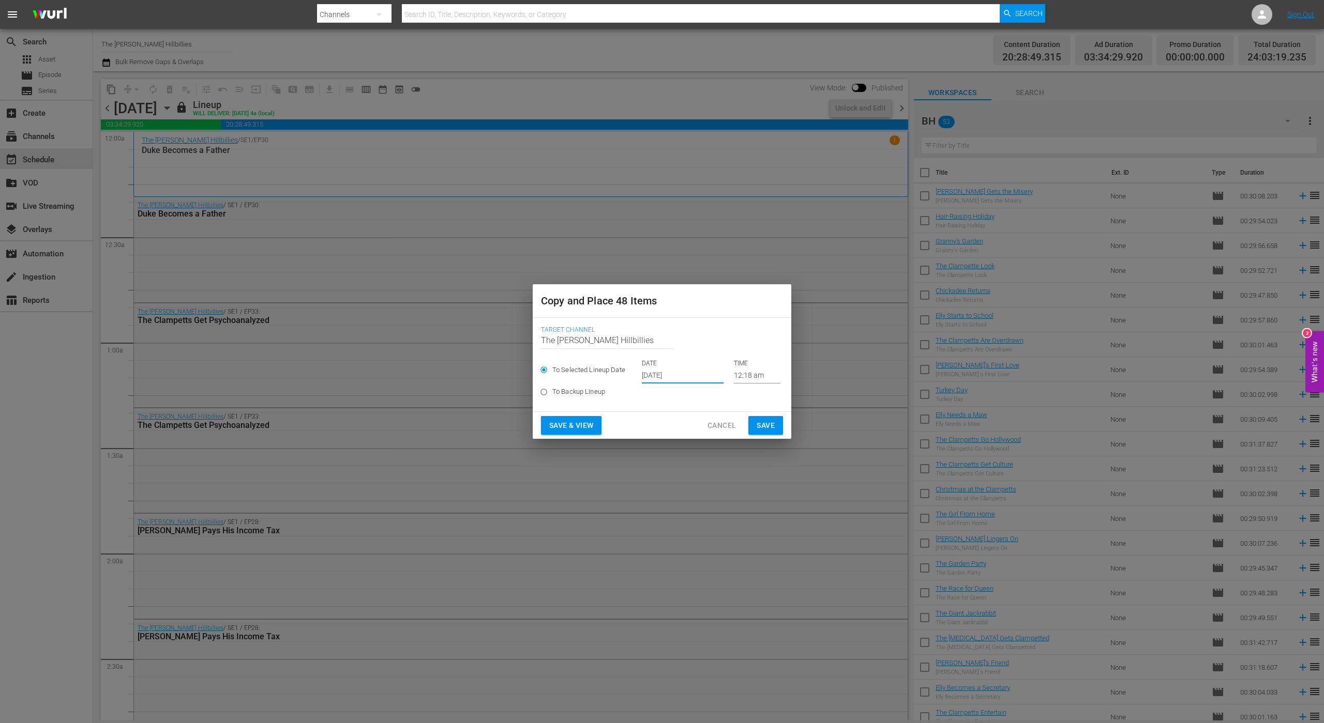
click at [689, 375] on input "[DATE]" at bounding box center [683, 376] width 82 height 16
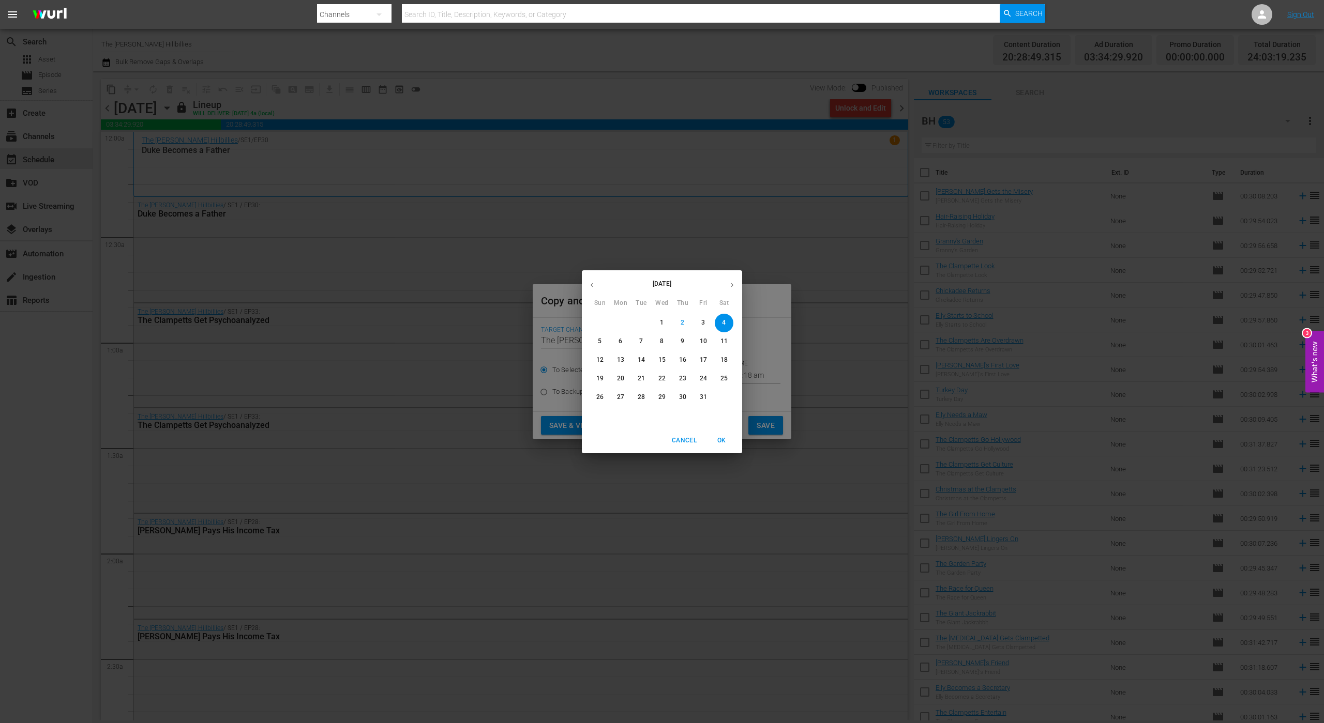
click at [732, 285] on icon "button" at bounding box center [732, 285] width 8 height 8
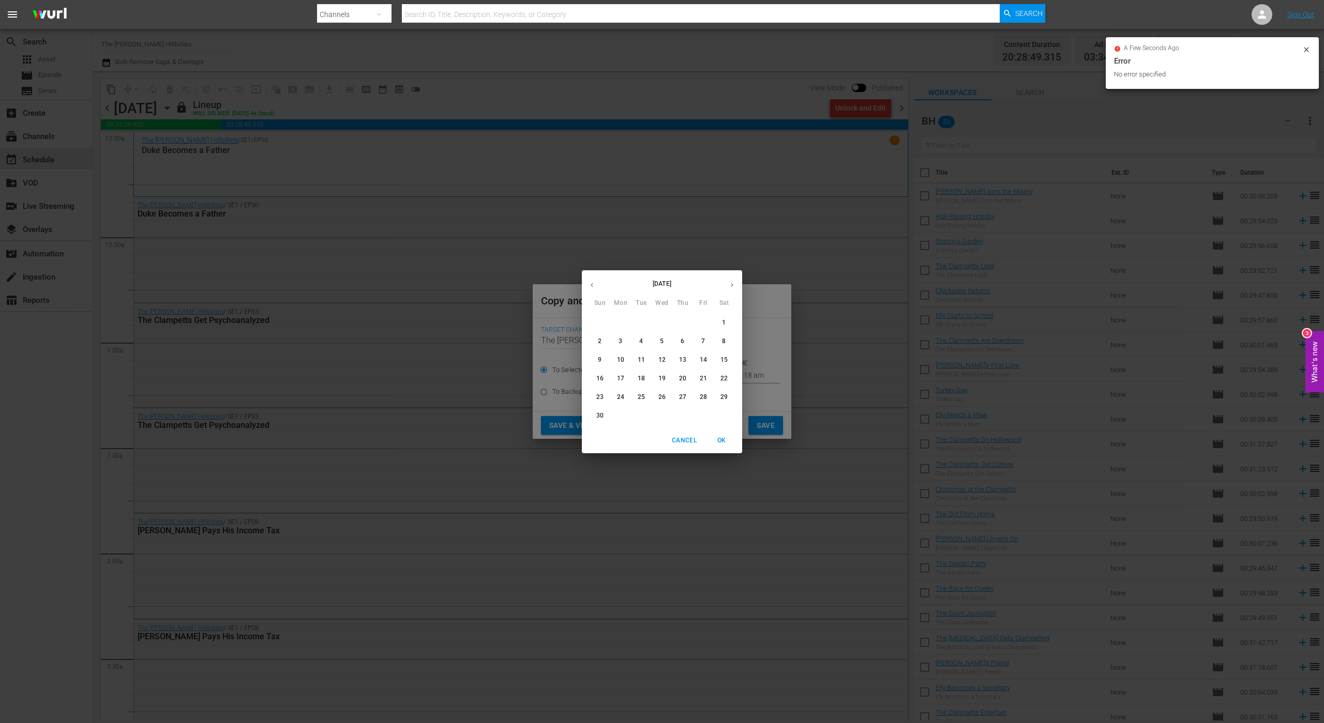
click at [703, 391] on button "28" at bounding box center [703, 397] width 19 height 19
type input "Nov 28th 2025"
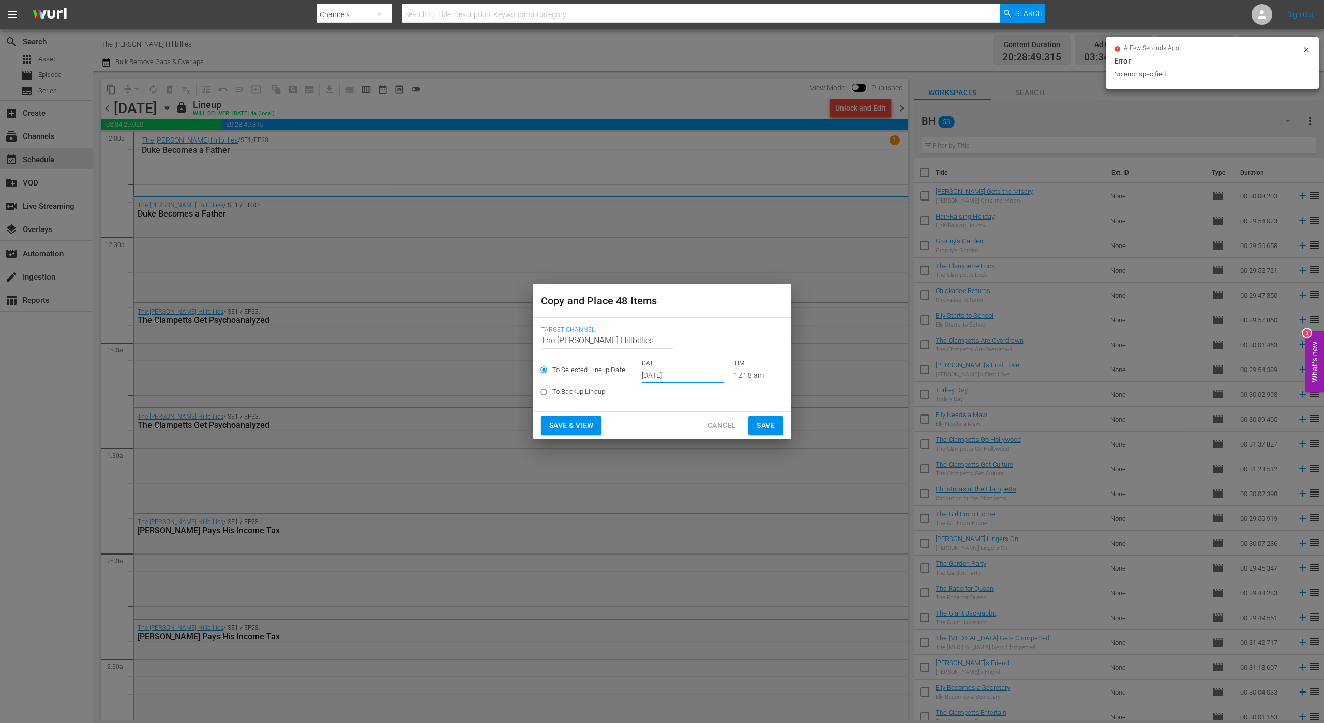
click at [764, 429] on span "Save" at bounding box center [765, 425] width 18 height 13
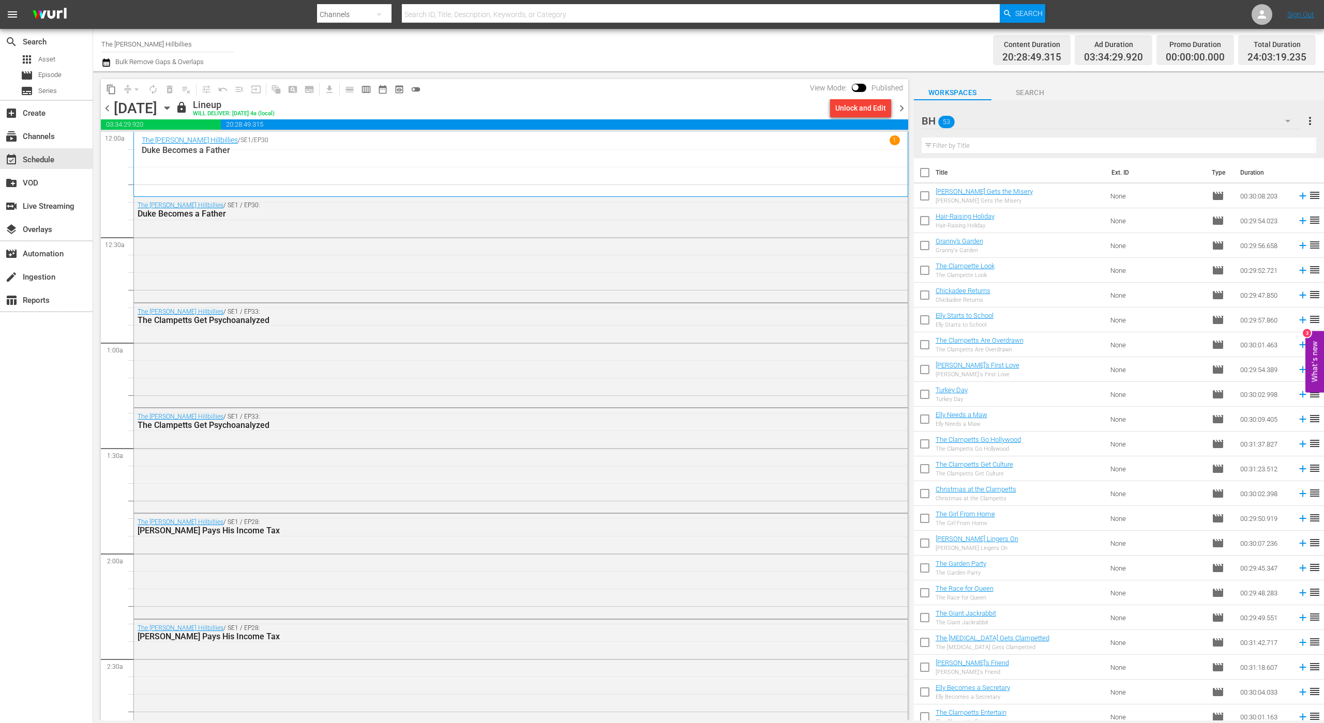
click at [905, 103] on span "chevron_right" at bounding box center [901, 108] width 13 height 13
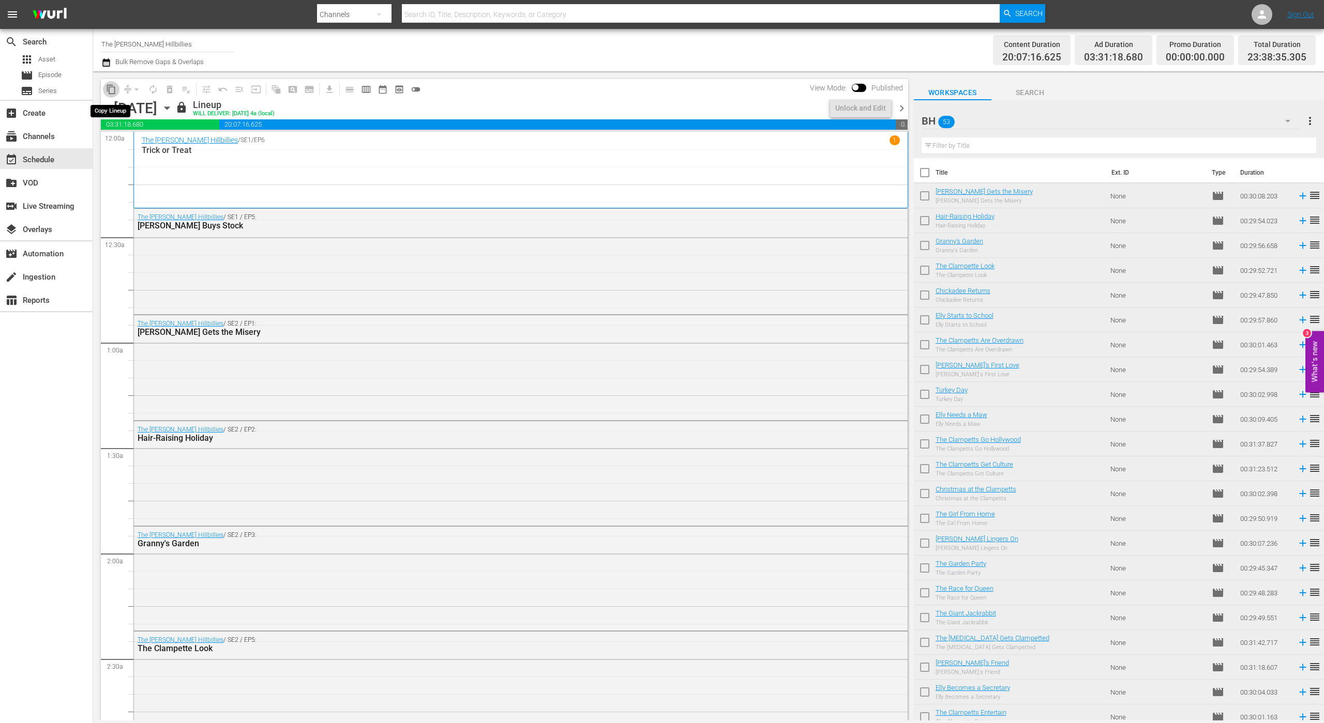
click at [110, 90] on span "content_copy" at bounding box center [111, 89] width 10 height 10
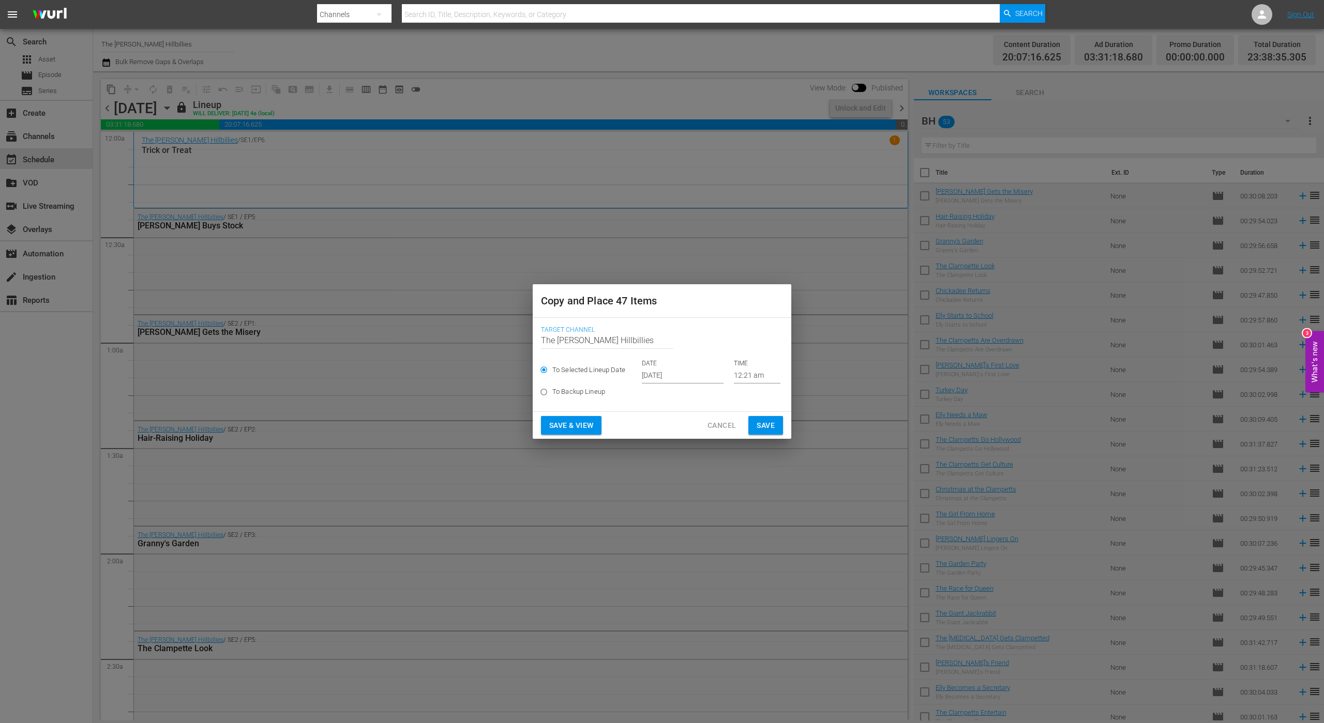
click at [658, 377] on input "[DATE]" at bounding box center [683, 376] width 82 height 16
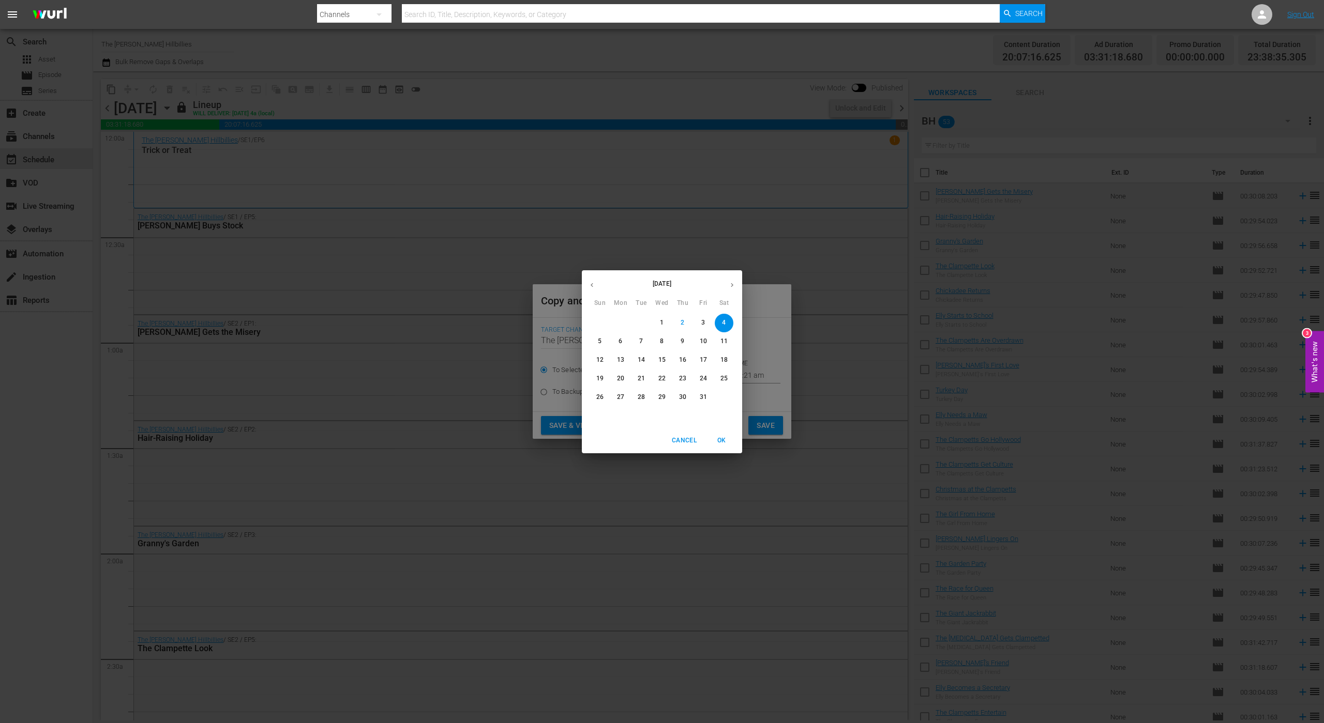
click at [728, 283] on icon "button" at bounding box center [732, 285] width 8 height 8
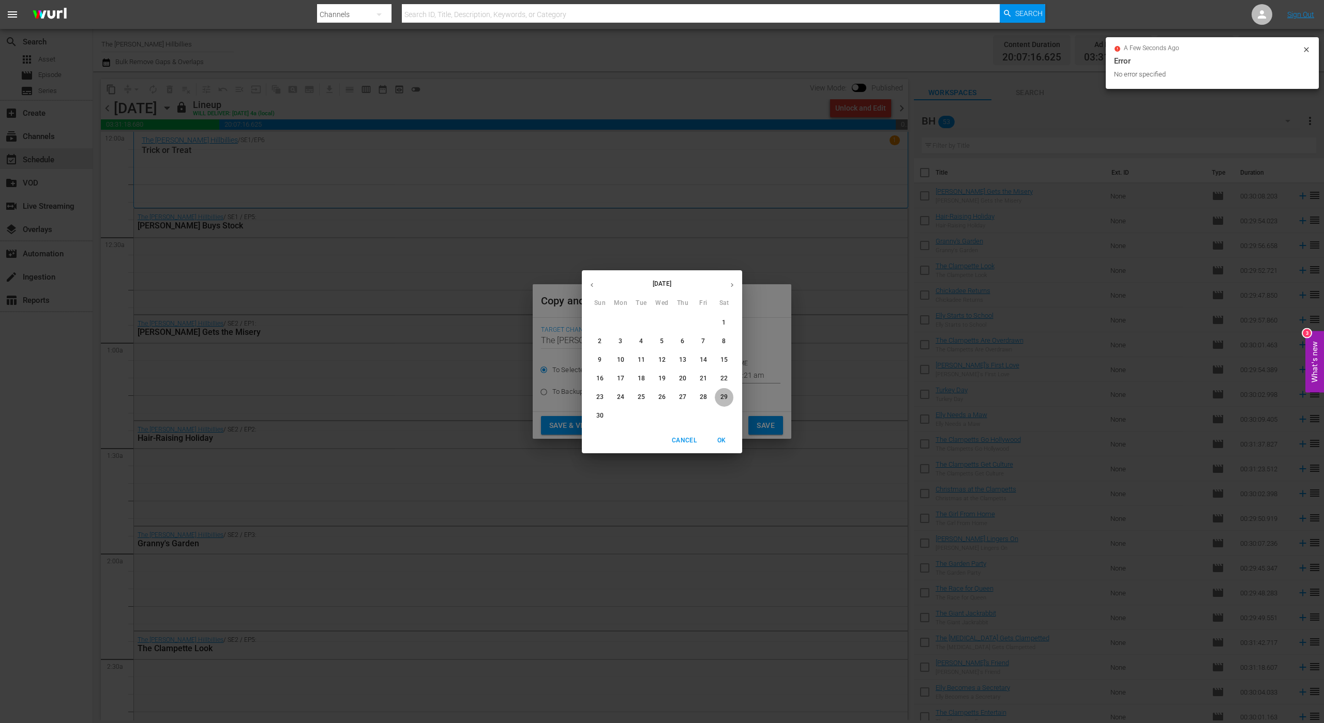
click at [720, 395] on span "29" at bounding box center [724, 397] width 19 height 9
type input "Nov 29th 2025"
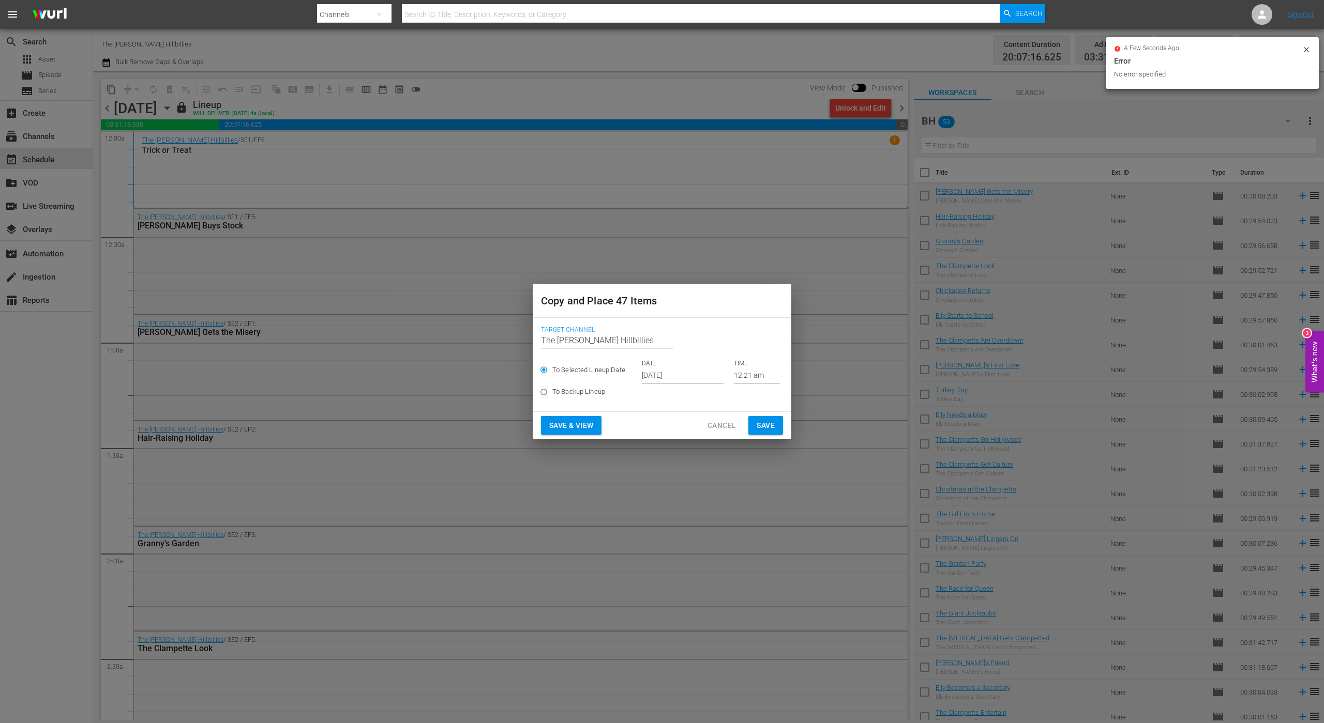
click at [756, 436] on div "Save & View Cancel Save" at bounding box center [662, 425] width 259 height 27
click at [758, 419] on span "Save" at bounding box center [765, 425] width 18 height 13
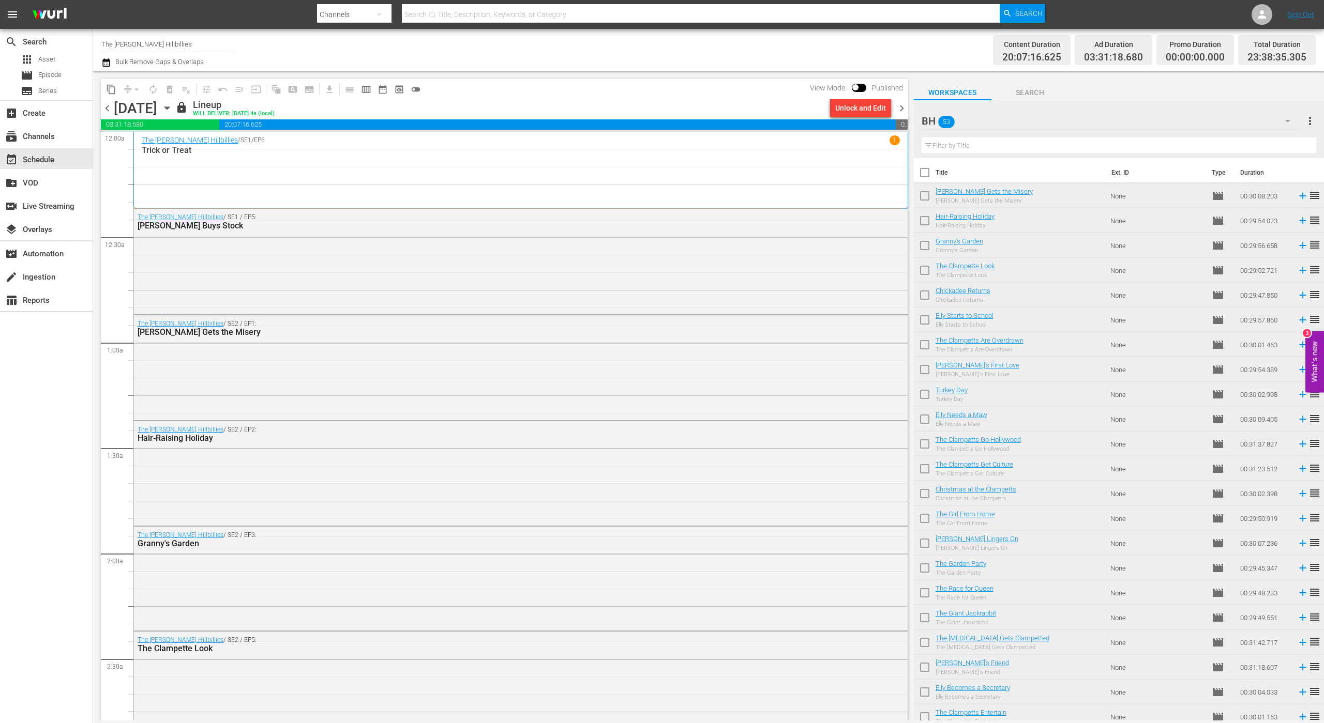
click at [896, 106] on span "chevron_right" at bounding box center [901, 108] width 13 height 13
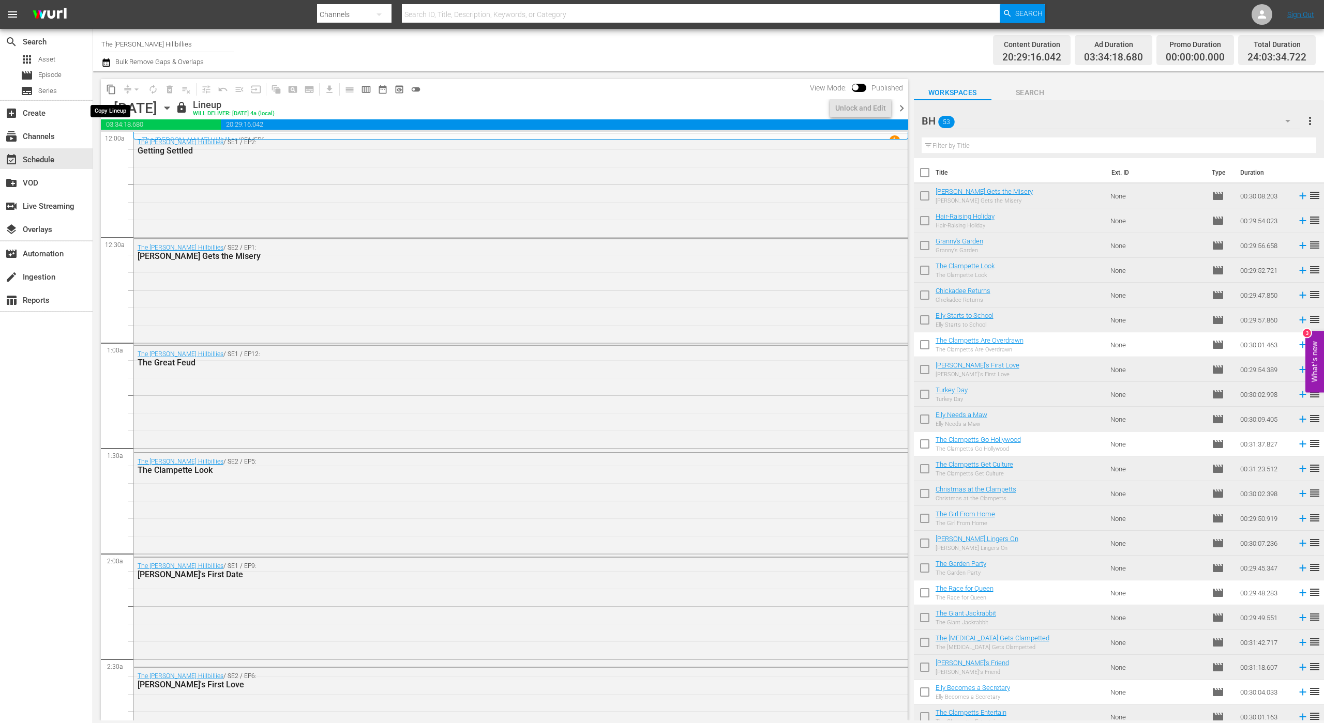
click at [114, 90] on span "content_copy" at bounding box center [111, 89] width 10 height 10
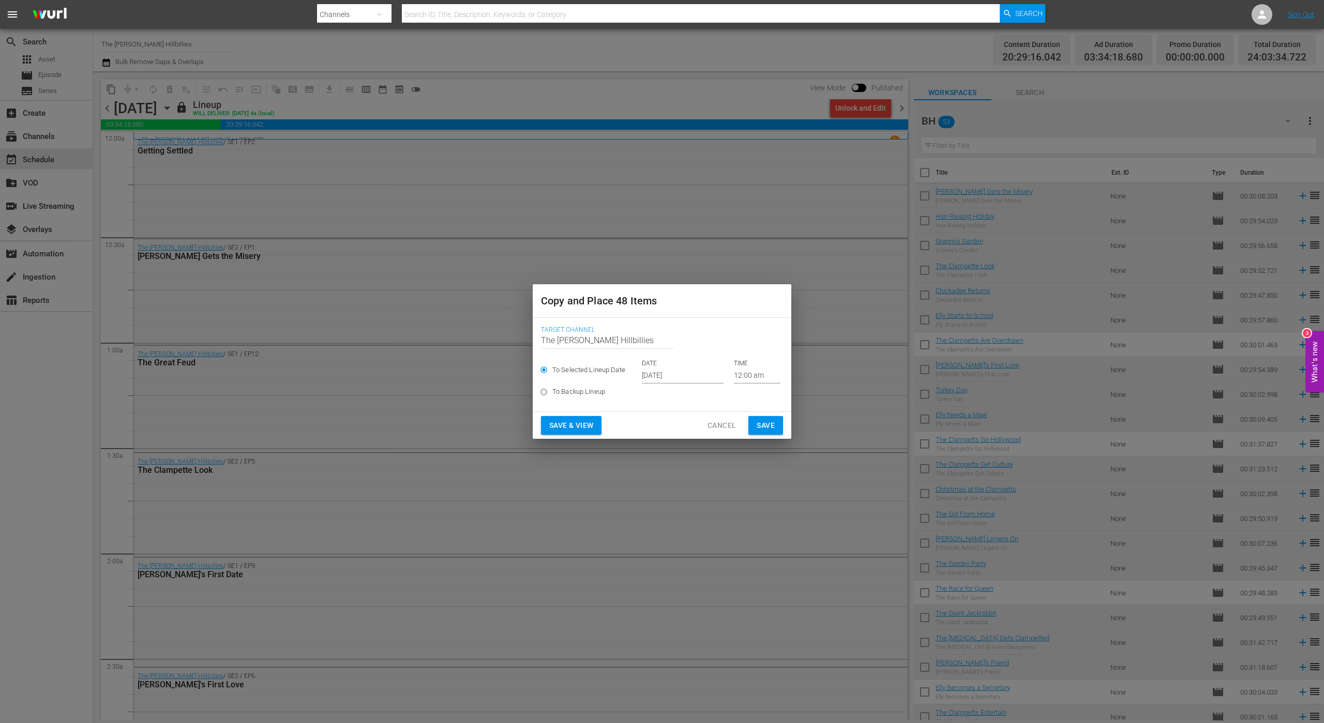
click at [652, 377] on input "[DATE]" at bounding box center [683, 376] width 82 height 16
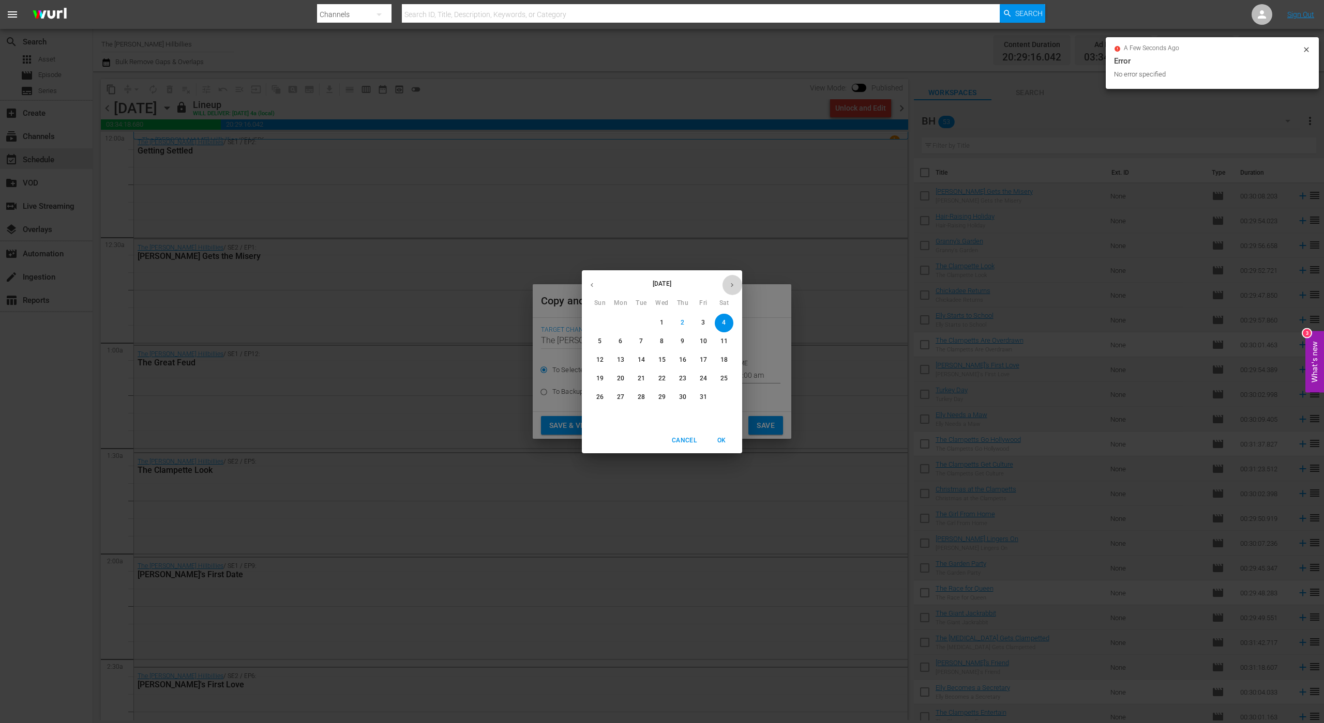
click at [730, 281] on icon "button" at bounding box center [732, 285] width 8 height 8
click at [595, 419] on span "30" at bounding box center [600, 416] width 19 height 9
type input "Nov 30th 2025"
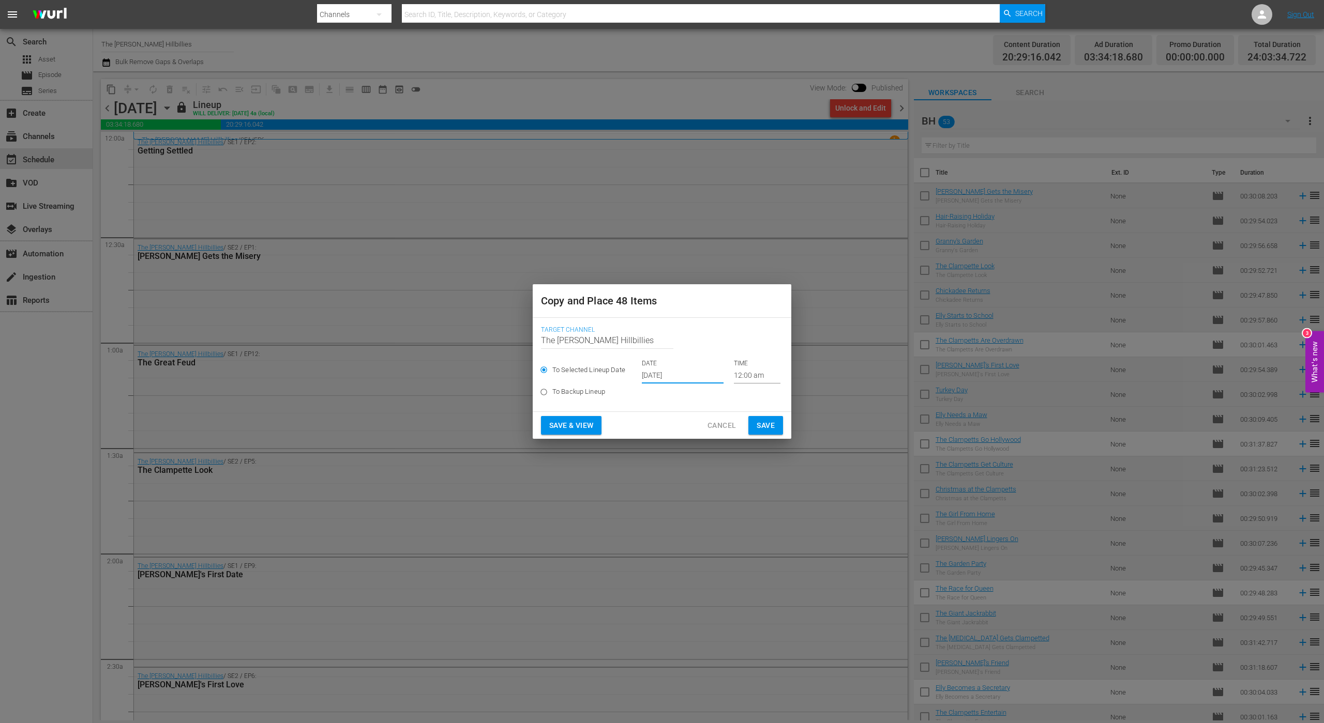
click at [756, 421] on button "Save" at bounding box center [765, 425] width 35 height 19
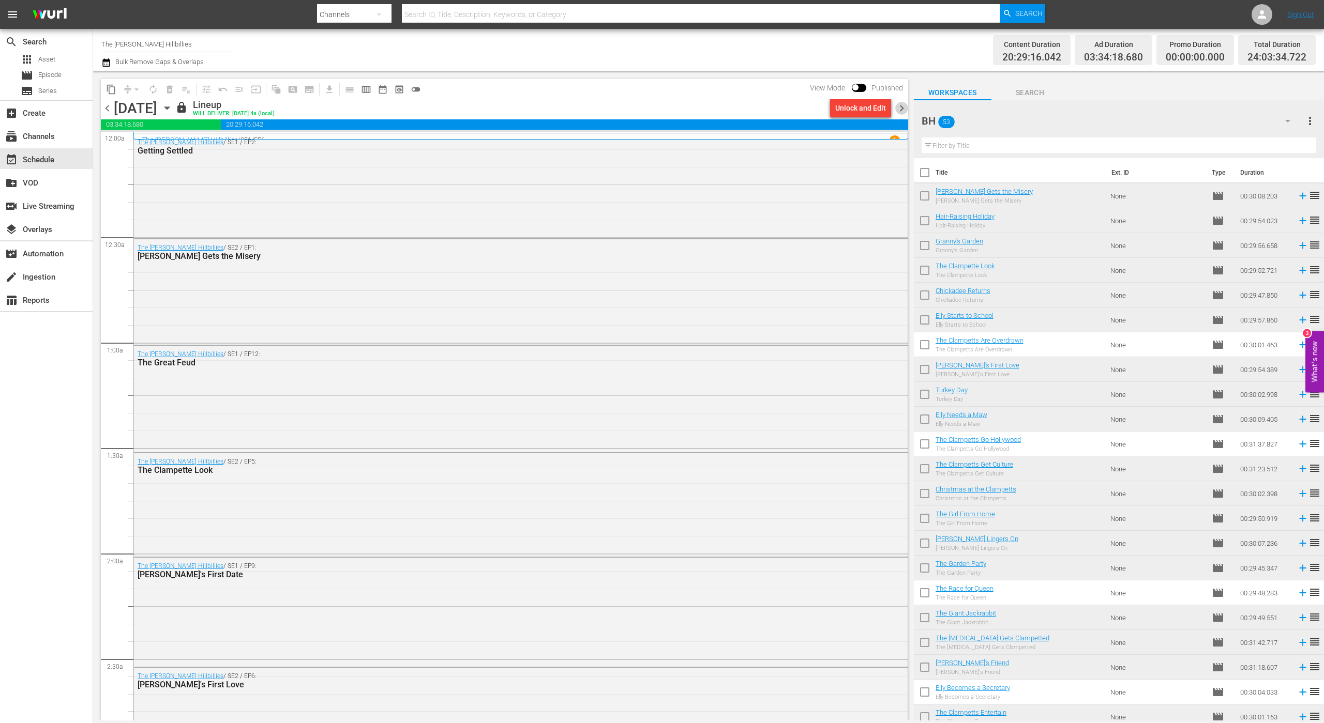
click at [902, 108] on span "chevron_right" at bounding box center [901, 108] width 13 height 13
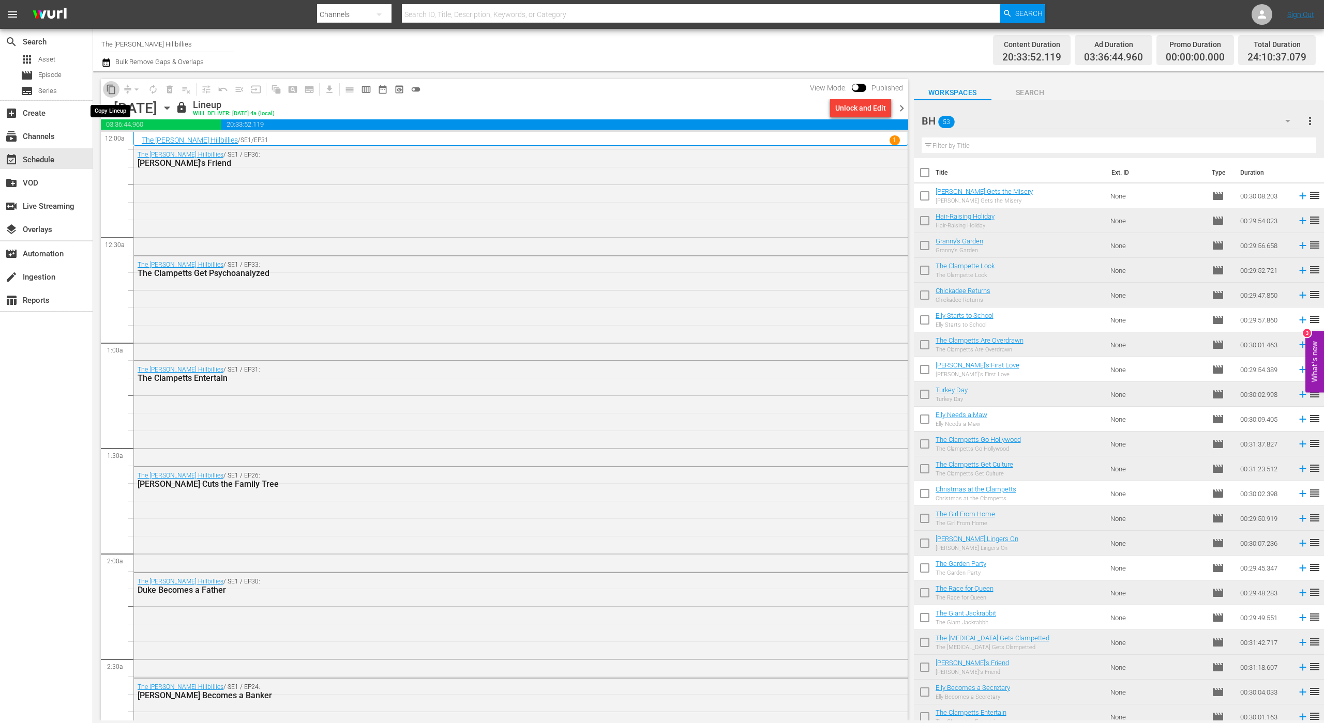
click at [112, 89] on span "content_copy" at bounding box center [111, 89] width 10 height 10
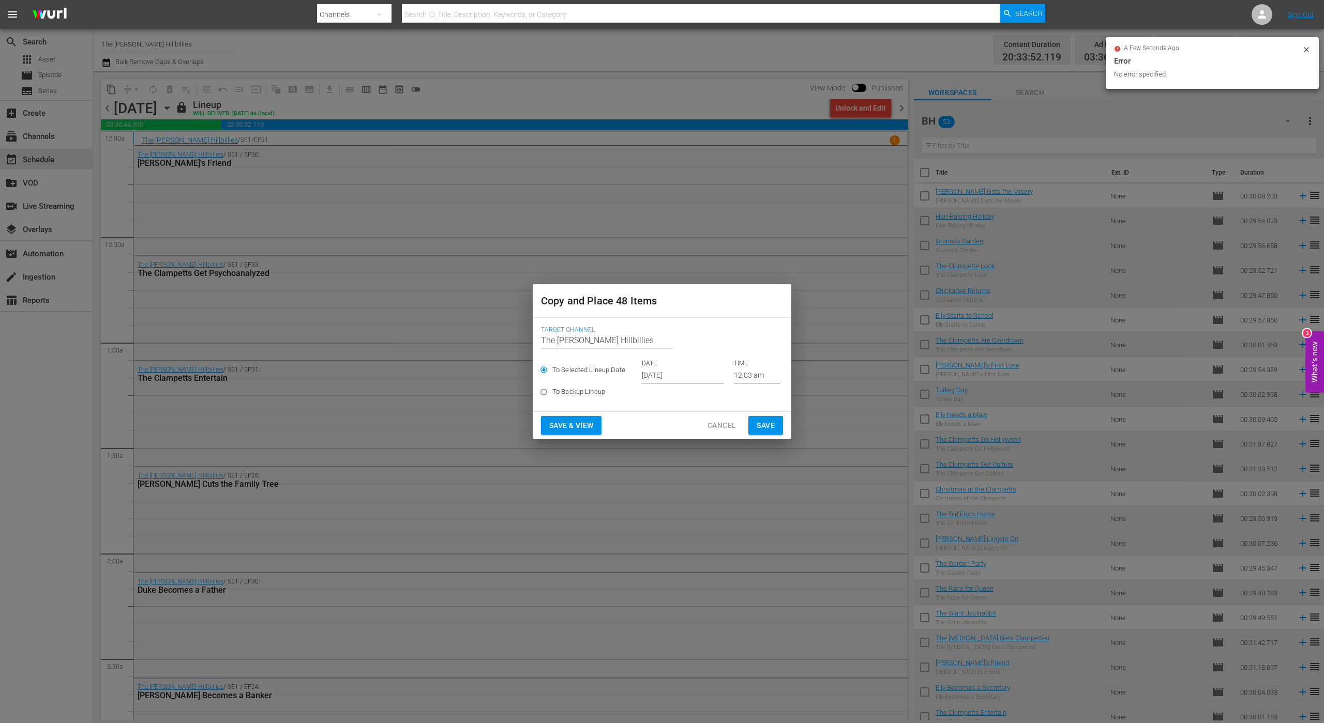
click at [688, 374] on input "[DATE]" at bounding box center [683, 376] width 82 height 16
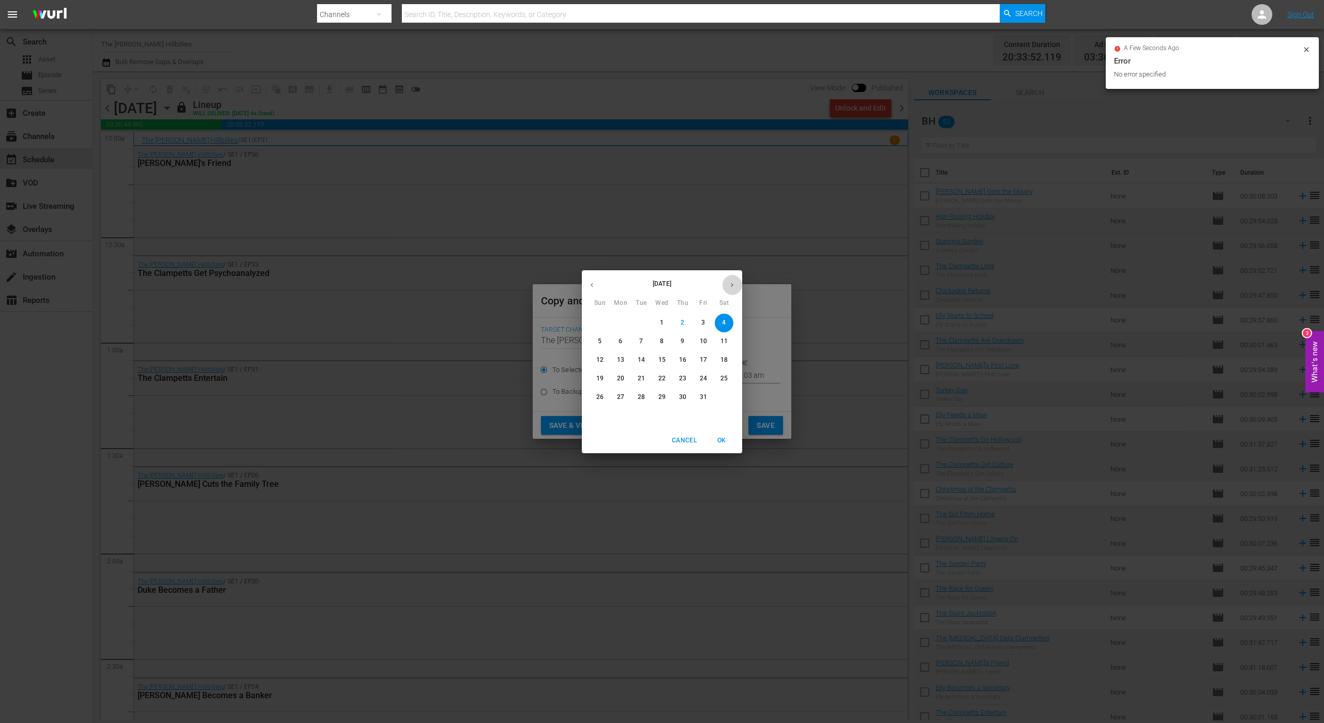
click at [732, 276] on button "button" at bounding box center [732, 285] width 20 height 20
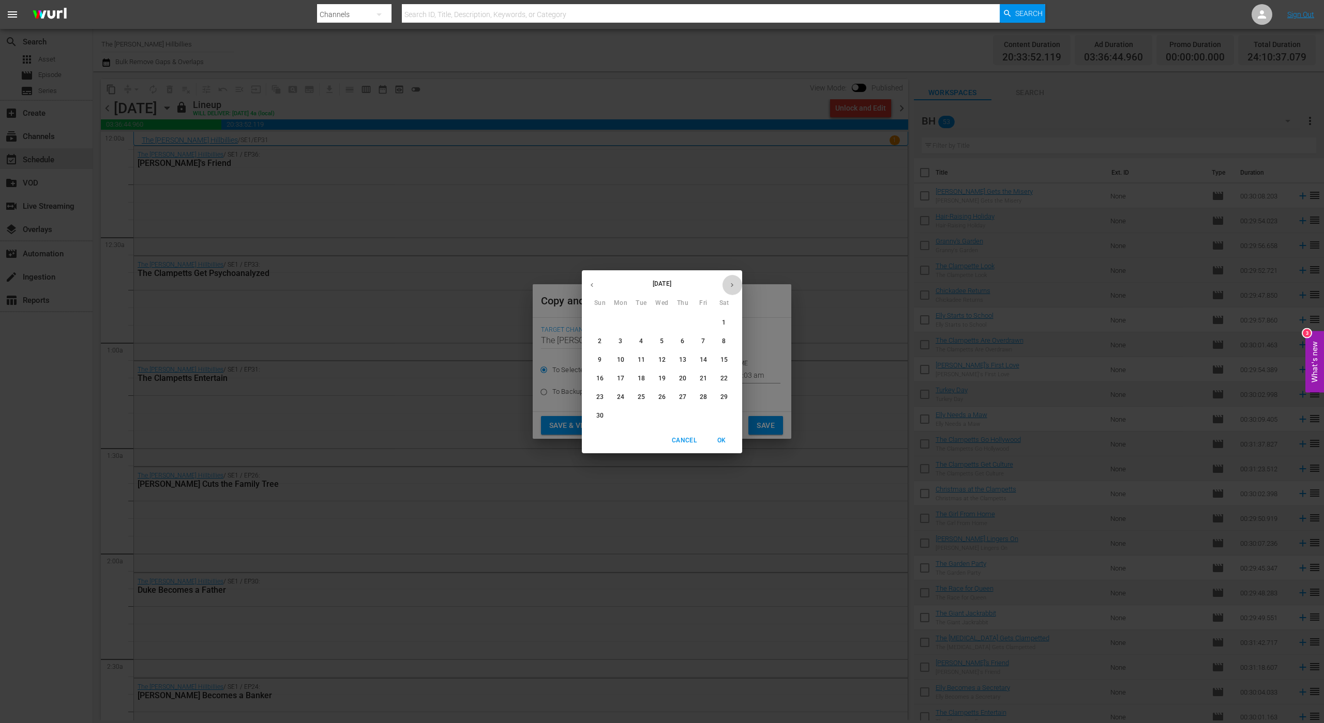
click at [729, 281] on icon "button" at bounding box center [732, 285] width 8 height 8
click at [623, 320] on span "1" at bounding box center [620, 323] width 19 height 9
type input "Dec 1st 2025"
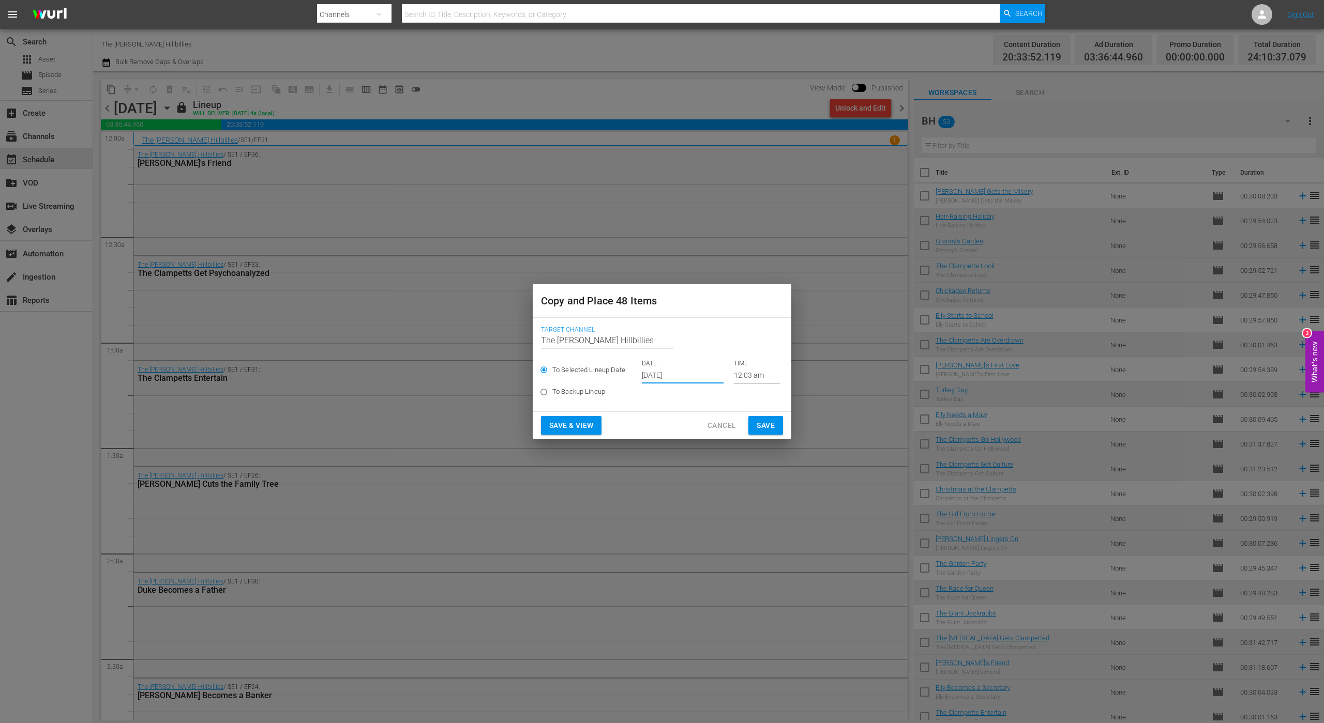
click at [759, 421] on span "Save" at bounding box center [765, 425] width 18 height 13
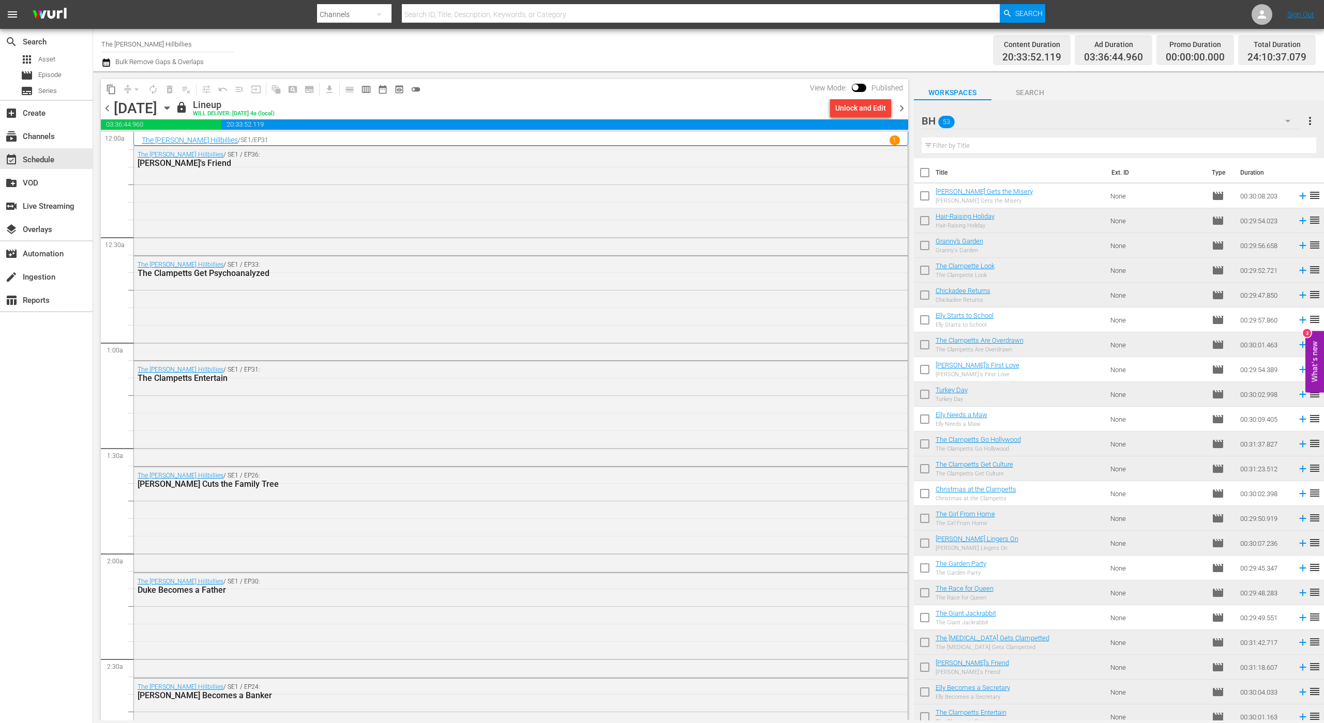
click at [173, 107] on icon "button" at bounding box center [166, 107] width 11 height 11
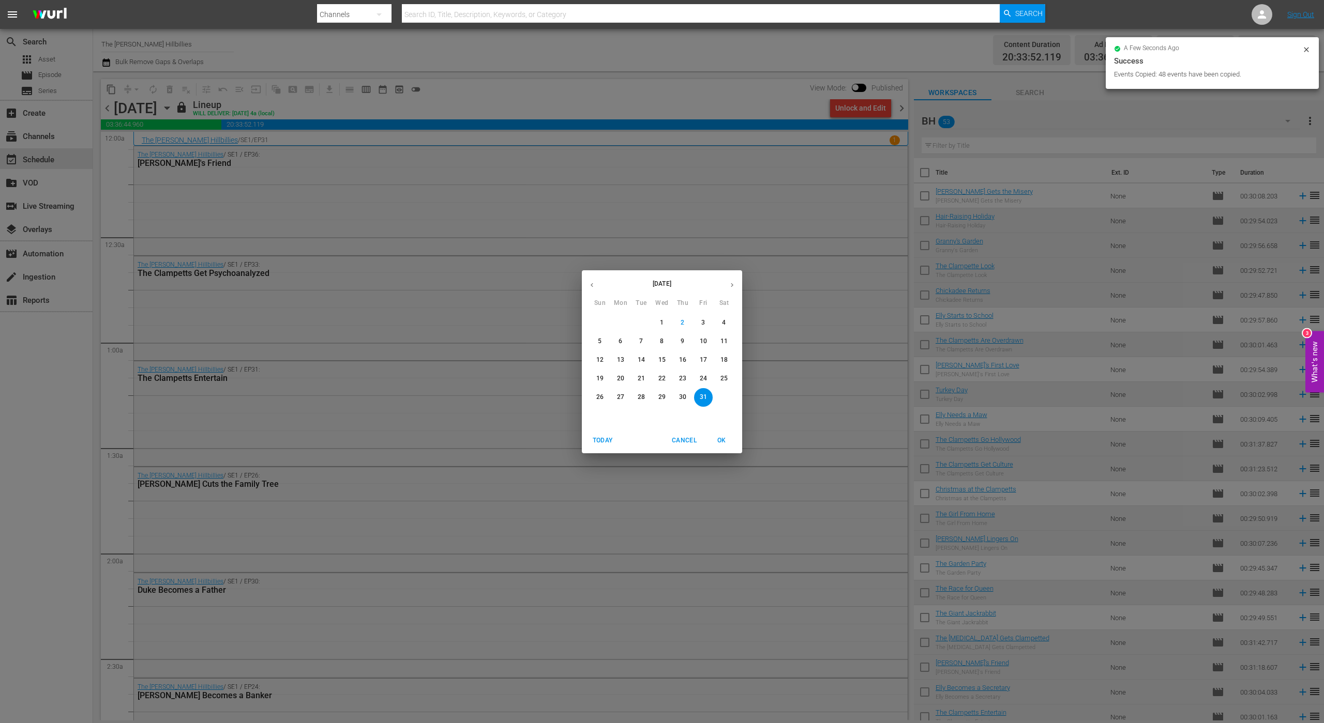
click at [729, 285] on icon "button" at bounding box center [732, 285] width 8 height 8
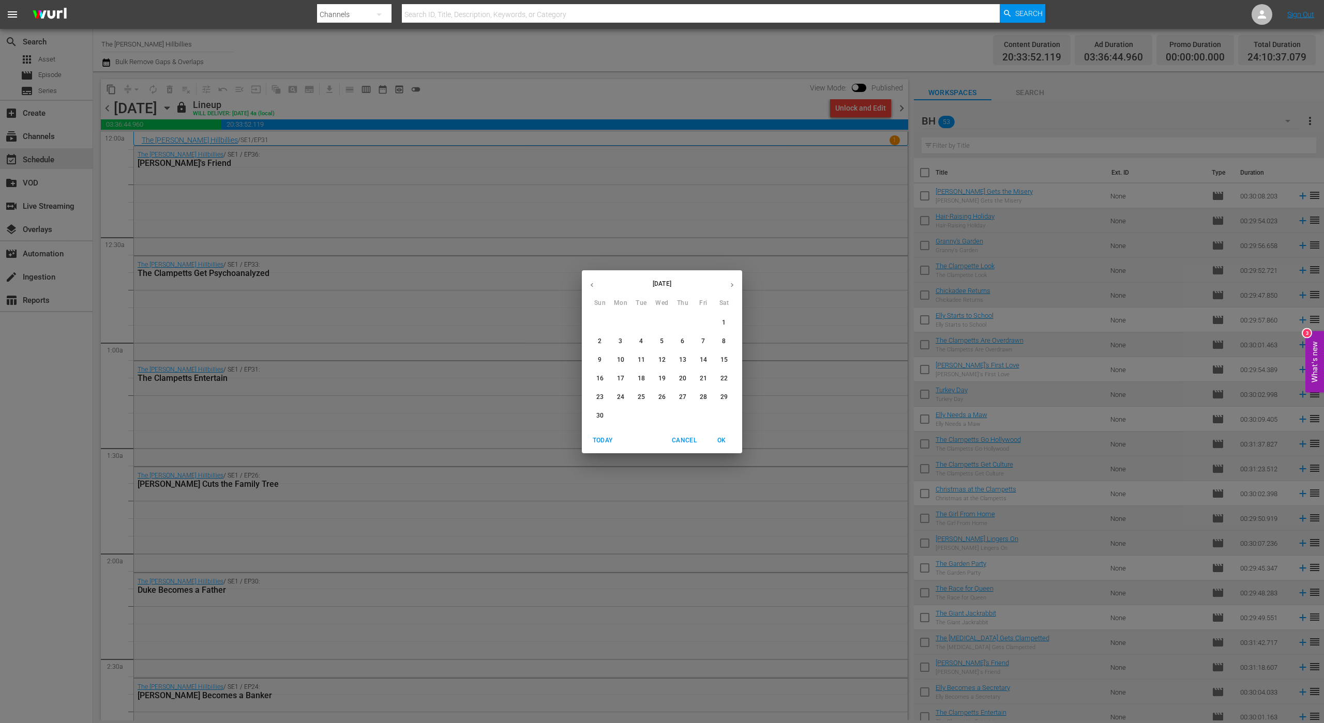
click at [668, 359] on span "12" at bounding box center [662, 360] width 19 height 9
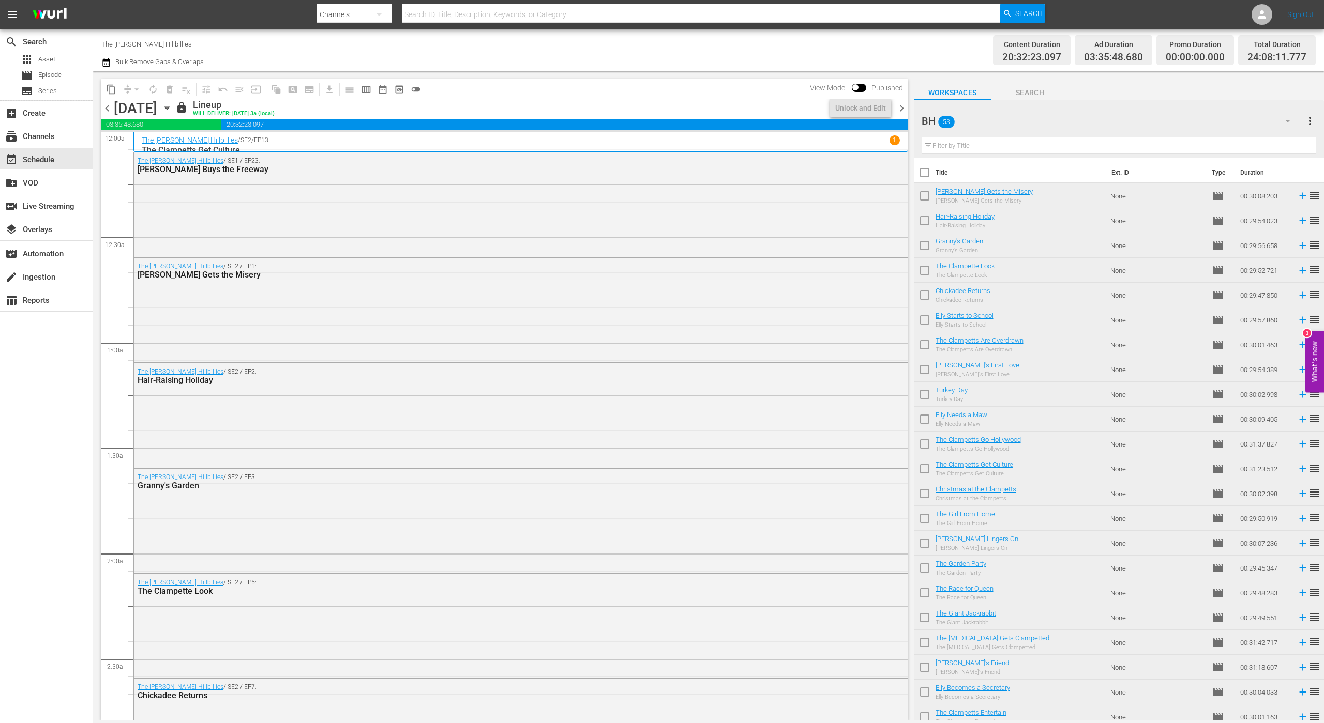
click at [105, 64] on icon "button" at bounding box center [106, 62] width 10 height 12
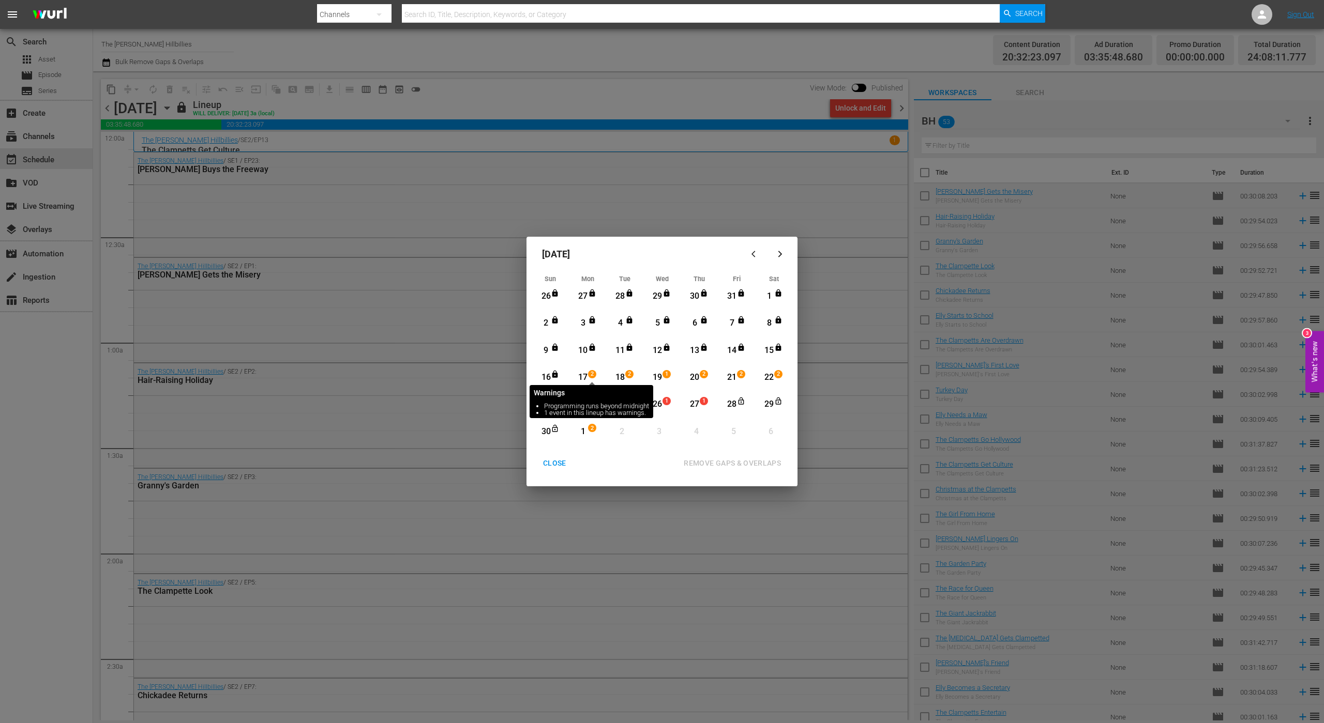
click at [588, 377] on span "2" at bounding box center [591, 374] width 7 height 8
click at [586, 376] on div "17" at bounding box center [583, 378] width 13 height 12
click at [551, 433] on div "30" at bounding box center [545, 432] width 13 height 12
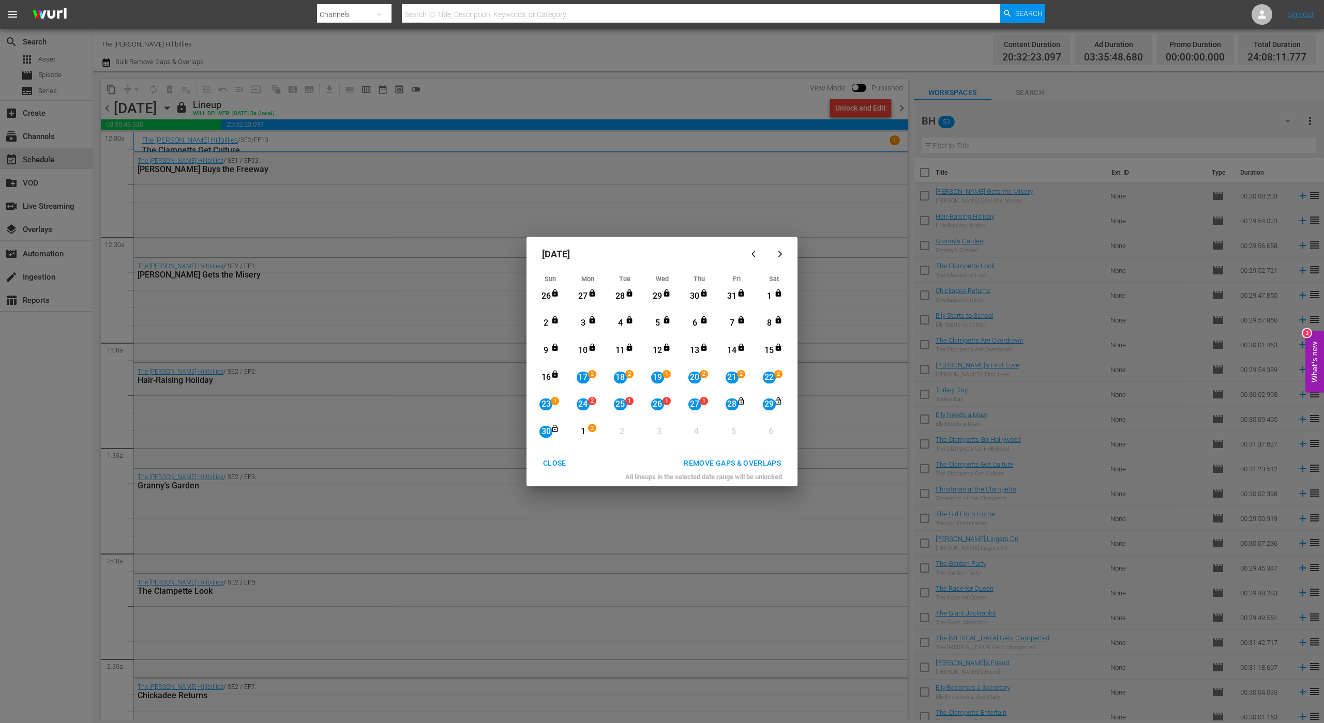
click at [734, 465] on div "REMOVE GAPS & OVERLAPS" at bounding box center [732, 463] width 114 height 13
click at [547, 468] on div "CLOSE" at bounding box center [555, 463] width 40 height 13
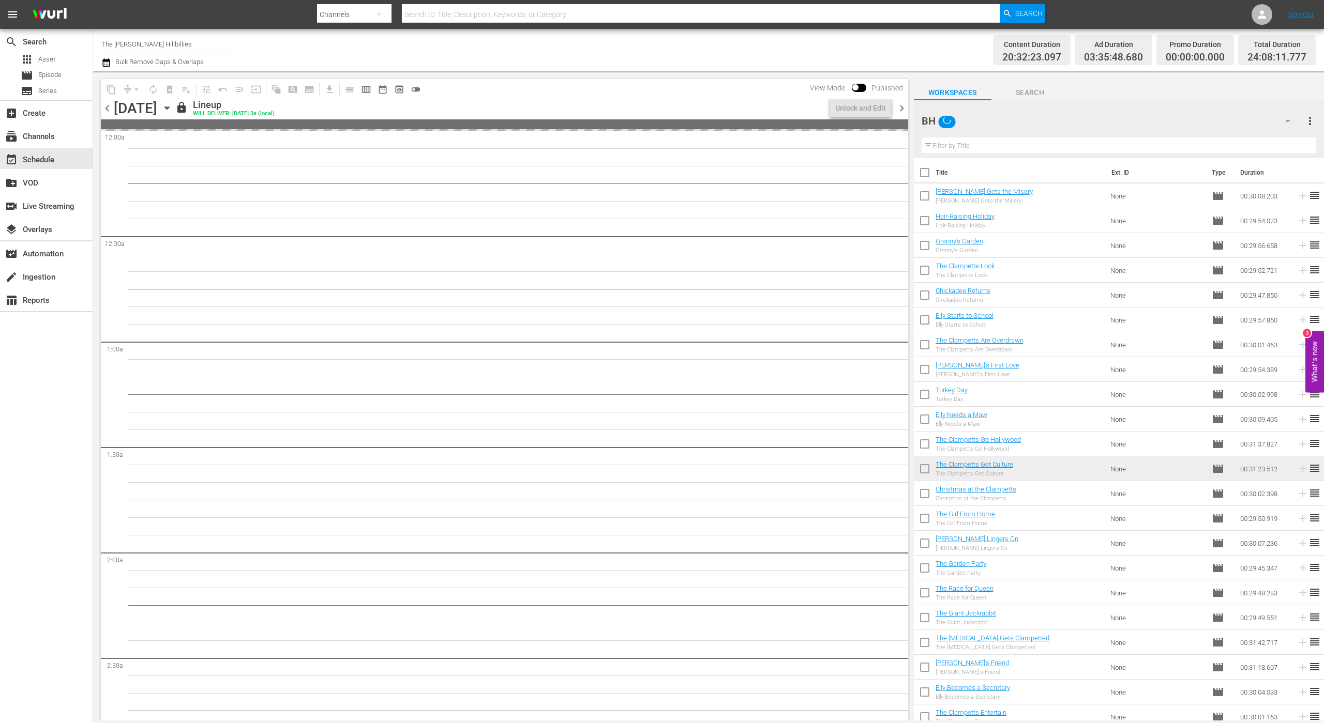
click at [900, 108] on span "chevron_right" at bounding box center [901, 108] width 13 height 13
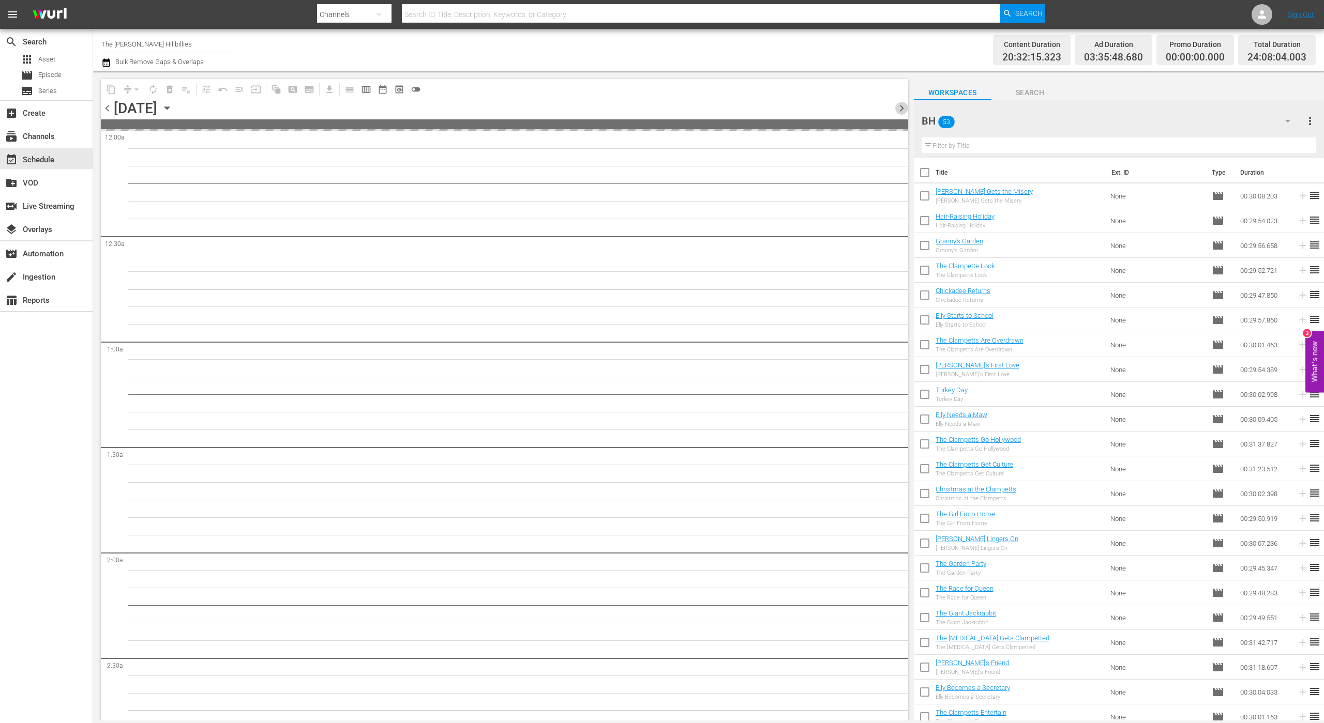
click at [899, 108] on span "chevron_right" at bounding box center [901, 108] width 13 height 13
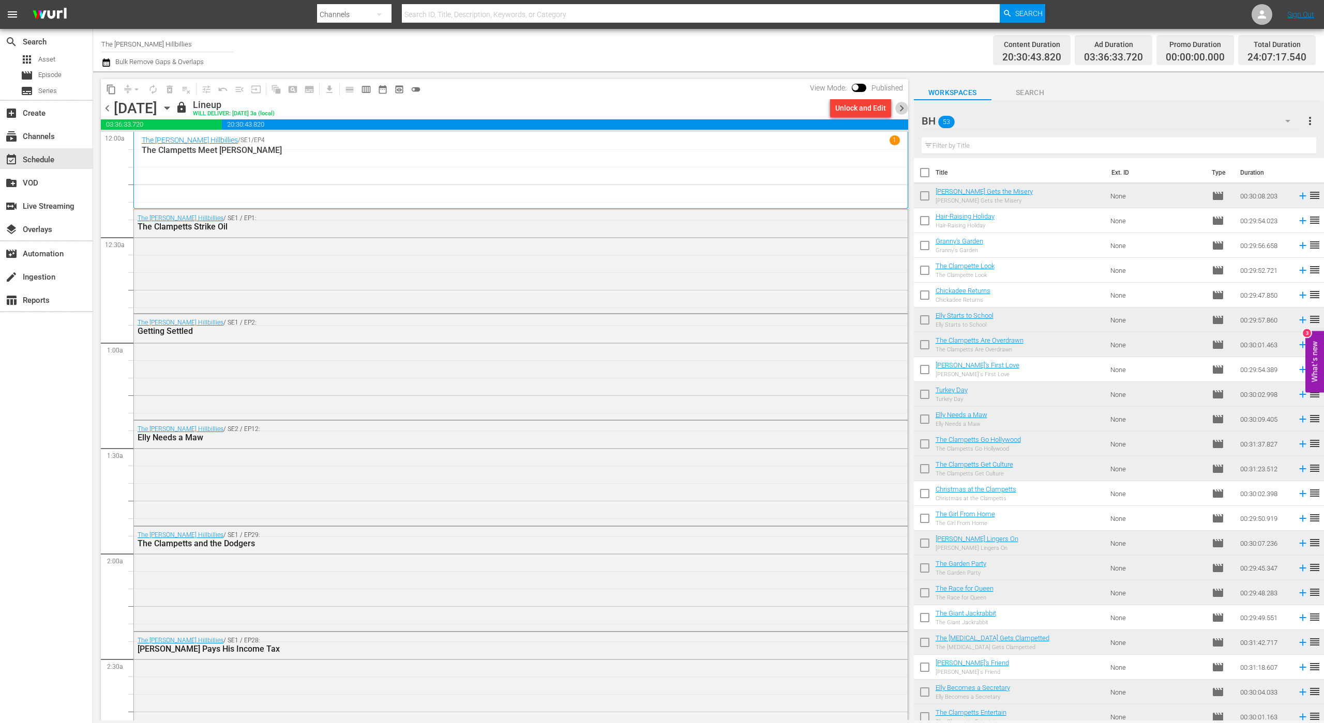
click at [899, 108] on span "chevron_right" at bounding box center [901, 108] width 13 height 13
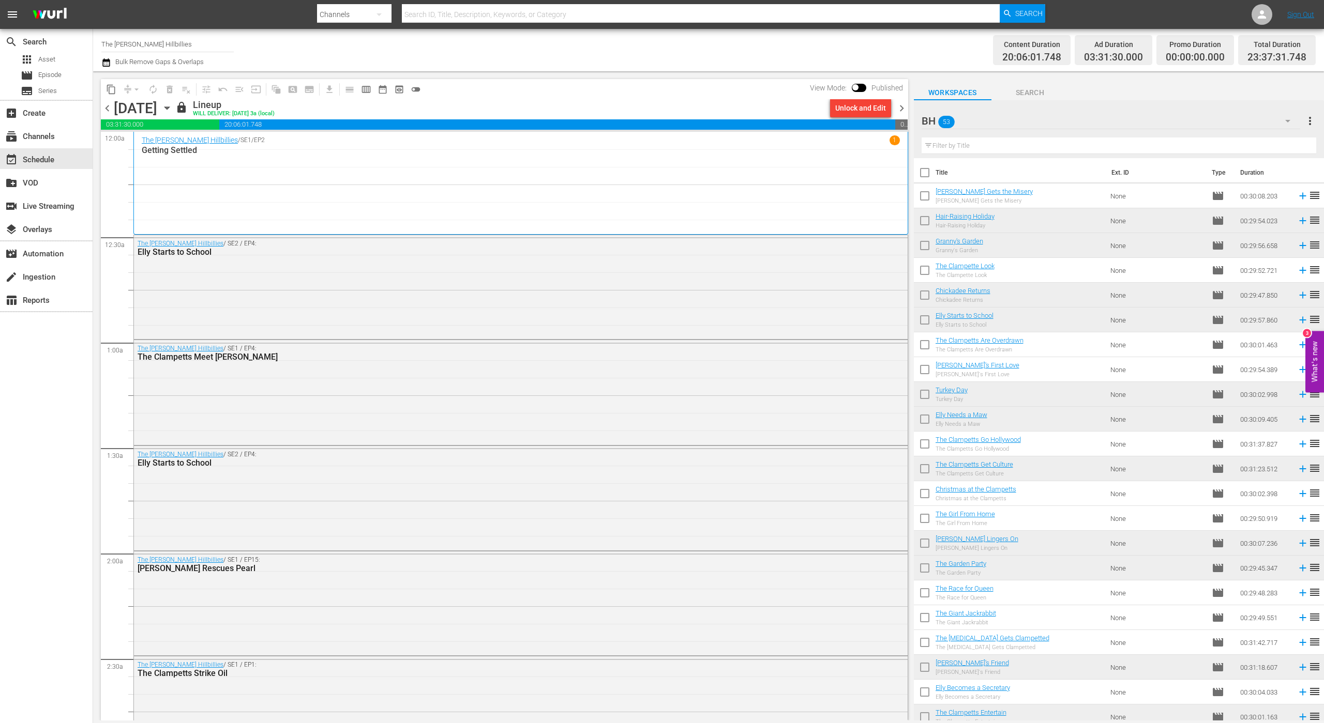
click at [899, 108] on span "chevron_right" at bounding box center [901, 108] width 13 height 13
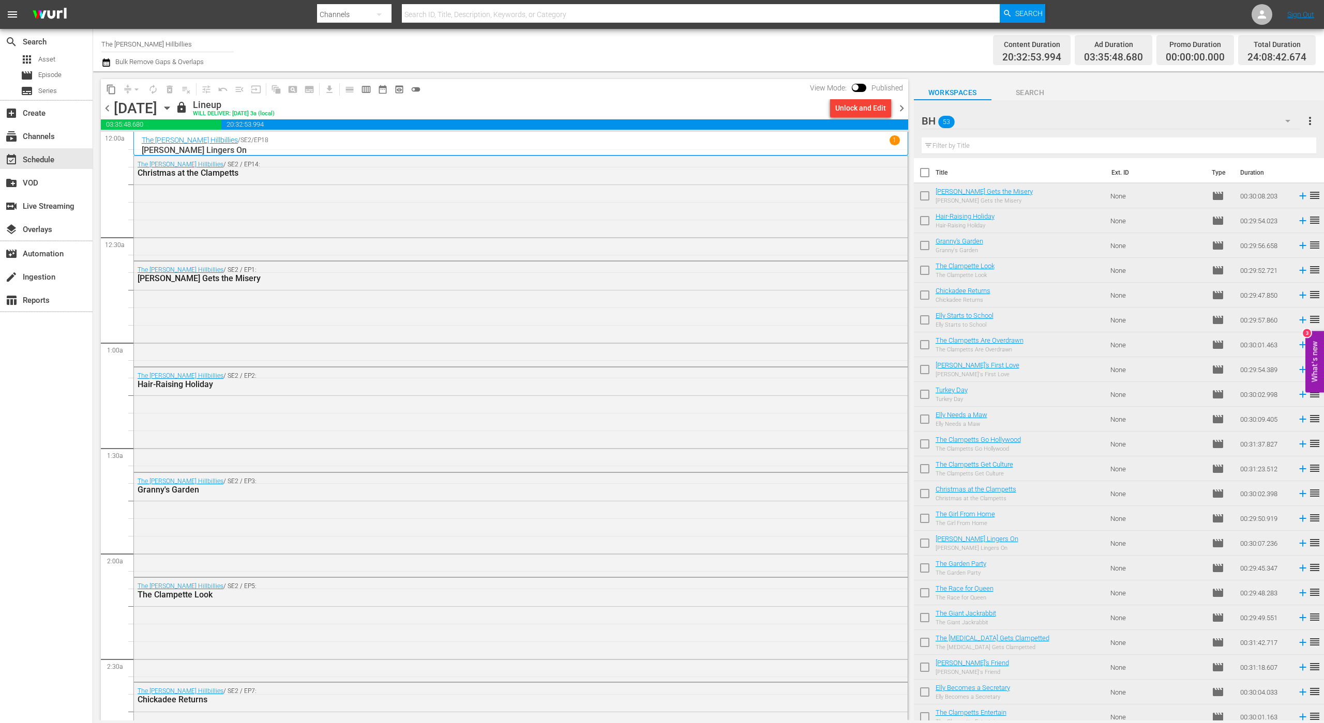
click at [897, 107] on span "chevron_right" at bounding box center [901, 108] width 13 height 13
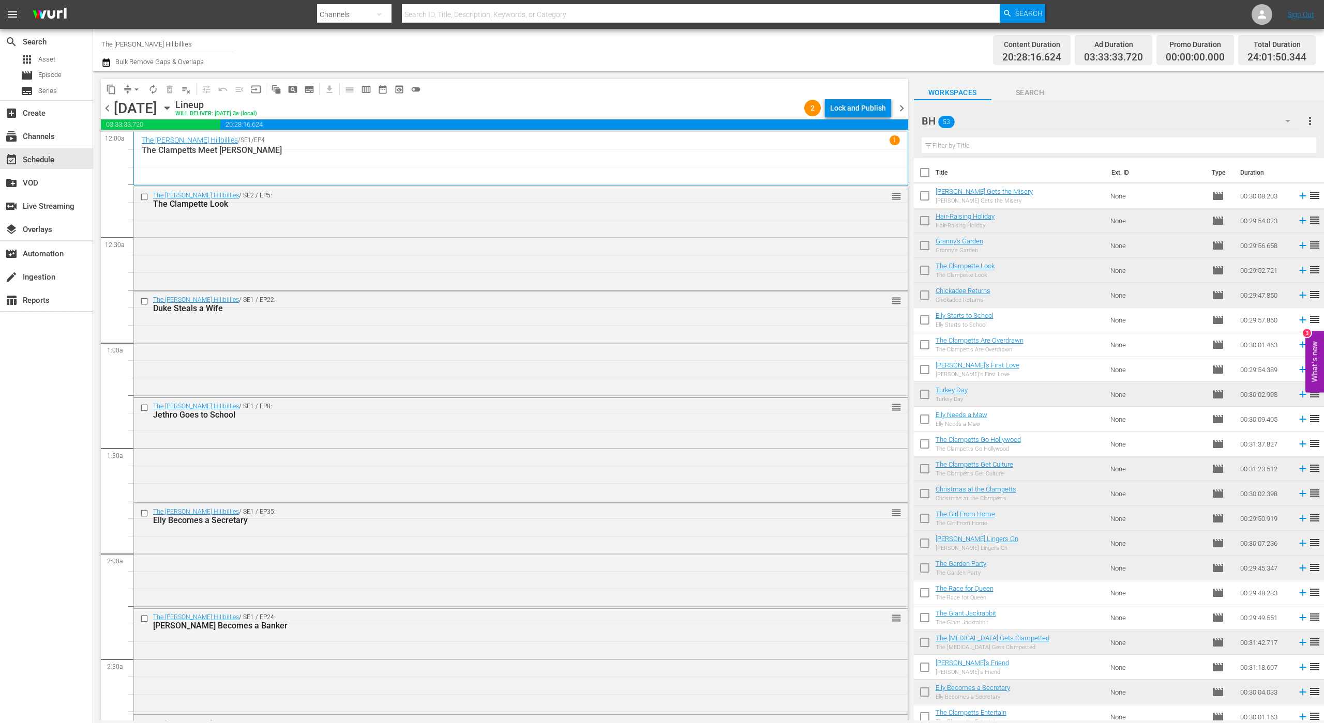
click at [845, 113] on div "Lock and Publish" at bounding box center [858, 108] width 56 height 19
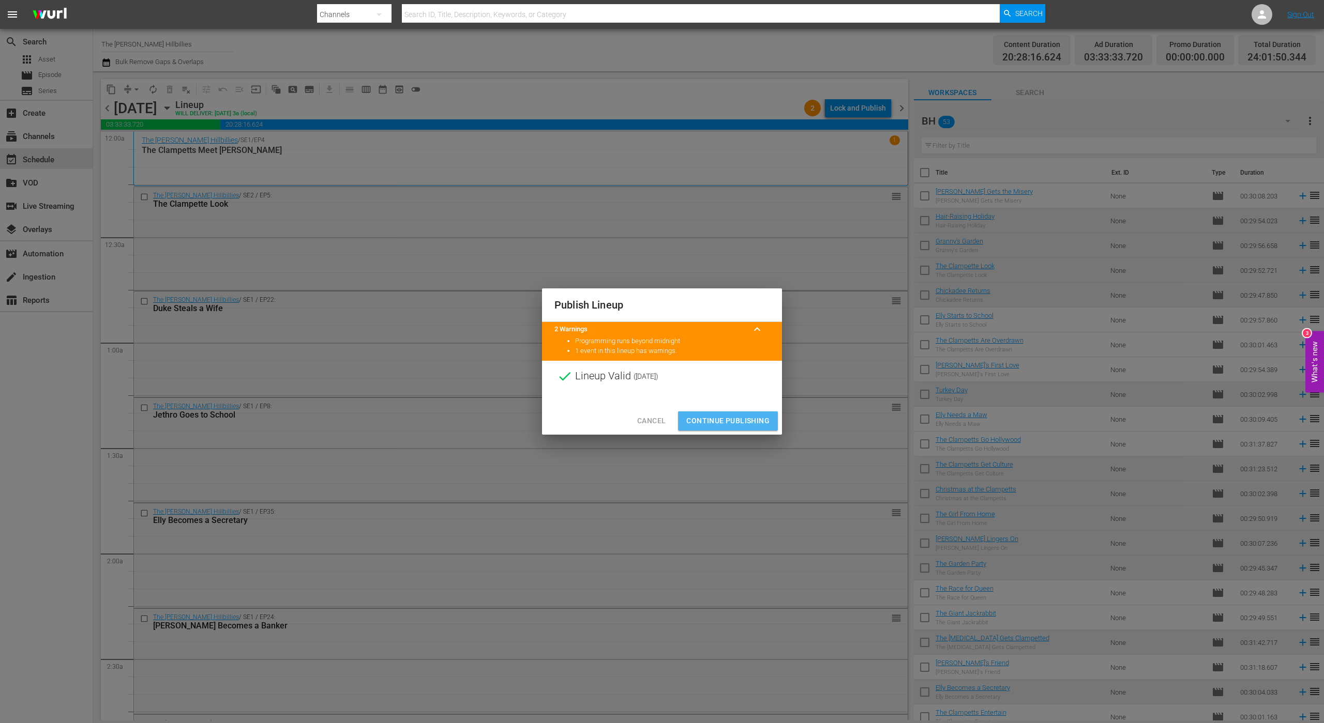
click at [685, 426] on button "Continue Publishing" at bounding box center [728, 421] width 100 height 19
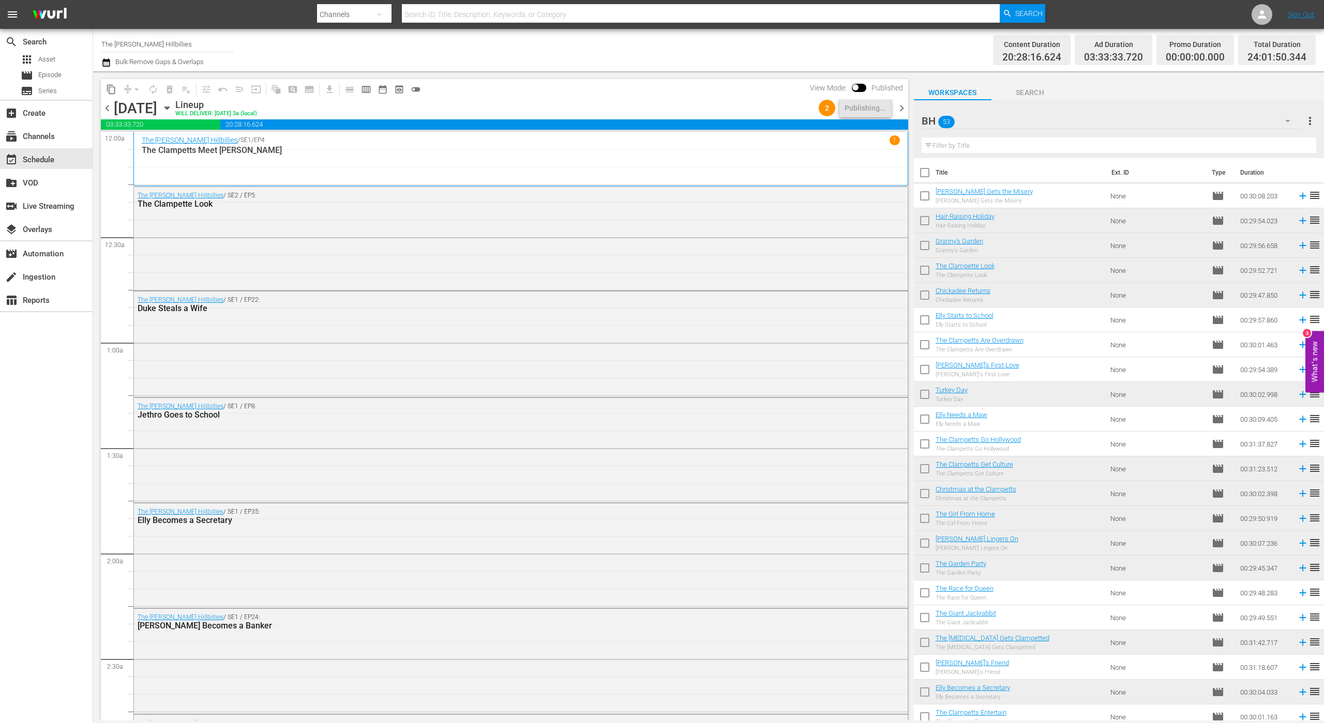
click at [902, 110] on span "chevron_right" at bounding box center [901, 108] width 13 height 13
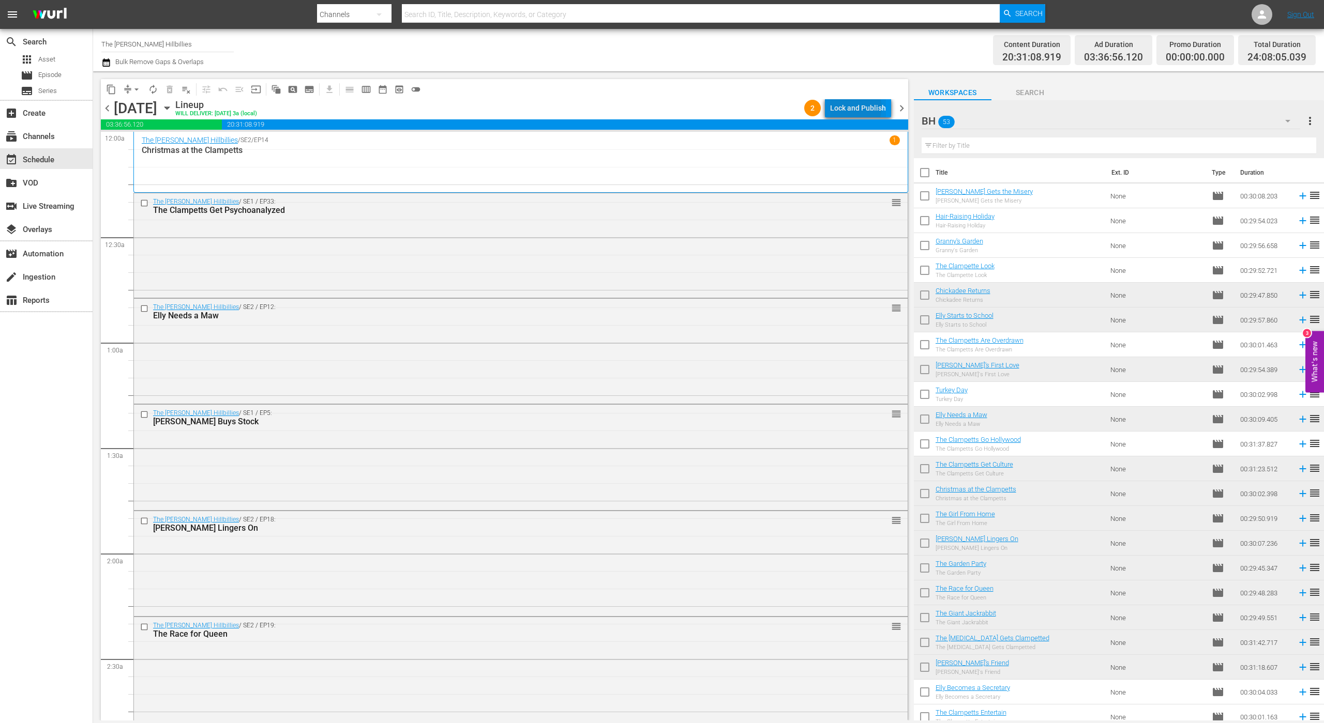
click at [858, 108] on div "Lock and Publish" at bounding box center [858, 108] width 56 height 19
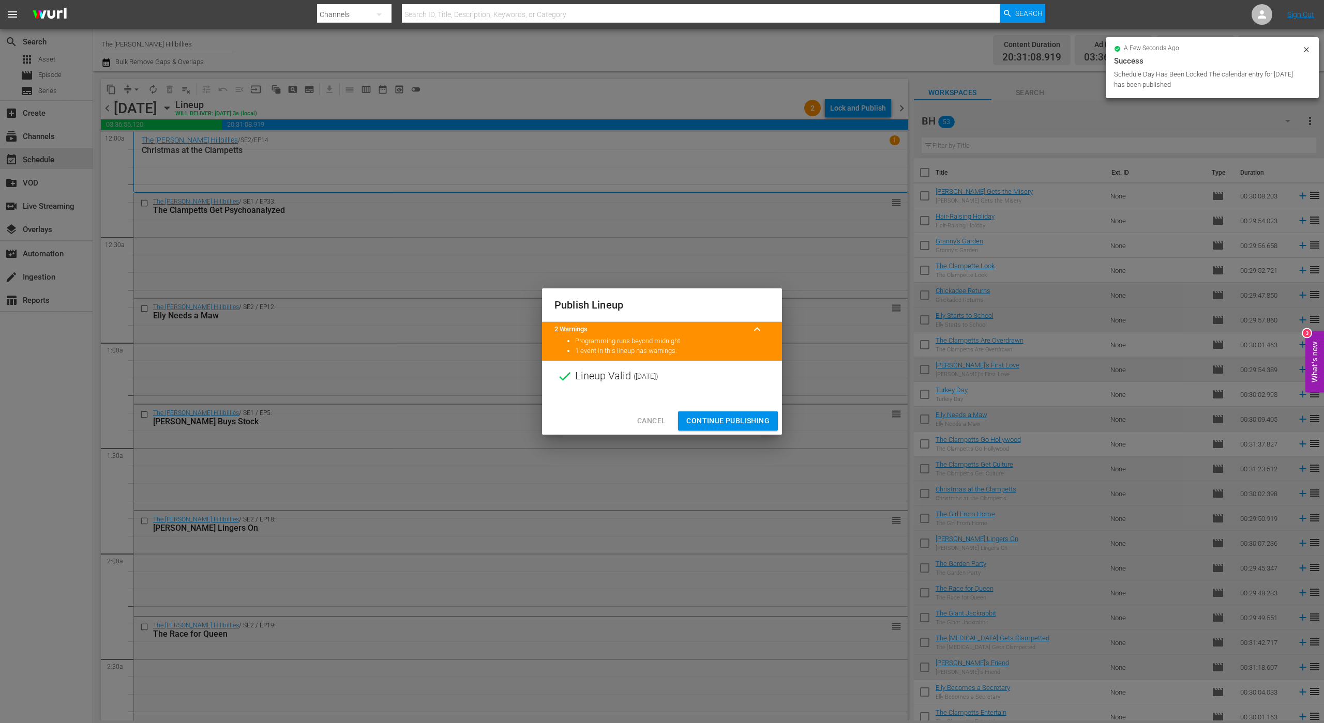
click at [765, 422] on span "Continue Publishing" at bounding box center [727, 421] width 83 height 13
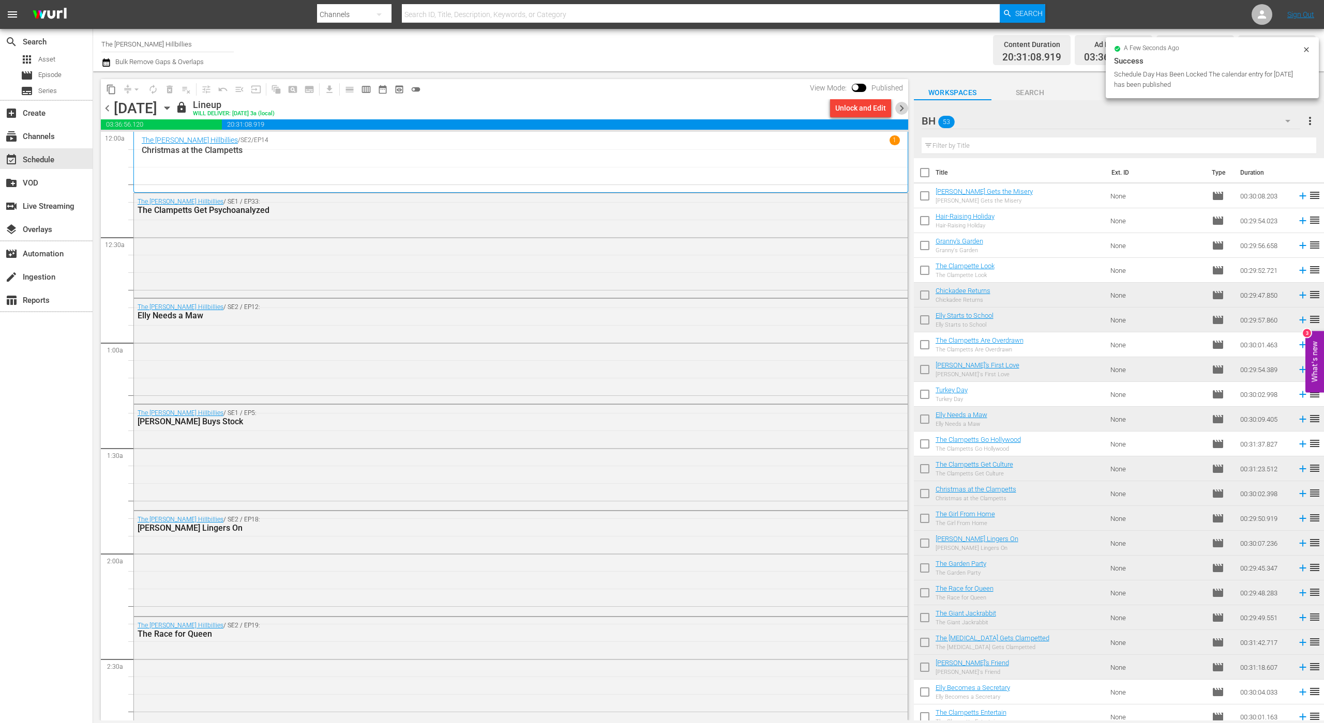
click at [899, 111] on span "chevron_right" at bounding box center [901, 108] width 13 height 13
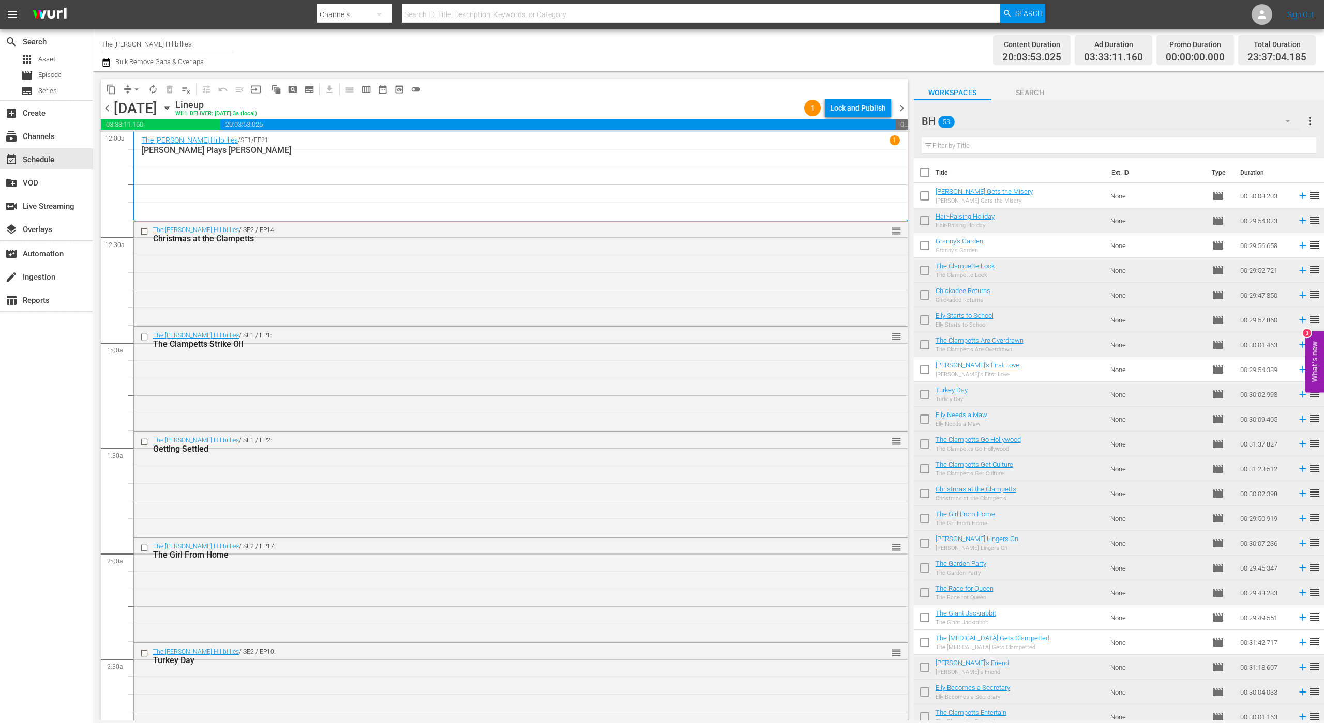
drag, startPoint x: 872, startPoint y: 111, endPoint x: 862, endPoint y: 107, distance: 10.4
drag, startPoint x: 862, startPoint y: 107, endPoint x: 855, endPoint y: 103, distance: 7.9
click at [855, 103] on div "Lock and Publish" at bounding box center [858, 108] width 56 height 19
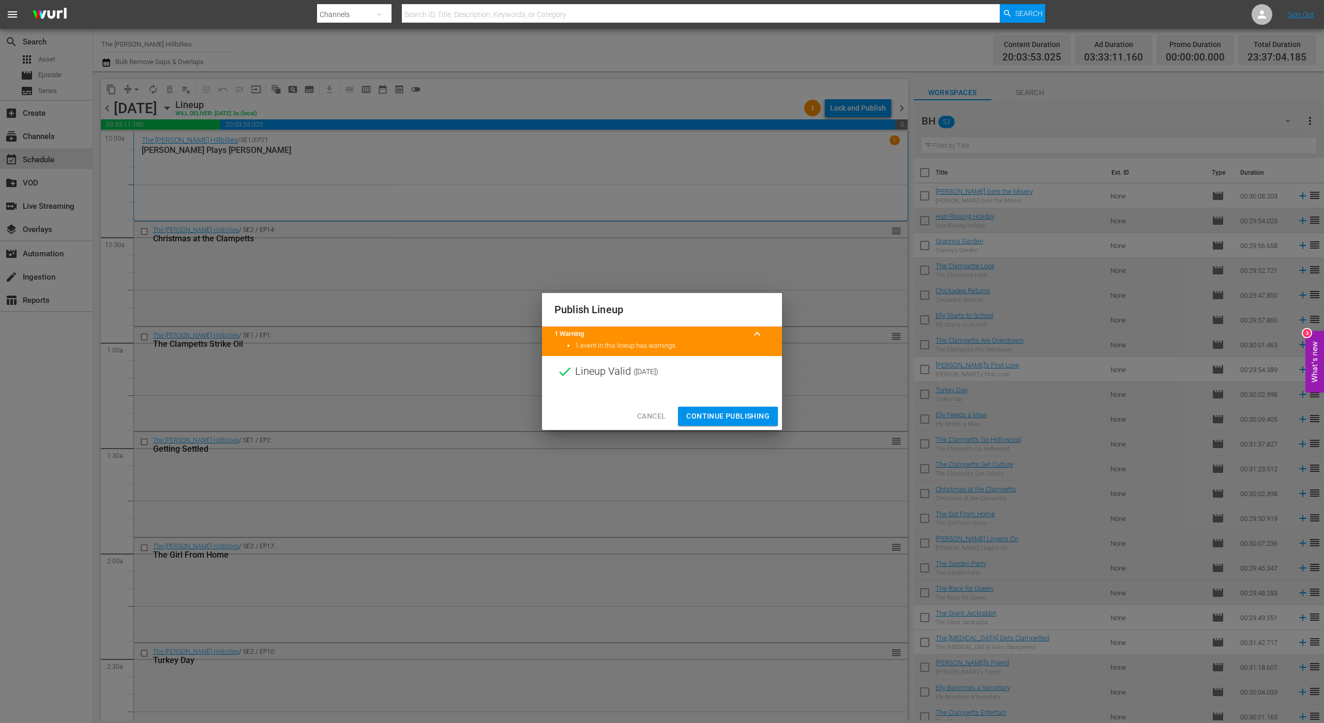
click at [759, 413] on span "Continue Publishing" at bounding box center [727, 416] width 83 height 13
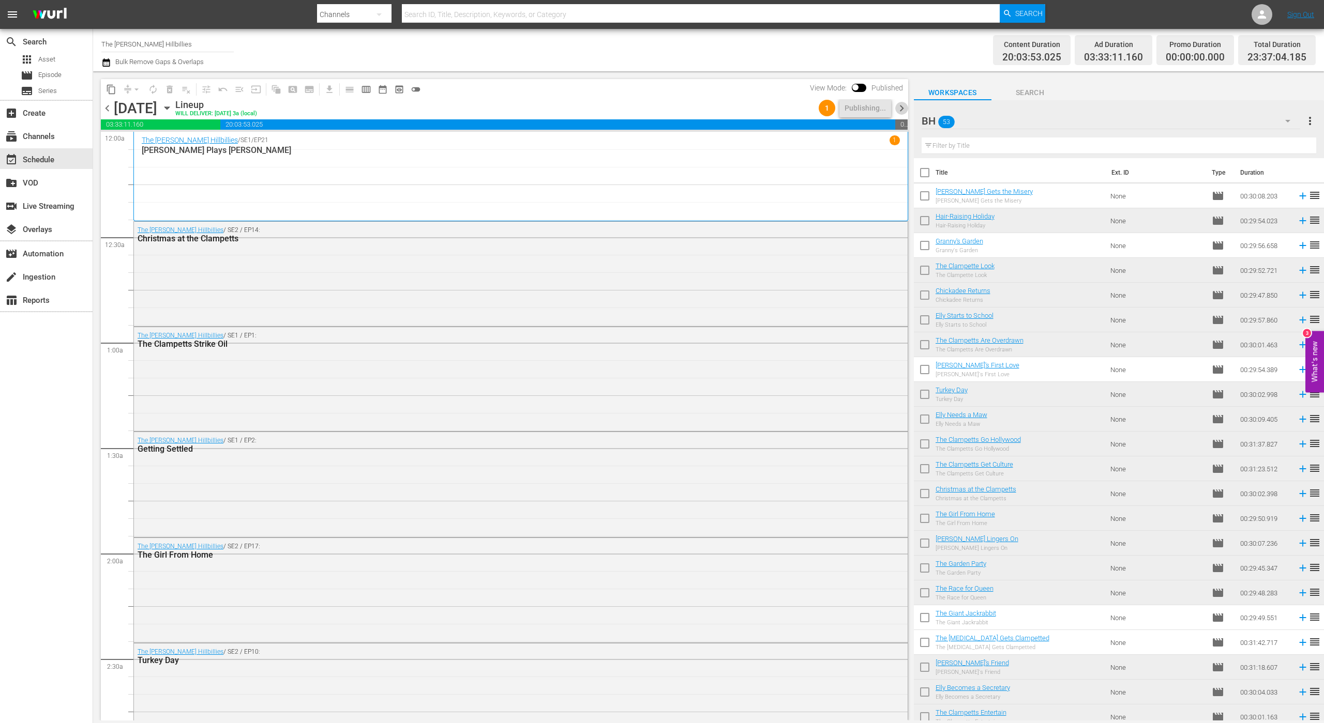
click at [898, 110] on span "chevron_right" at bounding box center [901, 108] width 13 height 13
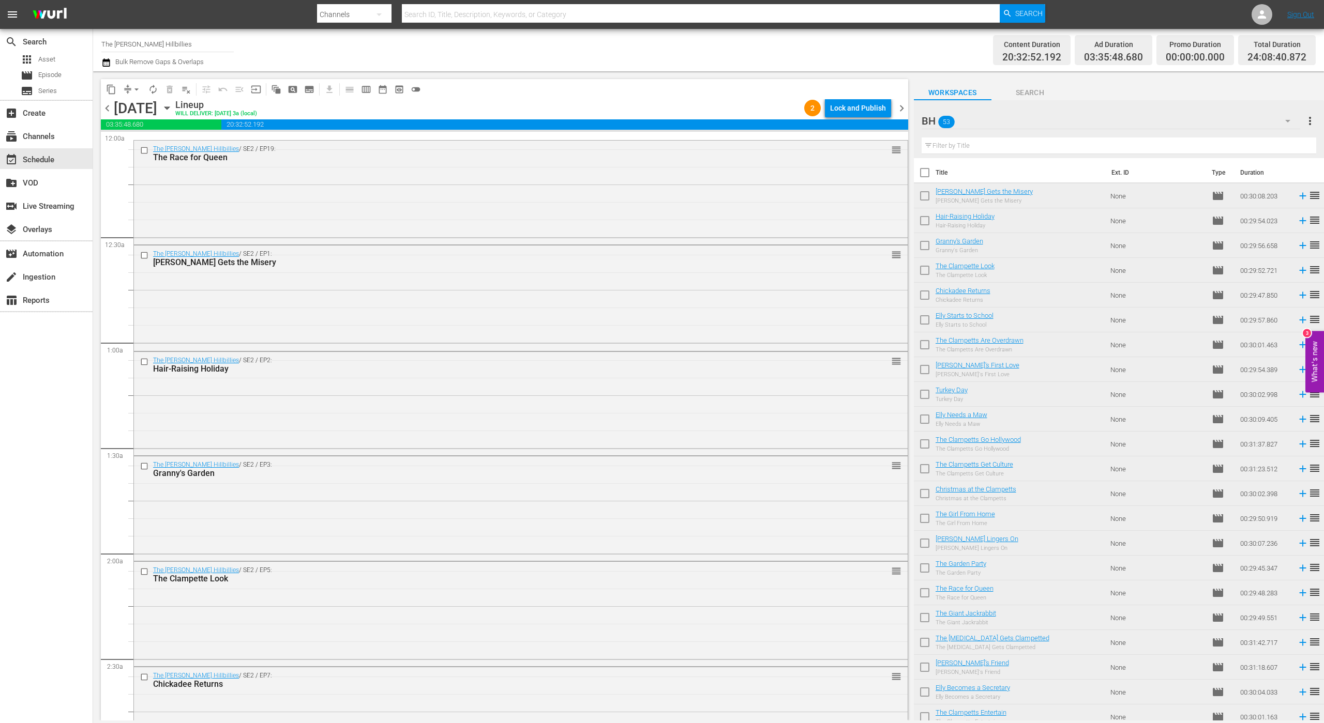
click at [902, 108] on span "chevron_right" at bounding box center [901, 108] width 13 height 13
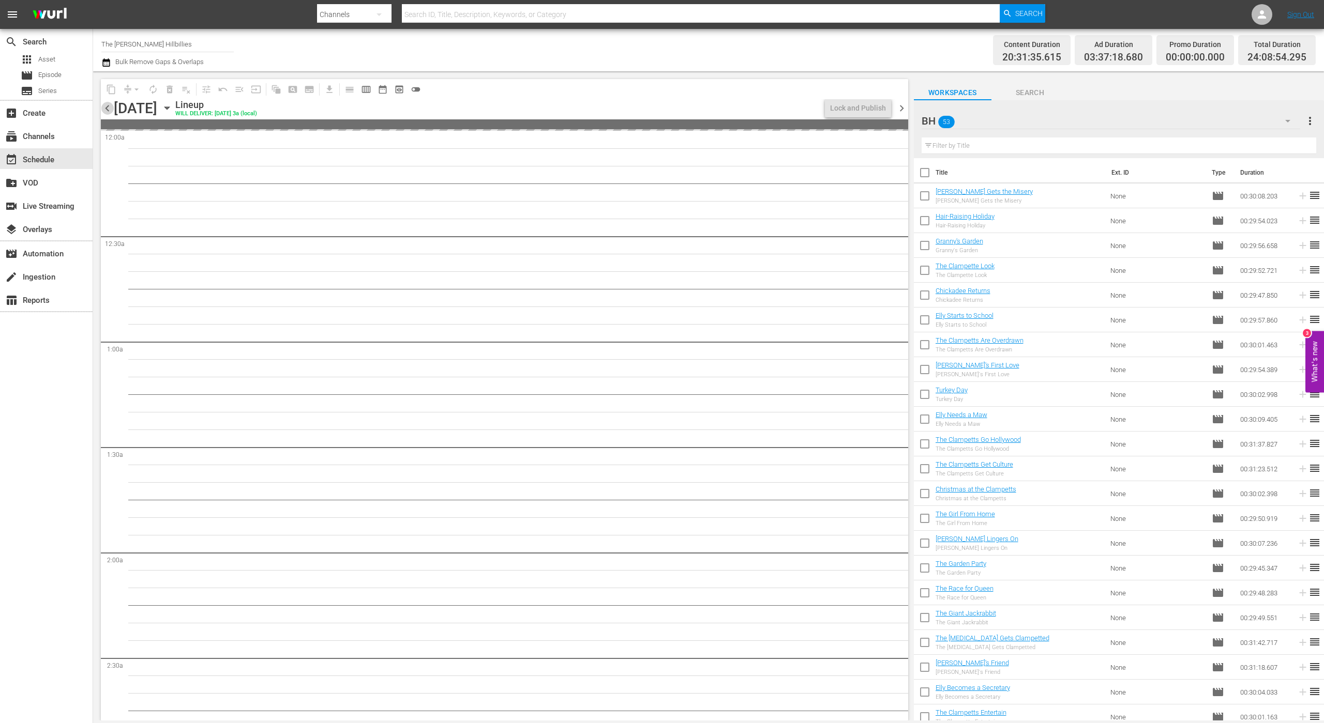
click at [105, 113] on span "chevron_left" at bounding box center [107, 108] width 13 height 13
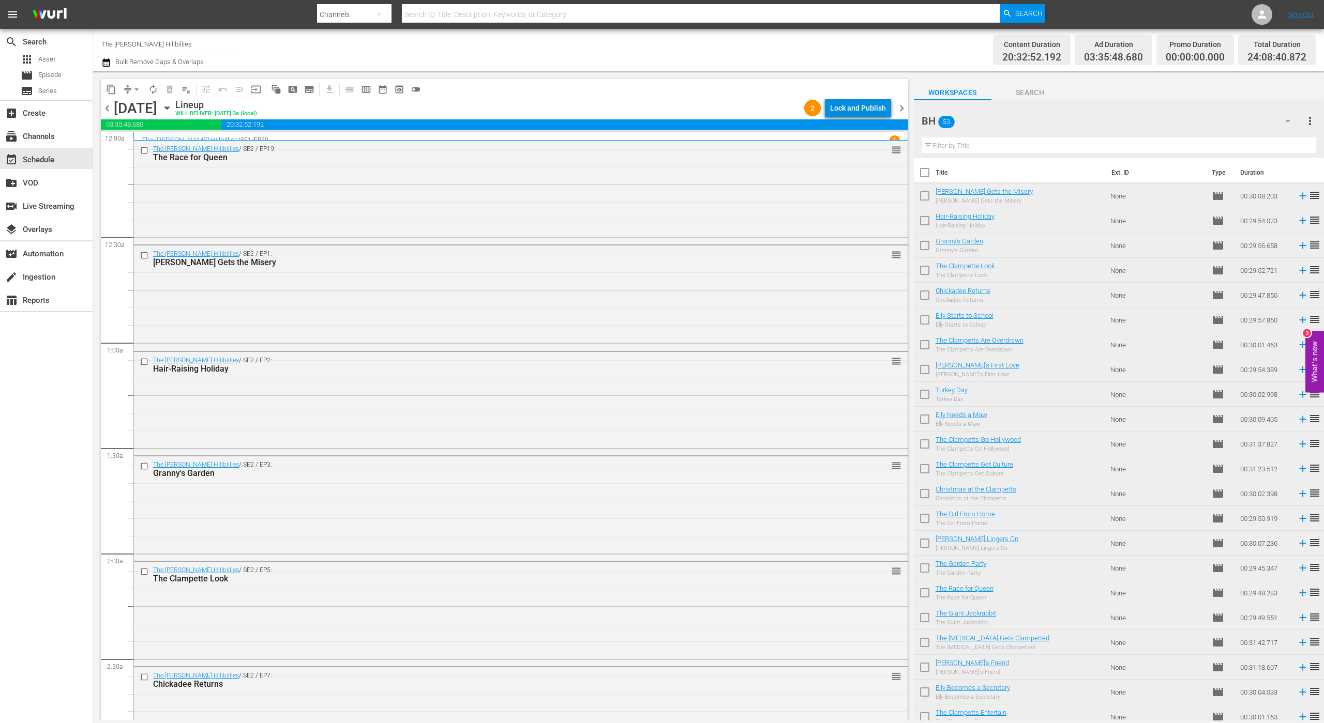
click at [834, 101] on div "Lock and Publish" at bounding box center [858, 108] width 56 height 19
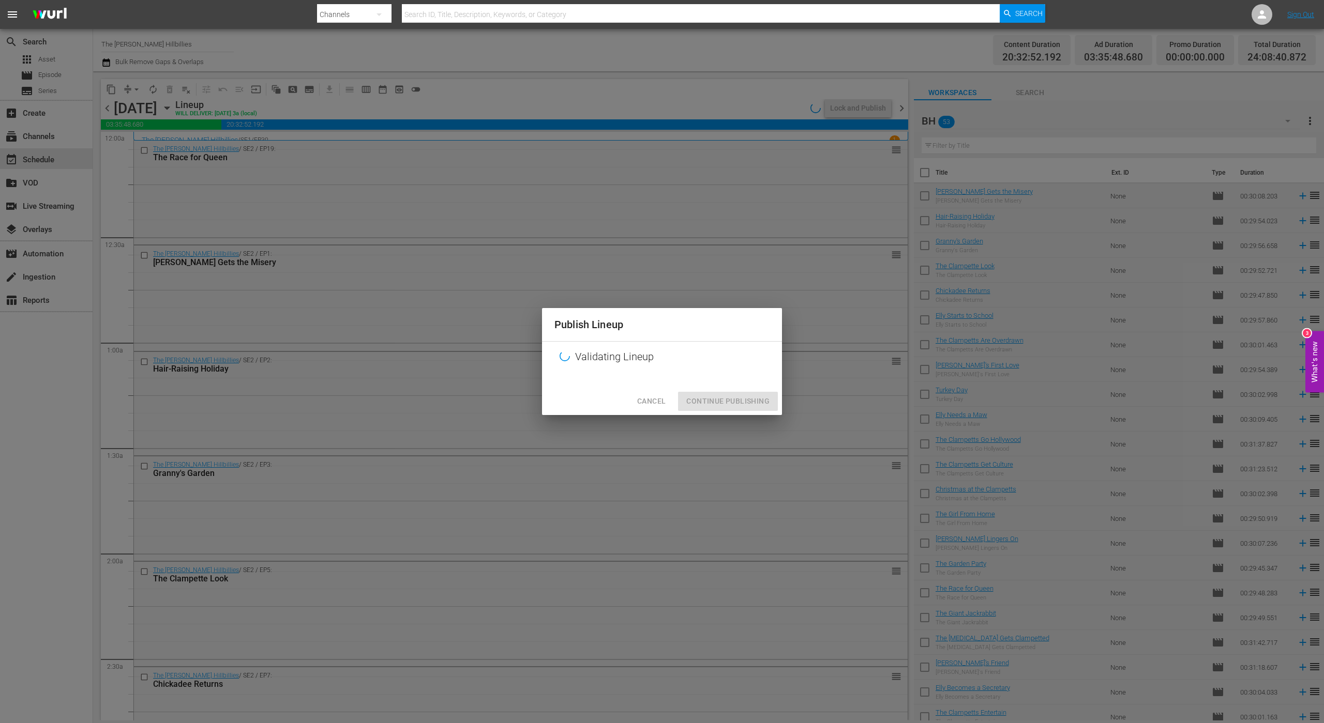
click at [726, 398] on div "Cancel Continue Publishing" at bounding box center [662, 401] width 240 height 27
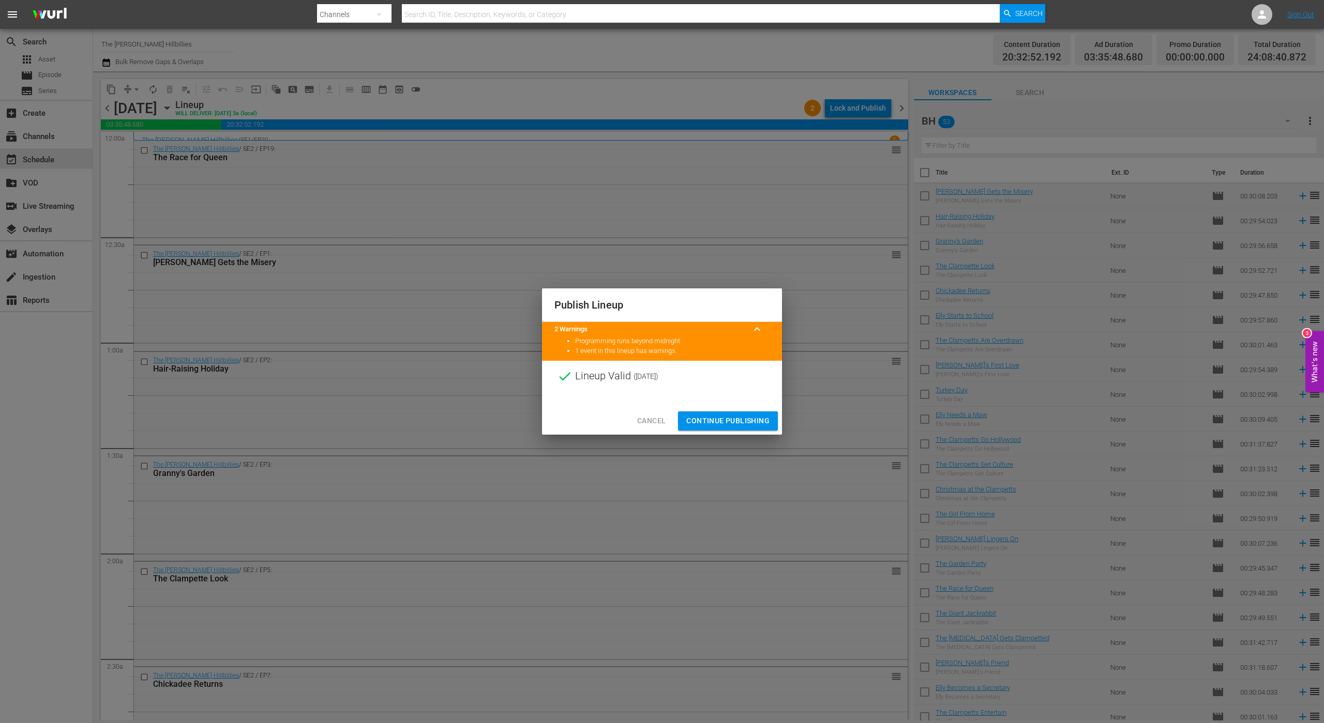
click at [733, 419] on span "Continue Publishing" at bounding box center [727, 421] width 83 height 13
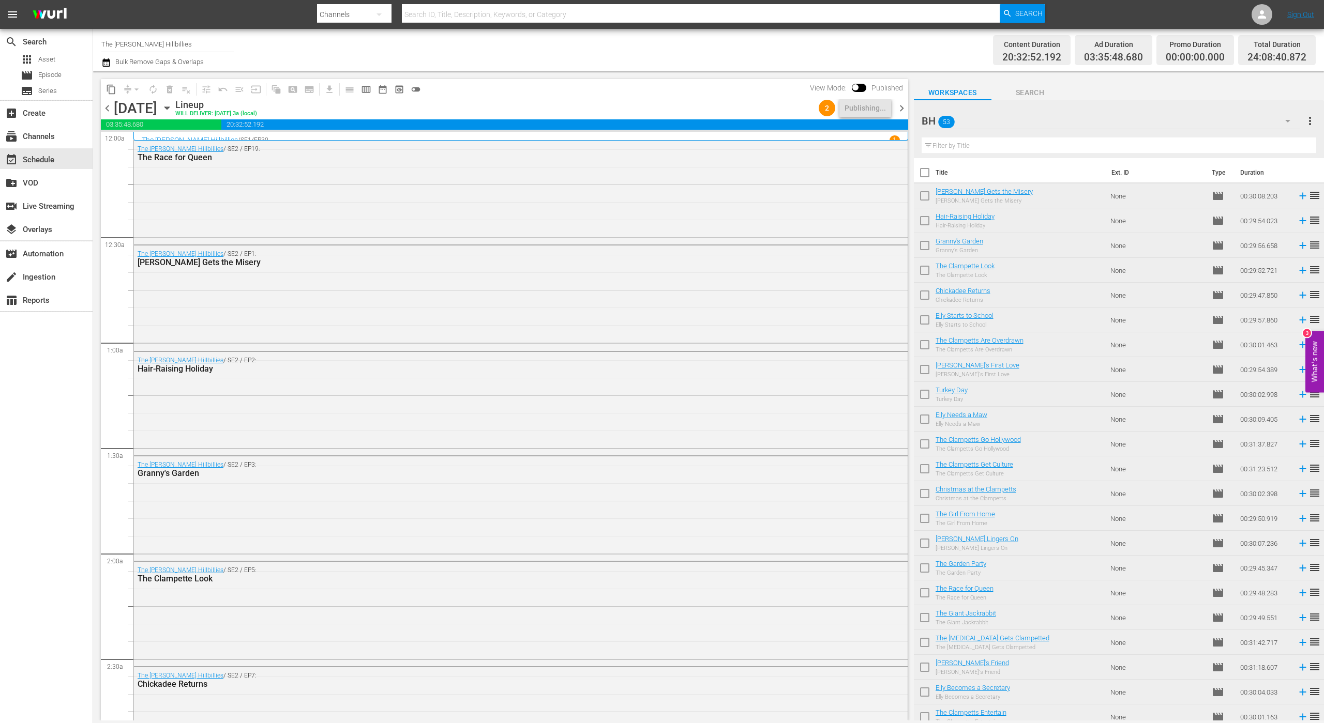
click at [904, 112] on span "chevron_right" at bounding box center [901, 108] width 13 height 13
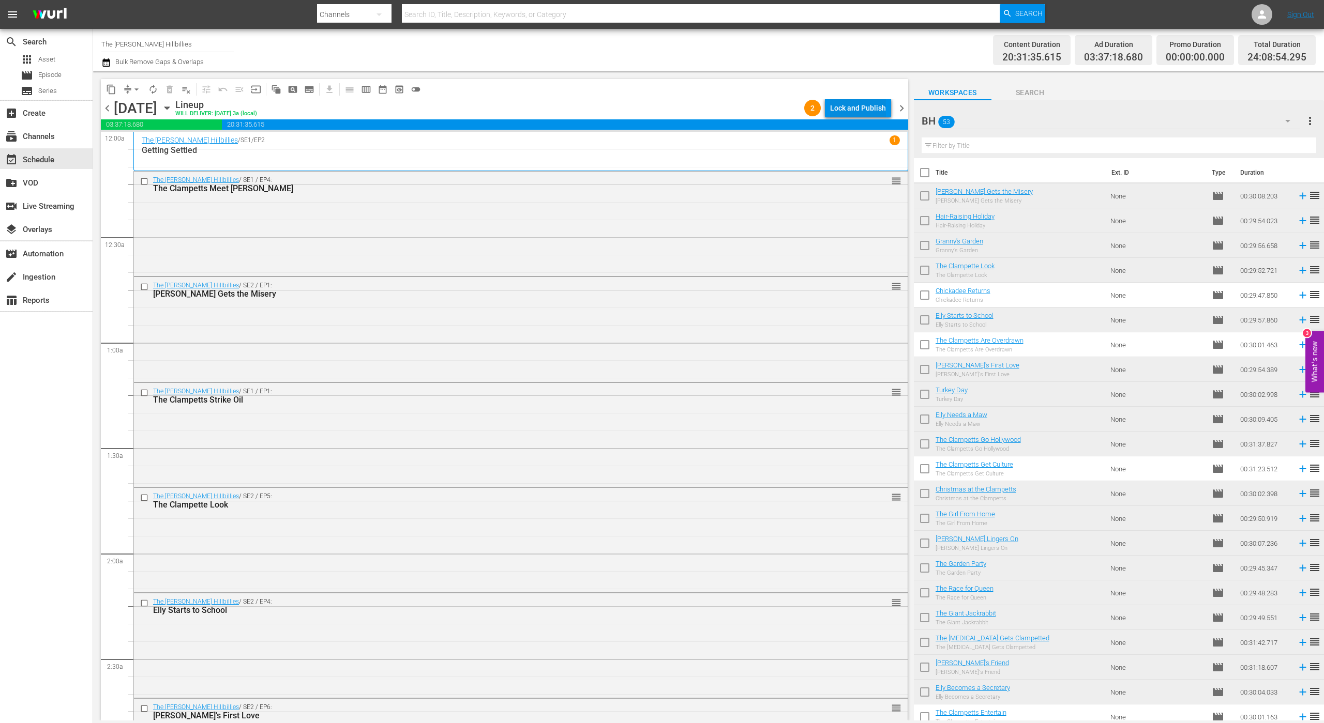
click at [870, 114] on div "Lock and Publish" at bounding box center [858, 108] width 56 height 19
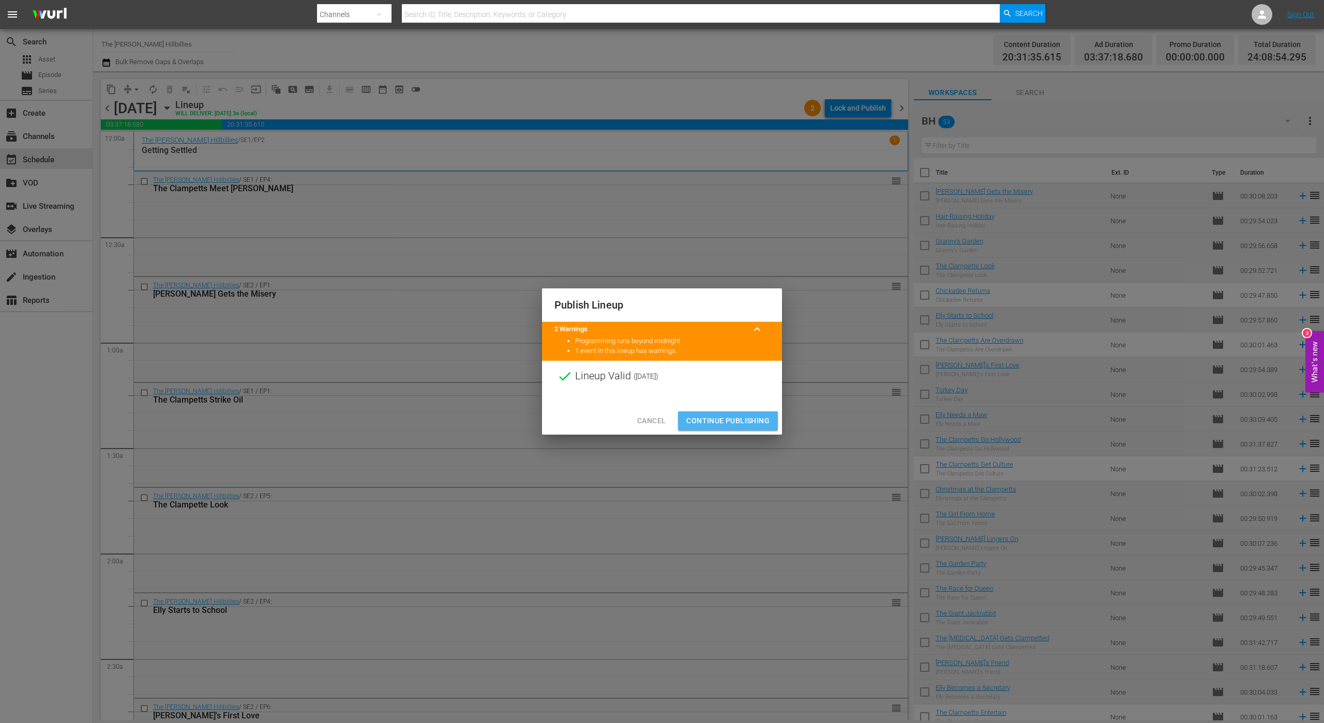
click at [759, 418] on span "Continue Publishing" at bounding box center [727, 421] width 83 height 13
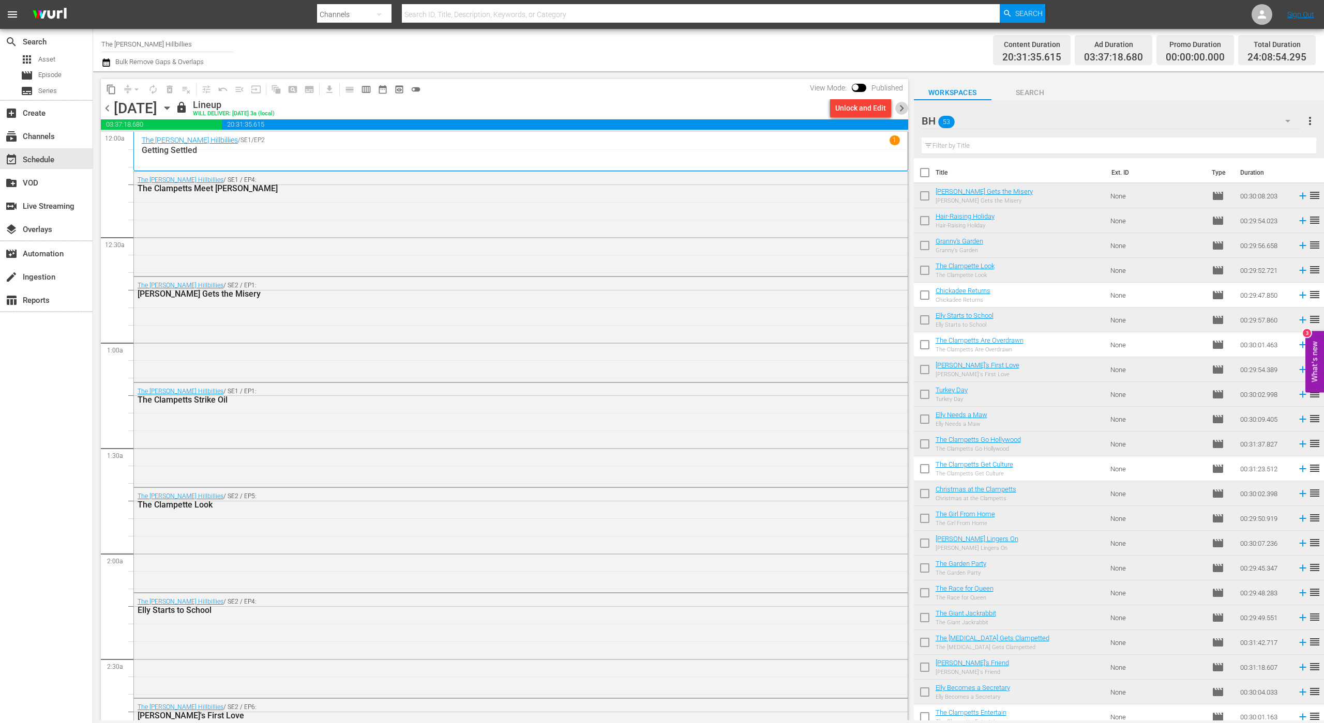
click at [902, 113] on span "chevron_right" at bounding box center [901, 108] width 13 height 13
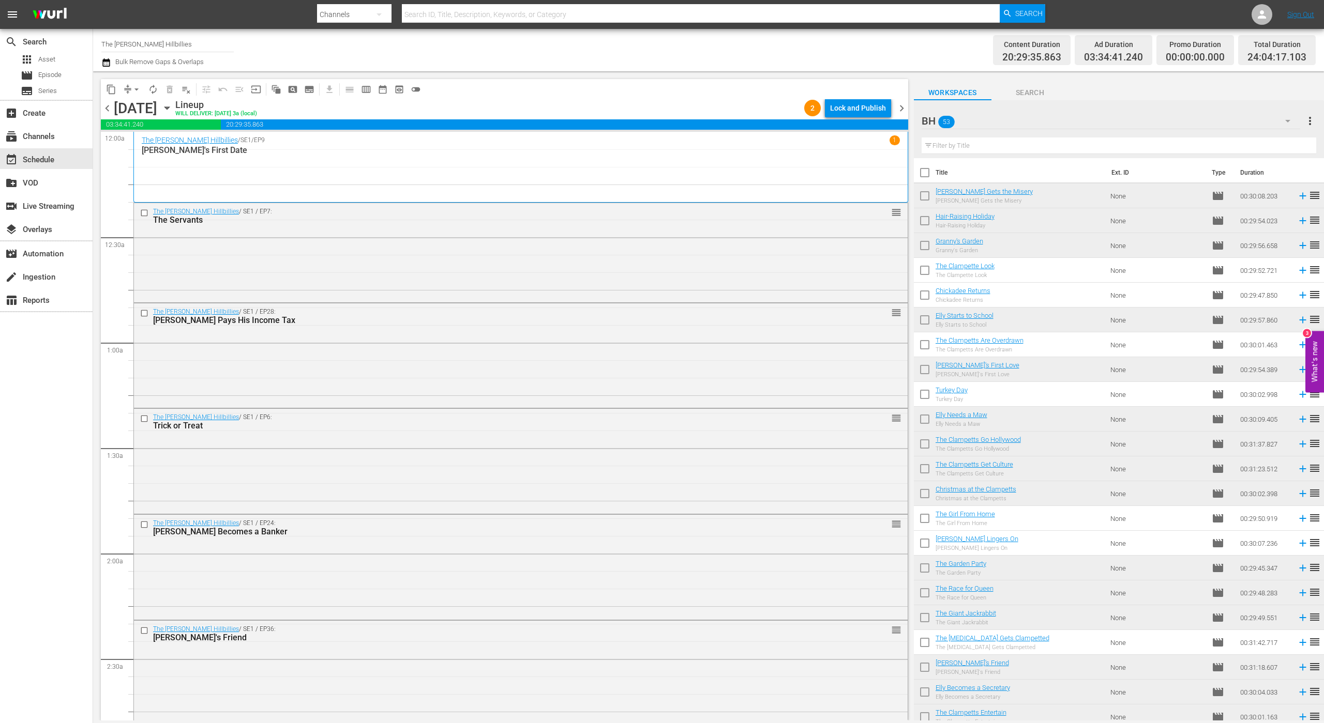
click at [866, 111] on div "Lock and Publish" at bounding box center [858, 108] width 56 height 19
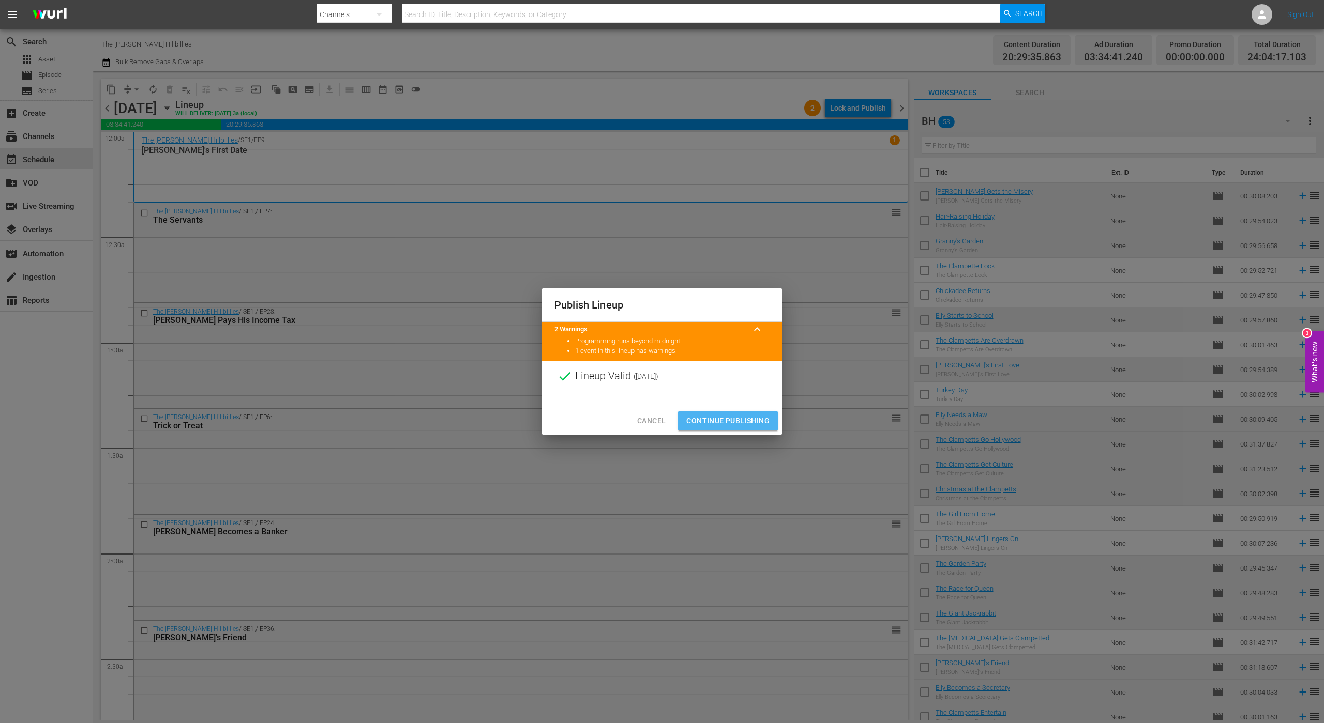
click at [700, 428] on button "Continue Publishing" at bounding box center [728, 421] width 100 height 19
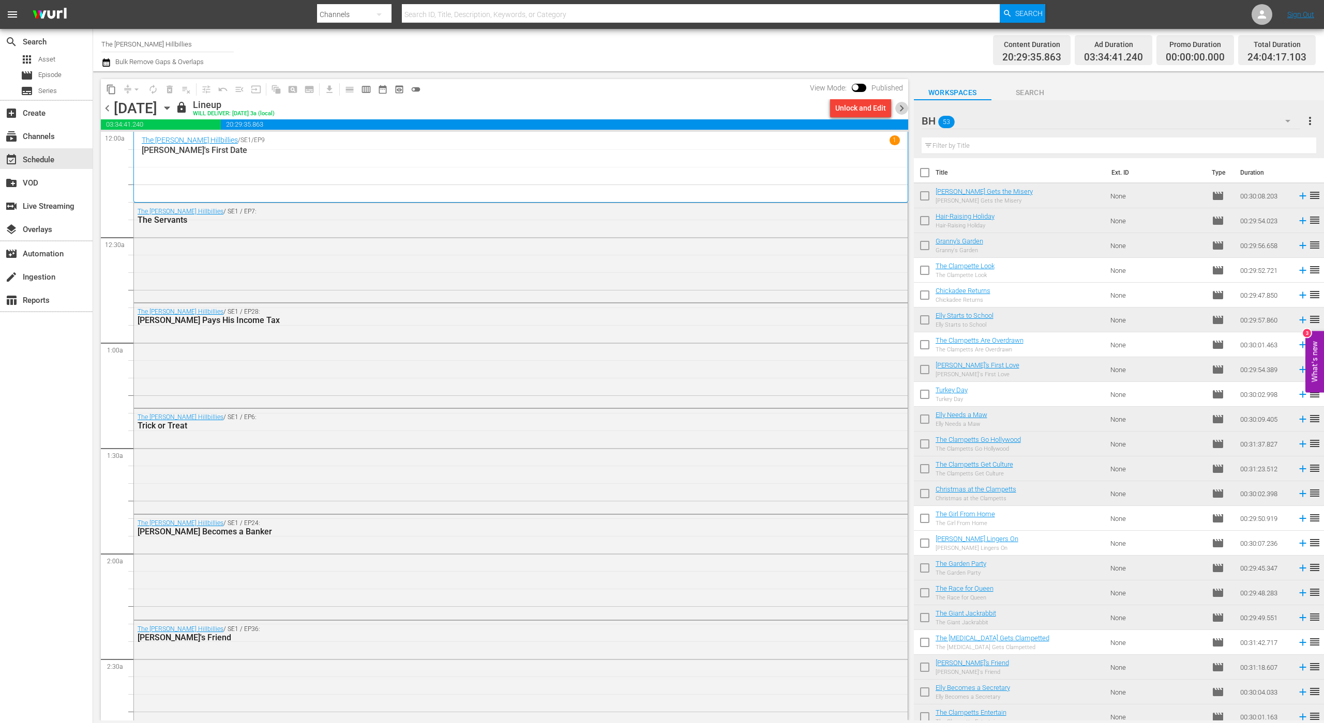
click at [901, 109] on span "chevron_right" at bounding box center [901, 108] width 13 height 13
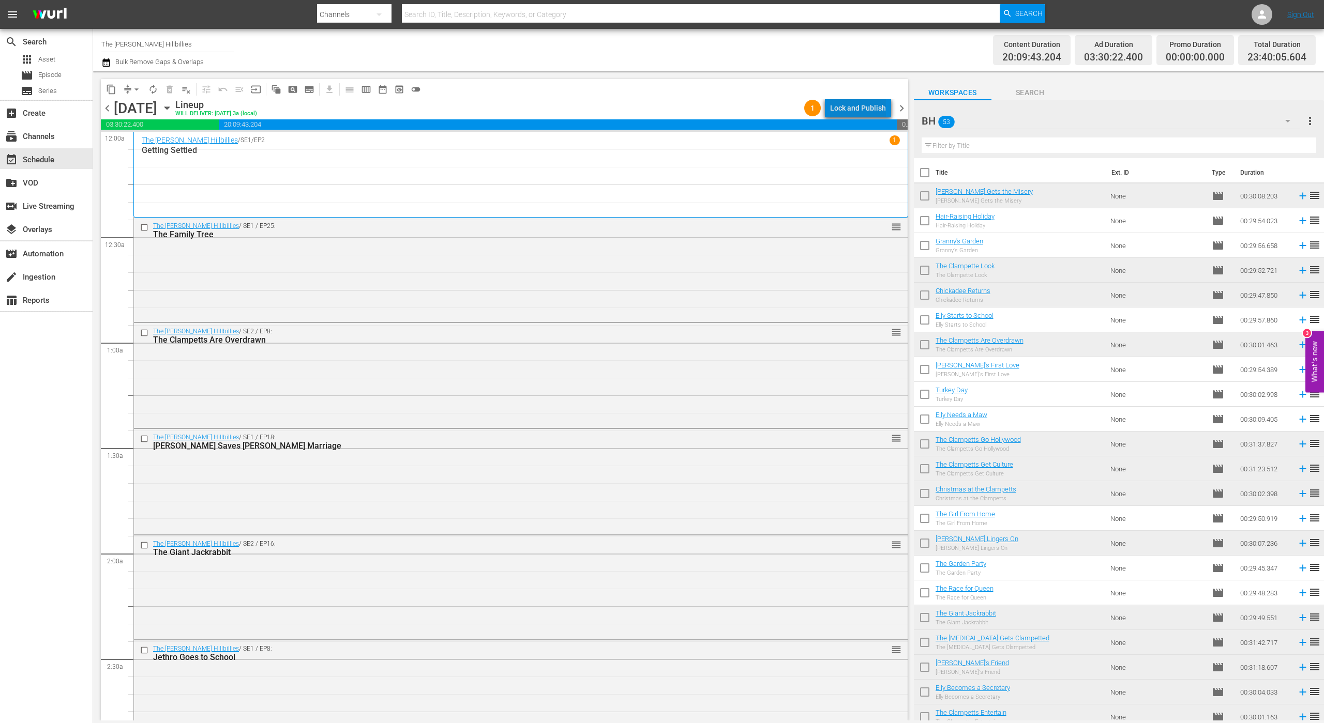
click at [864, 108] on div "Lock and Publish" at bounding box center [858, 108] width 56 height 19
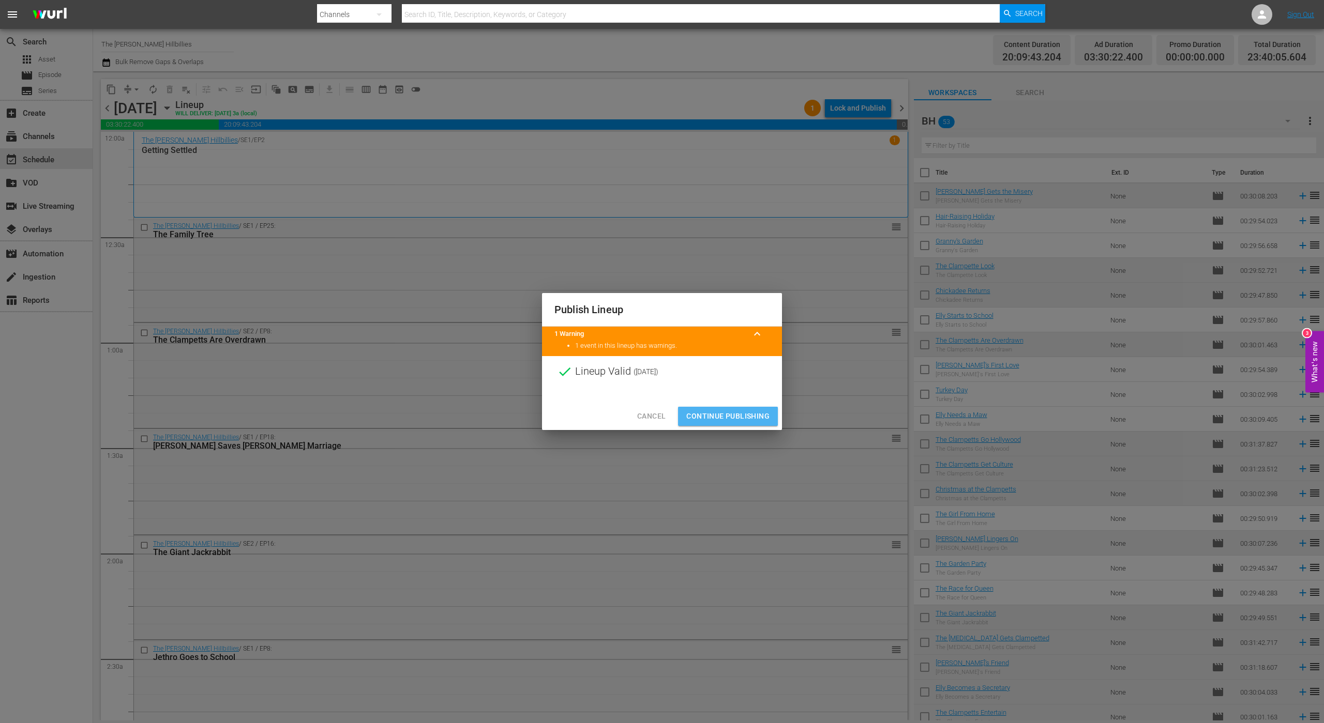
drag, startPoint x: 745, startPoint y: 416, endPoint x: 736, endPoint y: 416, distance: 9.3
drag, startPoint x: 736, startPoint y: 416, endPoint x: 730, endPoint y: 411, distance: 7.3
click at [730, 411] on span "Continue Publishing" at bounding box center [727, 416] width 83 height 13
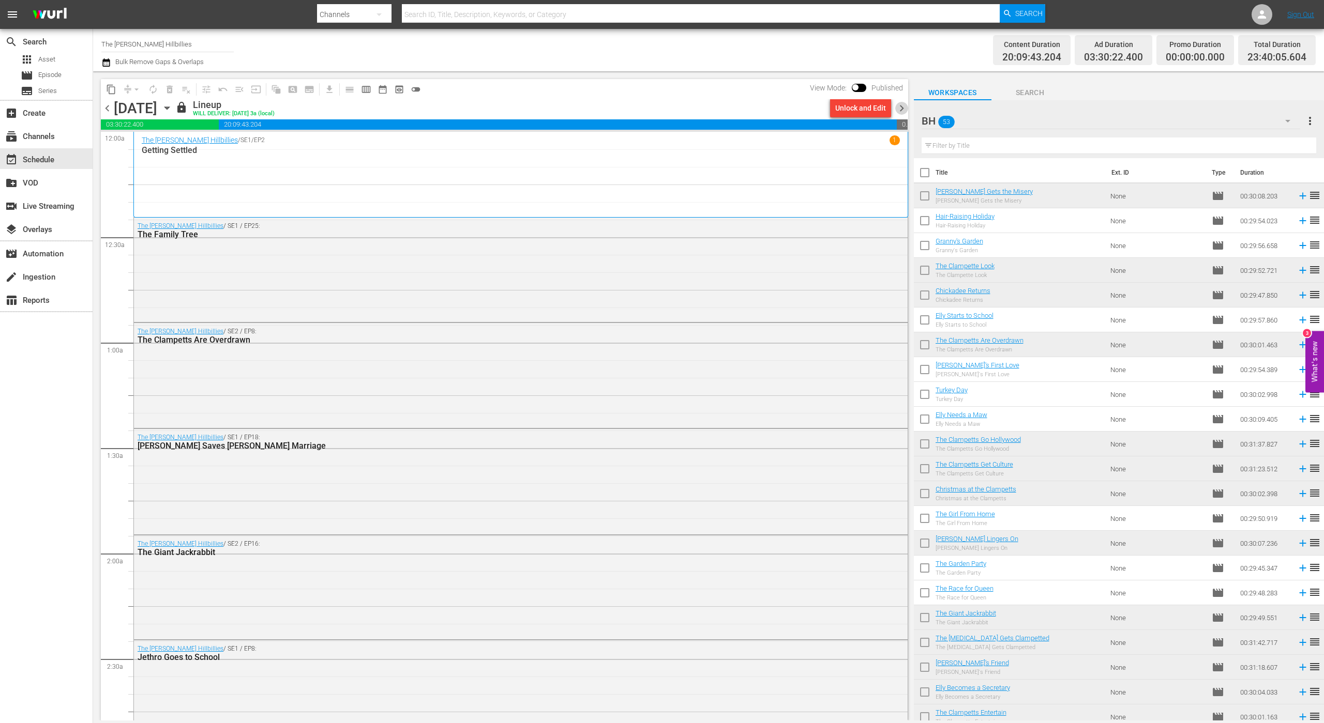
click at [899, 107] on span "chevron_right" at bounding box center [901, 108] width 13 height 13
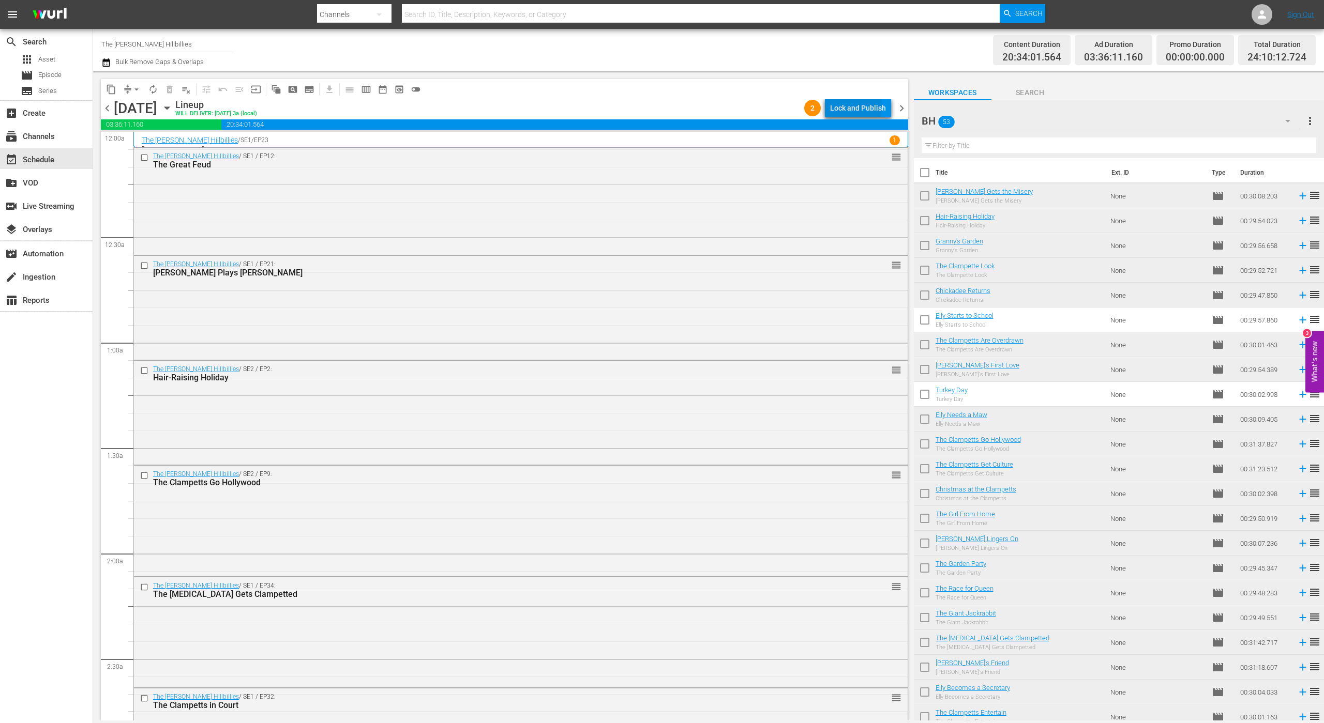
click at [846, 106] on div "Lock and Publish" at bounding box center [858, 108] width 56 height 19
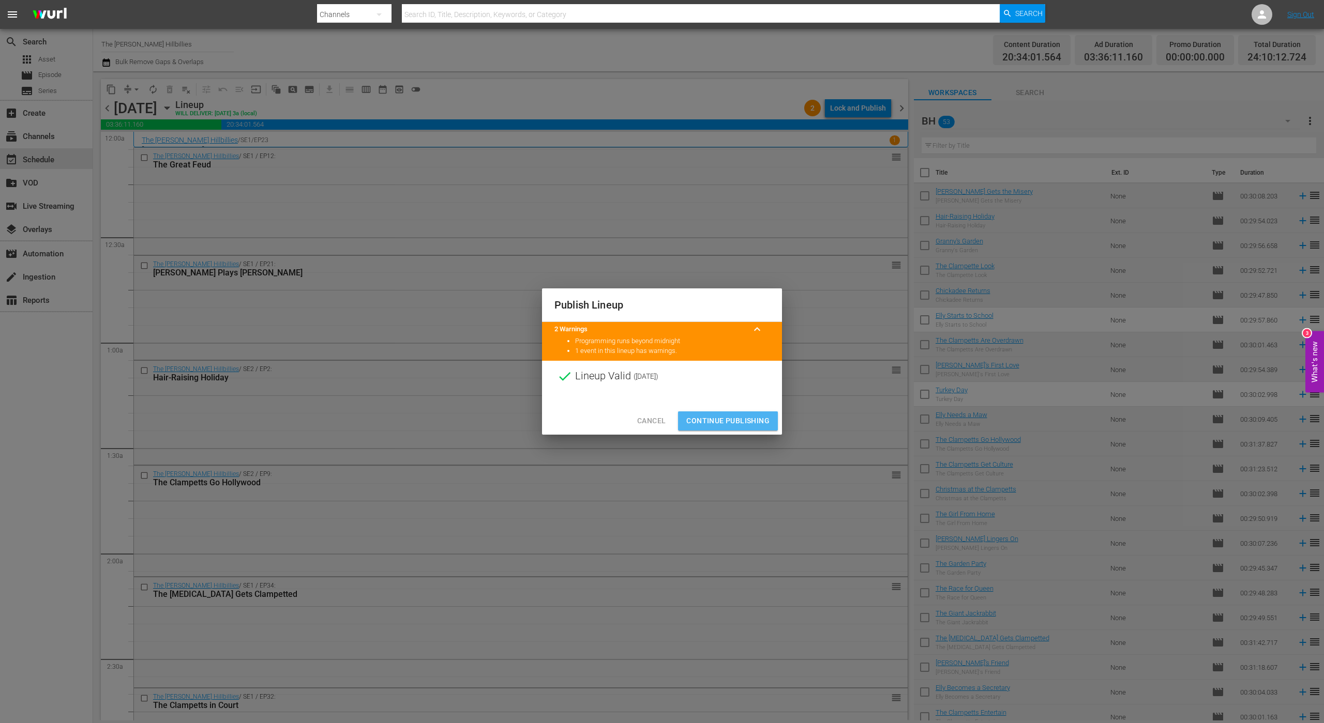
click at [740, 424] on span "Continue Publishing" at bounding box center [727, 421] width 83 height 13
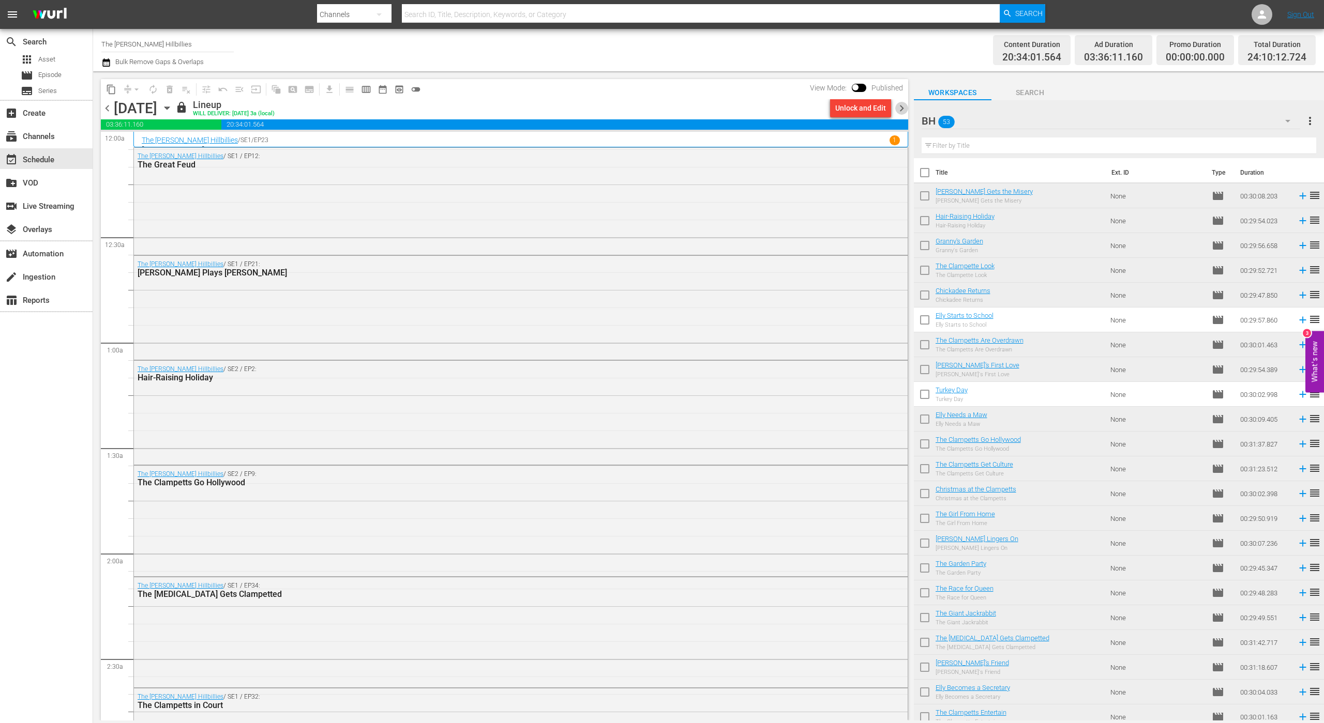
click at [904, 103] on span "chevron_right" at bounding box center [901, 108] width 13 height 13
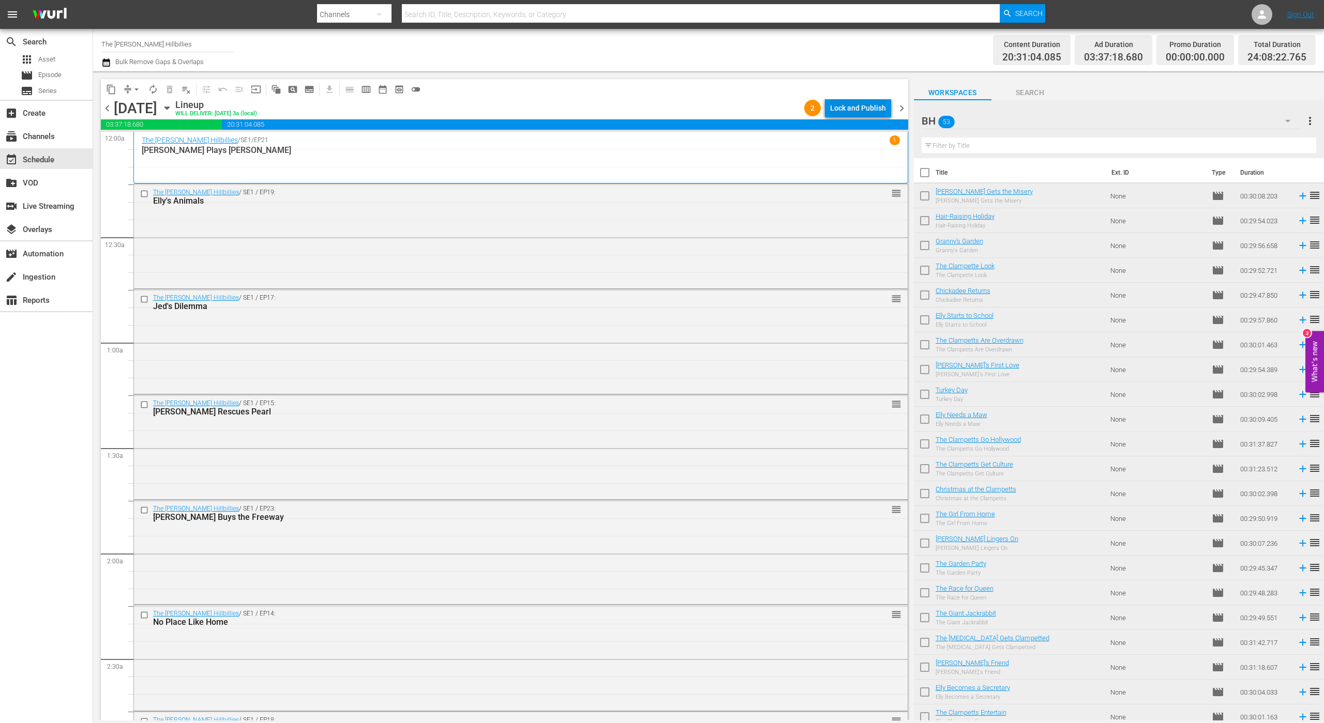
click at [864, 112] on div "Lock and Publish" at bounding box center [858, 108] width 56 height 19
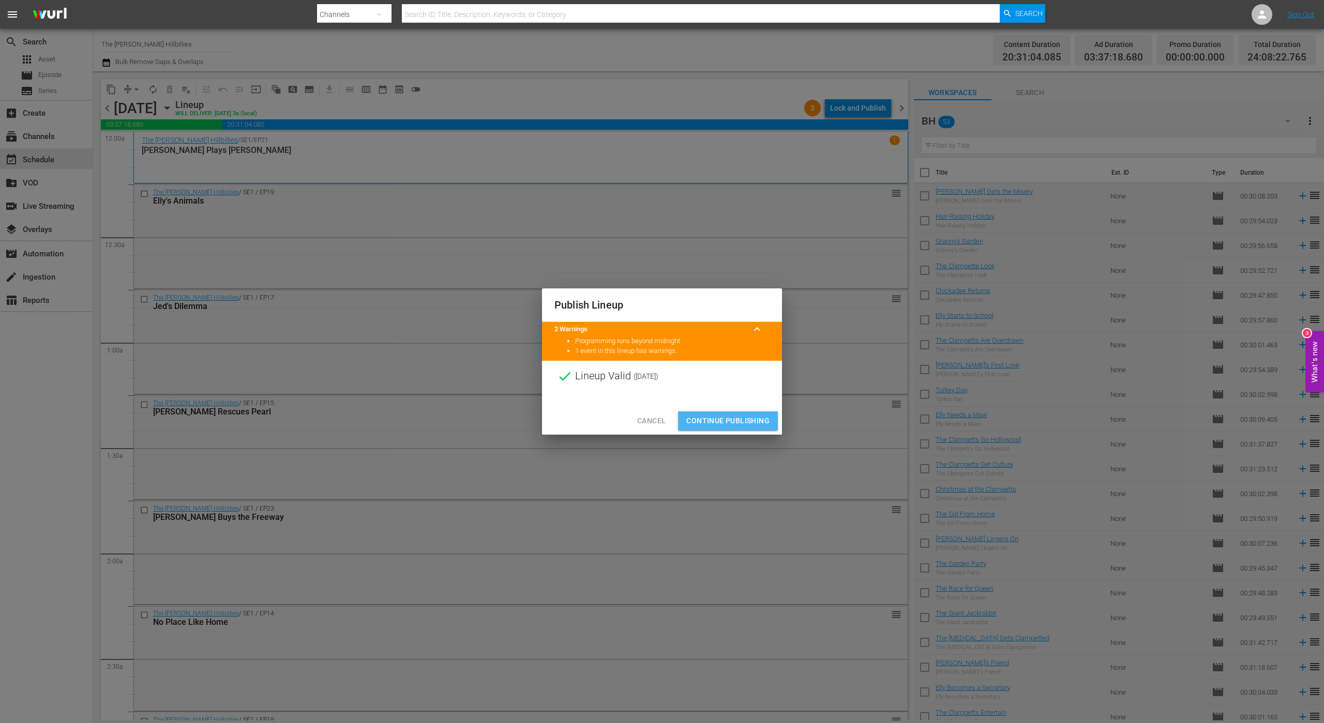
click at [736, 422] on span "Continue Publishing" at bounding box center [727, 421] width 83 height 13
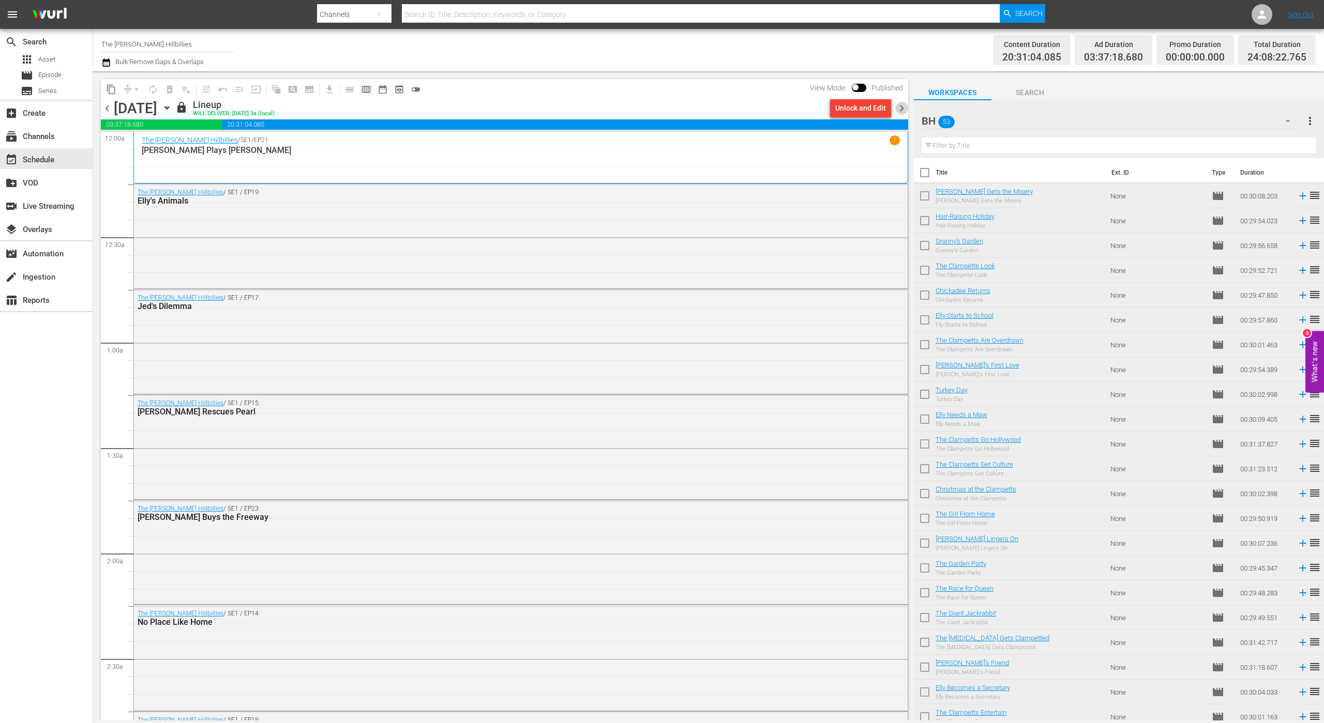
click at [906, 111] on span "chevron_right" at bounding box center [901, 108] width 13 height 13
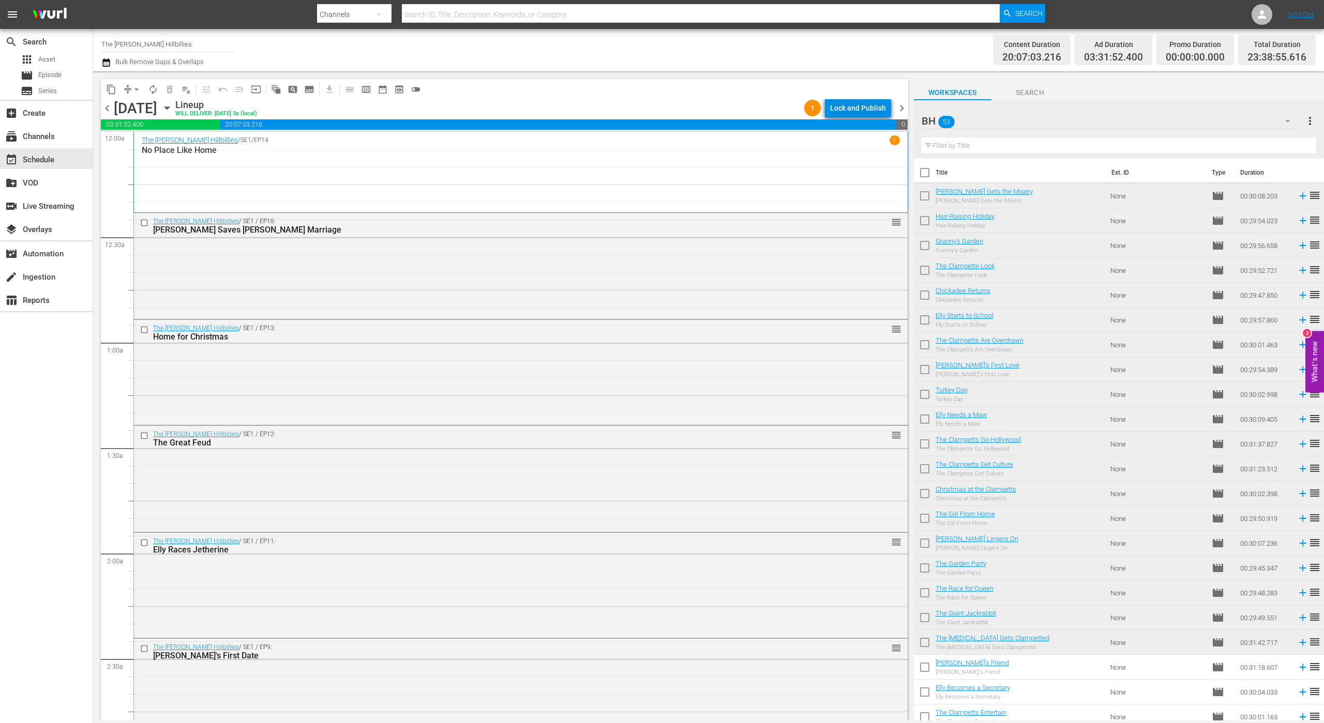
click at [872, 112] on div "Lock and Publish" at bounding box center [858, 108] width 56 height 19
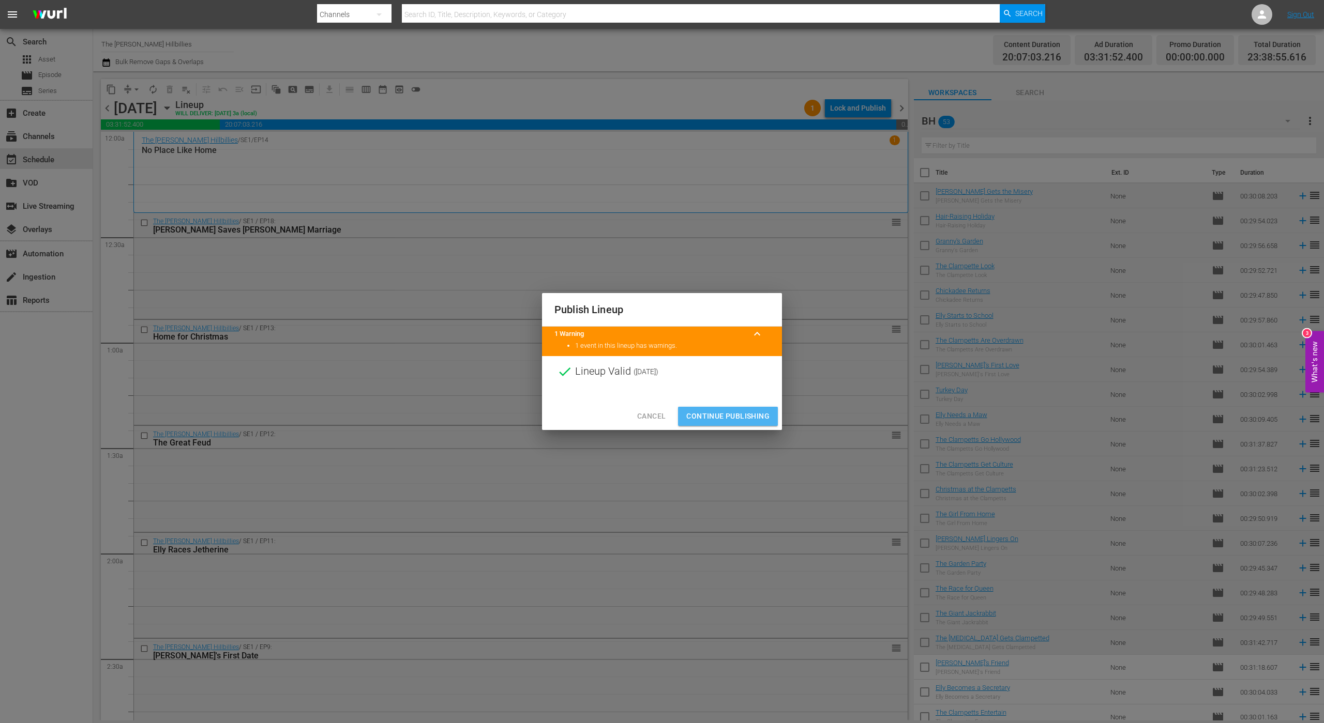
click at [689, 411] on span "Continue Publishing" at bounding box center [727, 416] width 83 height 13
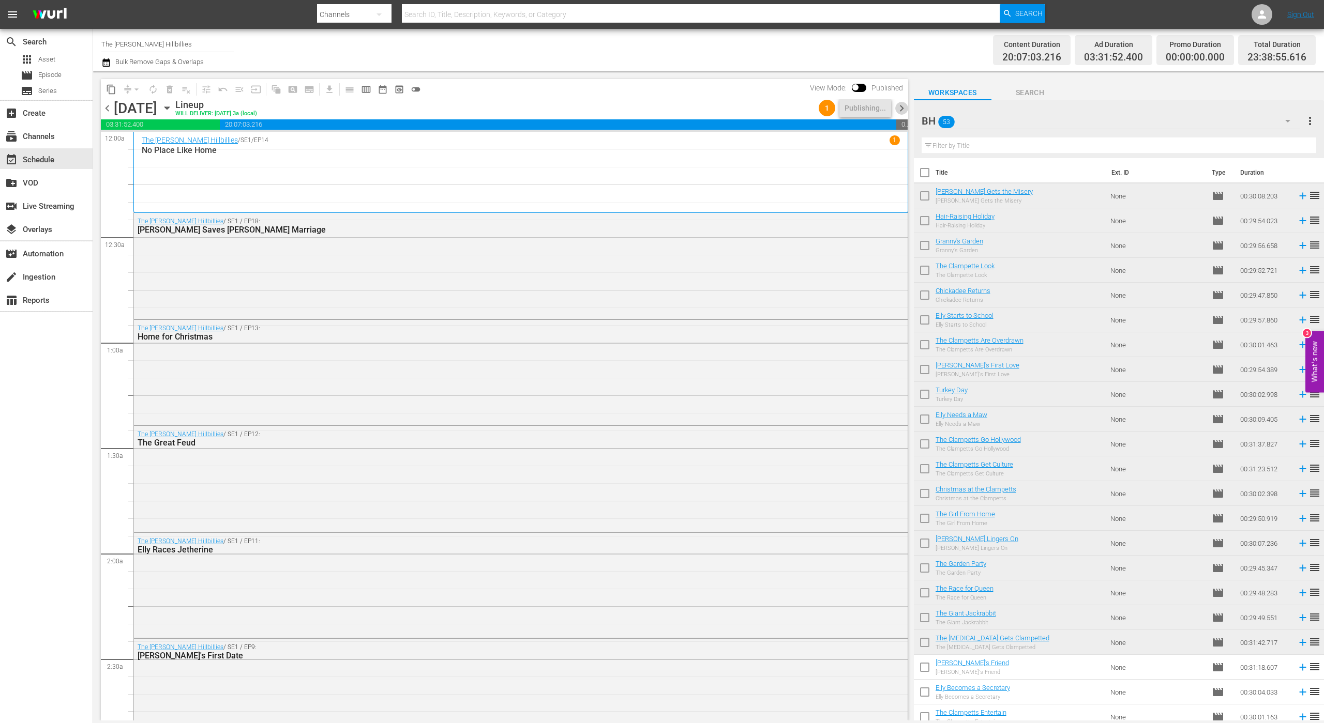
click at [903, 112] on span "chevron_right" at bounding box center [901, 108] width 13 height 13
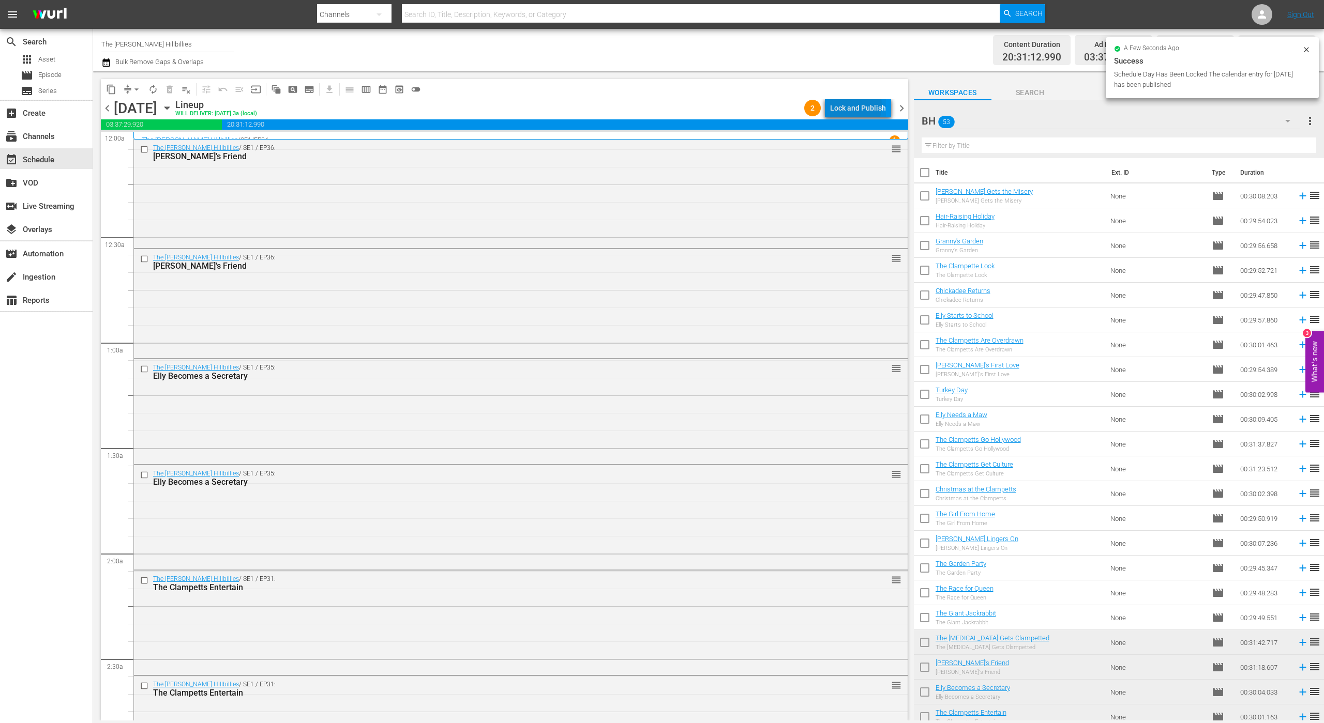
click at [849, 105] on div "Lock and Publish" at bounding box center [858, 108] width 56 height 19
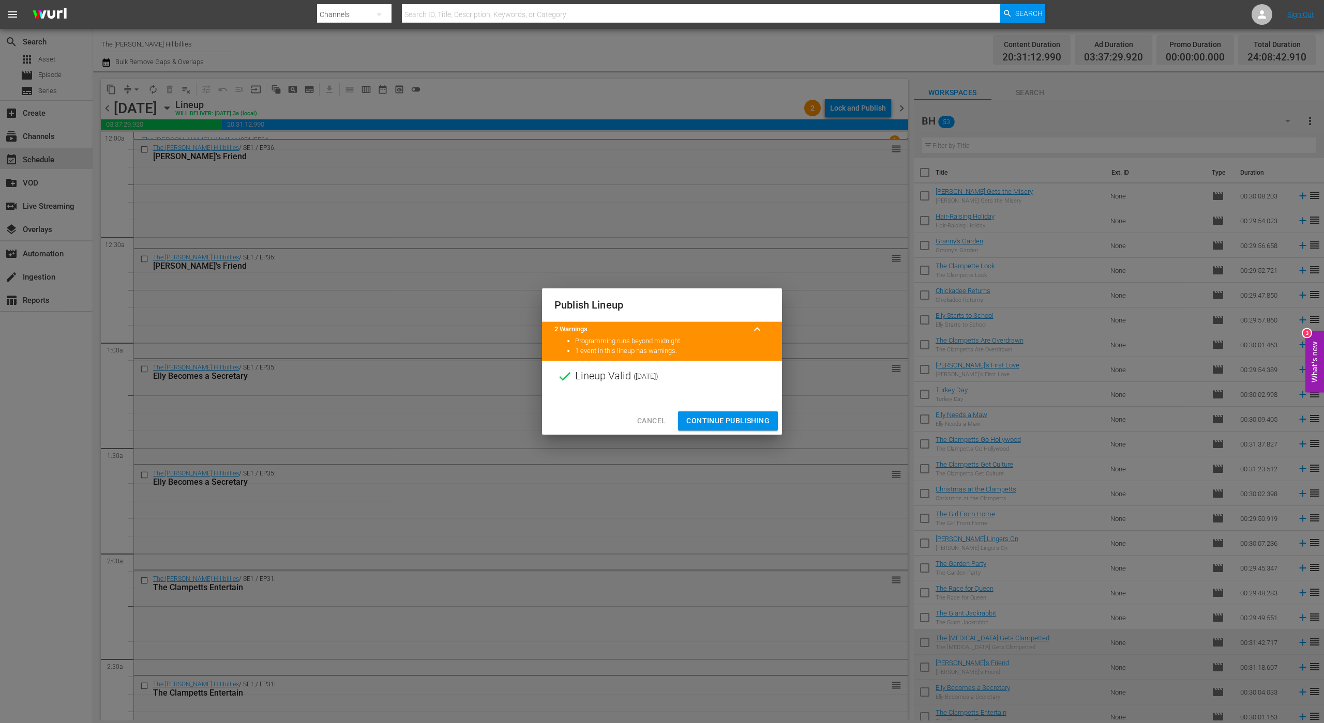
click at [713, 414] on button "Continue Publishing" at bounding box center [728, 421] width 100 height 19
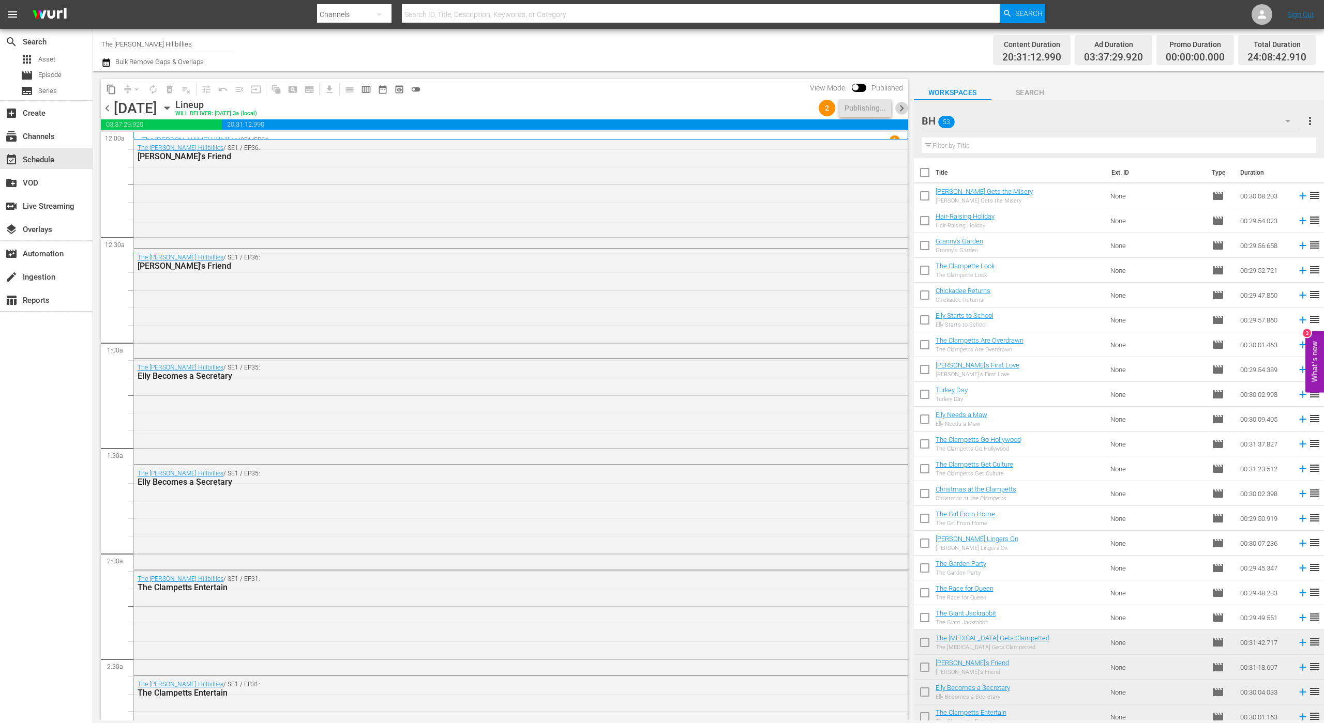
click at [901, 112] on span "chevron_right" at bounding box center [901, 108] width 13 height 13
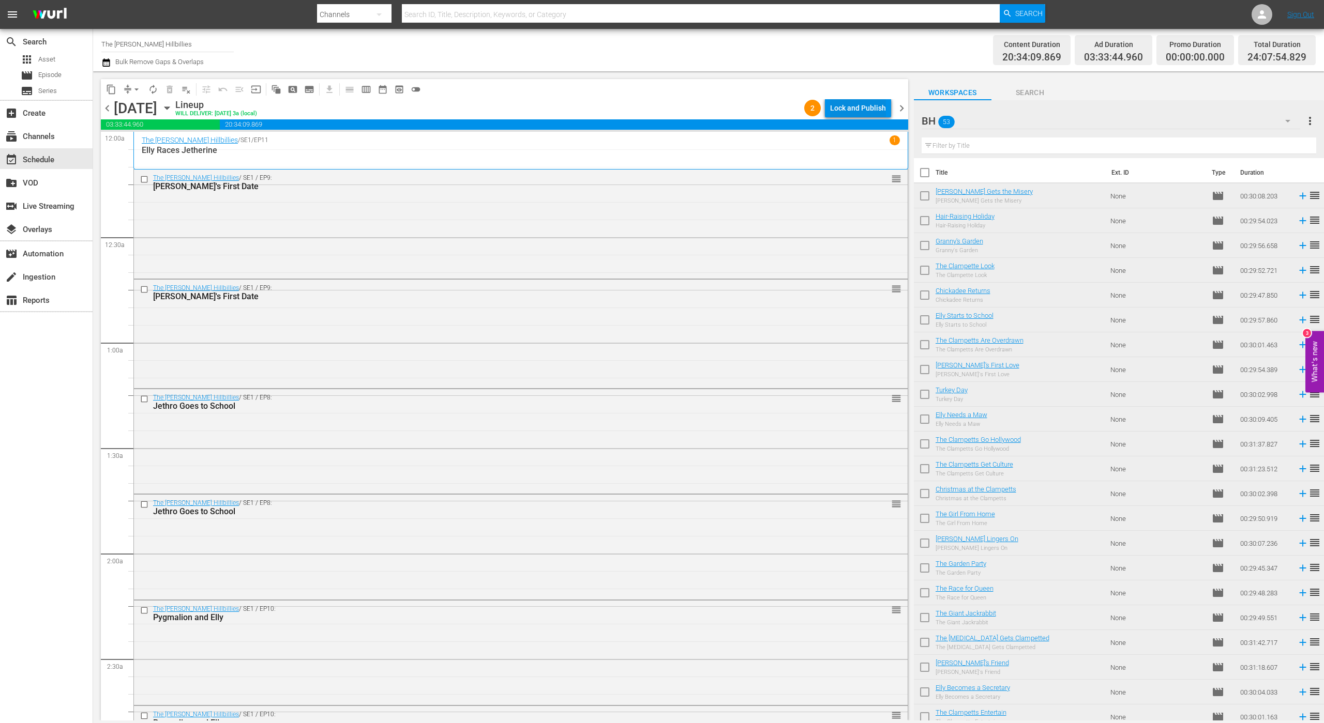
click at [860, 112] on div "Lock and Publish" at bounding box center [858, 108] width 56 height 19
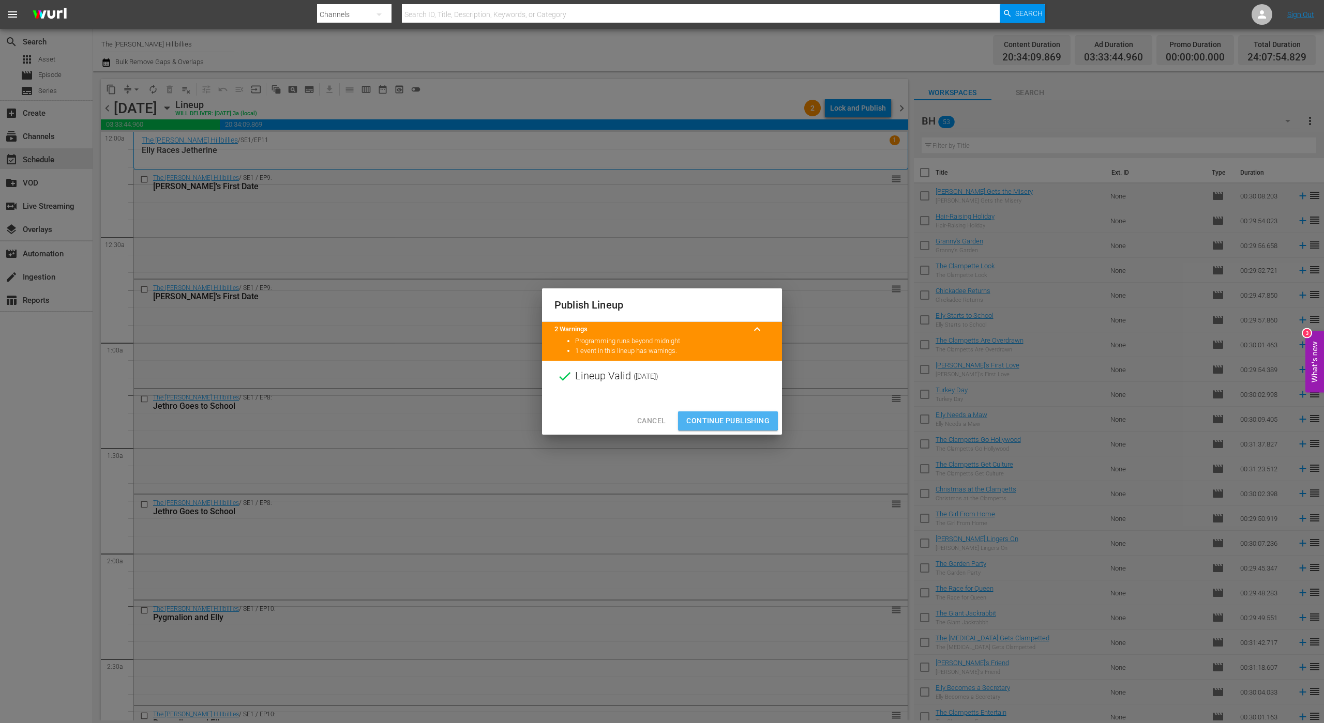
click at [713, 415] on span "Continue Publishing" at bounding box center [727, 421] width 83 height 13
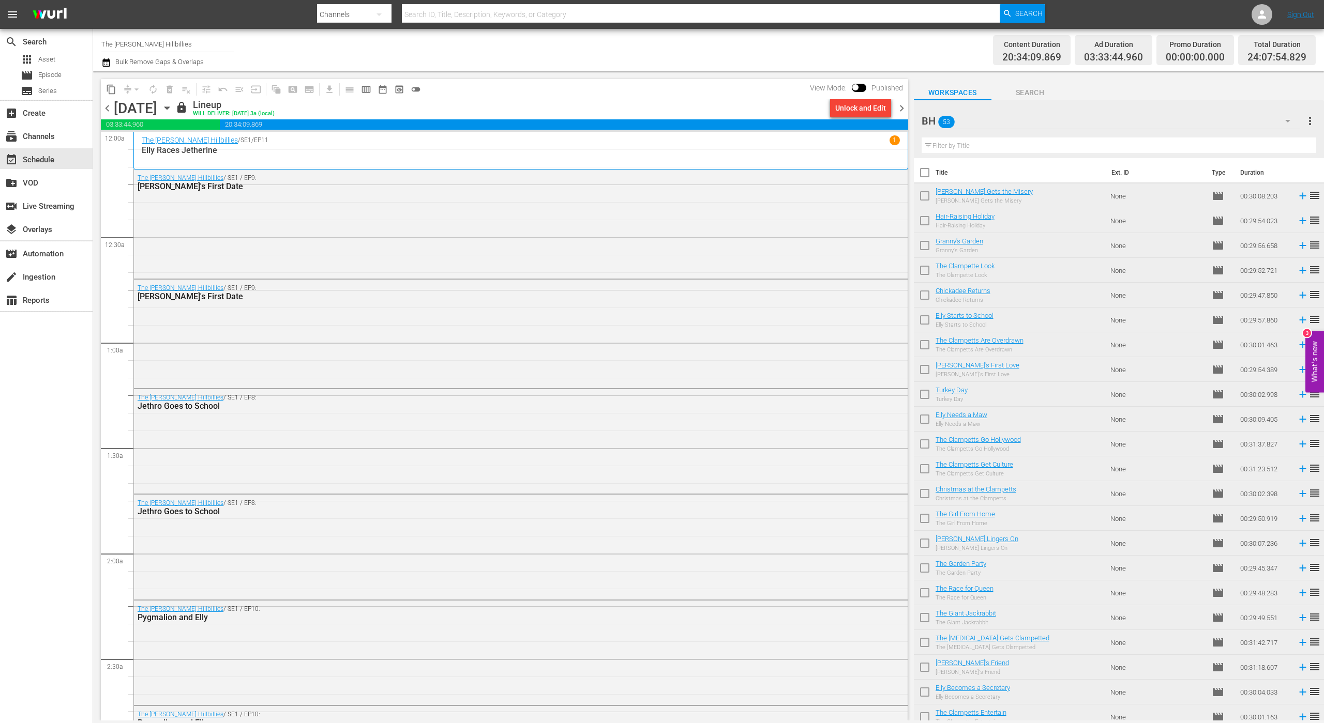
click at [899, 107] on span "chevron_right" at bounding box center [901, 108] width 13 height 13
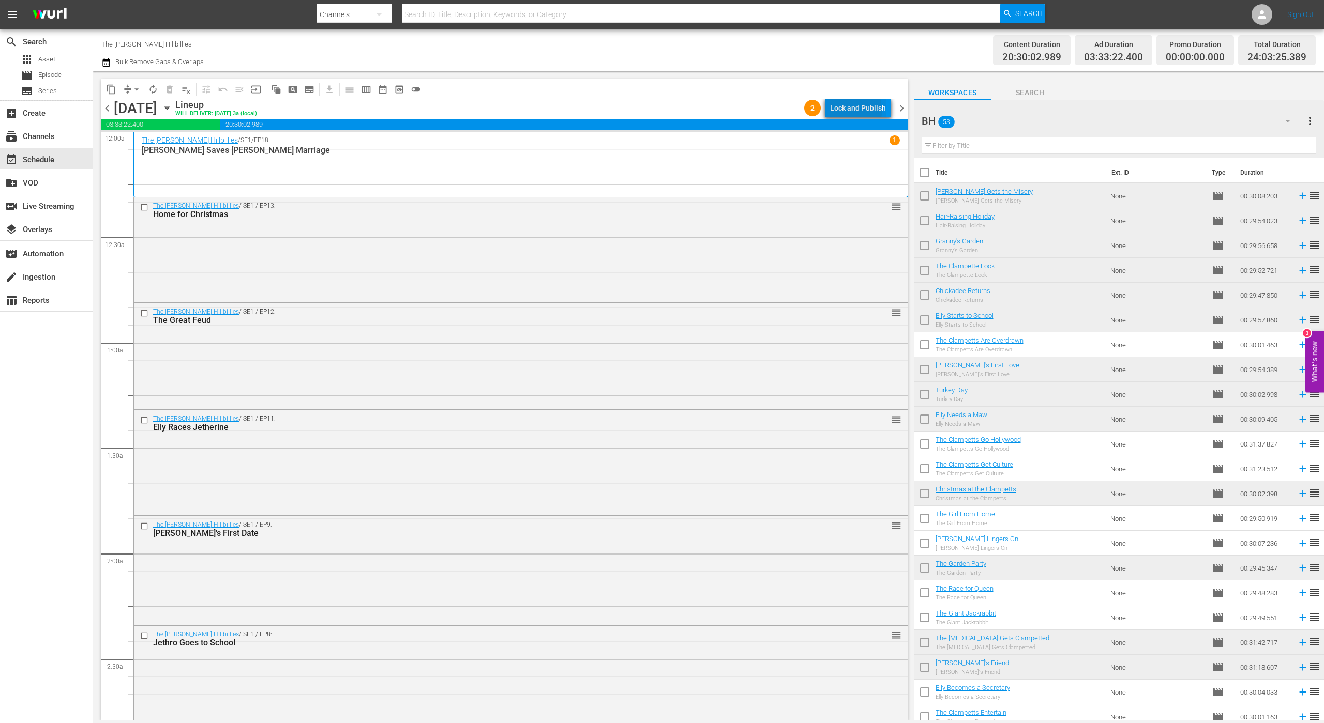
click at [839, 111] on div "Lock and Publish" at bounding box center [858, 108] width 56 height 19
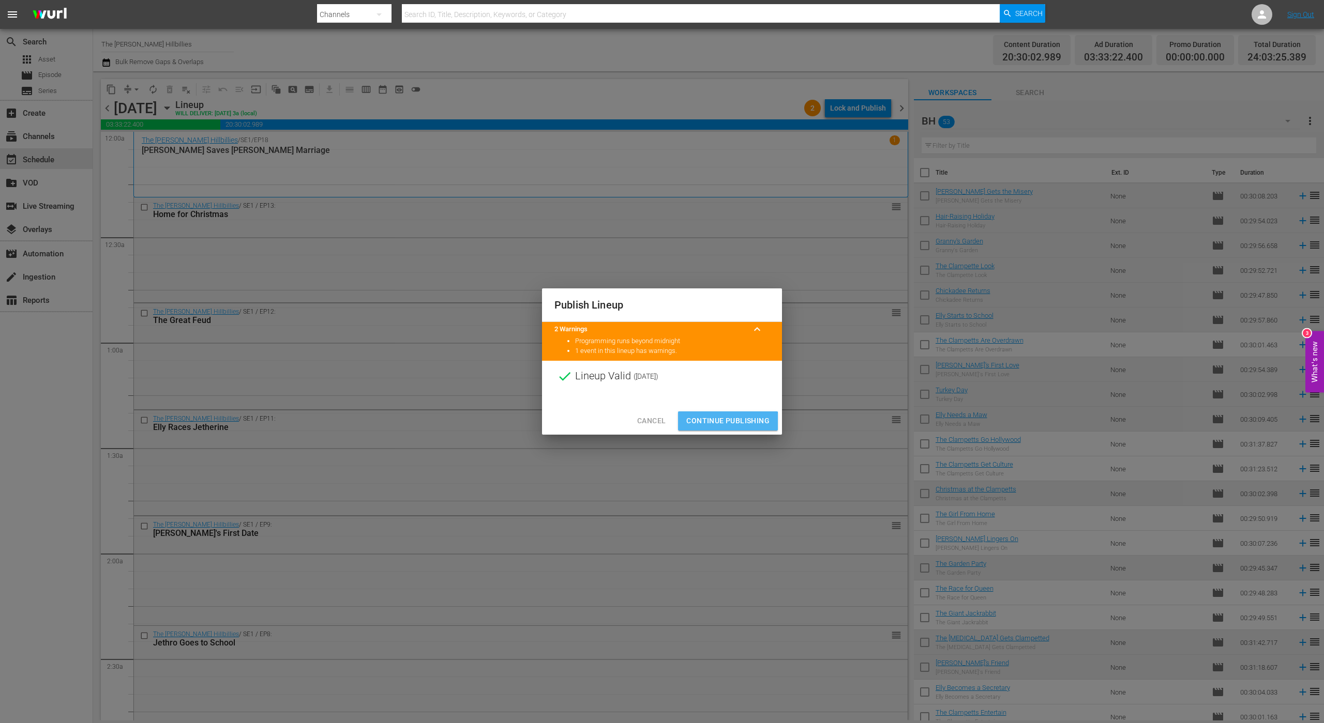
click at [713, 426] on span "Continue Publishing" at bounding box center [727, 421] width 83 height 13
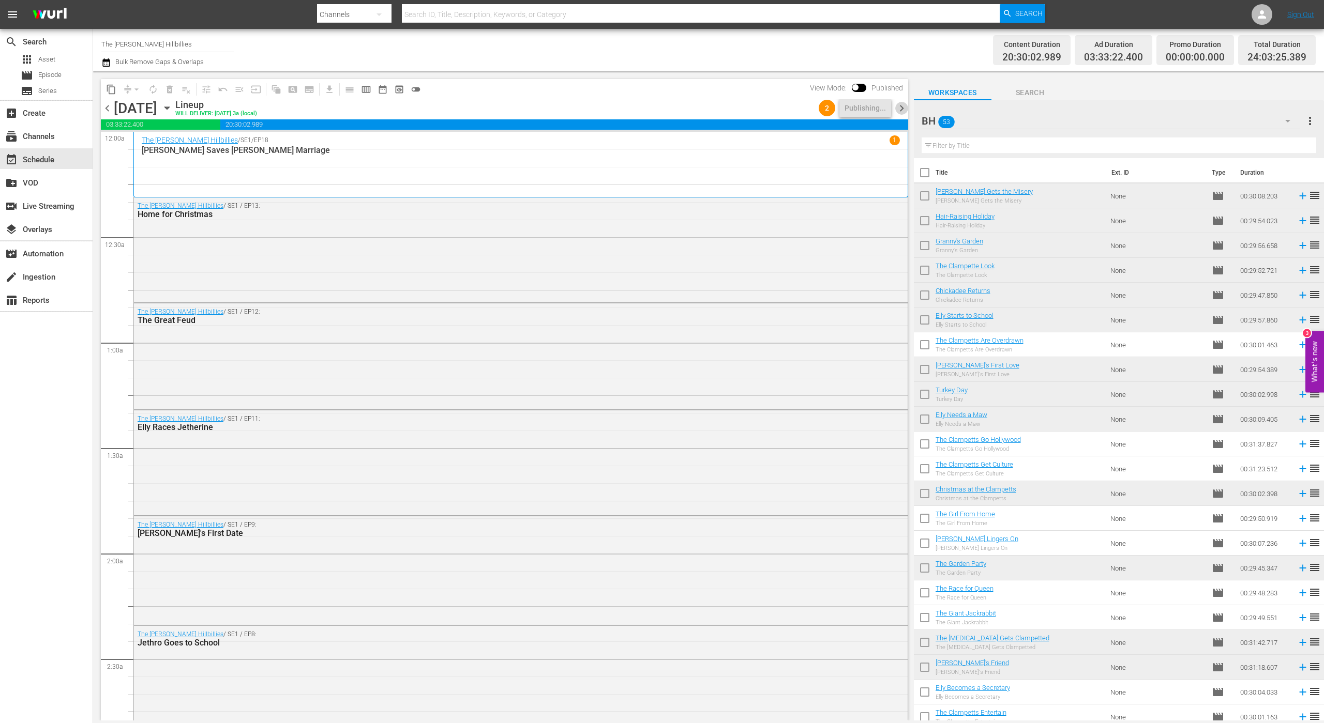
click at [897, 112] on span "chevron_right" at bounding box center [901, 108] width 13 height 13
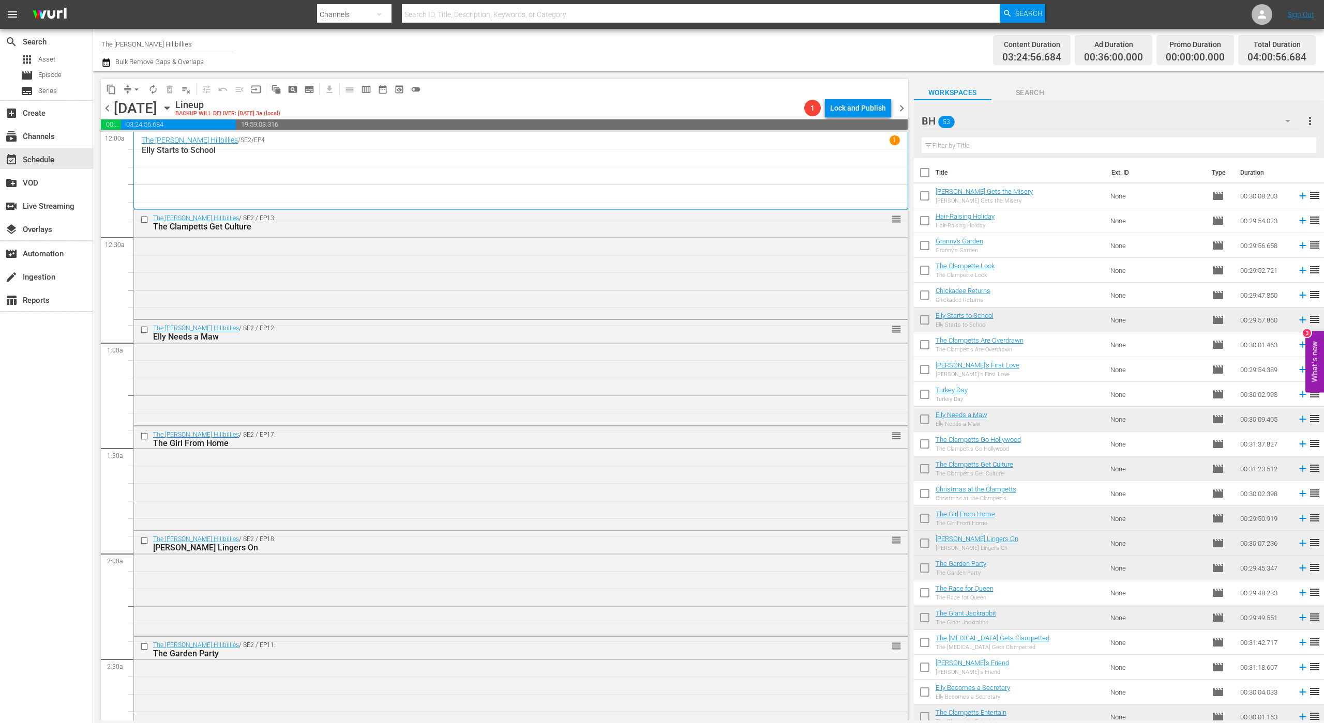
click at [921, 173] on input "checkbox" at bounding box center [925, 175] width 22 height 22
checkbox input "true"
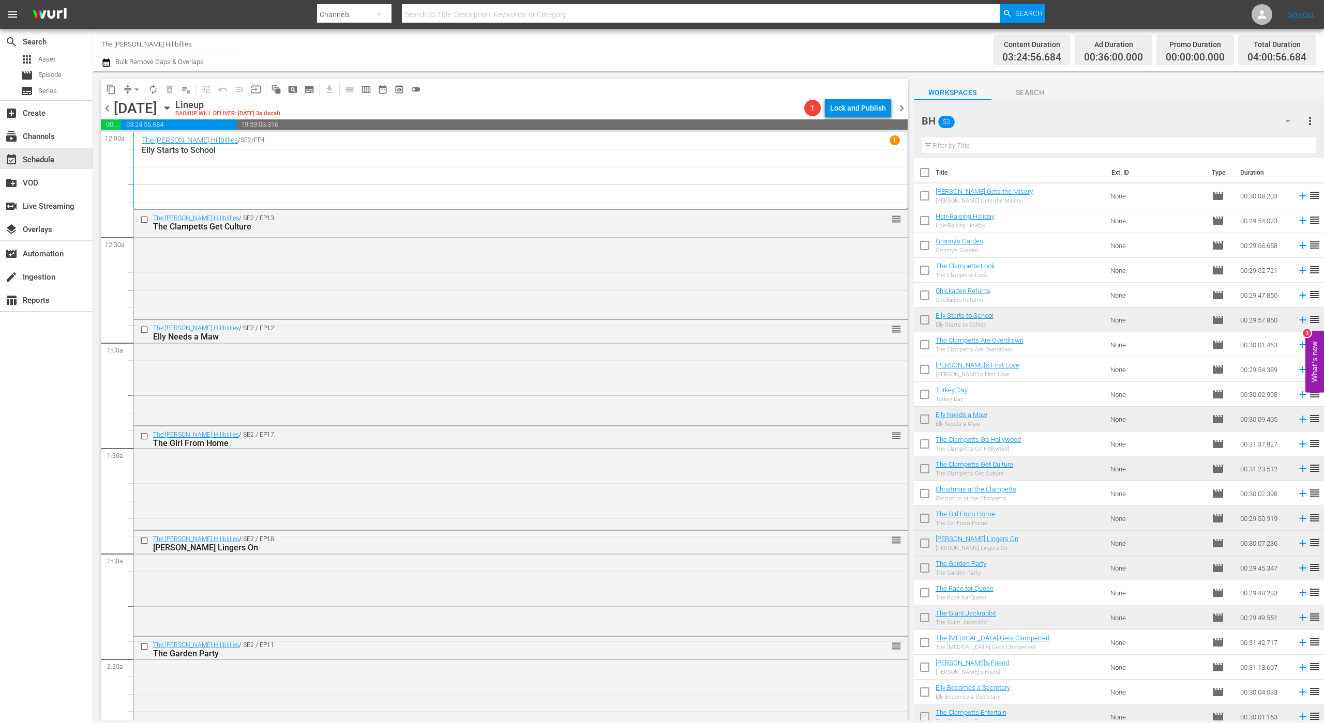
checkbox input "true"
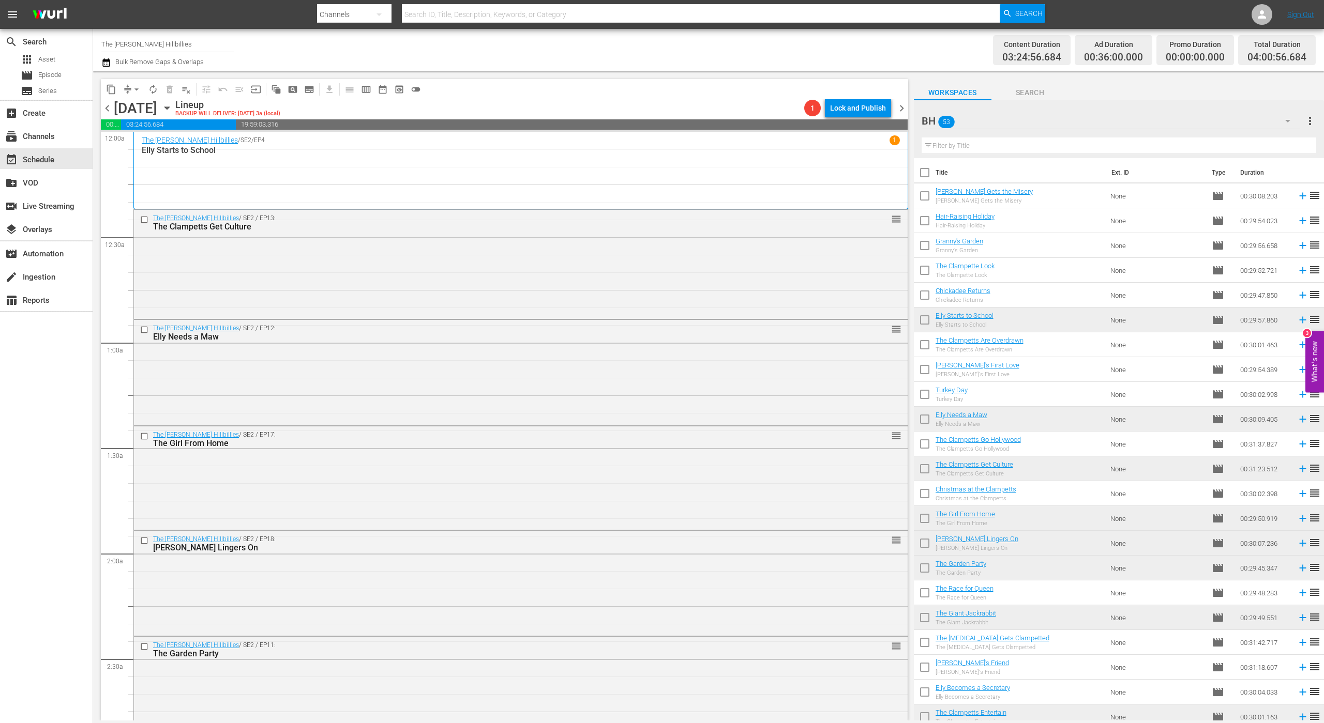
checkbox input "true"
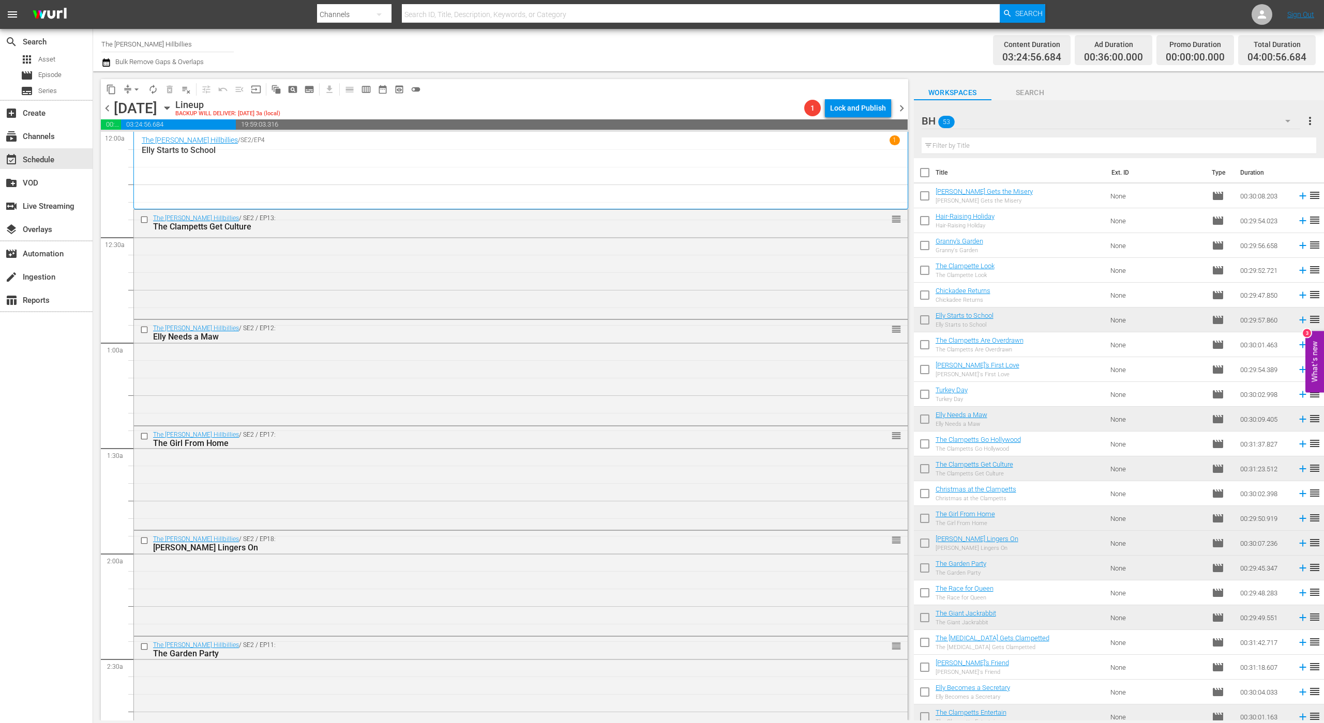
checkbox input "true"
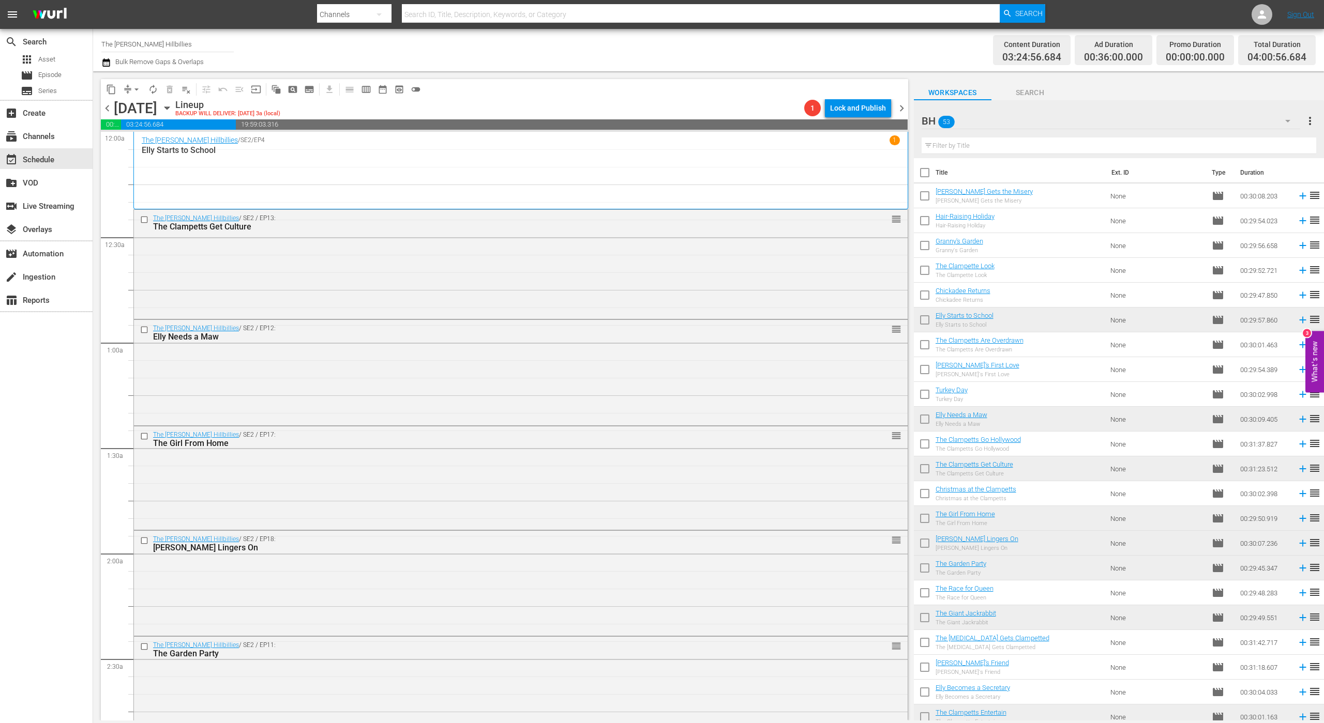
checkbox input "true"
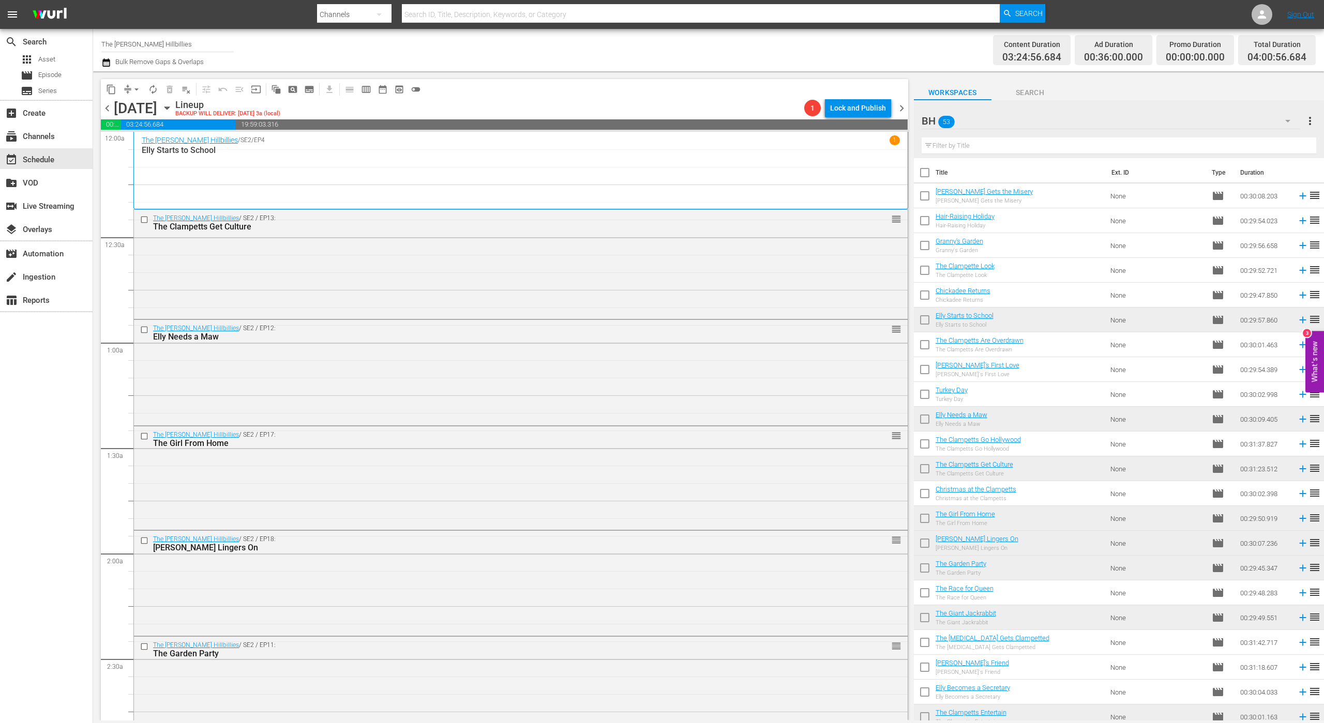
checkbox input "true"
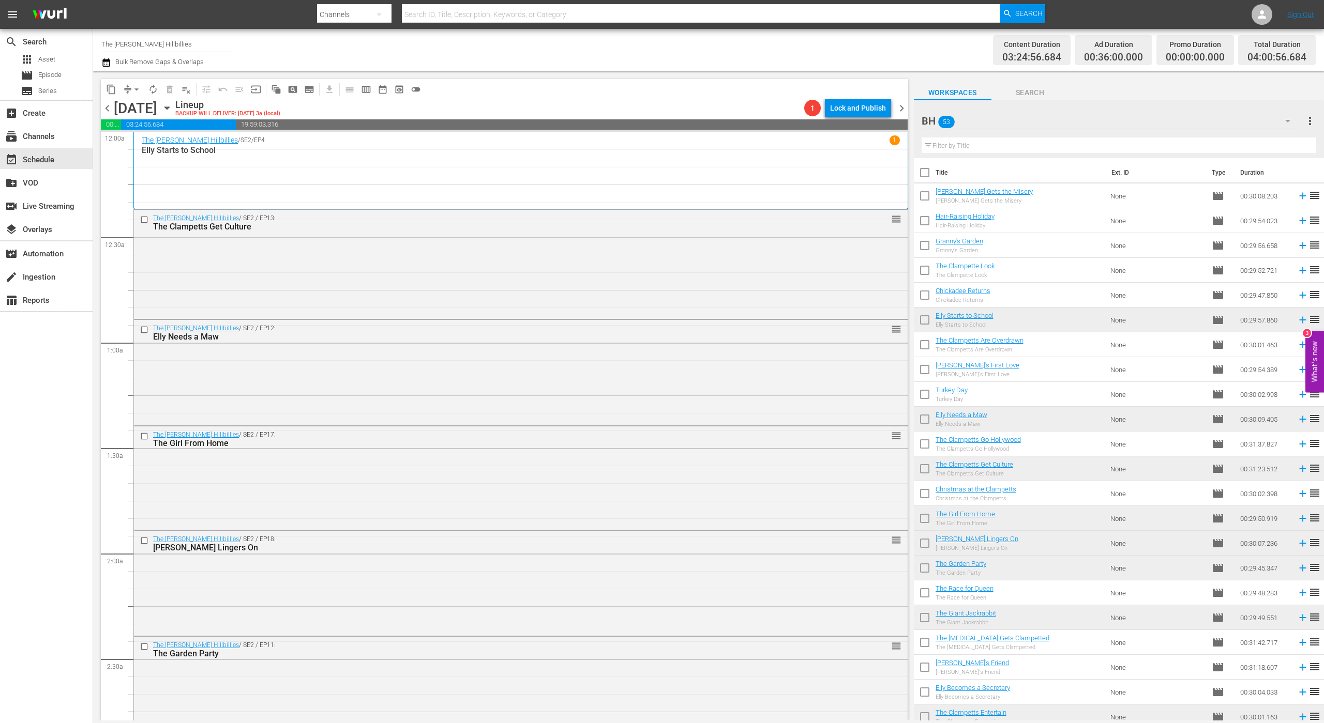
checkbox input "true"
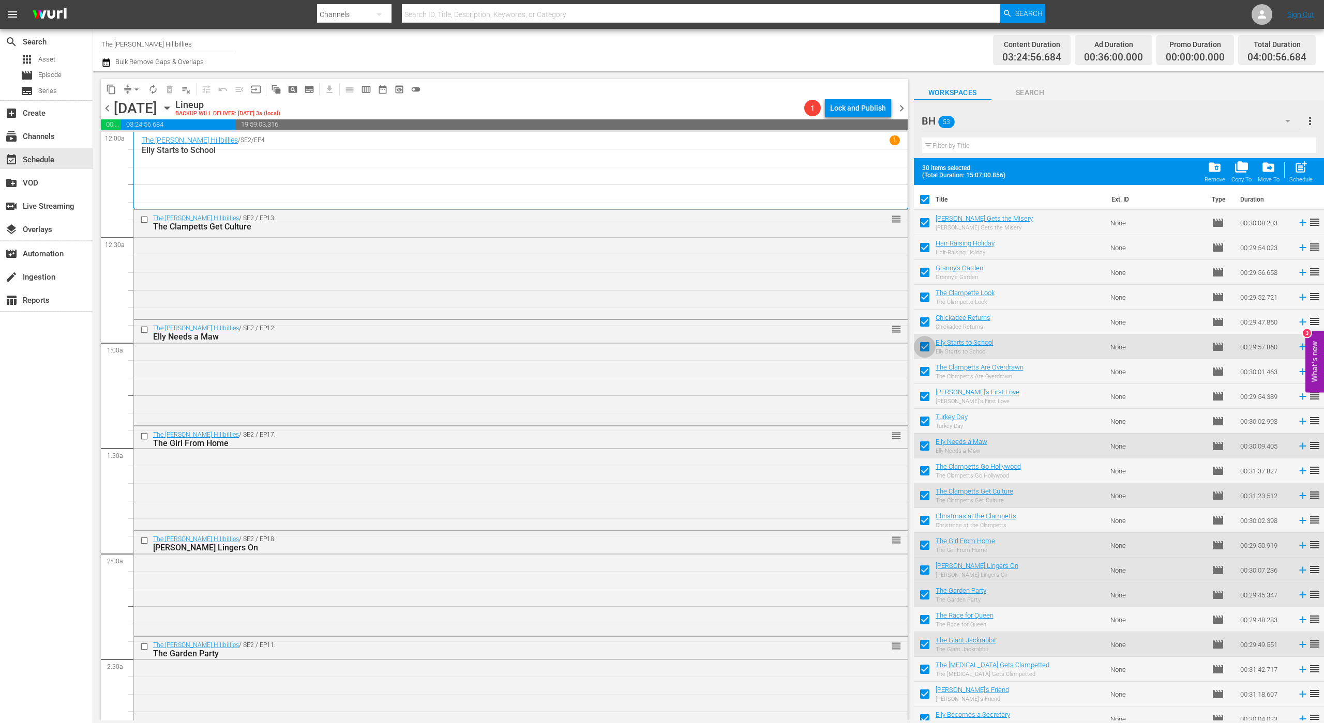
click at [921, 352] on input "checkbox" at bounding box center [925, 349] width 22 height 22
checkbox input "false"
click at [926, 445] on input "checkbox" at bounding box center [925, 448] width 22 height 22
checkbox input "false"
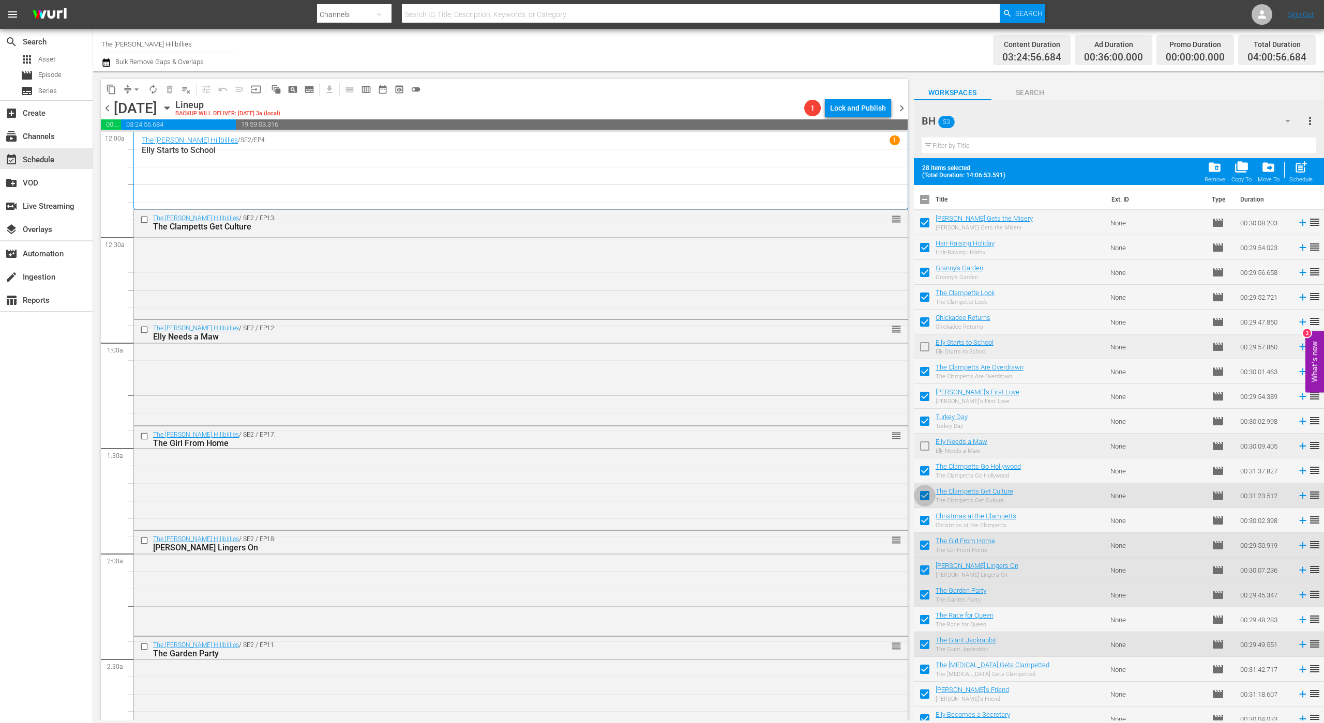
click at [921, 492] on input "checkbox" at bounding box center [925, 498] width 22 height 22
checkbox input "false"
click at [923, 544] on input "checkbox" at bounding box center [925, 548] width 22 height 22
checkbox input "false"
click at [926, 570] on input "checkbox" at bounding box center [925, 573] width 22 height 22
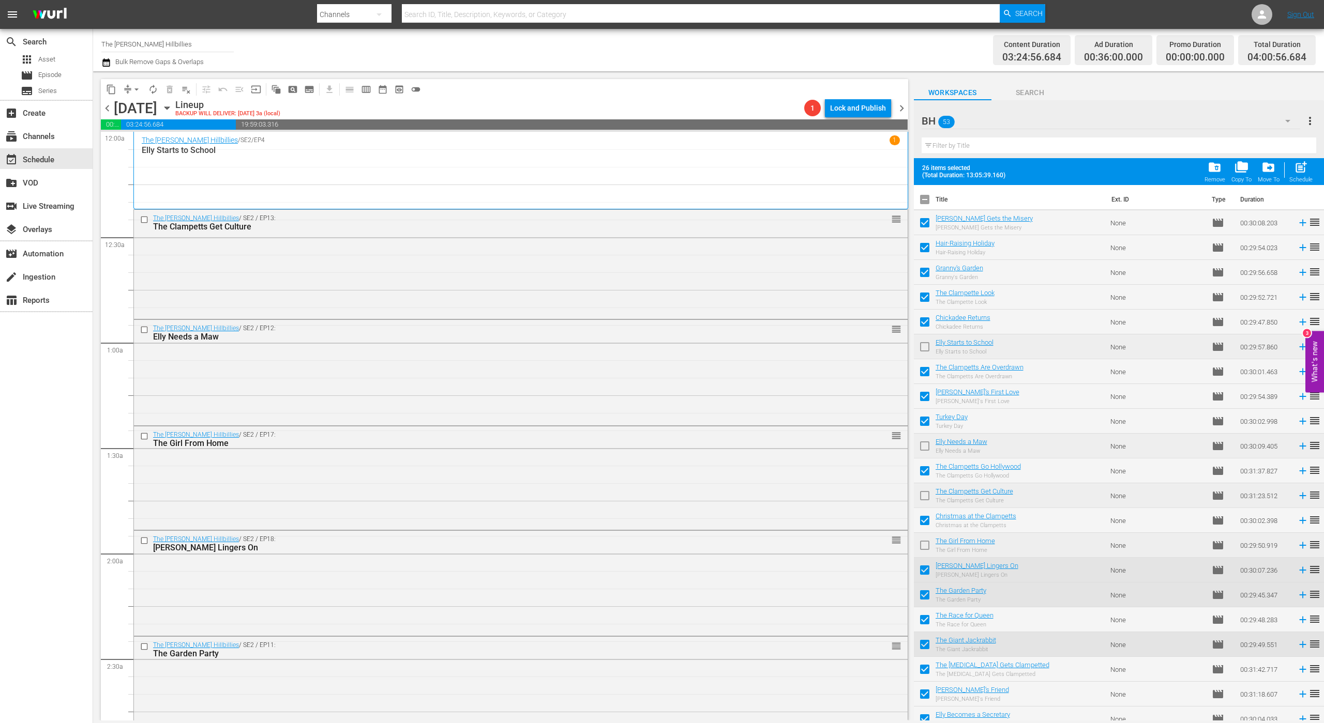
checkbox input "false"
click at [924, 645] on input "checkbox" at bounding box center [925, 647] width 22 height 22
checkbox input "false"
click at [926, 598] on input "checkbox" at bounding box center [925, 597] width 22 height 22
checkbox input "false"
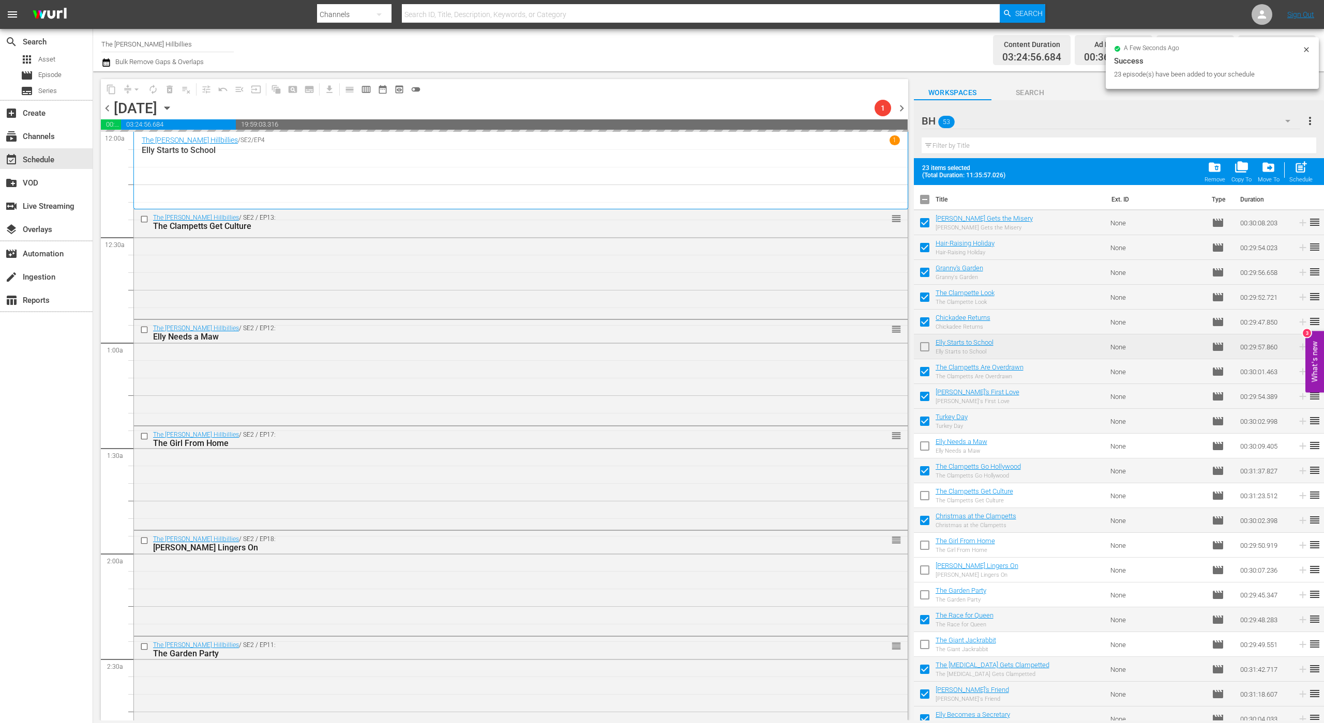
click at [103, 59] on icon "button" at bounding box center [105, 62] width 7 height 8
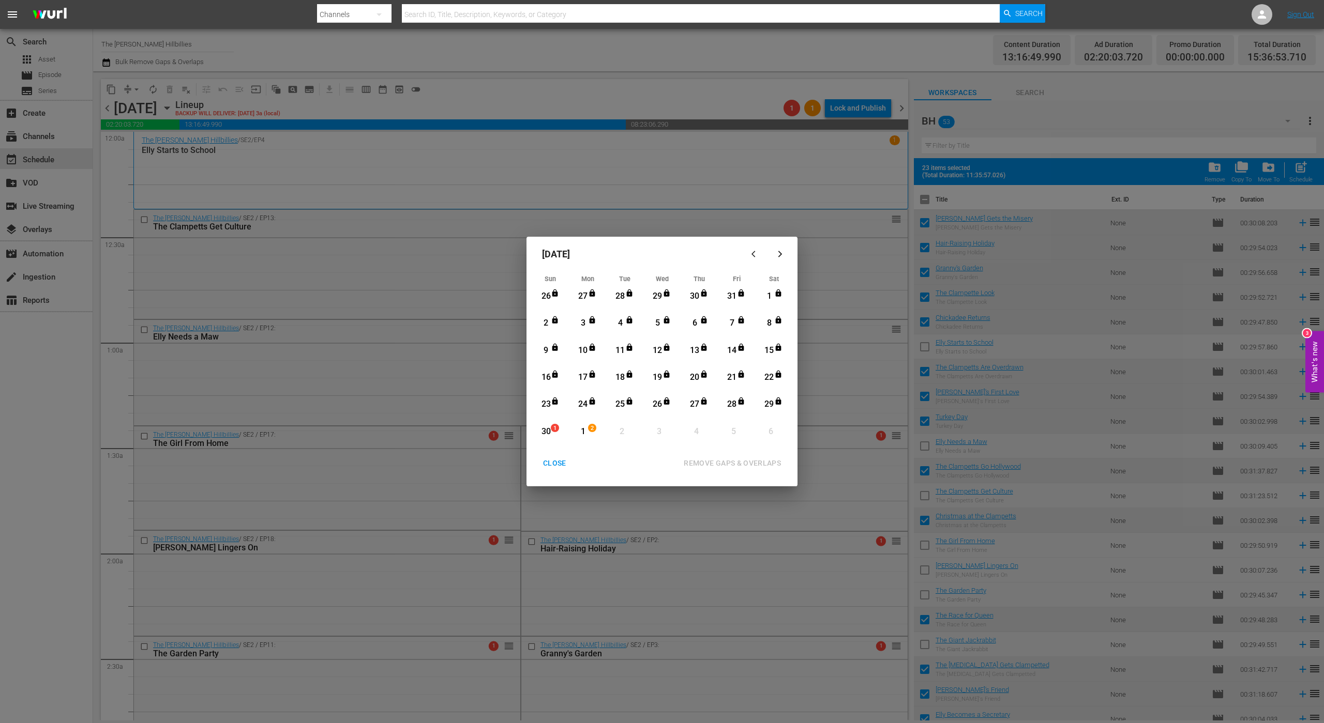
click at [550, 432] on div "30" at bounding box center [545, 432] width 13 height 12
drag, startPoint x: 621, startPoint y: 428, endPoint x: 585, endPoint y: 431, distance: 35.8
click at [621, 429] on div "2" at bounding box center [621, 432] width 13 height 12
click at [551, 429] on span "1" at bounding box center [554, 429] width 7 height 8
click at [583, 431] on div "1" at bounding box center [583, 432] width 13 height 12
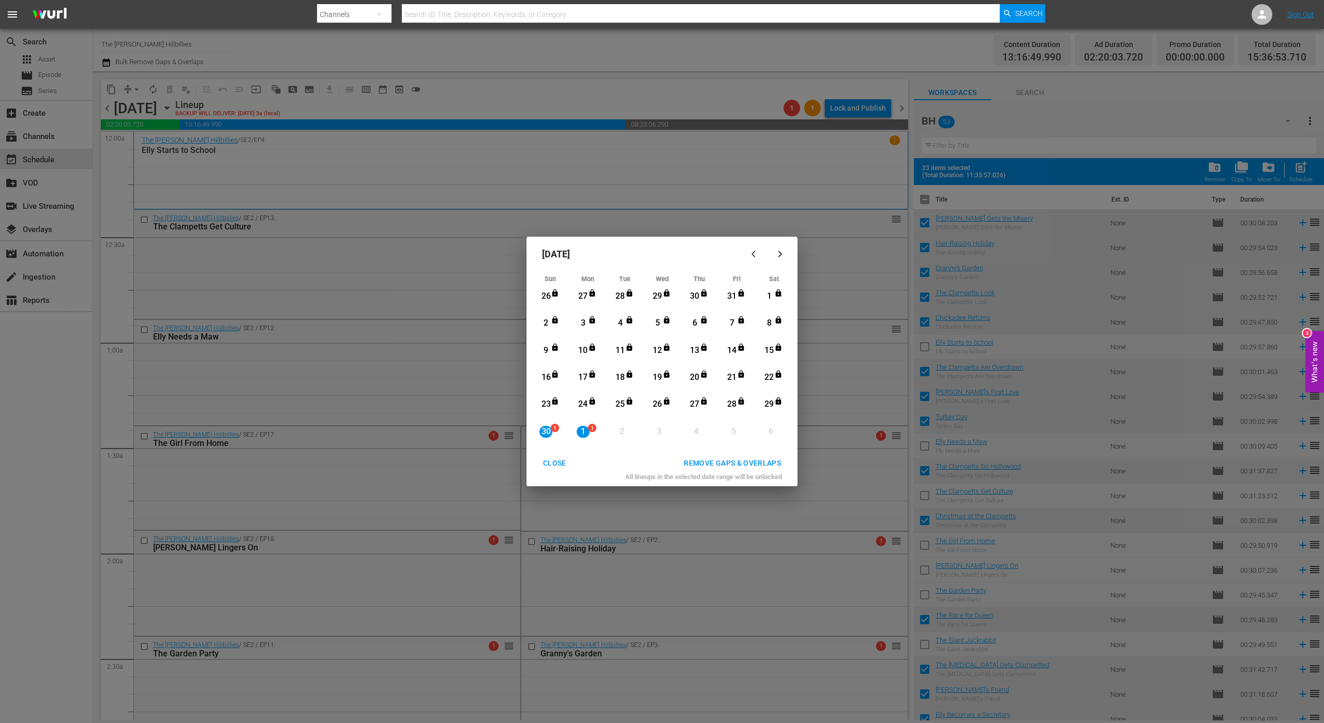
click at [710, 465] on div "REMOVE GAPS & OVERLAPS" at bounding box center [732, 463] width 114 height 13
click at [553, 469] on div "CLOSE" at bounding box center [555, 463] width 40 height 13
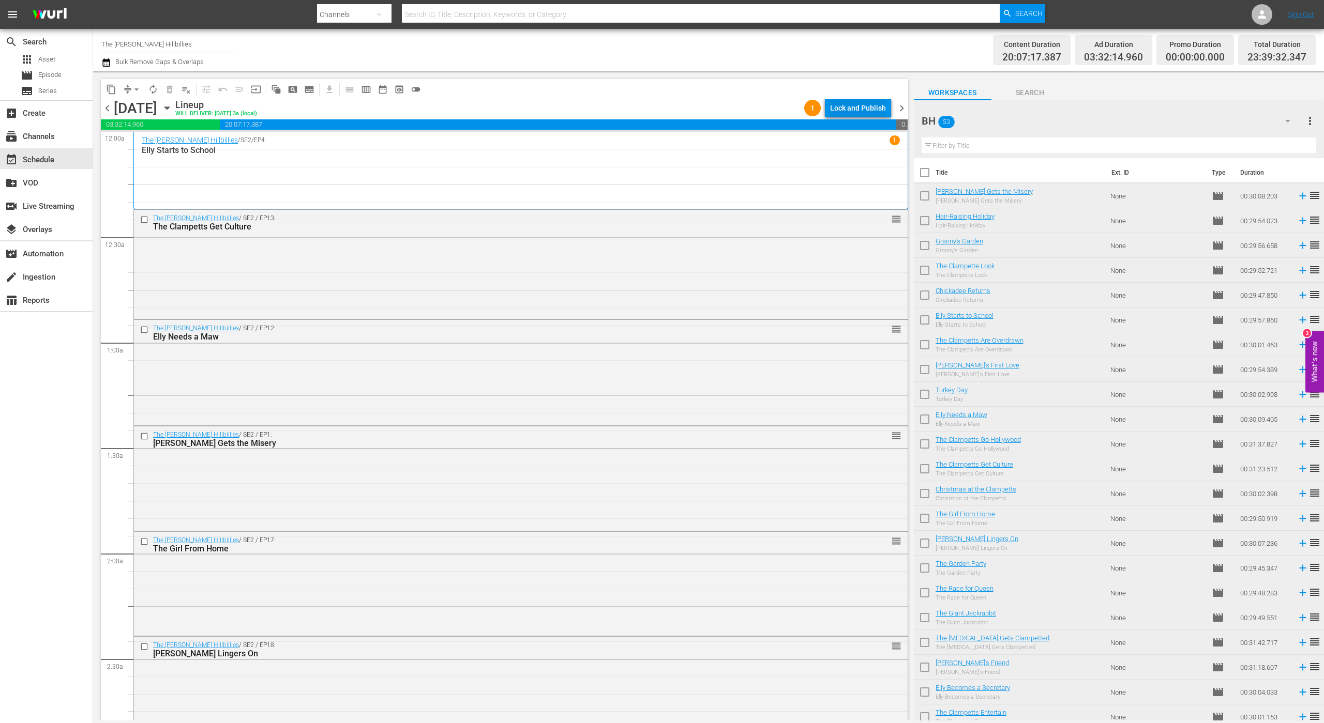
click at [845, 110] on div "Lock and Publish" at bounding box center [858, 108] width 56 height 19
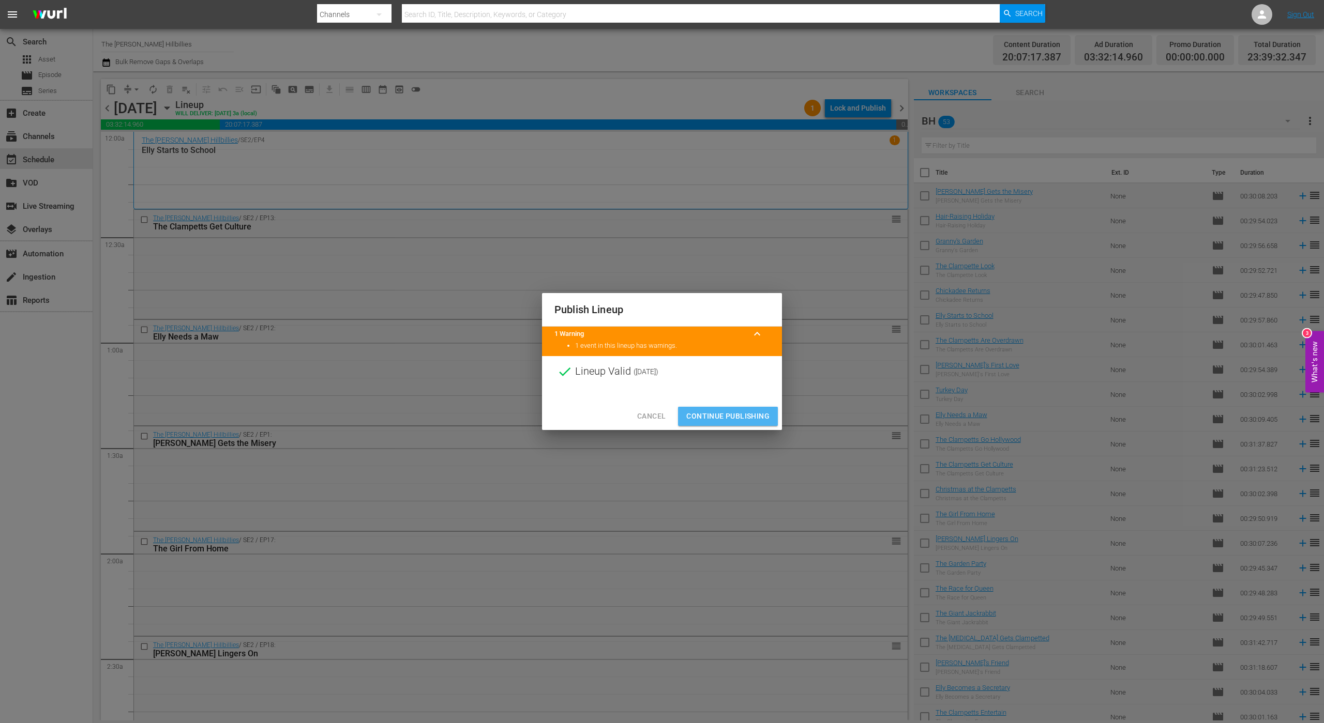
click at [715, 413] on span "Continue Publishing" at bounding box center [727, 416] width 83 height 13
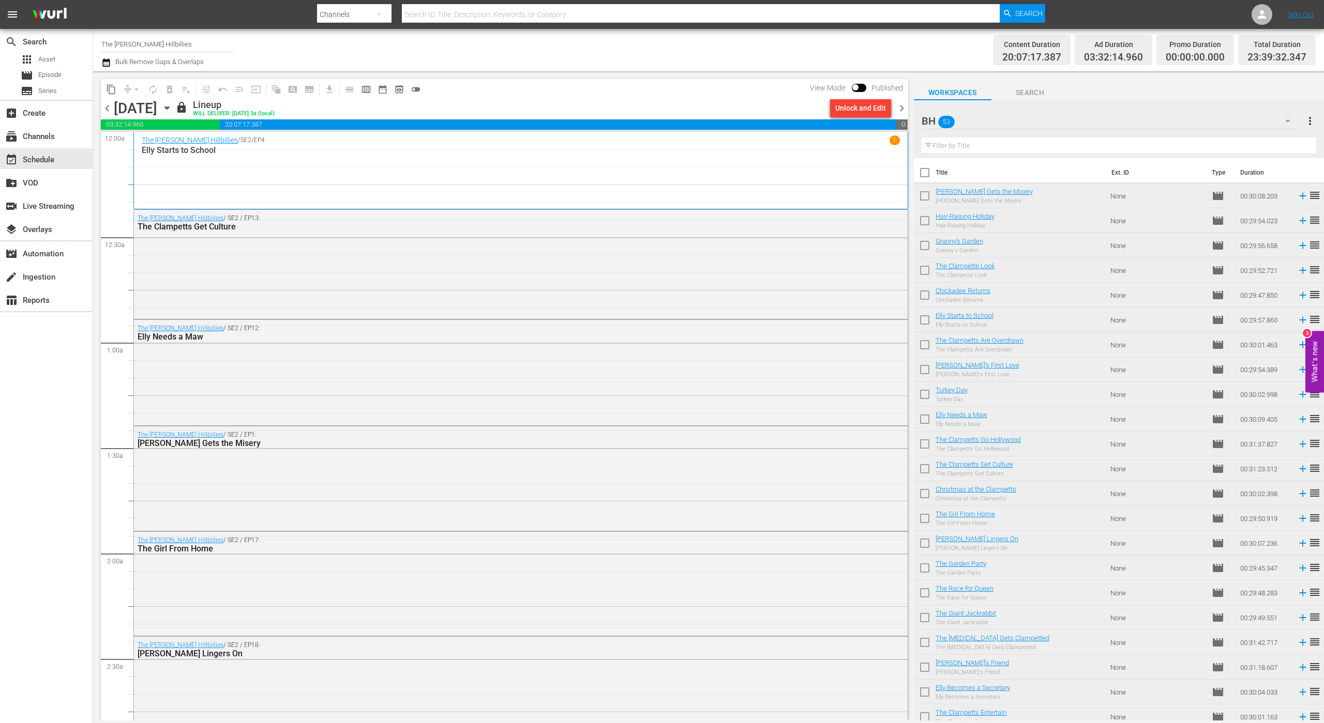
click at [898, 110] on span "chevron_right" at bounding box center [901, 108] width 13 height 13
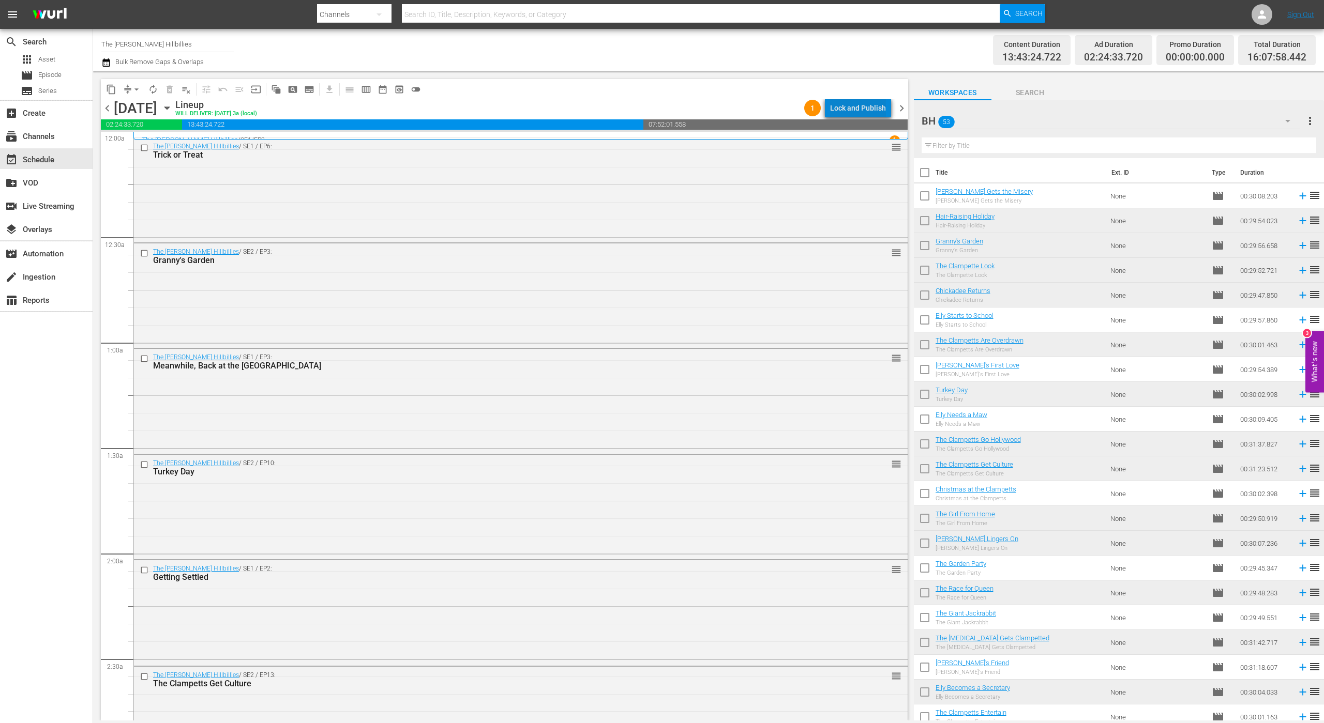
click at [867, 108] on div "Lock and Publish" at bounding box center [858, 108] width 56 height 19
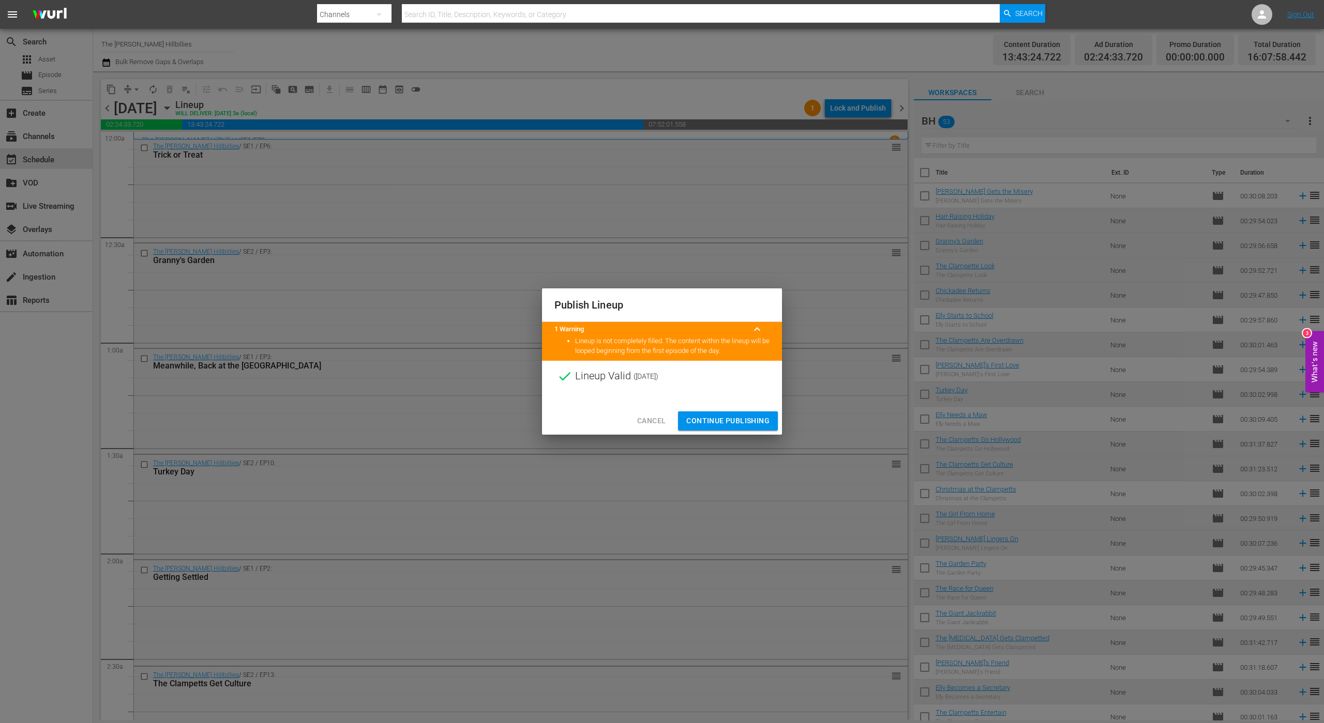
click at [712, 414] on button "Continue Publishing" at bounding box center [728, 421] width 100 height 19
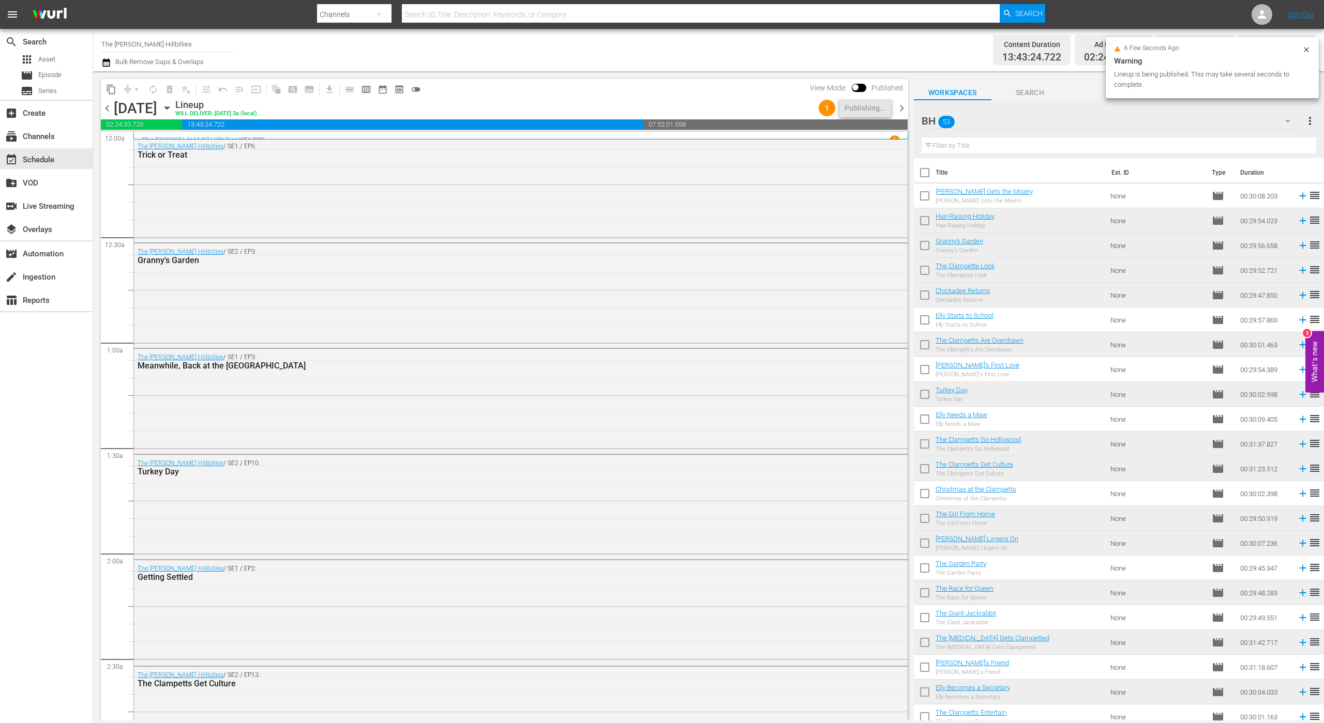
click at [901, 102] on span "chevron_right" at bounding box center [901, 108] width 13 height 13
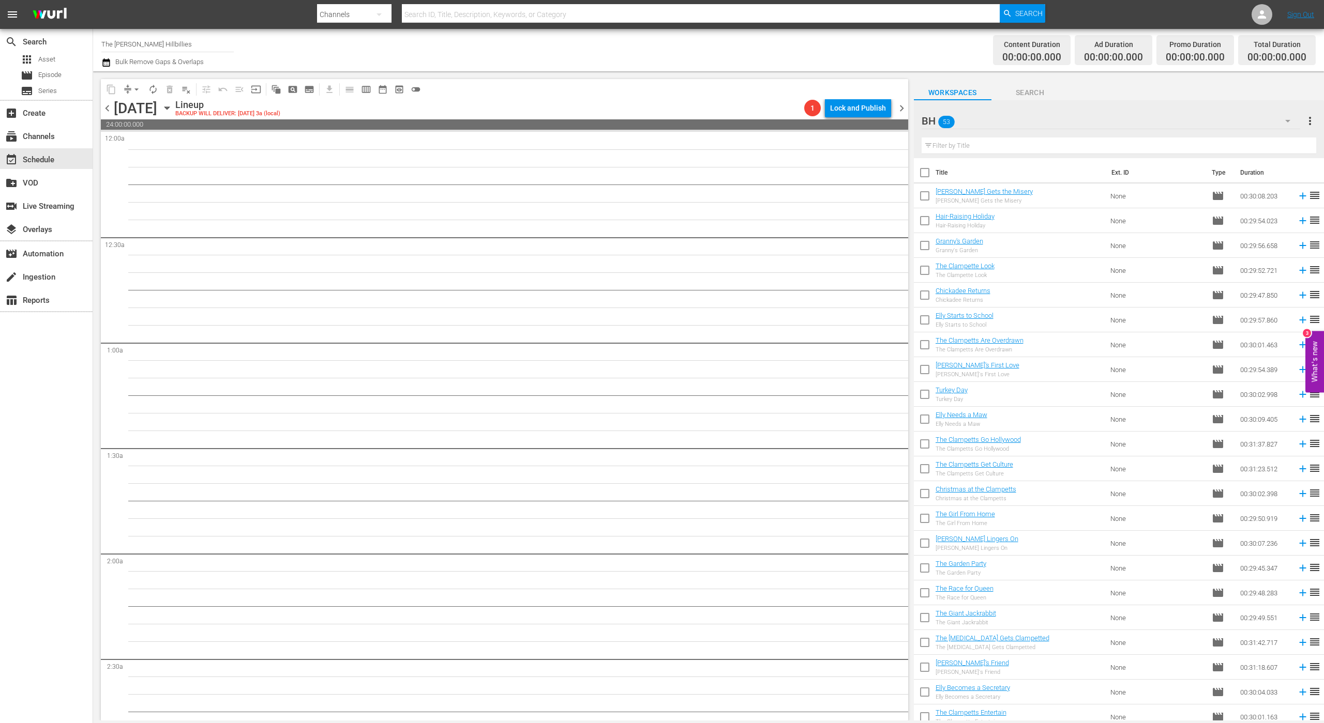
click at [113, 109] on span "chevron_left" at bounding box center [107, 108] width 13 height 13
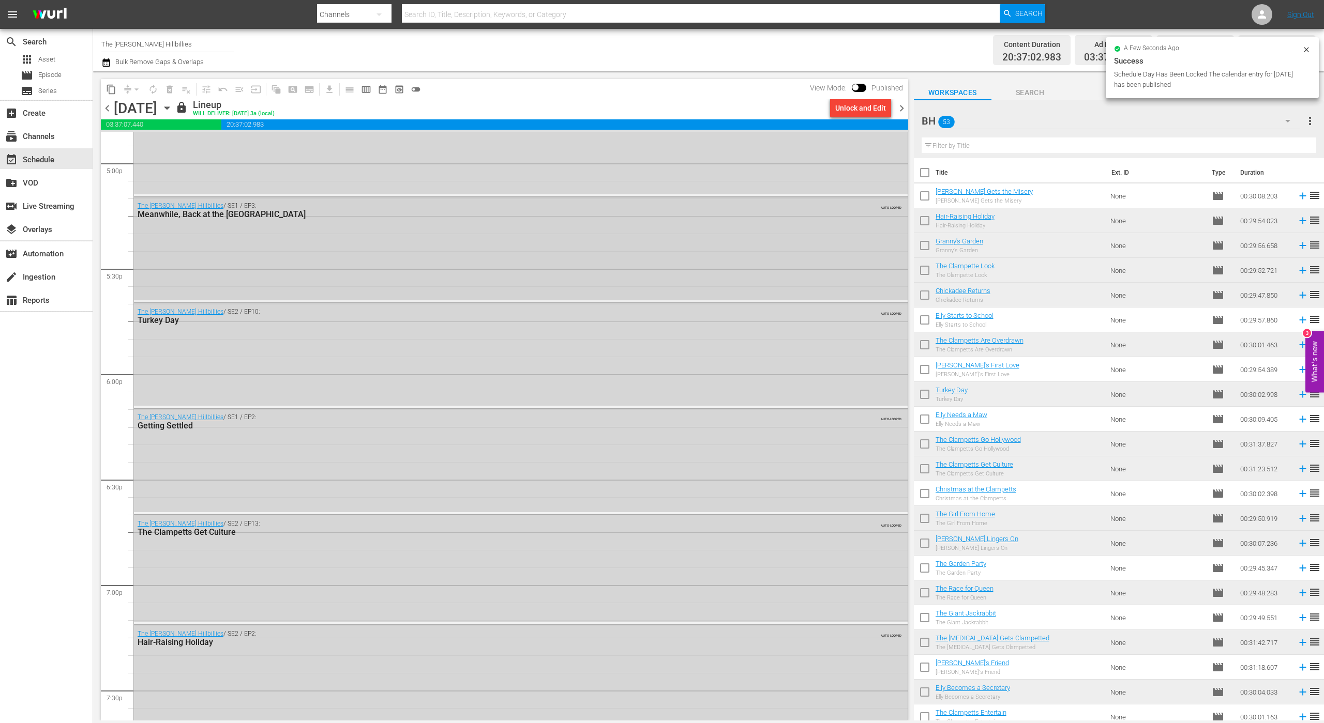
scroll to position [3296, 0]
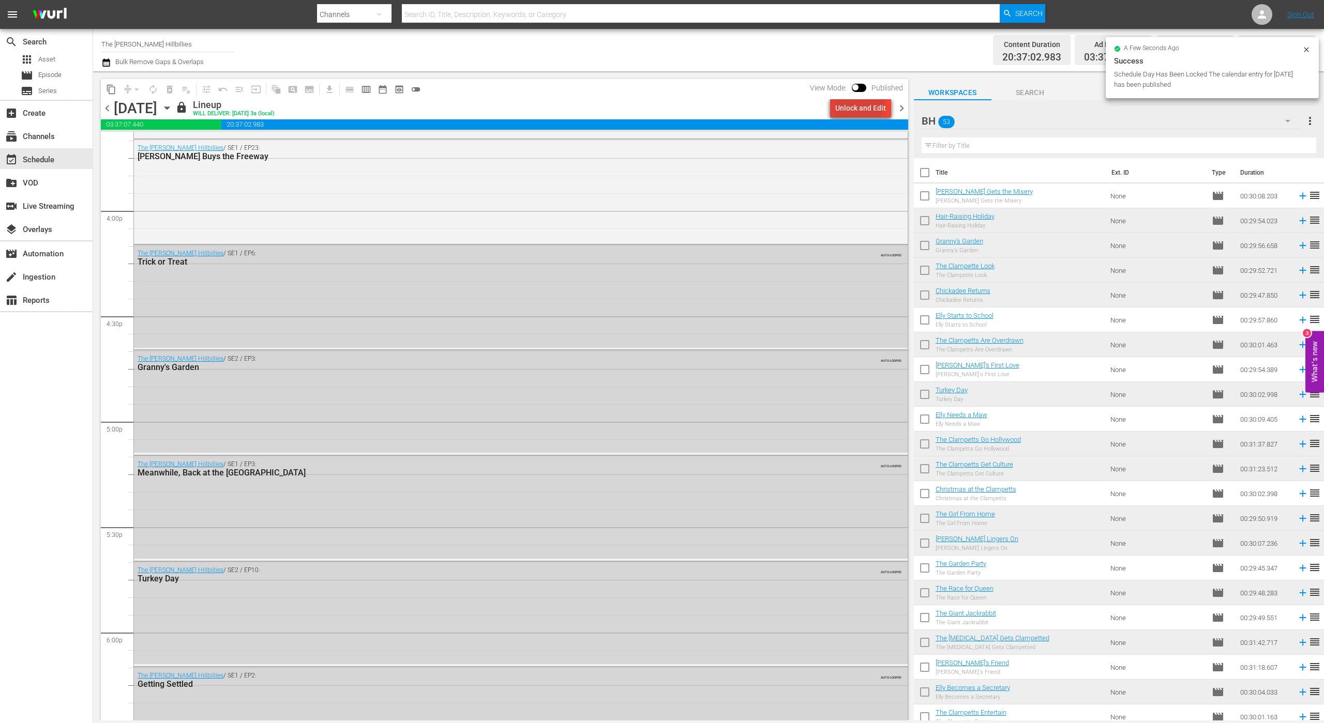
click at [850, 101] on div "Unlock and Edit" at bounding box center [860, 108] width 51 height 19
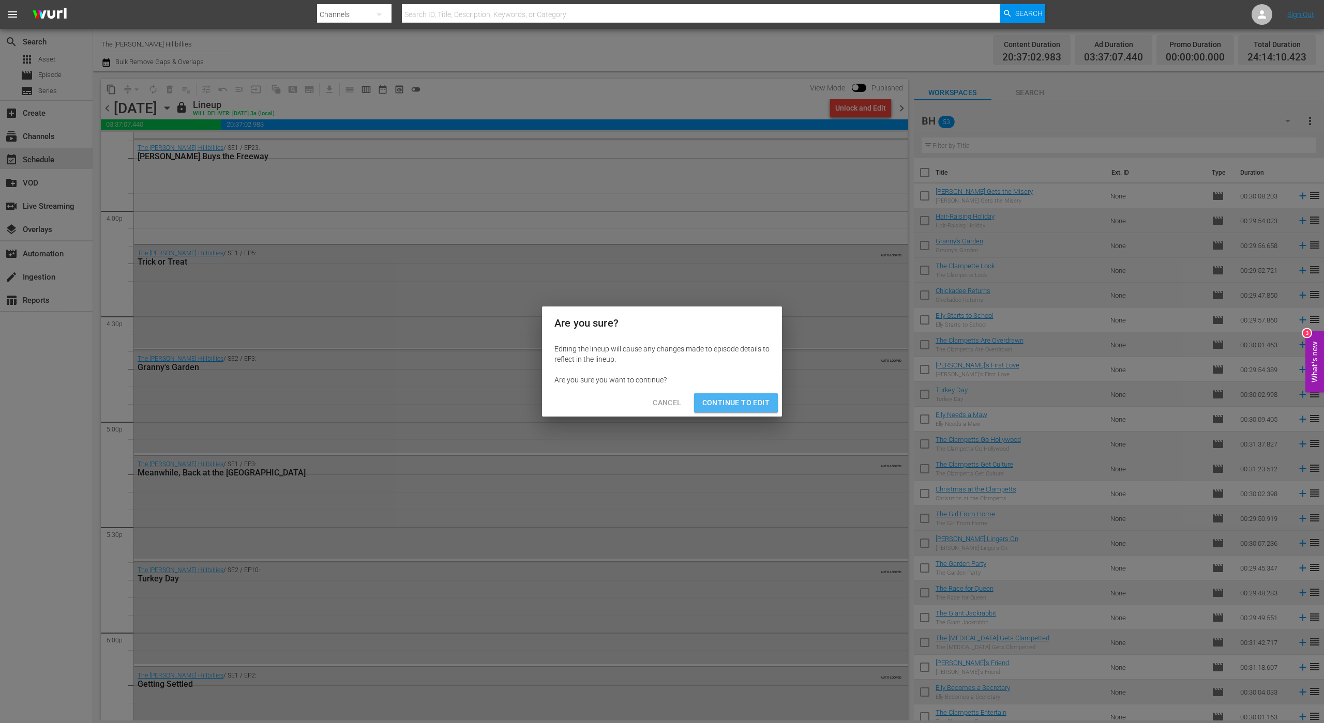
click at [716, 399] on span "Continue to Edit" at bounding box center [735, 403] width 67 height 13
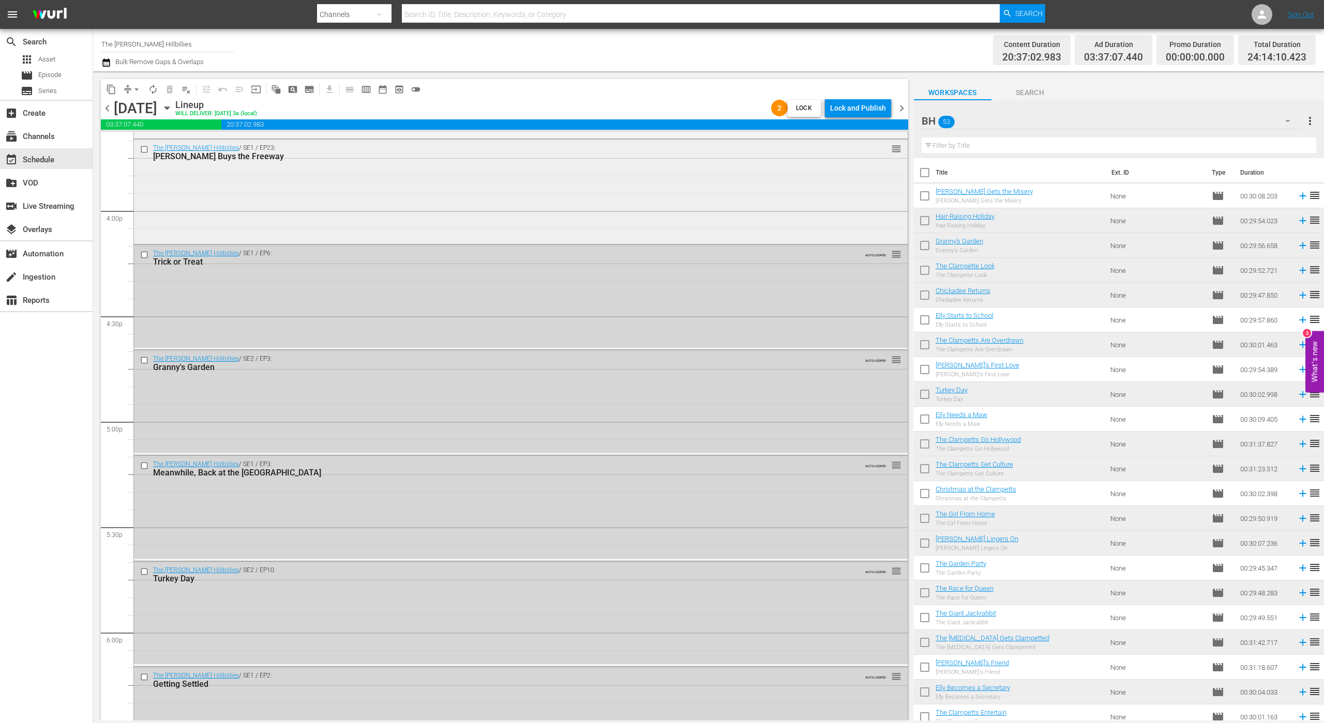
scroll to position [3102, 0]
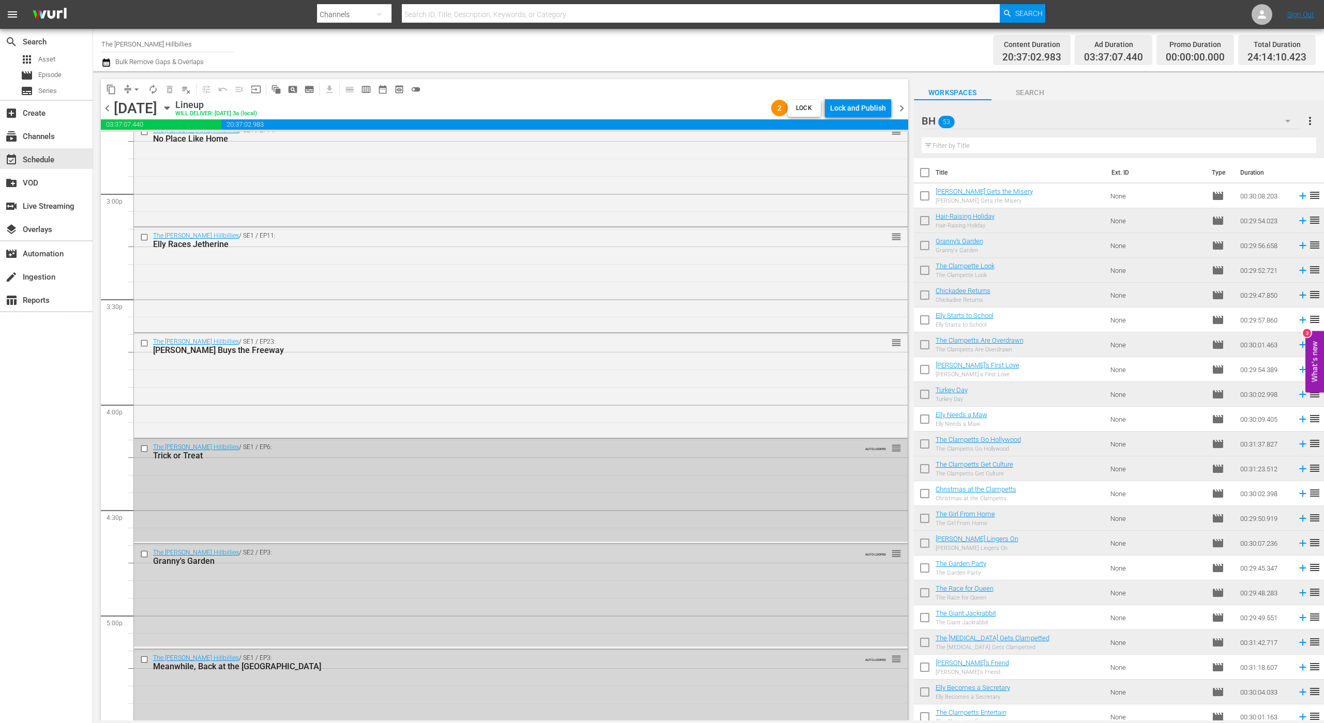
click at [144, 450] on input "checkbox" at bounding box center [145, 448] width 11 height 9
click at [148, 556] on input "checkbox" at bounding box center [145, 554] width 11 height 9
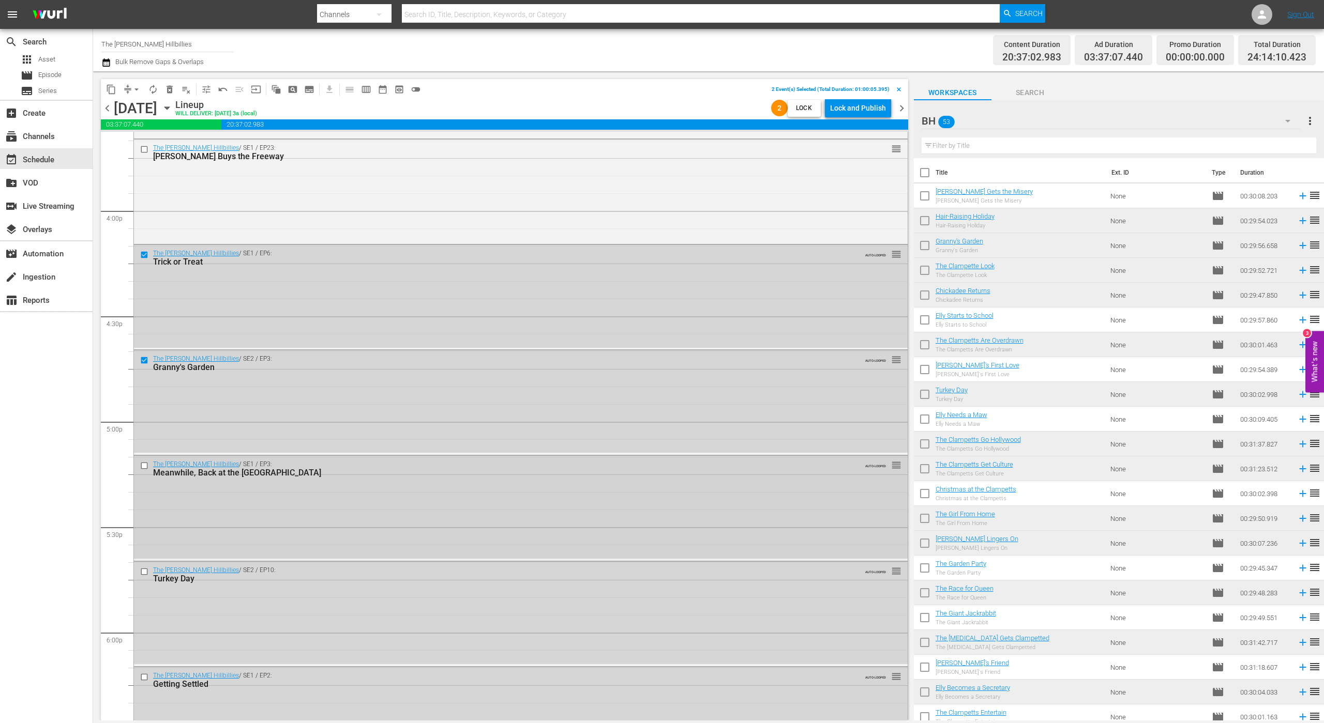
click at [144, 464] on input "checkbox" at bounding box center [145, 466] width 11 height 9
click at [858, 111] on div "Lock and Publish" at bounding box center [858, 108] width 56 height 19
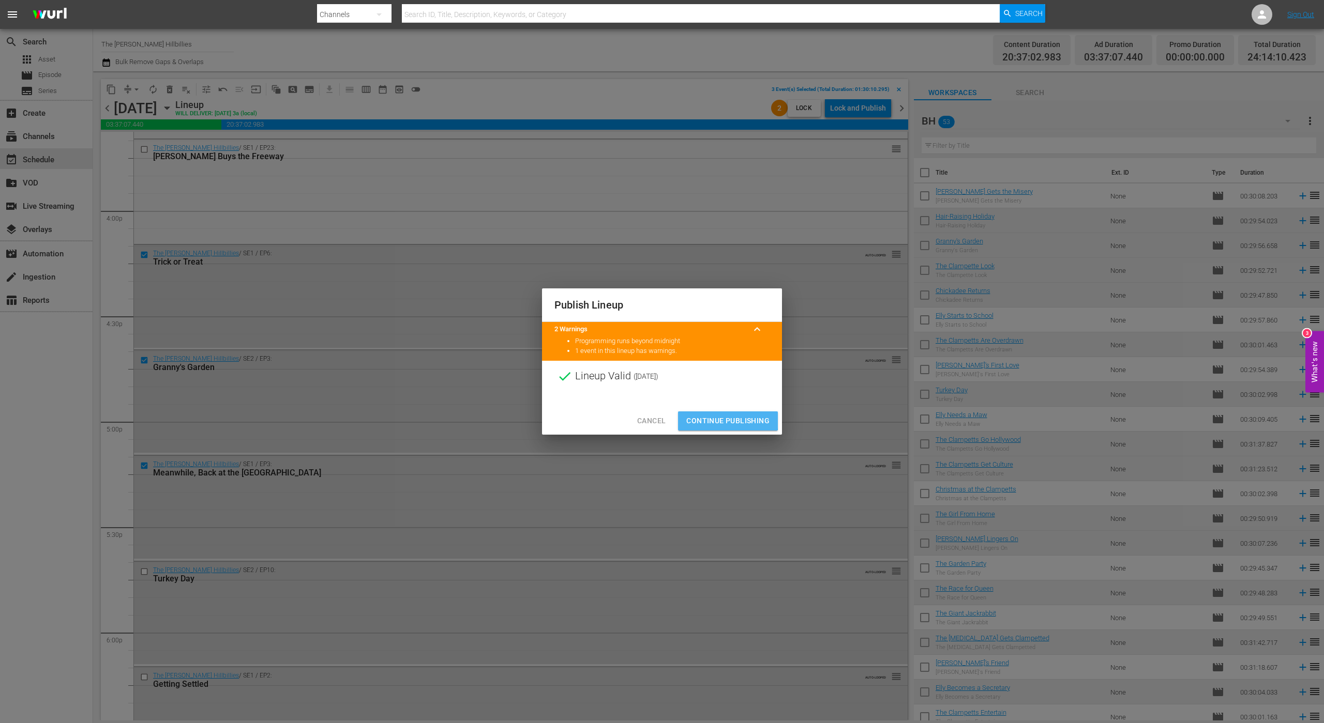
click at [712, 417] on span "Continue Publishing" at bounding box center [727, 421] width 83 height 13
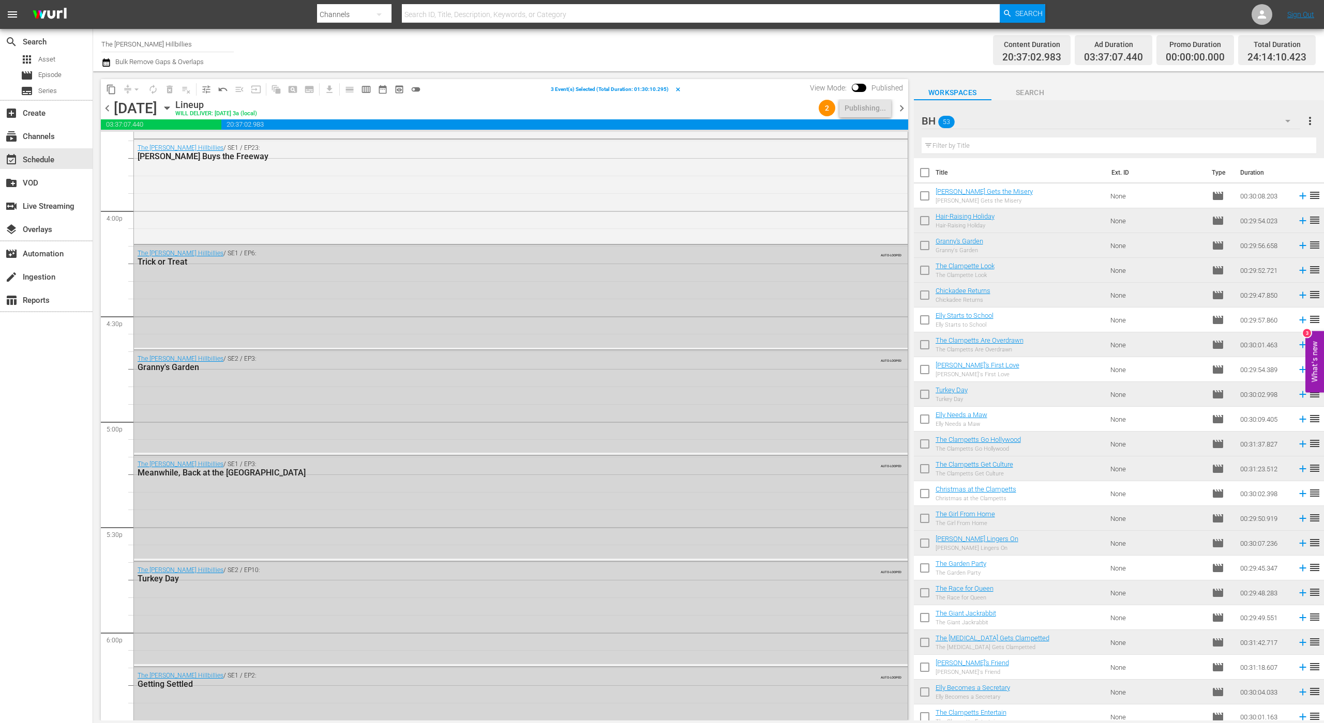
click at [898, 112] on span "chevron_right" at bounding box center [901, 108] width 13 height 13
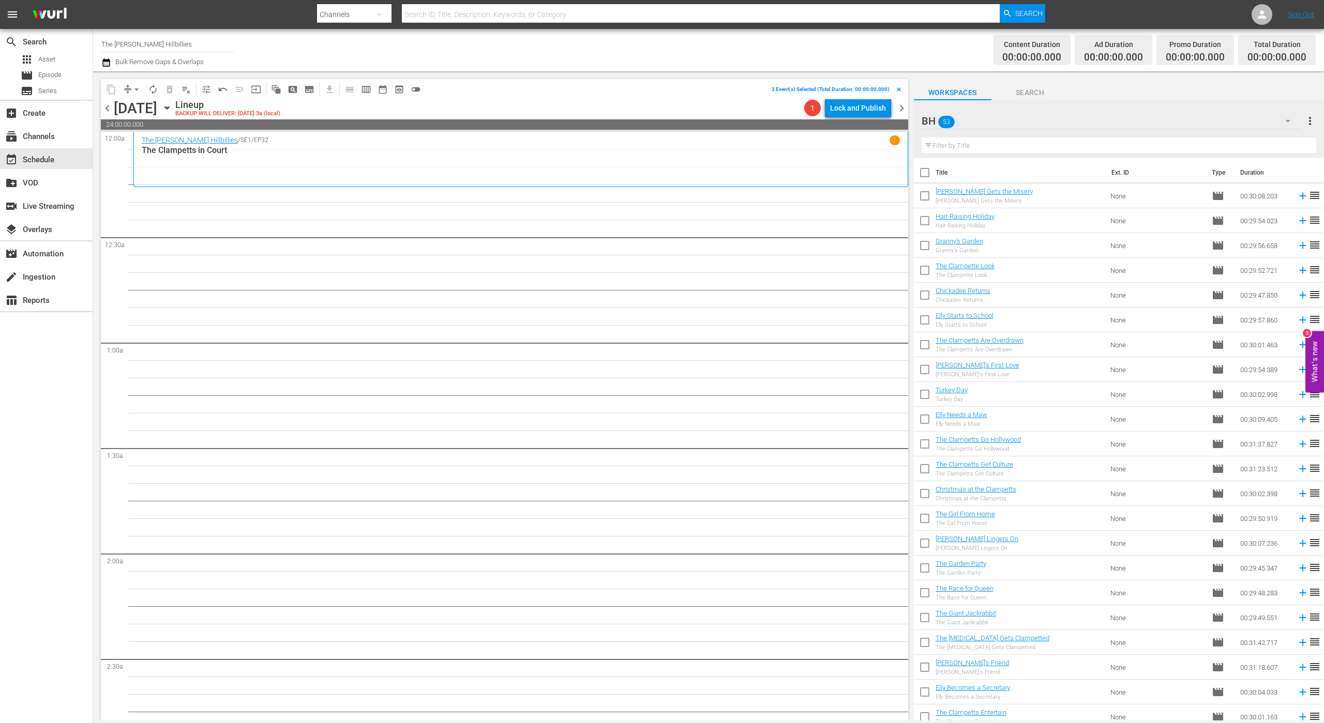
click at [187, 117] on div "chevron_left Tuesday, December 2nd December 2nd Lineup BACKUP WILL DELIVER: 12/…" at bounding box center [504, 109] width 807 height 20
click at [925, 173] on input "checkbox" at bounding box center [925, 175] width 22 height 22
checkbox input "true"
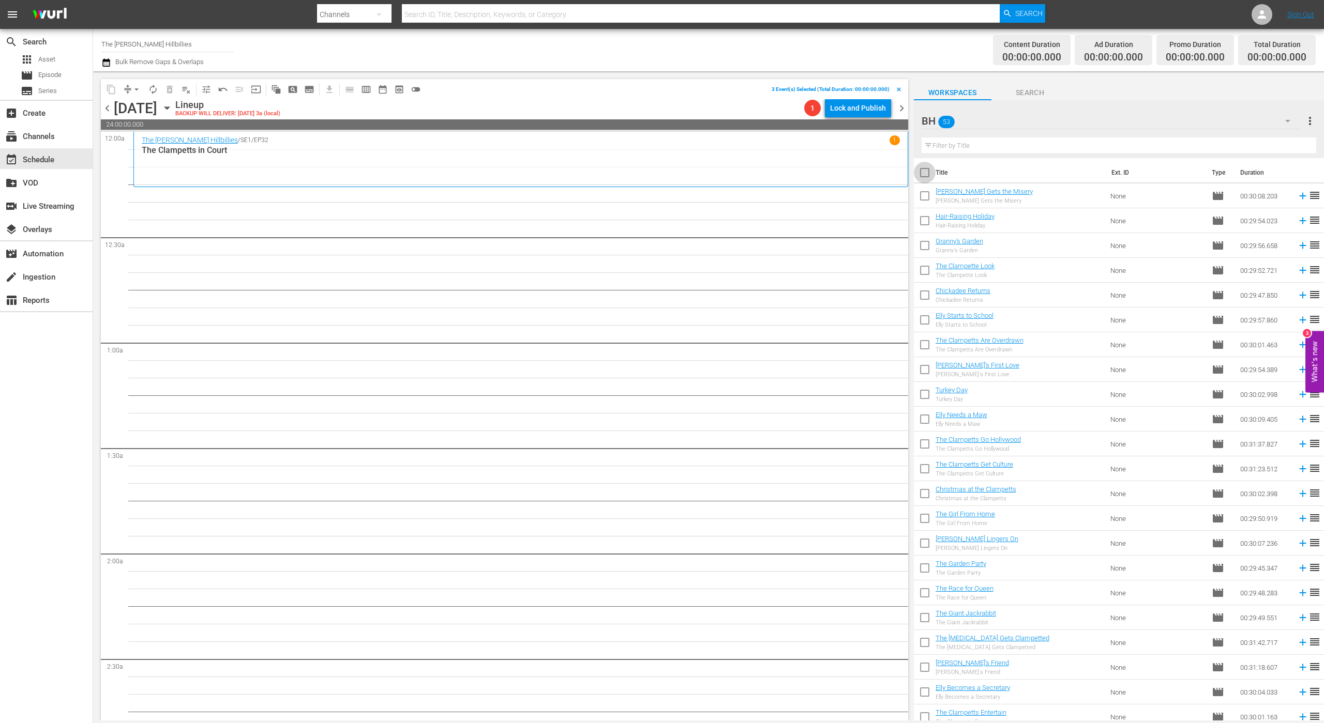
checkbox input "true"
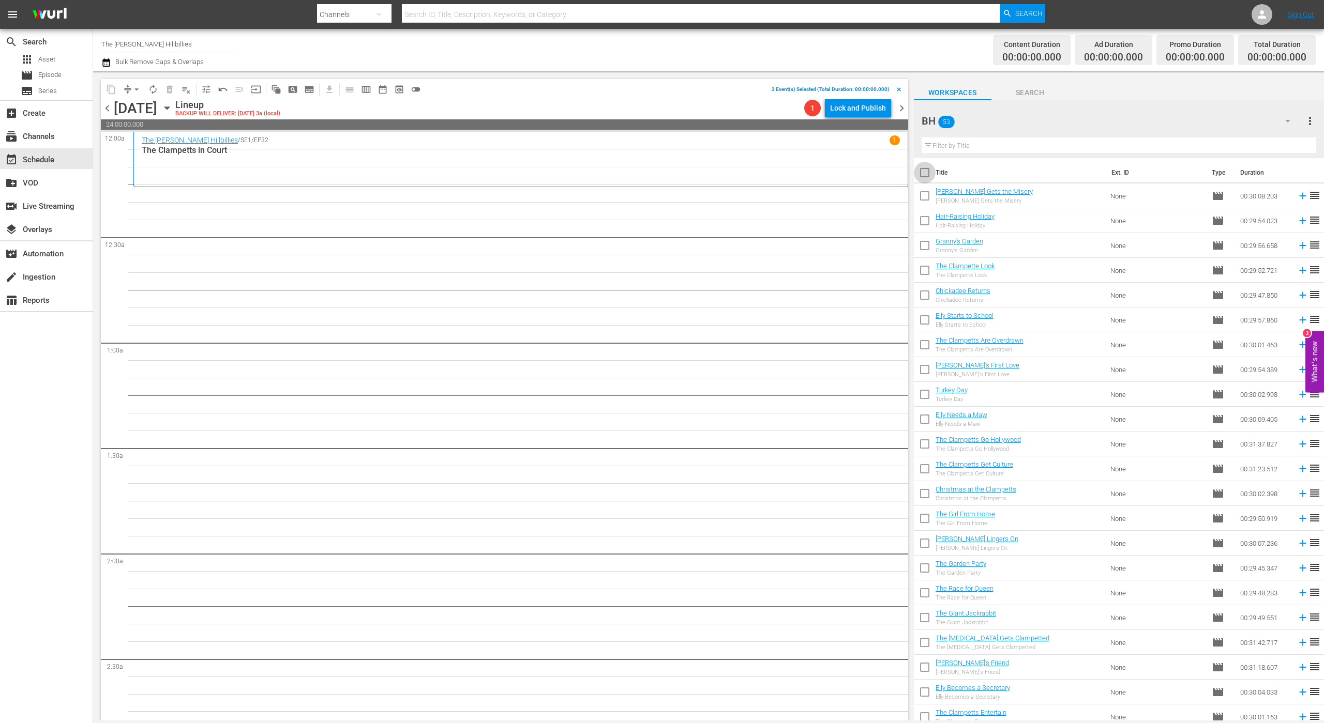
checkbox input "true"
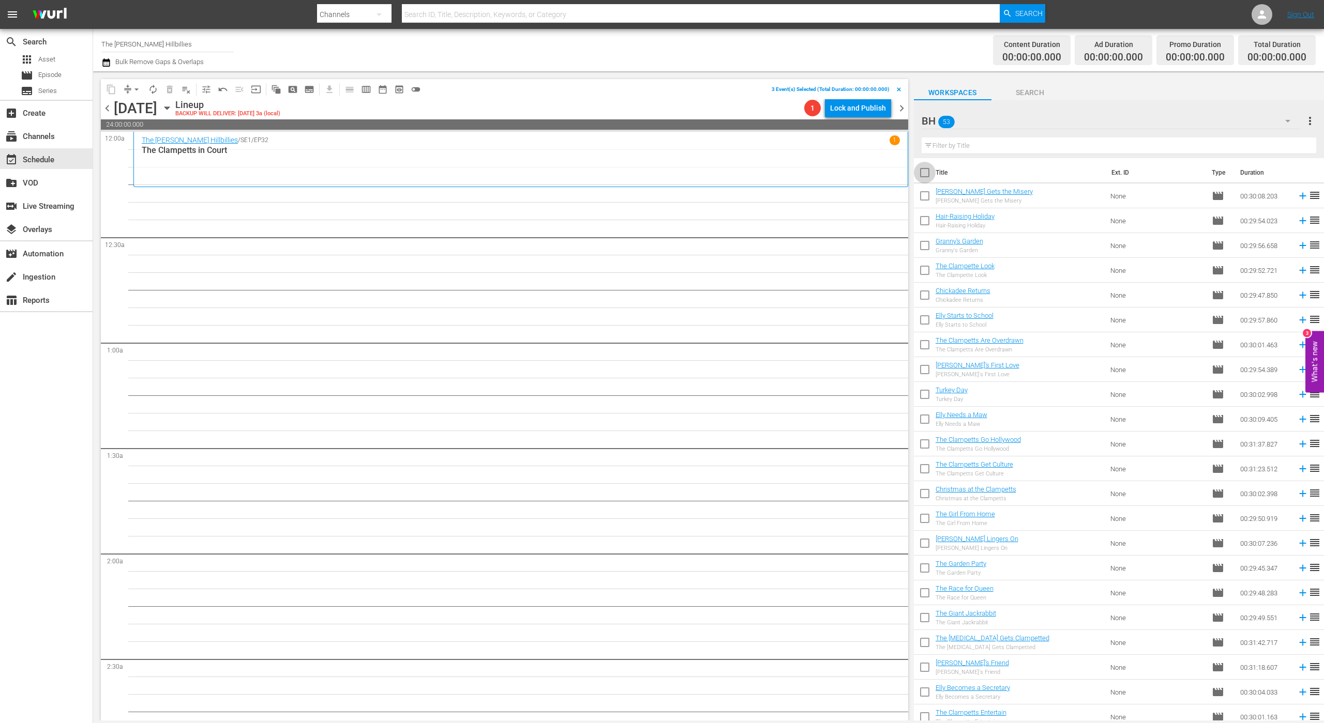
checkbox input "true"
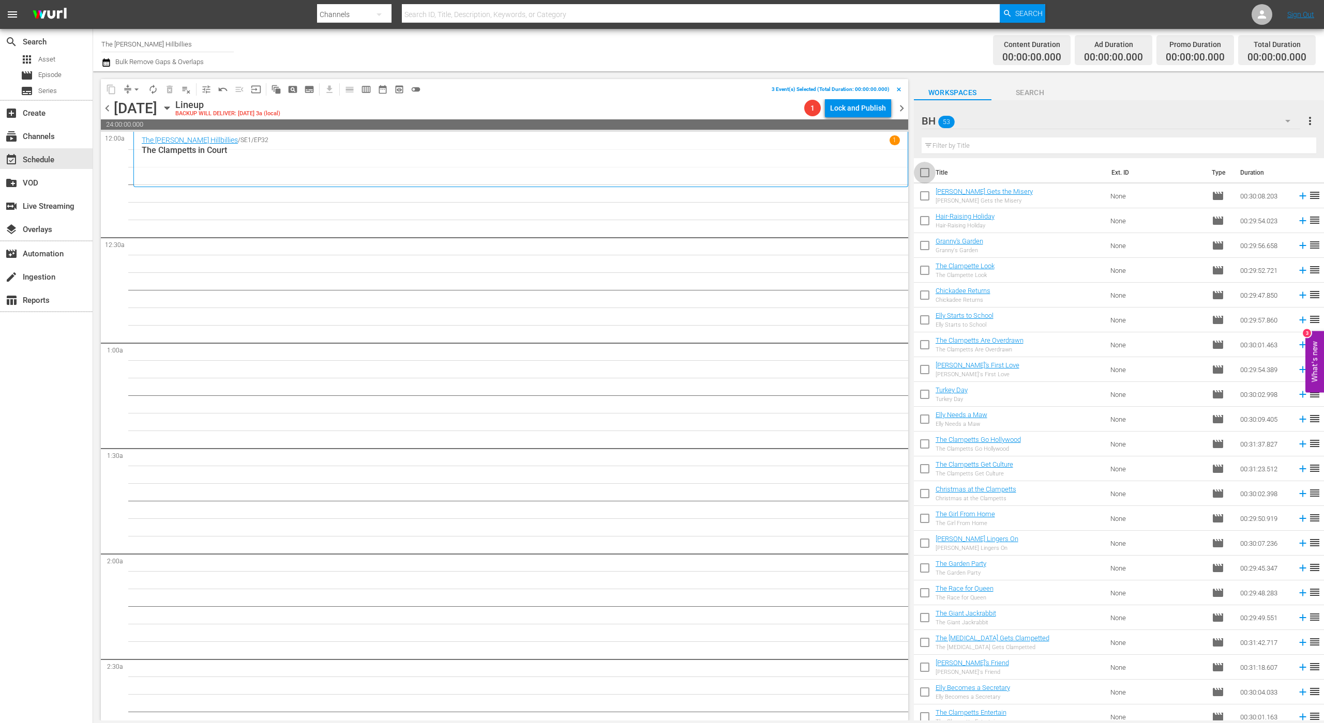
checkbox input "true"
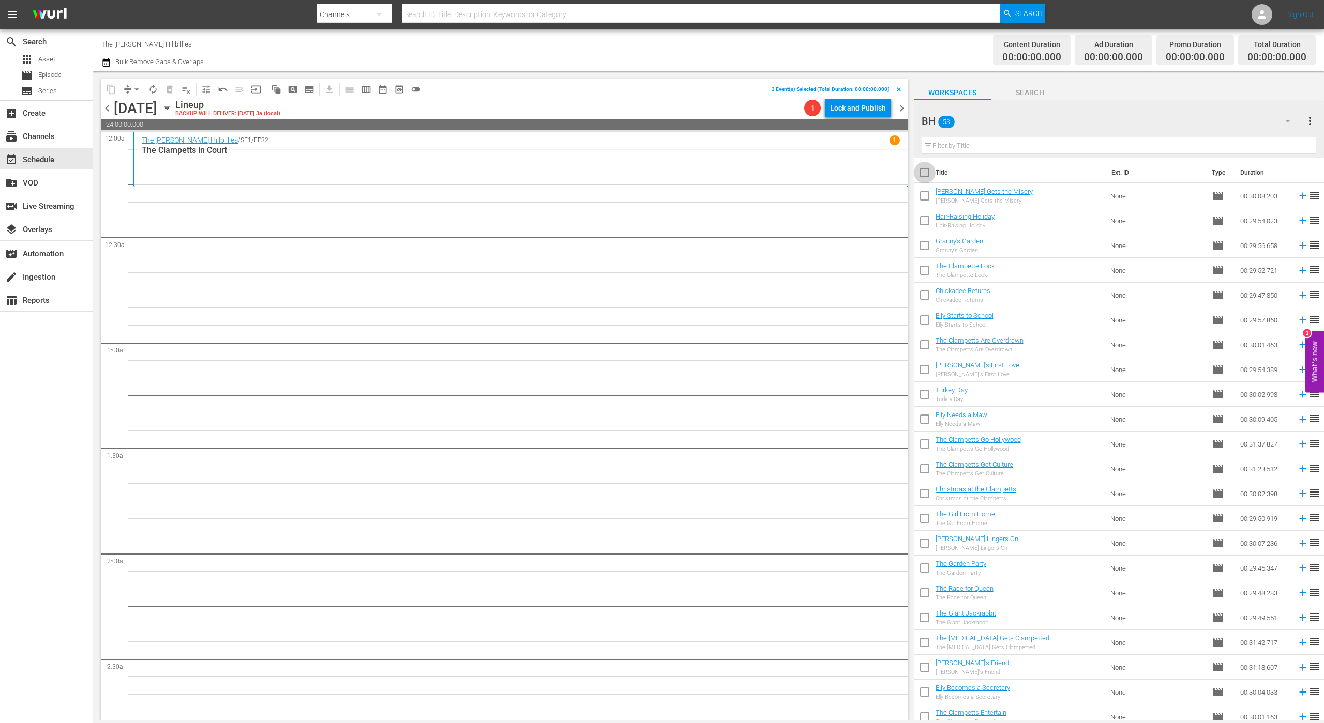
checkbox input "true"
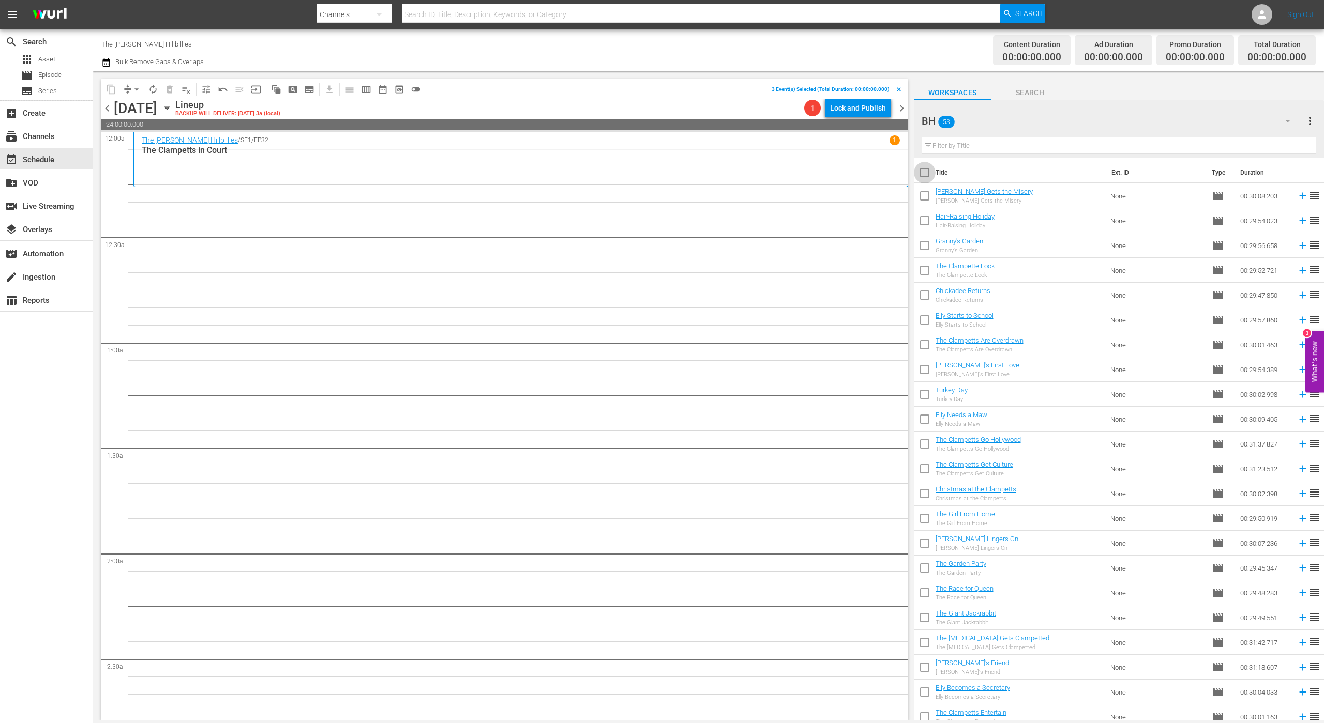
checkbox input "true"
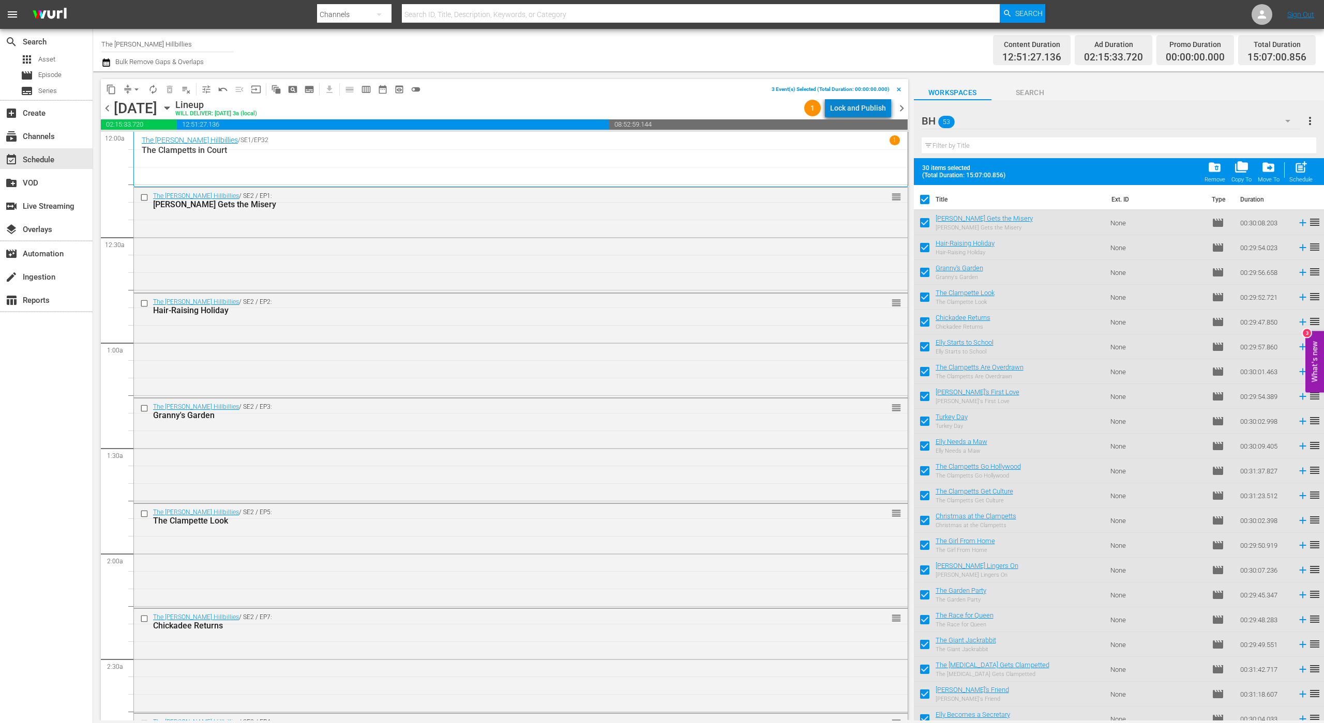
click at [872, 113] on div "Lock and Publish" at bounding box center [858, 108] width 56 height 19
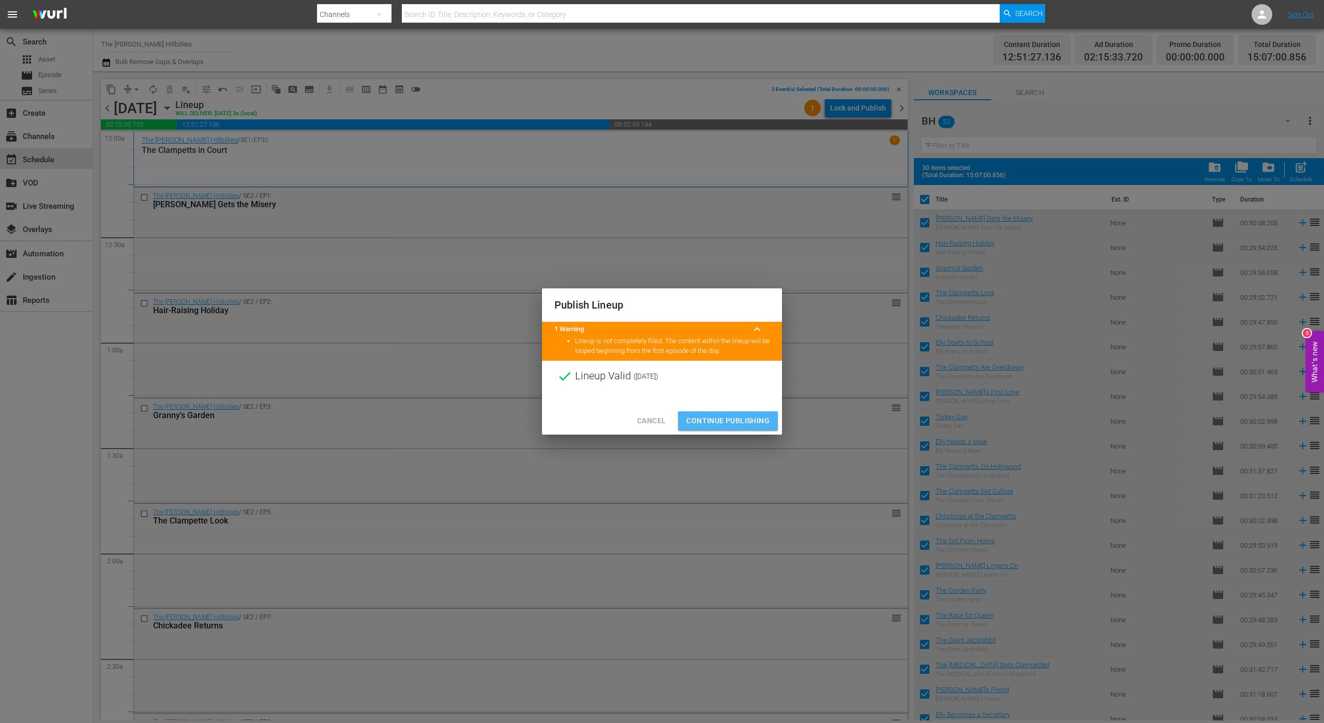
click at [702, 415] on span "Continue Publishing" at bounding box center [727, 421] width 83 height 13
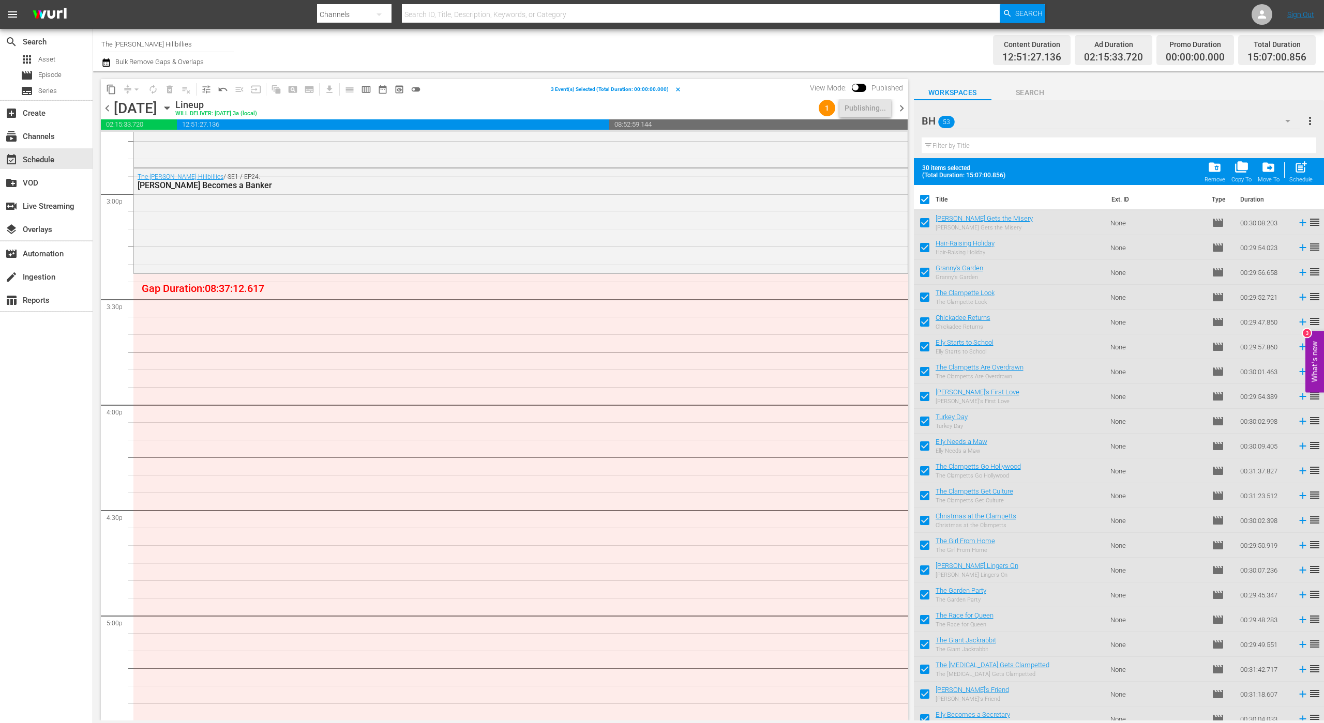
scroll to position [3167, 0]
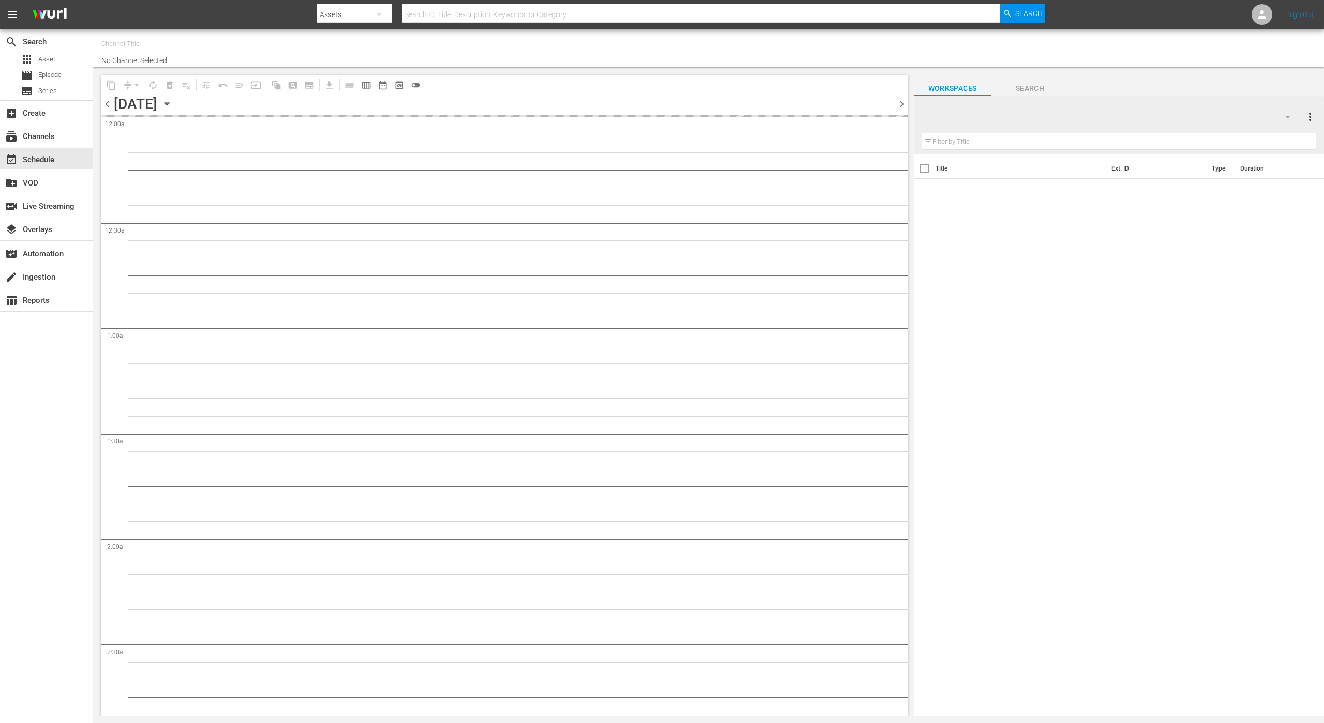
type input "The Beverly Hillbillies (1342)"
